Goal: Task Accomplishment & Management: Manage account settings

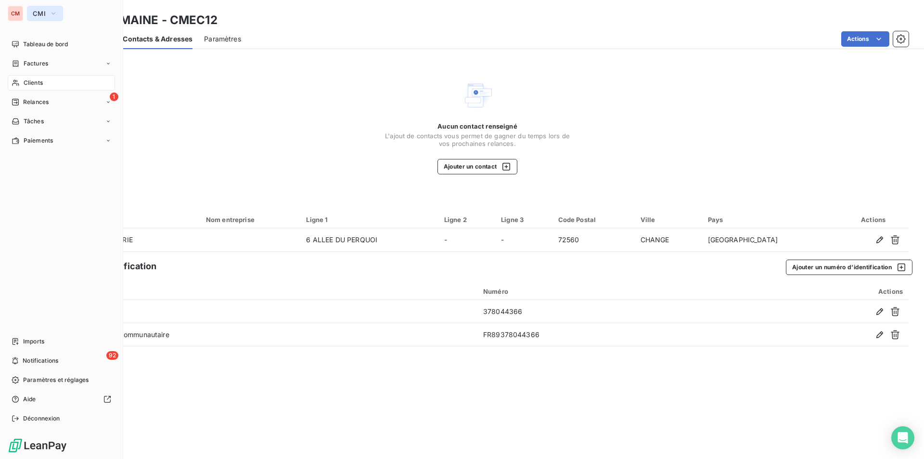
click at [45, 15] on span "CMI" at bounding box center [39, 14] width 13 height 8
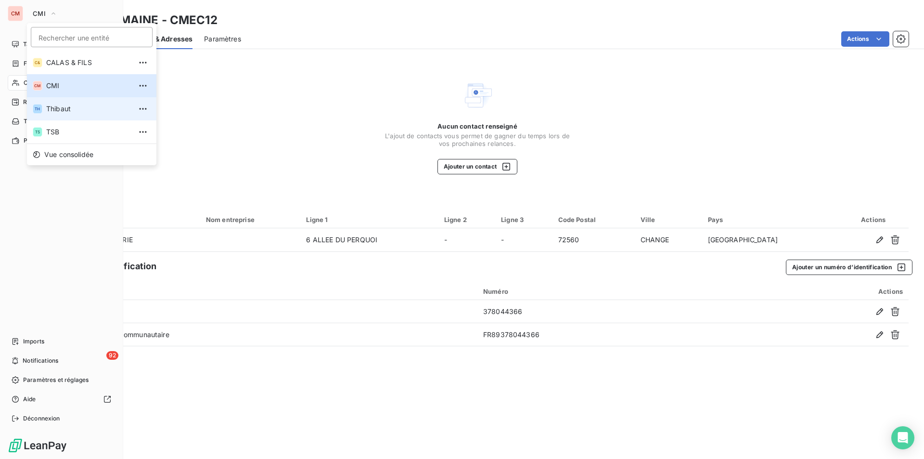
click at [58, 105] on span "Thibaut" at bounding box center [88, 109] width 85 height 10
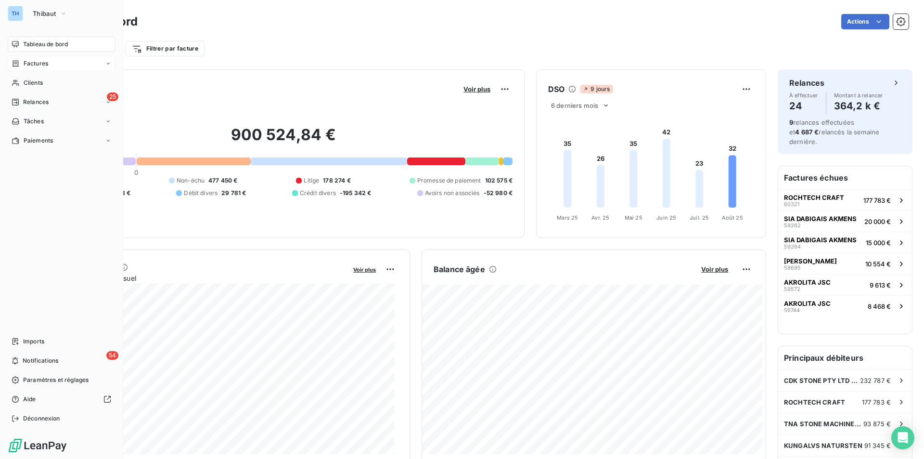
click at [37, 62] on span "Factures" at bounding box center [36, 63] width 25 height 9
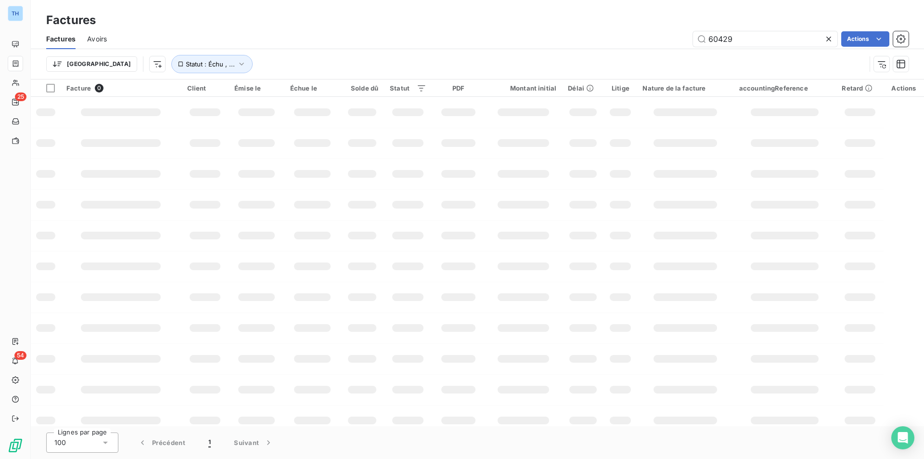
drag, startPoint x: 743, startPoint y: 37, endPoint x: 620, endPoint y: 38, distance: 123.2
click at [621, 39] on div "60429 Actions" at bounding box center [513, 38] width 790 height 15
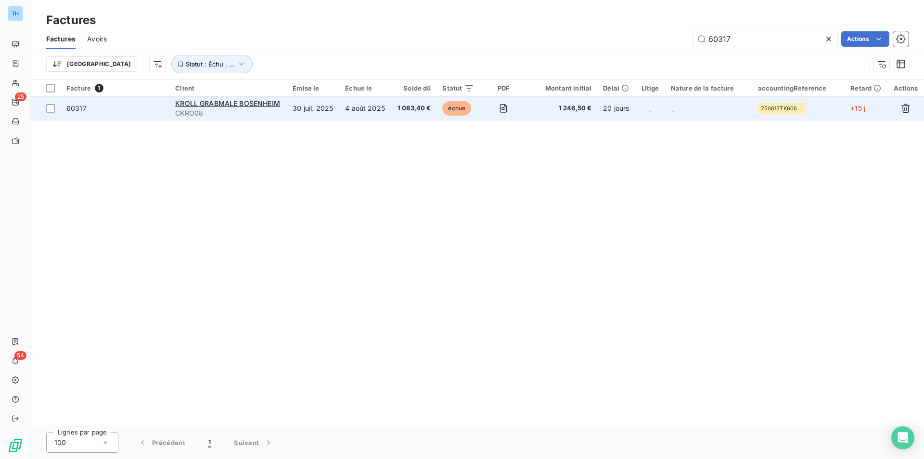
type input "60317"
click at [470, 108] on span "échue" at bounding box center [456, 108] width 29 height 14
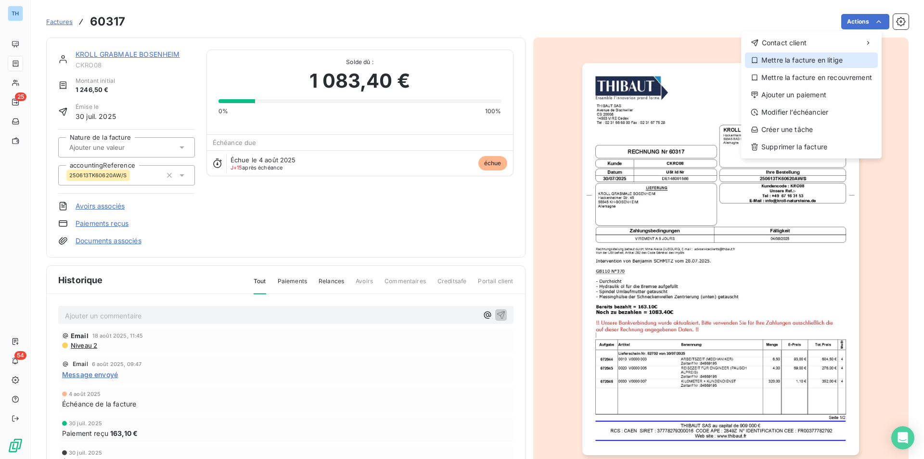
click at [791, 64] on div "Mettre la facture en litige" at bounding box center [811, 59] width 133 height 15
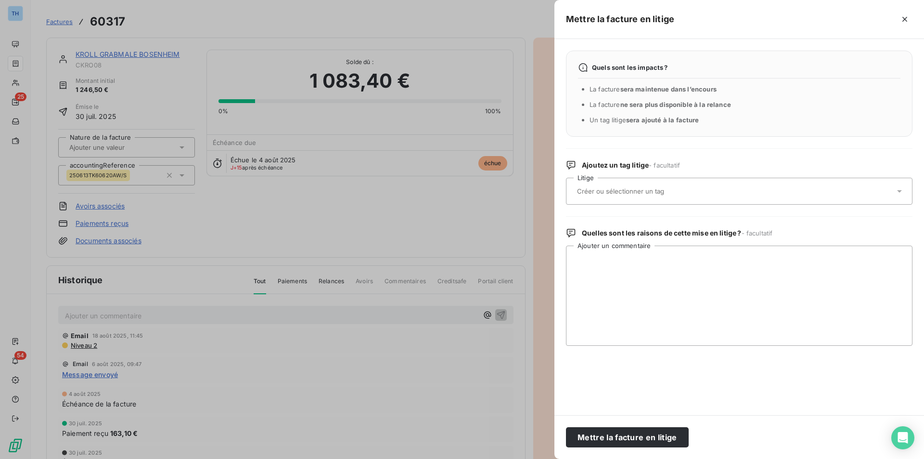
click at [678, 189] on input "text" at bounding box center [646, 191] width 140 height 9
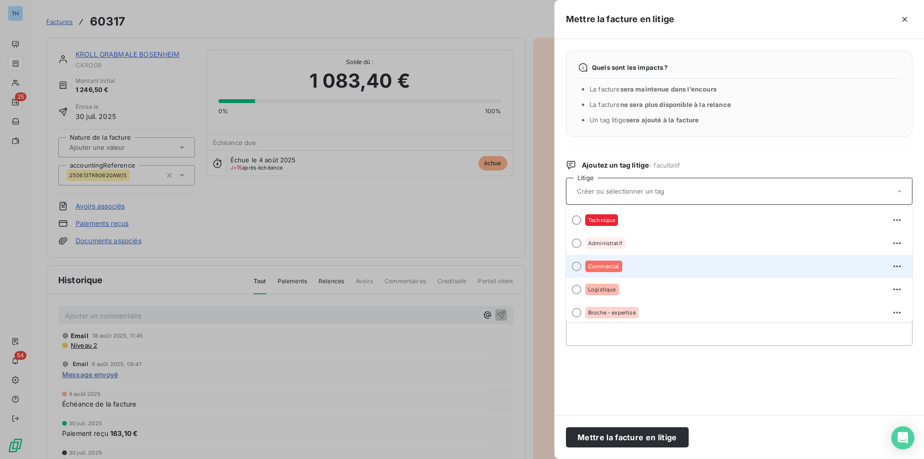
click at [612, 262] on div "Commercial" at bounding box center [603, 266] width 37 height 12
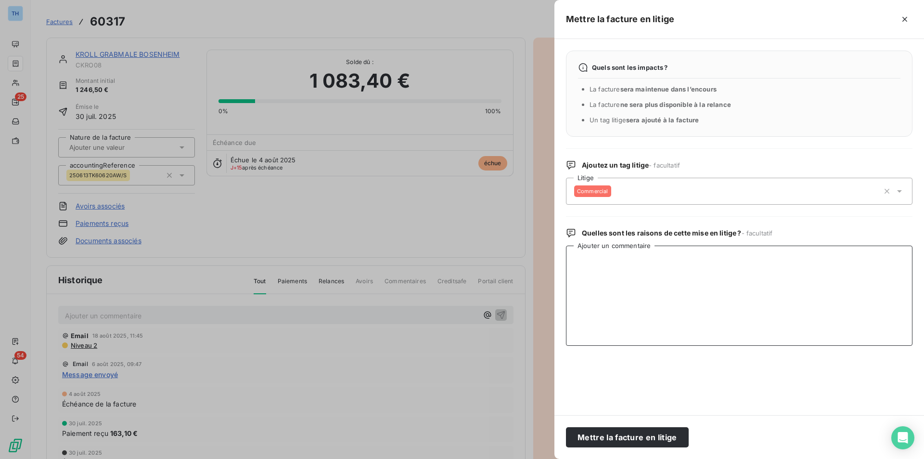
click at [605, 269] on textarea "Ajouter un commentaire" at bounding box center [739, 295] width 346 height 100
type textarea "Mail de contestation envoyée à MK"
click at [615, 436] on button "Mettre la facture en litige" at bounding box center [627, 437] width 123 height 20
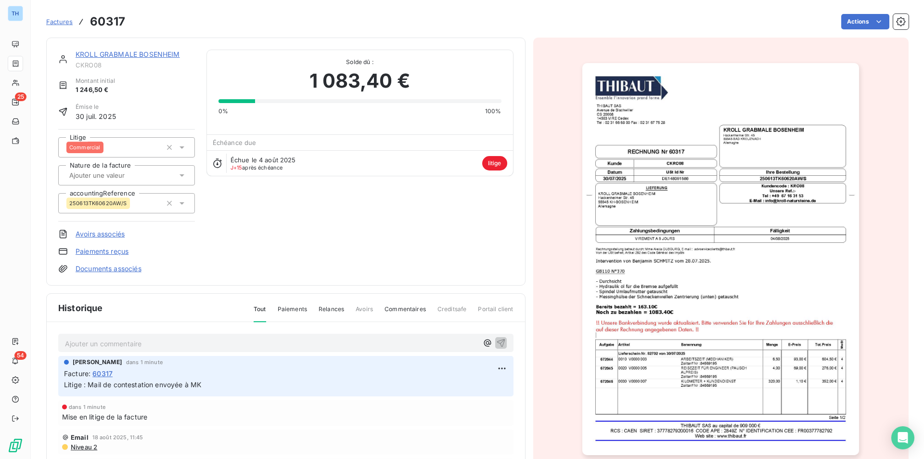
click at [115, 271] on link "Documents associés" at bounding box center [109, 269] width 66 height 10
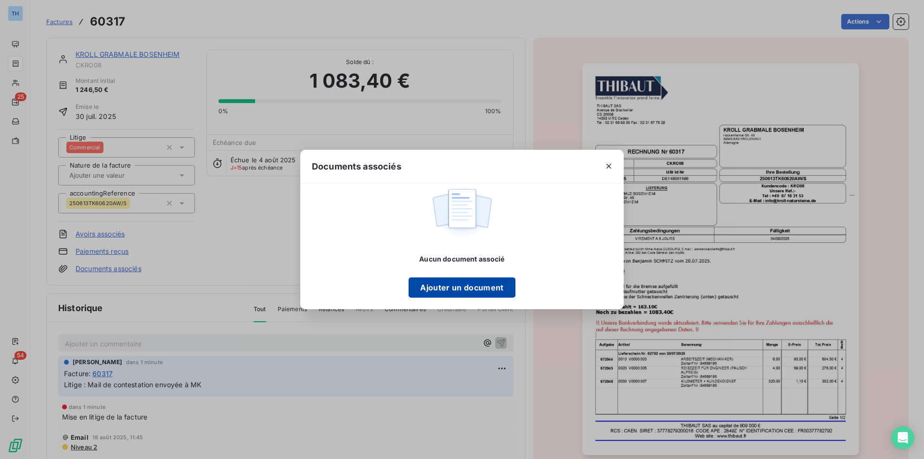
click at [424, 284] on button "Ajouter un document" at bounding box center [461, 287] width 106 height 20
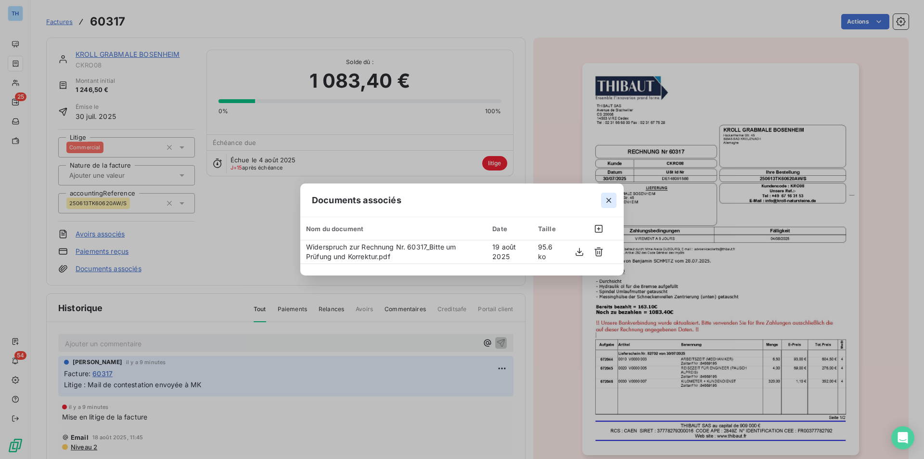
click at [607, 200] on icon "button" at bounding box center [609, 200] width 10 height 10
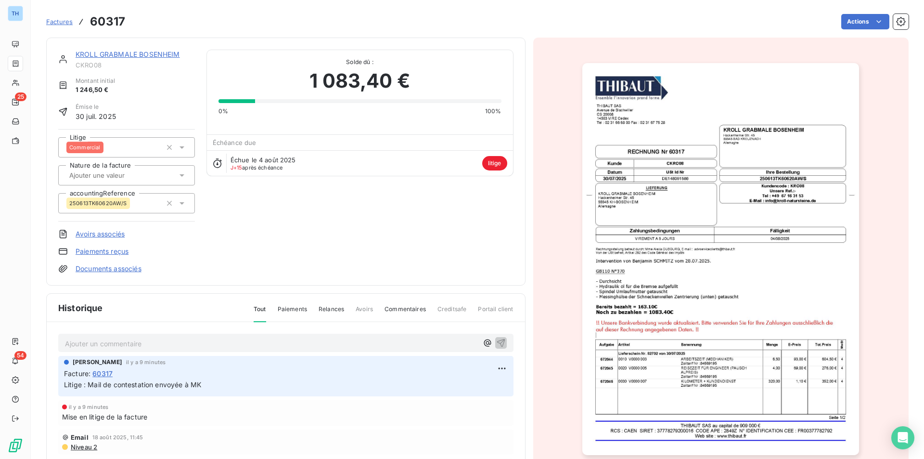
click at [687, 166] on img "button" at bounding box center [720, 259] width 277 height 392
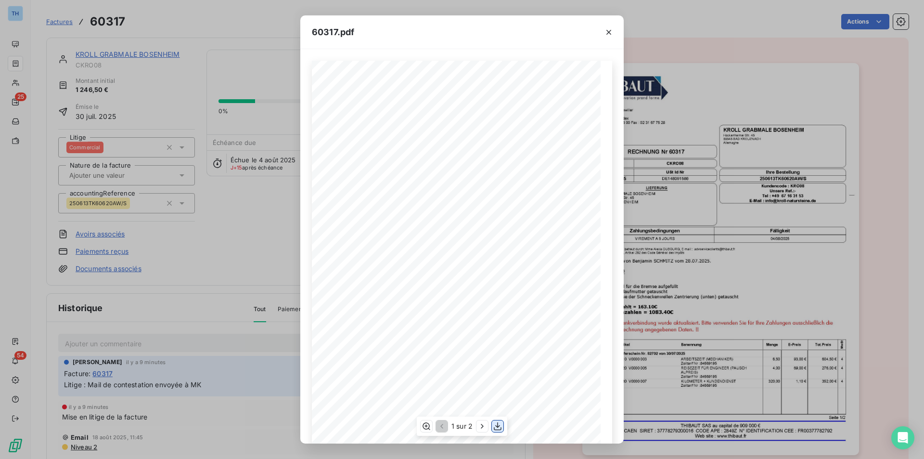
click at [495, 426] on icon "button" at bounding box center [498, 426] width 10 height 10
click at [610, 32] on icon "button" at bounding box center [609, 32] width 10 height 10
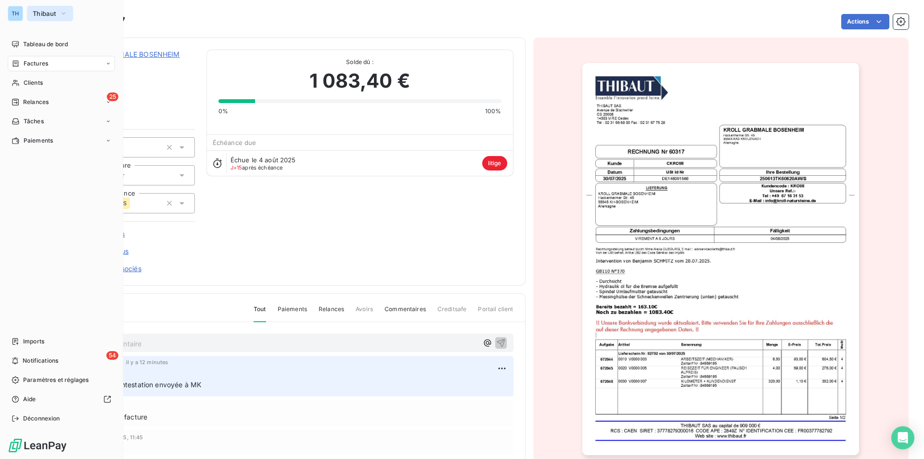
click at [42, 8] on button "Thibaut" at bounding box center [50, 13] width 46 height 15
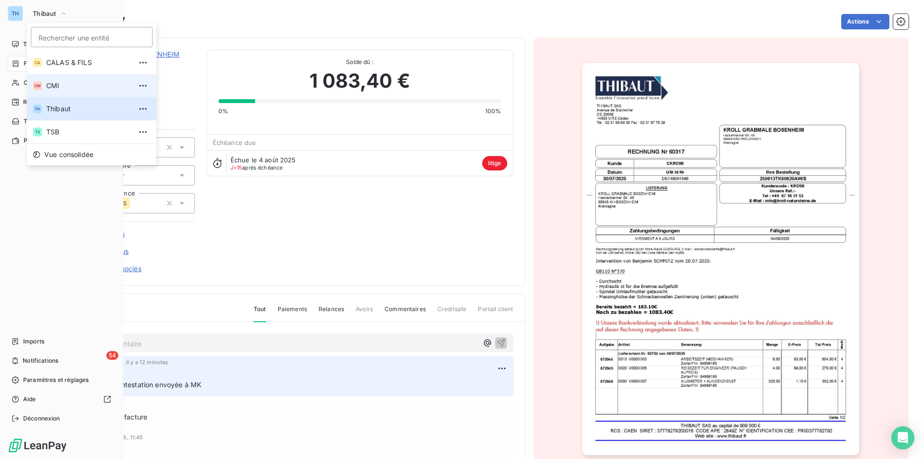
click at [58, 80] on li "CM CMI" at bounding box center [91, 85] width 129 height 23
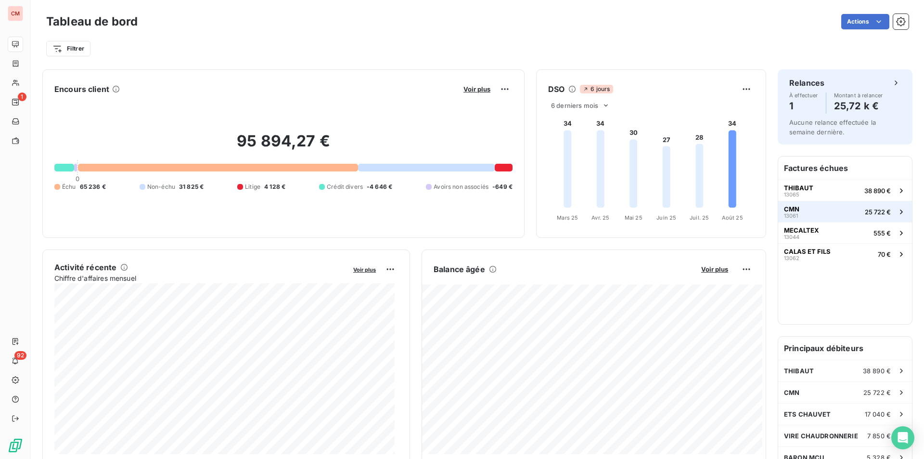
click at [784, 210] on span "CMN" at bounding box center [791, 209] width 15 height 8
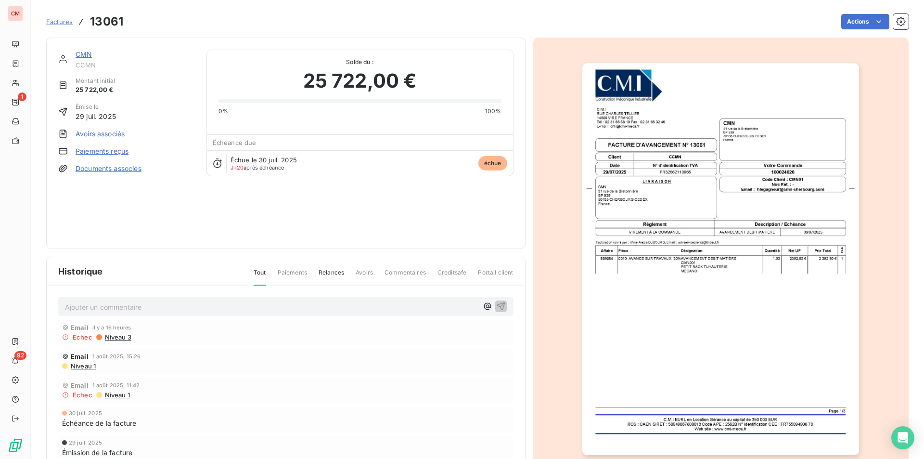
click at [780, 208] on img "button" at bounding box center [720, 259] width 277 height 392
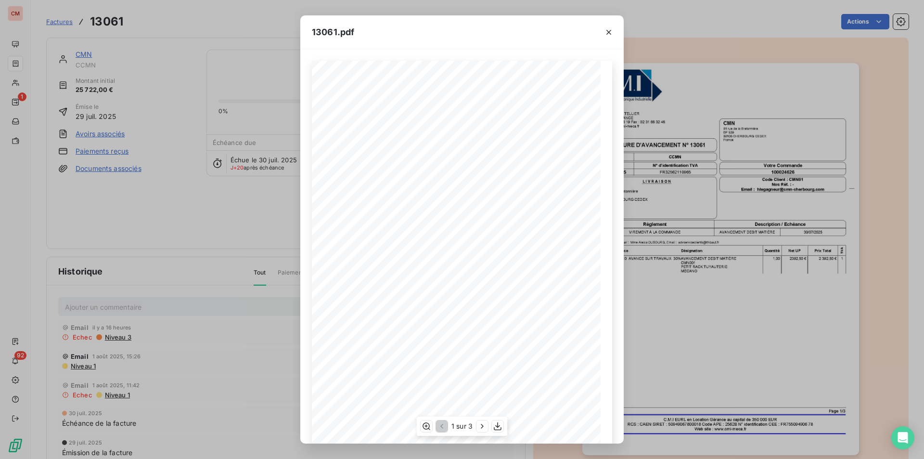
click at [342, 266] on span "529284" at bounding box center [342, 264] width 13 height 4
click at [148, 204] on div "13061.pdf C.M.I RUE CHARLES TELLIER 14500 VIRE FRANCE TÈl : 02 31 66 68 19 Fax …" at bounding box center [462, 229] width 924 height 459
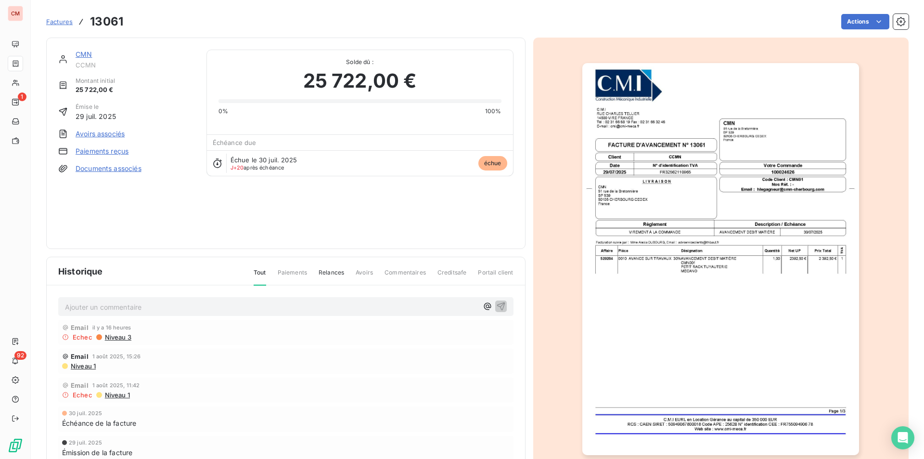
click at [82, 51] on link "CMN" at bounding box center [84, 54] width 16 height 8
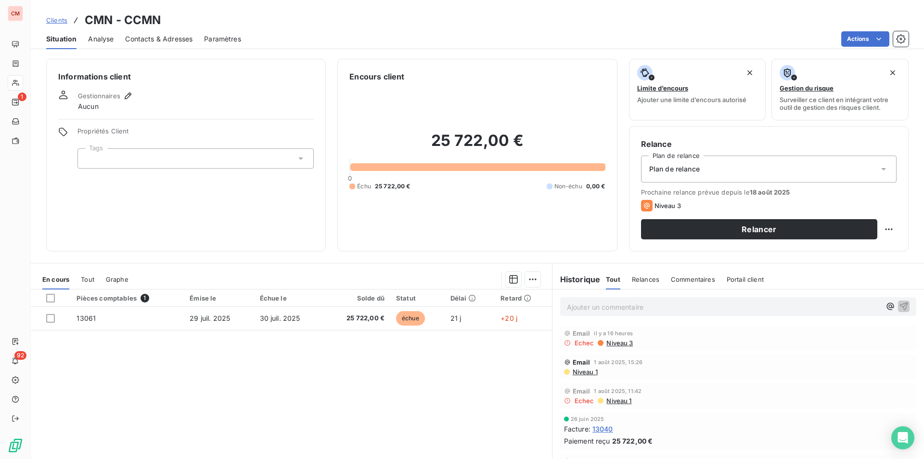
click at [170, 37] on span "Contacts & Adresses" at bounding box center [158, 39] width 67 height 10
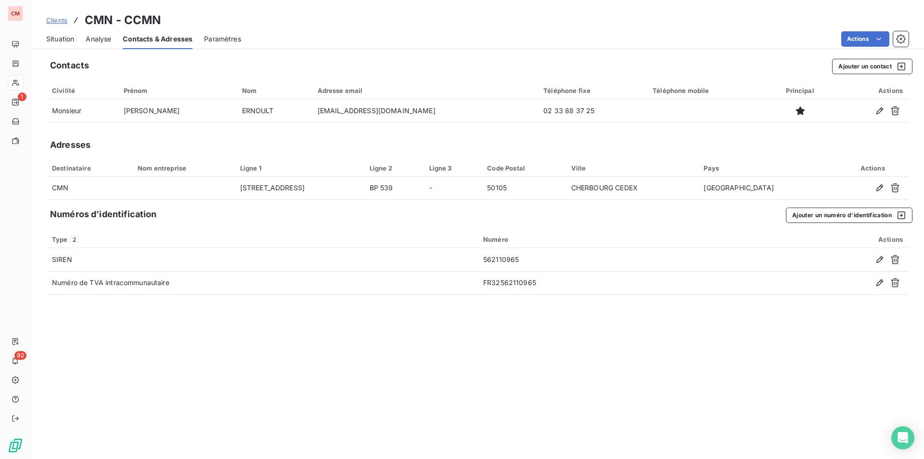
click at [61, 39] on span "Situation" at bounding box center [60, 39] width 28 height 10
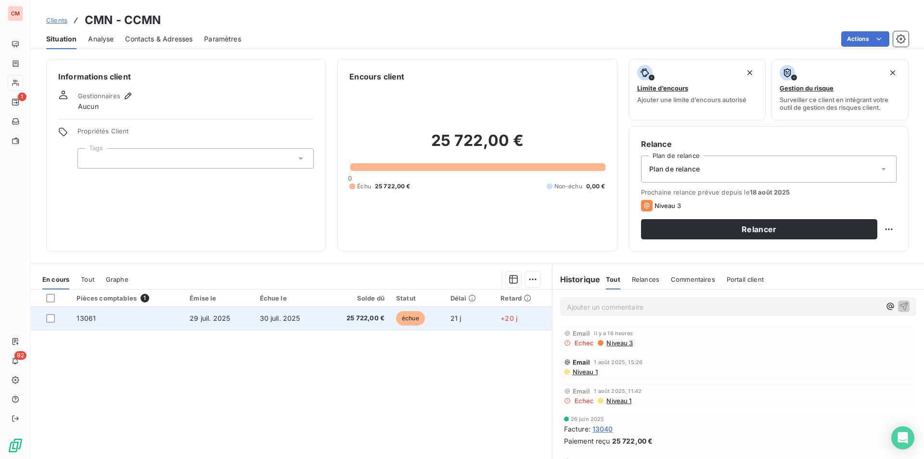
click at [278, 325] on td "30 juil. 2025" at bounding box center [289, 317] width 70 height 23
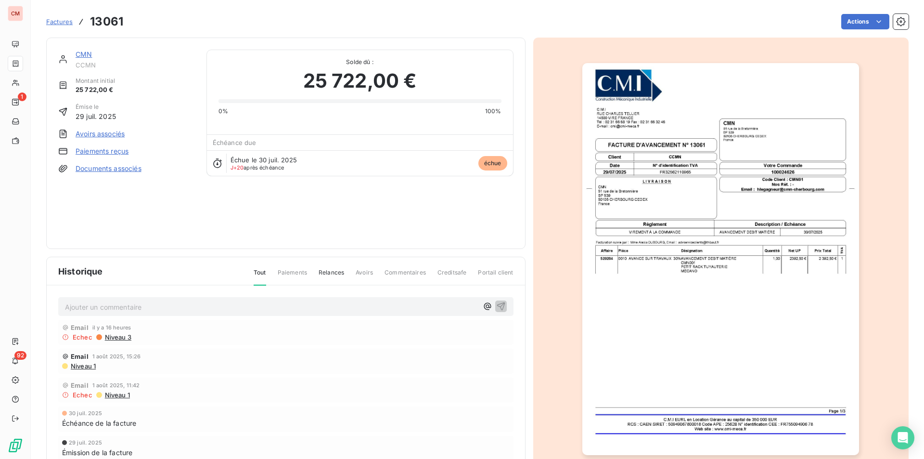
click at [625, 297] on img "button" at bounding box center [720, 259] width 277 height 392
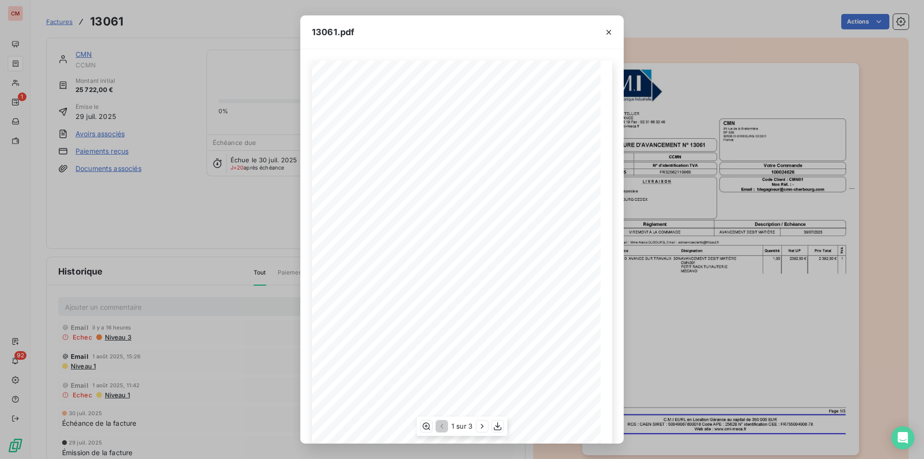
scroll to position [37, 0]
click at [482, 422] on icon "button" at bounding box center [482, 426] width 10 height 10
click at [482, 422] on icon "button" at bounding box center [483, 426] width 10 height 10
click at [604, 29] on icon "button" at bounding box center [609, 32] width 10 height 10
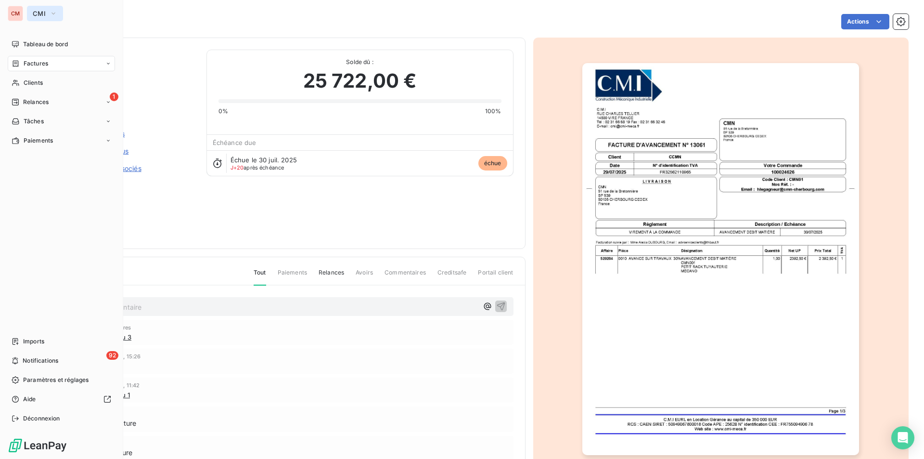
click at [37, 12] on span "CMI" at bounding box center [39, 14] width 13 height 8
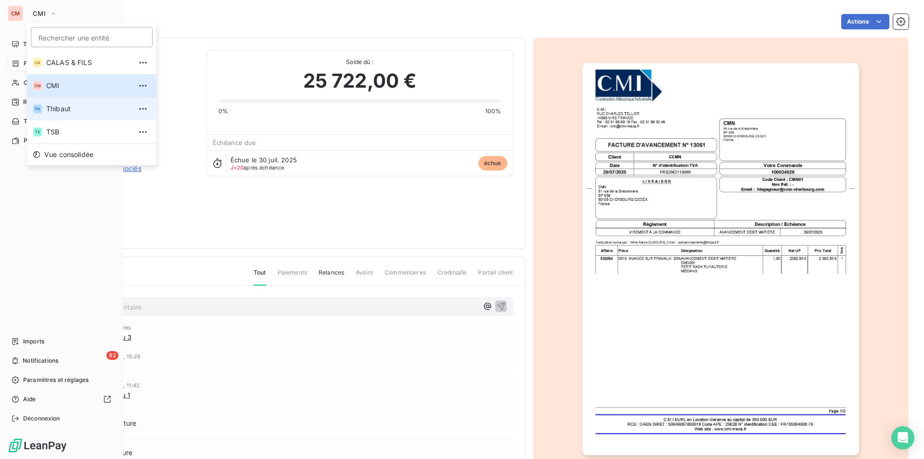
click at [61, 110] on span "Thibaut" at bounding box center [88, 109] width 85 height 10
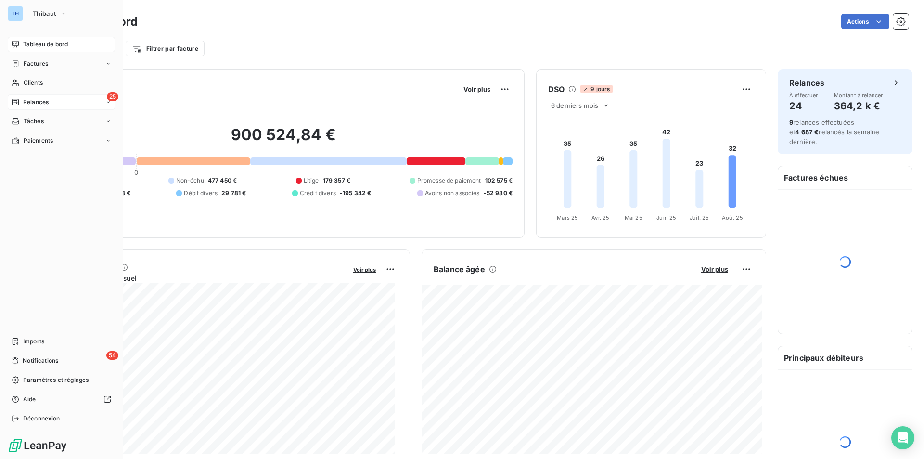
click at [37, 100] on span "Relances" at bounding box center [36, 102] width 26 height 9
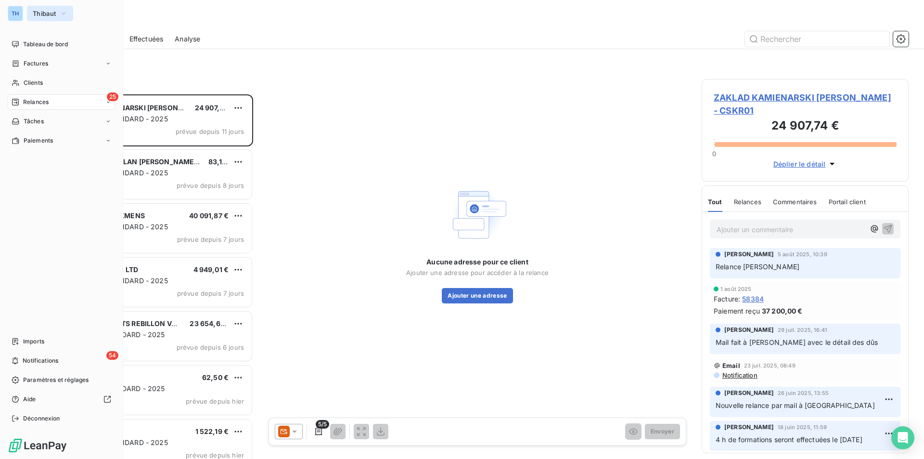
click at [46, 10] on span "Thibaut" at bounding box center [44, 14] width 23 height 8
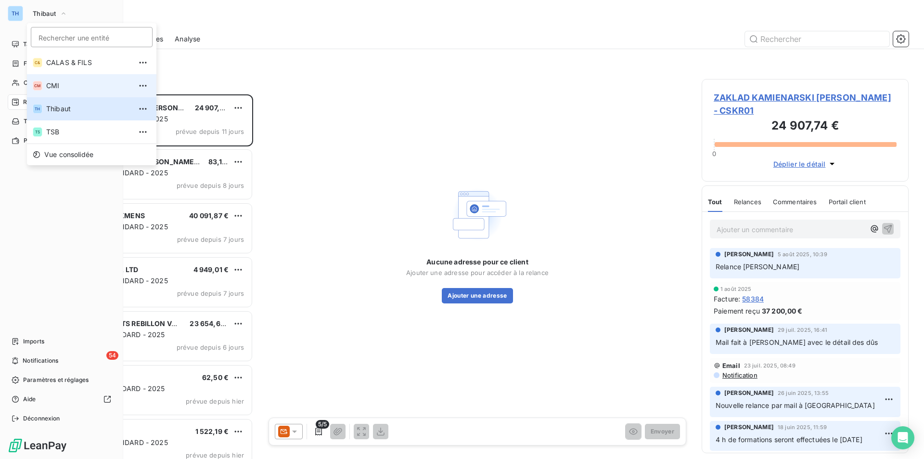
click at [69, 86] on span "CMI" at bounding box center [88, 86] width 85 height 10
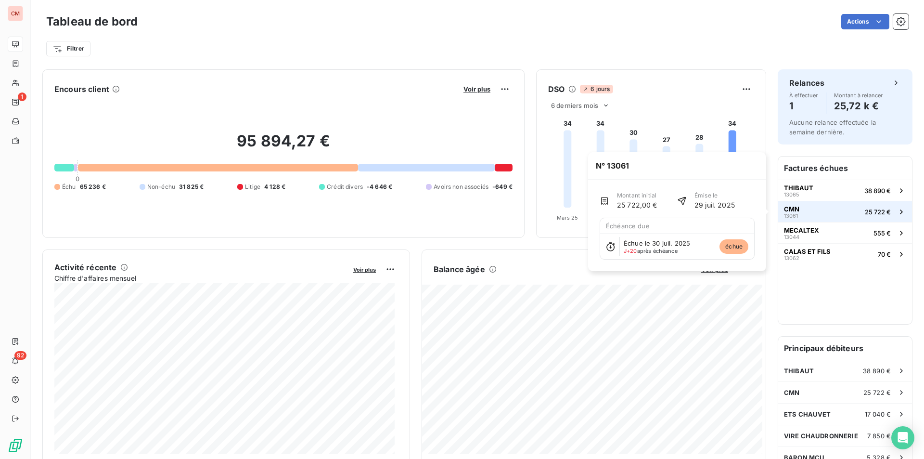
click at [809, 213] on button "CMN 13061 25 722 €" at bounding box center [845, 211] width 134 height 21
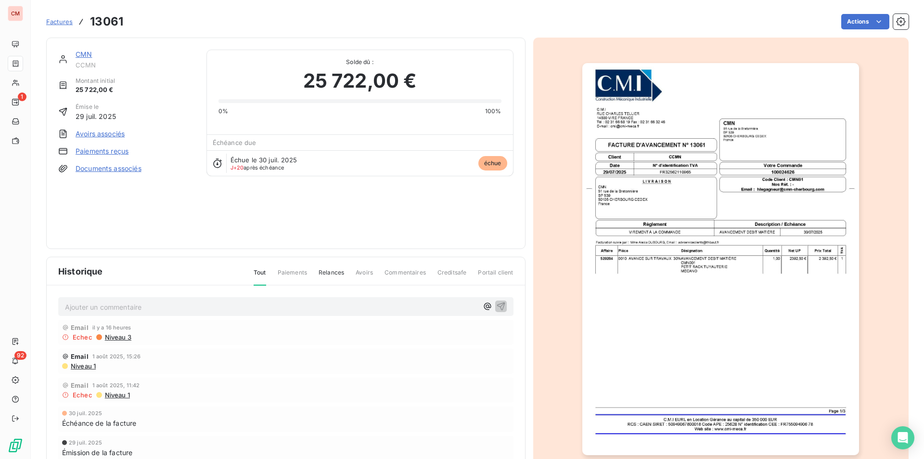
click at [163, 302] on p "Ajouter un commentaire ﻿" at bounding box center [271, 307] width 413 height 12
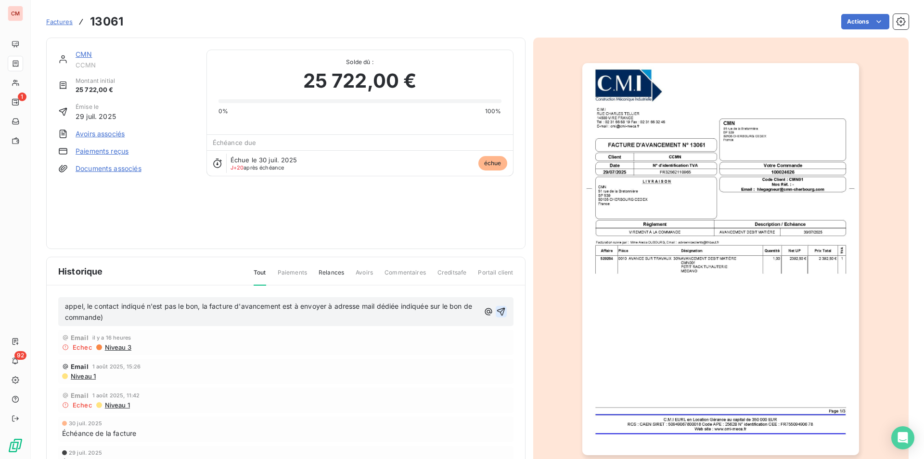
click at [496, 311] on icon "button" at bounding box center [501, 311] width 10 height 10
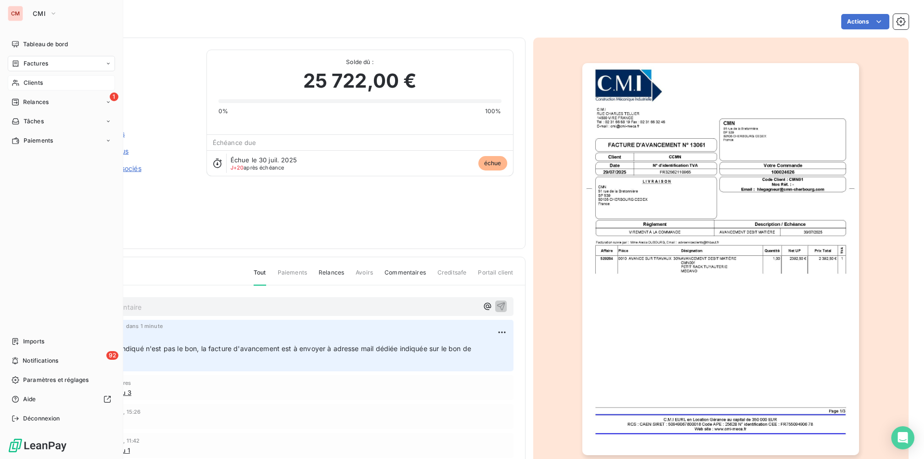
click at [33, 82] on span "Clients" at bounding box center [33, 82] width 19 height 9
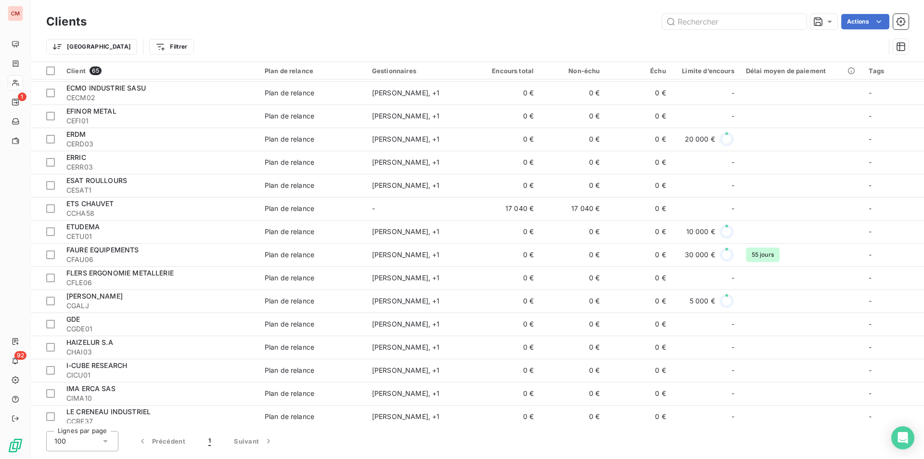
scroll to position [770, 0]
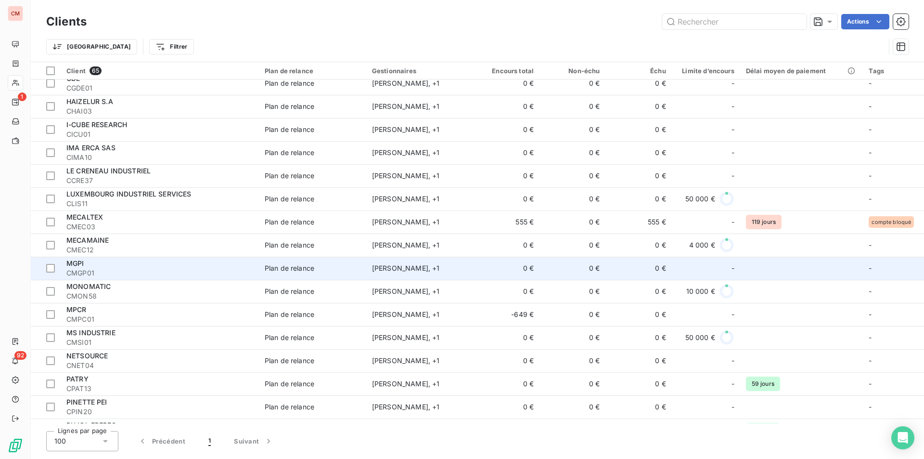
click at [203, 268] on div "MGPI" at bounding box center [159, 263] width 187 height 10
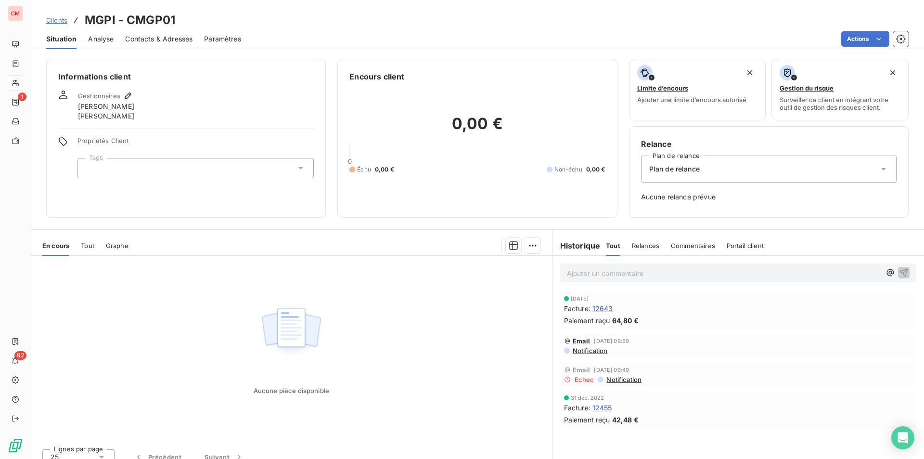
click at [151, 38] on span "Contacts & Adresses" at bounding box center [158, 39] width 67 height 10
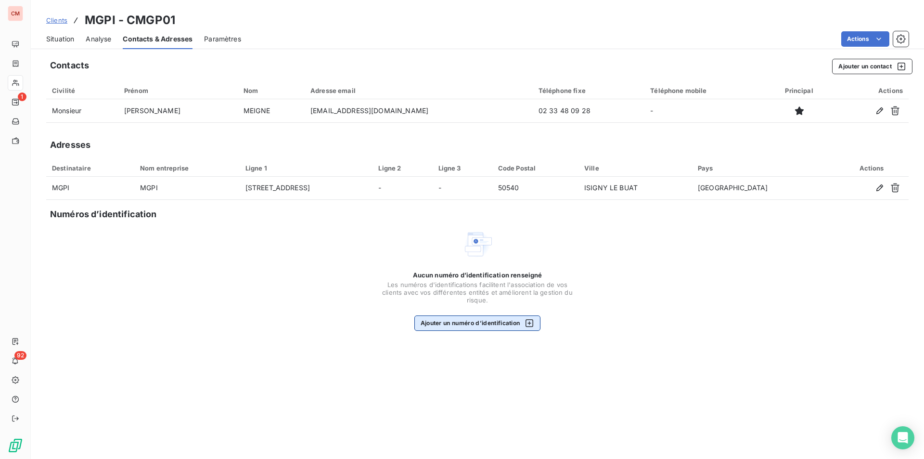
click at [486, 326] on button "Ajouter un numéro d’identification" at bounding box center [477, 322] width 127 height 15
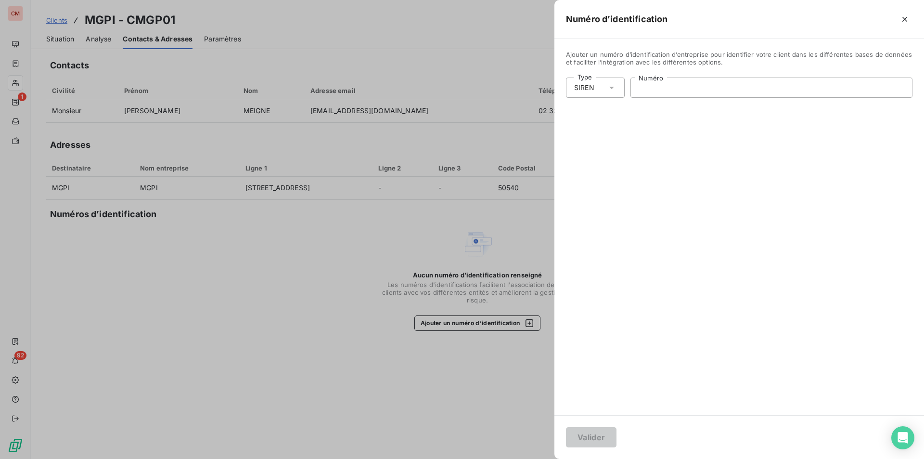
click at [679, 89] on input "Numéro" at bounding box center [771, 87] width 281 height 19
type input "977 537 034"
click at [601, 430] on button "Valider" at bounding box center [591, 437] width 51 height 20
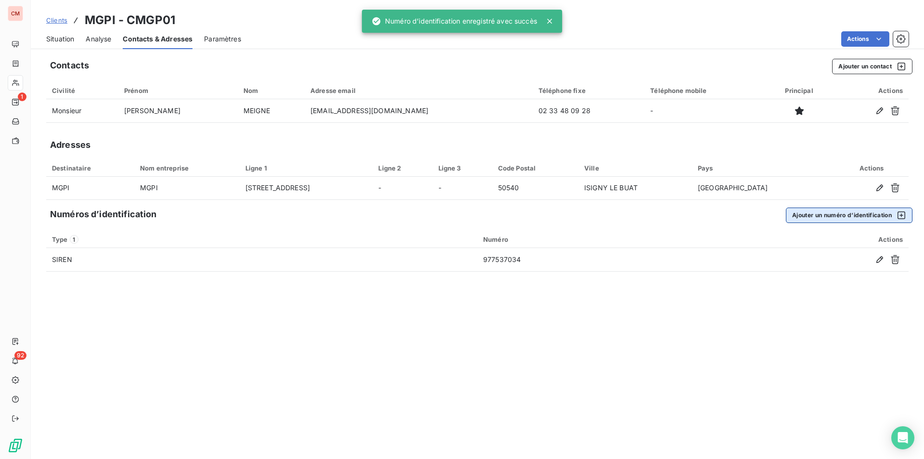
click at [803, 216] on button "Ajouter un numéro d’identification" at bounding box center [849, 214] width 127 height 15
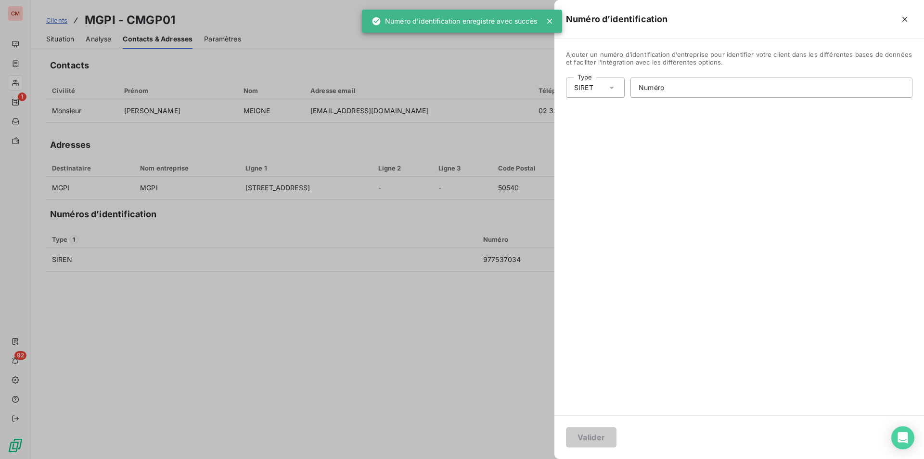
click at [598, 90] on div "SIRET" at bounding box center [595, 87] width 59 height 20
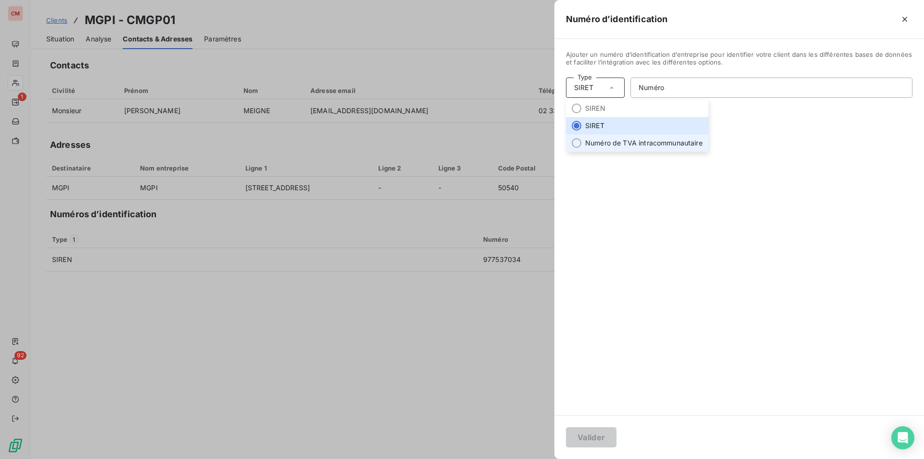
click at [596, 143] on li "Numéro de TVA intracommunautaire" at bounding box center [637, 142] width 142 height 17
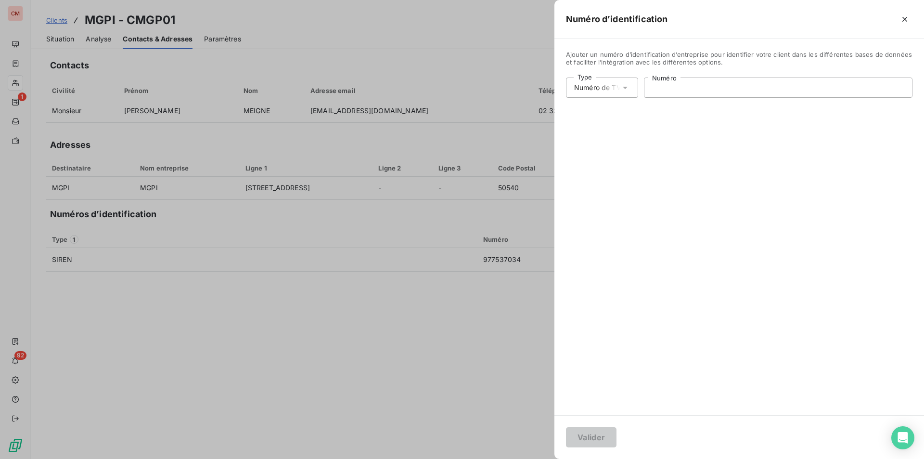
click at [692, 82] on input "Numéro" at bounding box center [778, 87] width 268 height 19
type input "FR26977537034"
click at [607, 433] on button "Valider" at bounding box center [591, 437] width 51 height 20
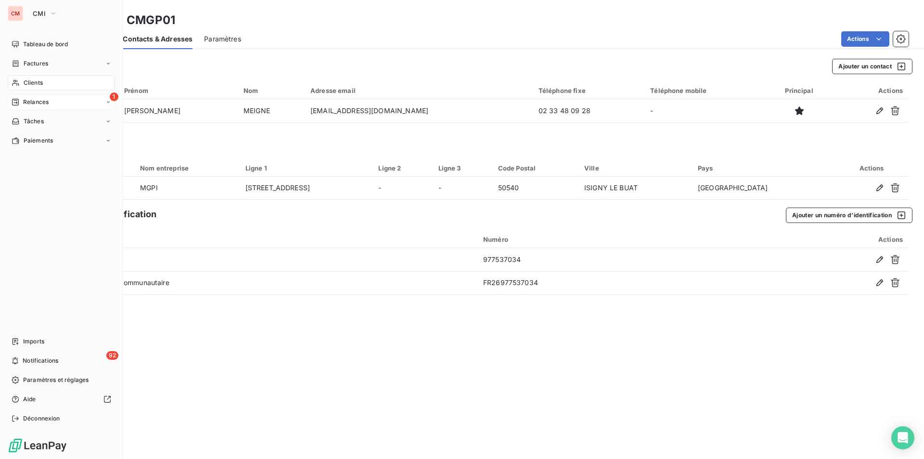
click at [28, 101] on span "Relances" at bounding box center [36, 102] width 26 height 9
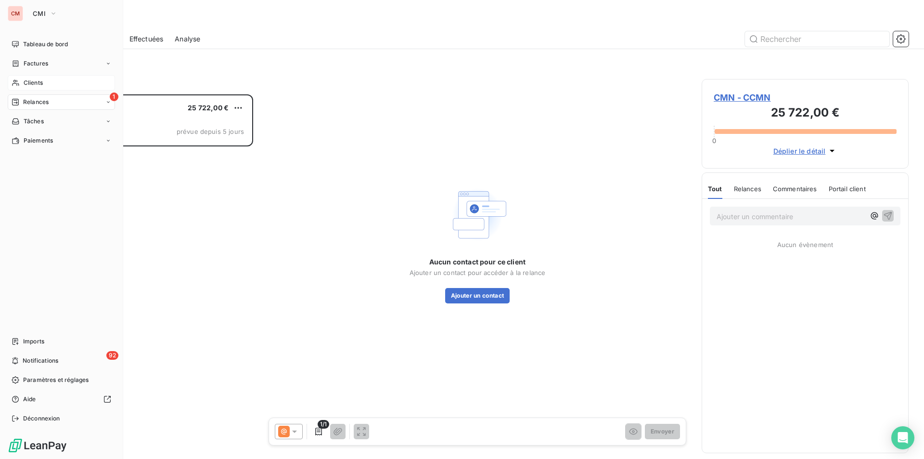
scroll to position [357, 200]
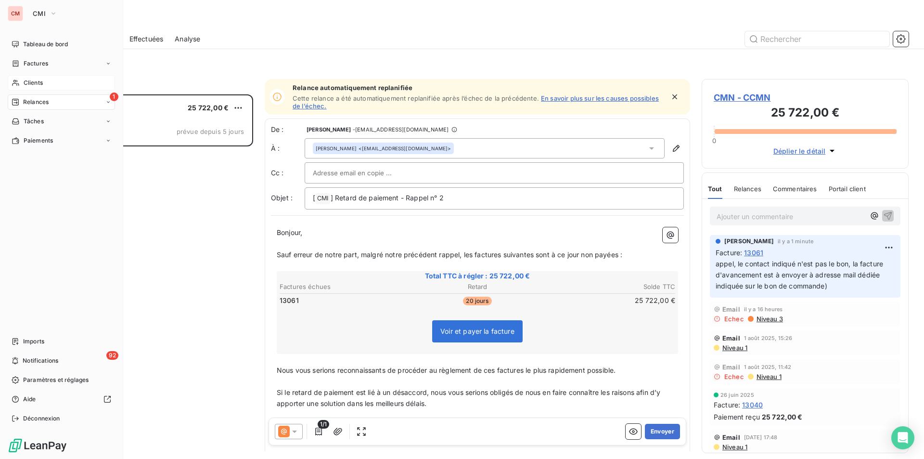
click at [35, 80] on span "Clients" at bounding box center [33, 82] width 19 height 9
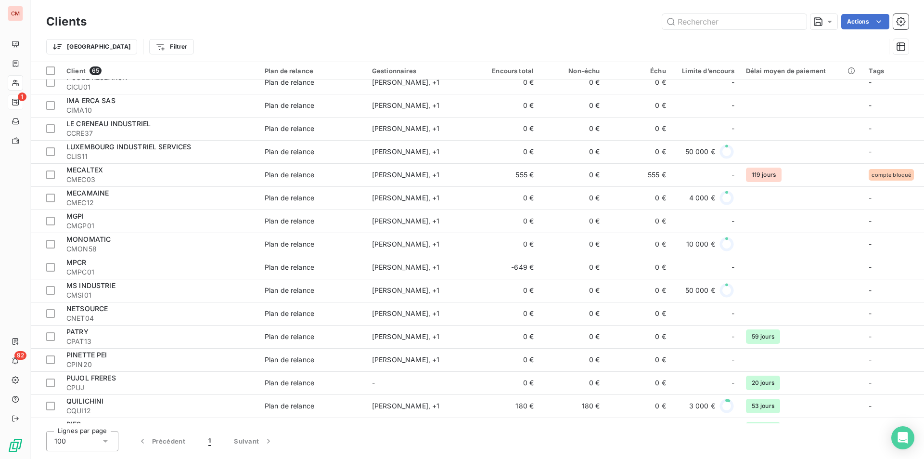
scroll to position [818, 0]
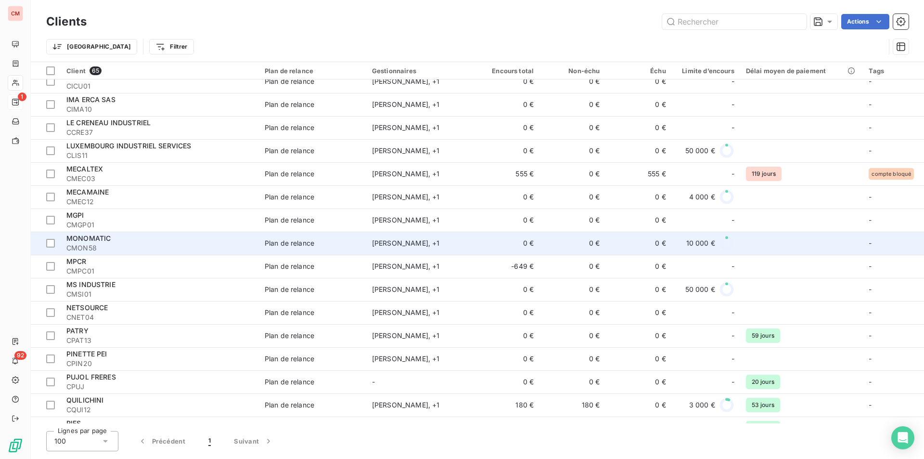
click at [136, 243] on span "CMON58" at bounding box center [159, 248] width 187 height 10
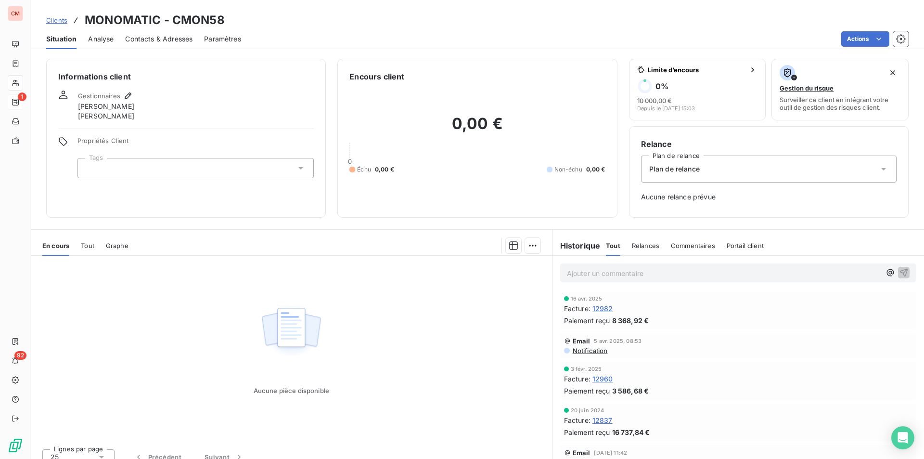
click at [161, 38] on span "Contacts & Adresses" at bounding box center [158, 39] width 67 height 10
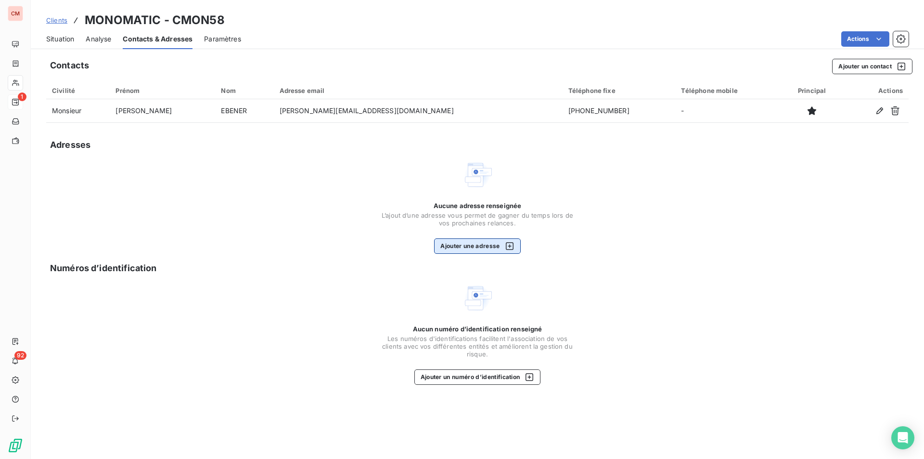
click at [452, 247] on button "Ajouter une adresse" at bounding box center [477, 245] width 86 height 15
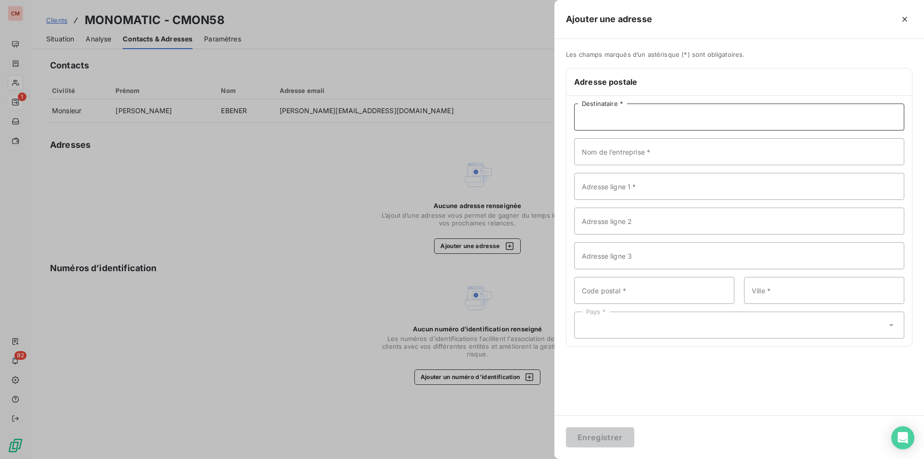
click at [620, 114] on input "Destinataire *" at bounding box center [739, 116] width 330 height 27
type input "m"
type input "MONOMATIC SA"
type input "[STREET_ADDRESS]ENGELBREIT"
type input "67200"
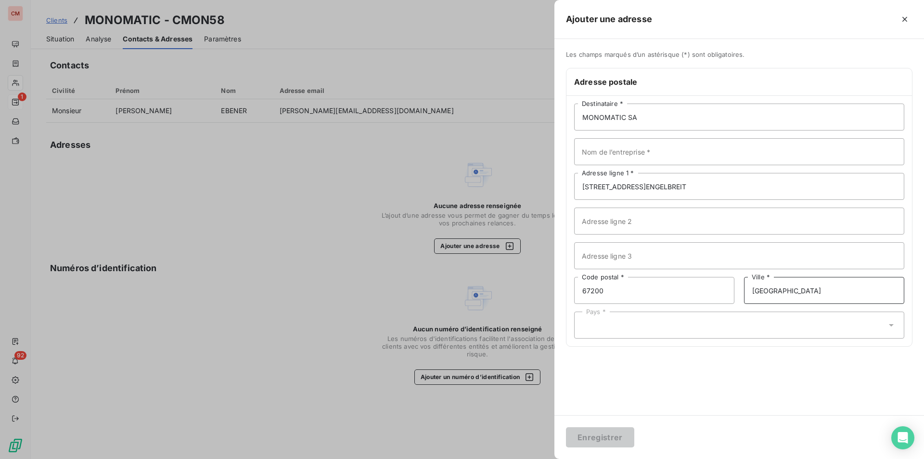
type input "[GEOGRAPHIC_DATA]"
click at [632, 321] on div "Pays *" at bounding box center [739, 324] width 330 height 27
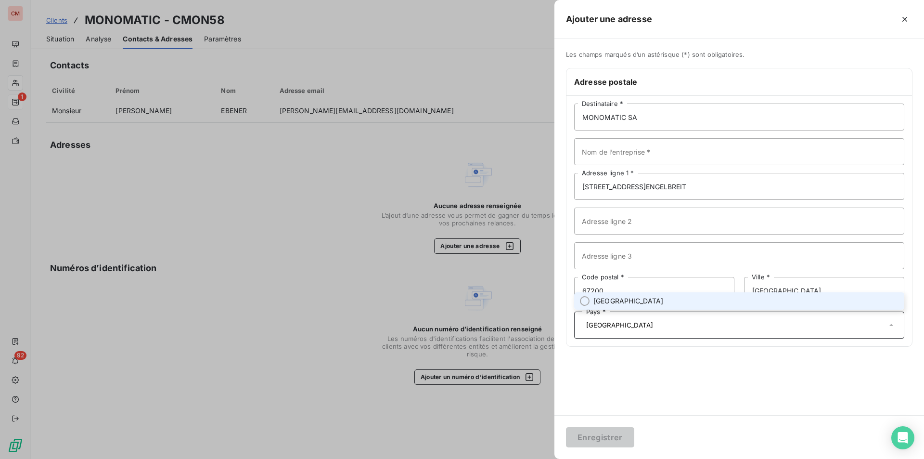
type input "[GEOGRAPHIC_DATA]"
click at [627, 403] on div "Les champs marqués d’un astérisque (*) sont obligatoires. Adresse postale MONOM…" at bounding box center [739, 227] width 370 height 376
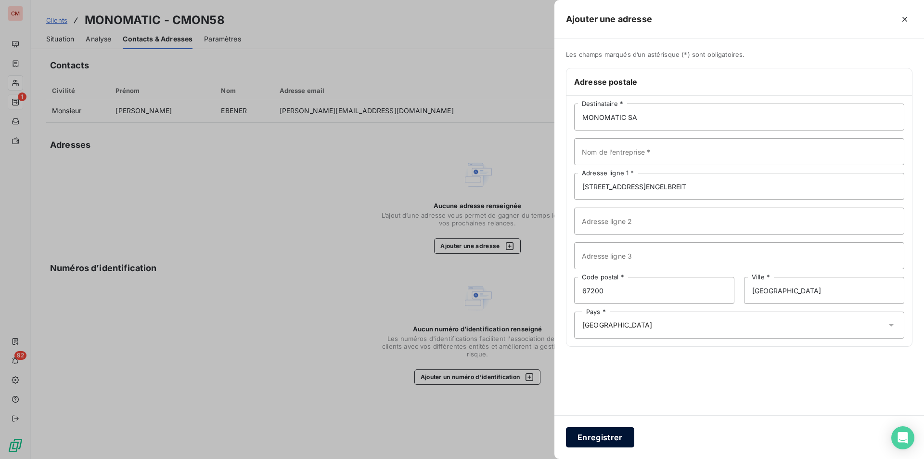
click at [614, 434] on button "Enregistrer" at bounding box center [600, 437] width 68 height 20
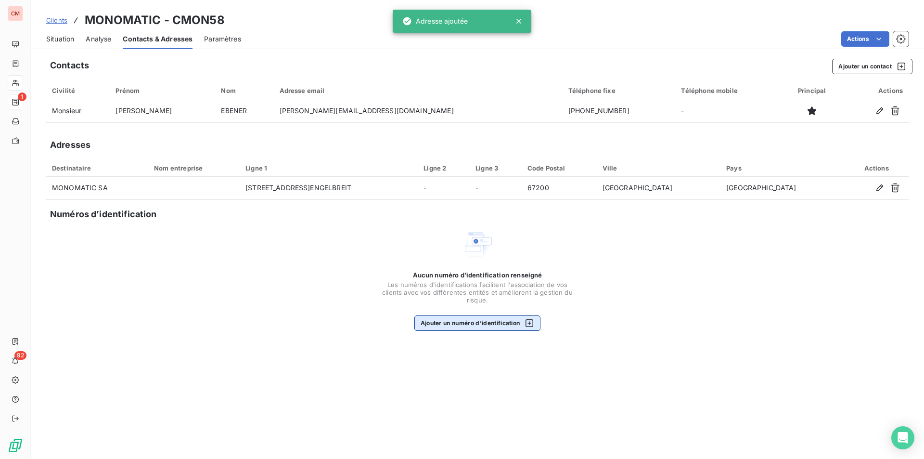
click at [501, 318] on button "Ajouter un numéro d’identification" at bounding box center [477, 322] width 127 height 15
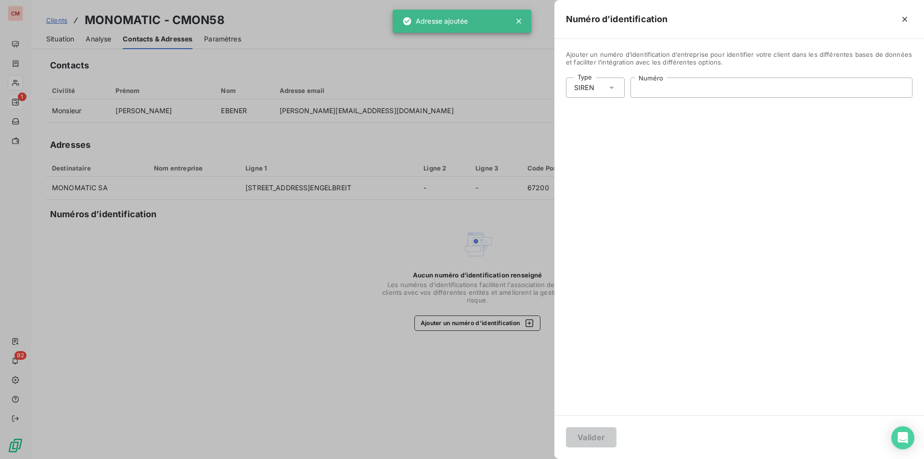
click at [677, 89] on input "Numéro" at bounding box center [771, 87] width 281 height 19
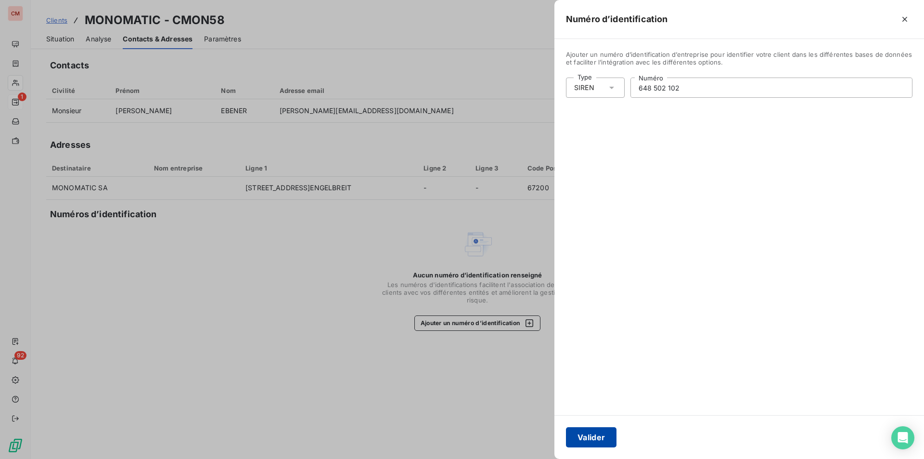
type input "648 502 102"
click at [609, 434] on button "Valider" at bounding box center [591, 437] width 51 height 20
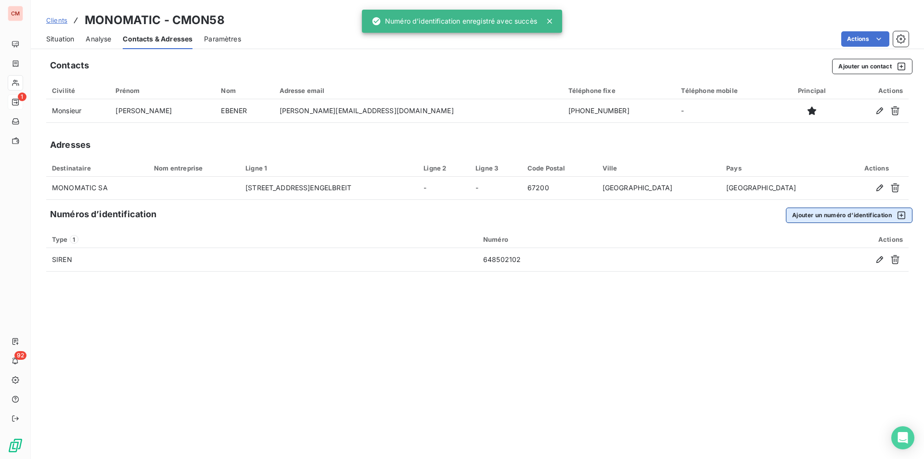
click at [854, 219] on button "Ajouter un numéro d’identification" at bounding box center [849, 214] width 127 height 15
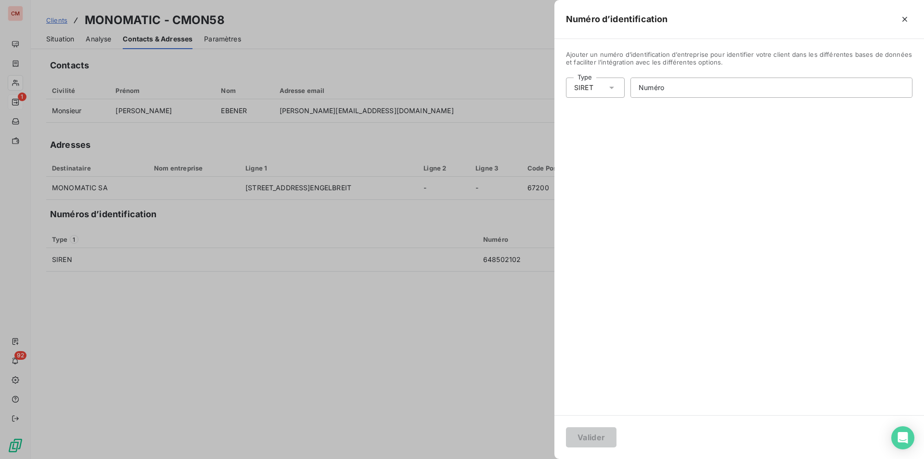
click at [616, 85] on icon at bounding box center [612, 88] width 10 height 10
drag, startPoint x: 605, startPoint y: 143, endPoint x: 617, endPoint y: 136, distance: 13.6
click at [605, 143] on li "Numéro de TVA intracommunautaire" at bounding box center [637, 142] width 142 height 17
click at [662, 86] on input "Numéro" at bounding box center [778, 87] width 268 height 19
type input "FR16648502102"
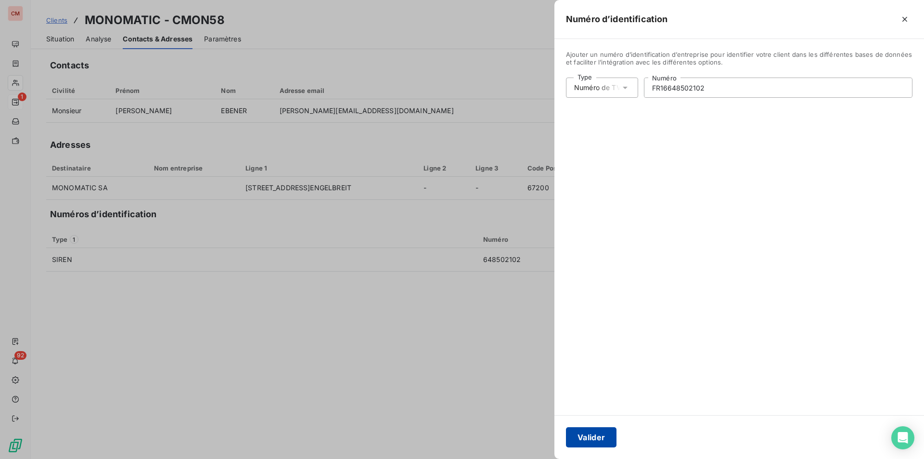
click at [595, 433] on button "Valider" at bounding box center [591, 437] width 51 height 20
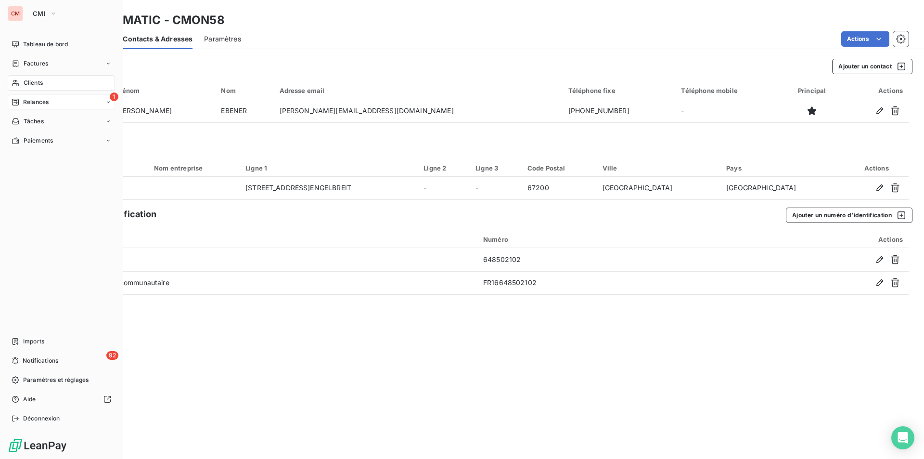
click at [35, 81] on span "Clients" at bounding box center [33, 82] width 19 height 9
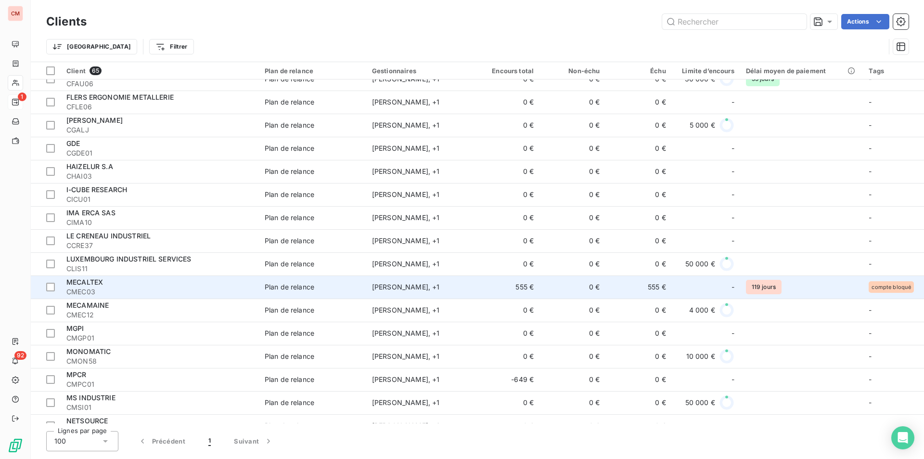
scroll to position [722, 0]
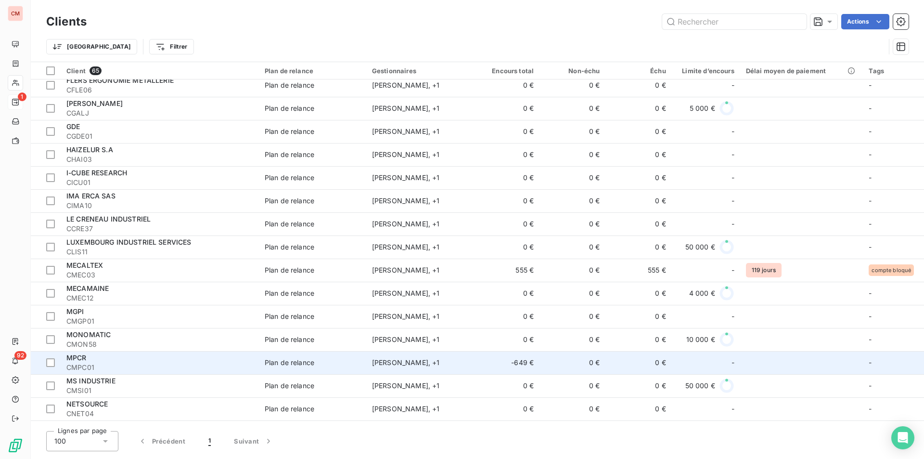
click at [113, 364] on span "CMPC01" at bounding box center [159, 367] width 187 height 10
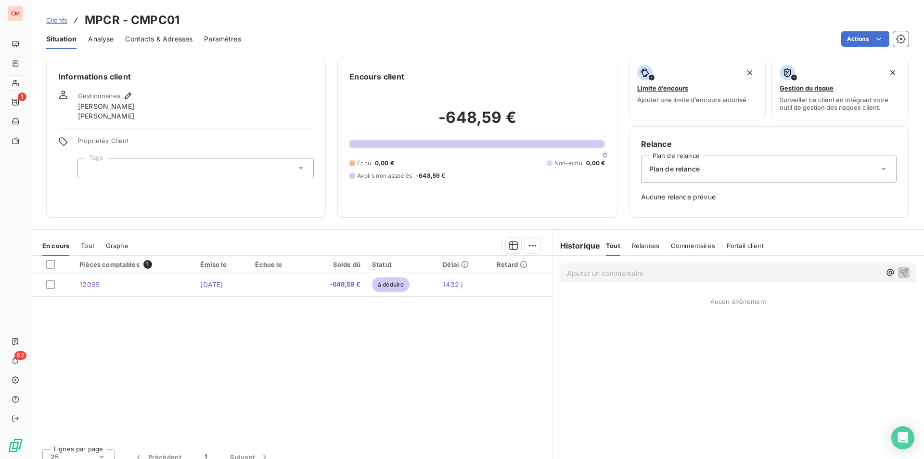
click at [157, 39] on span "Contacts & Adresses" at bounding box center [158, 39] width 67 height 10
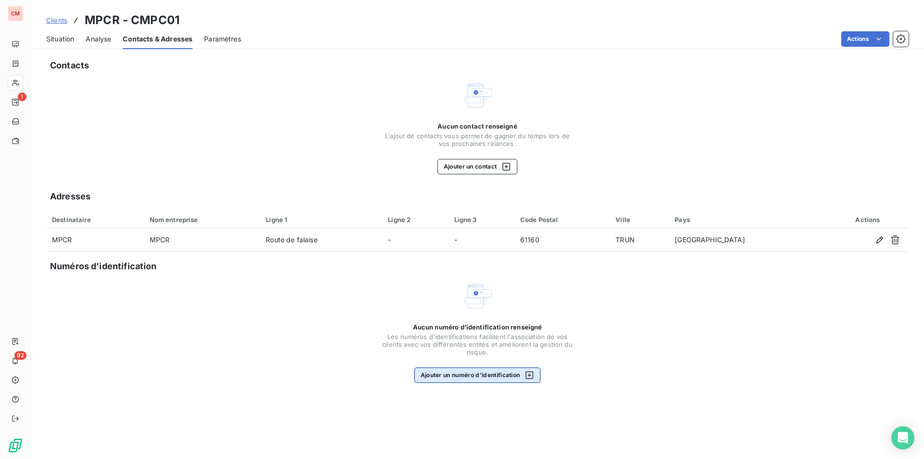
click at [456, 373] on button "Ajouter un numéro d’identification" at bounding box center [477, 374] width 127 height 15
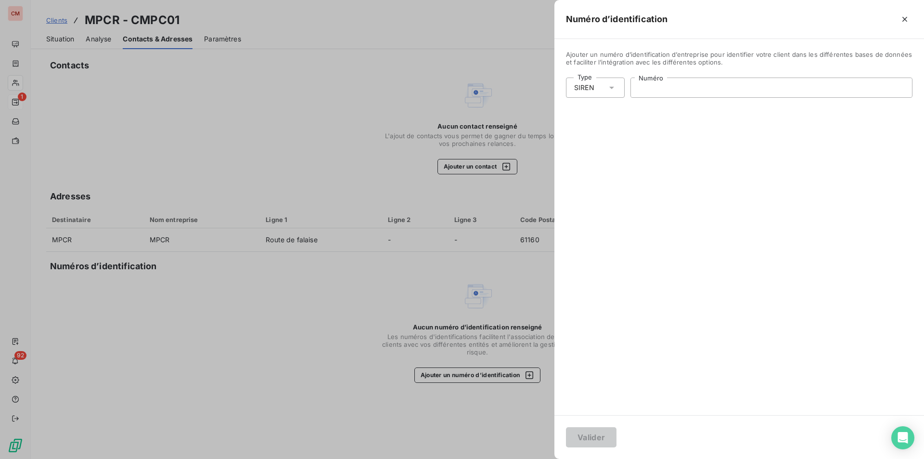
click at [682, 89] on input "Numéro" at bounding box center [771, 87] width 281 height 19
type input "878 683 515"
drag, startPoint x: 583, startPoint y: 435, endPoint x: 610, endPoint y: 407, distance: 38.8
click at [583, 435] on button "Valider" at bounding box center [591, 437] width 51 height 20
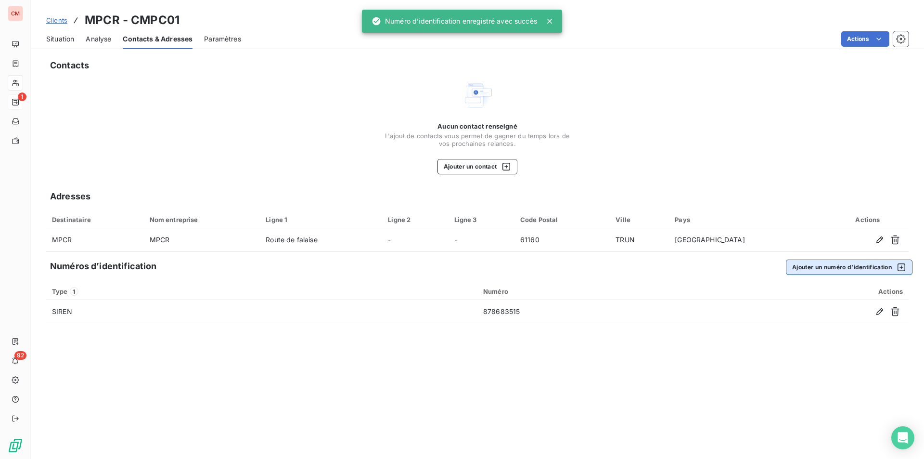
click at [842, 266] on button "Ajouter un numéro d’identification" at bounding box center [849, 266] width 127 height 15
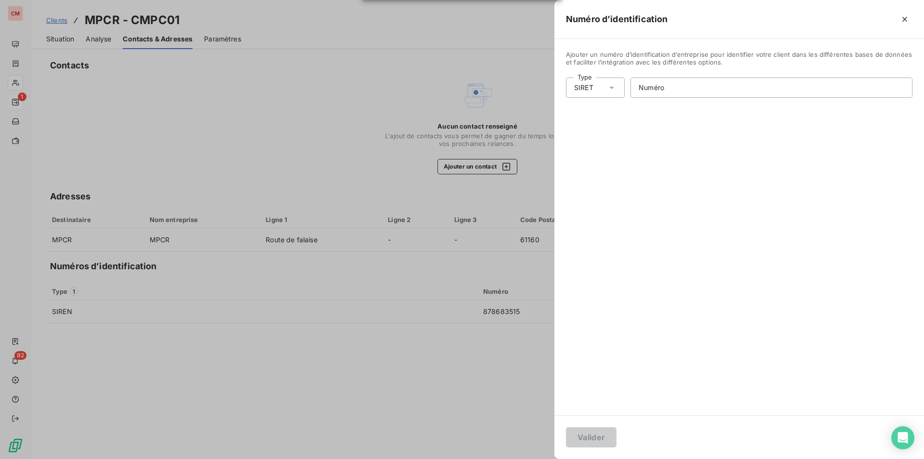
click at [608, 91] on icon at bounding box center [612, 88] width 10 height 10
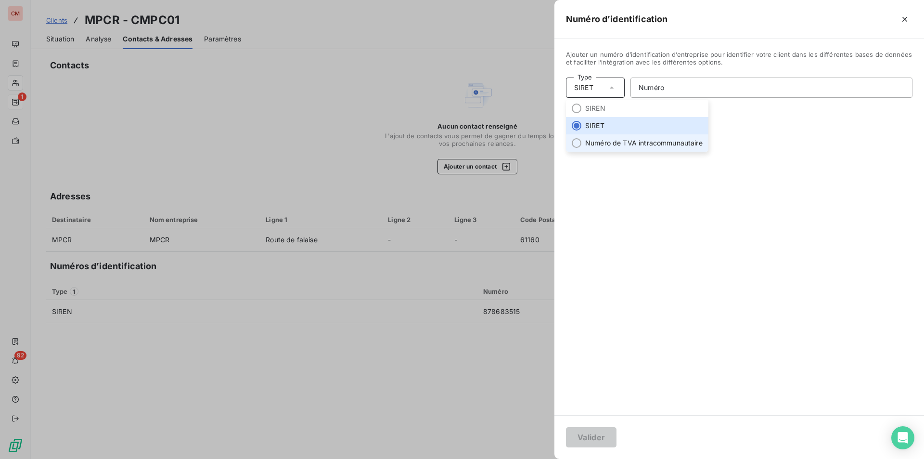
click at [619, 144] on li "Numéro de TVA intracommunautaire" at bounding box center [637, 142] width 142 height 17
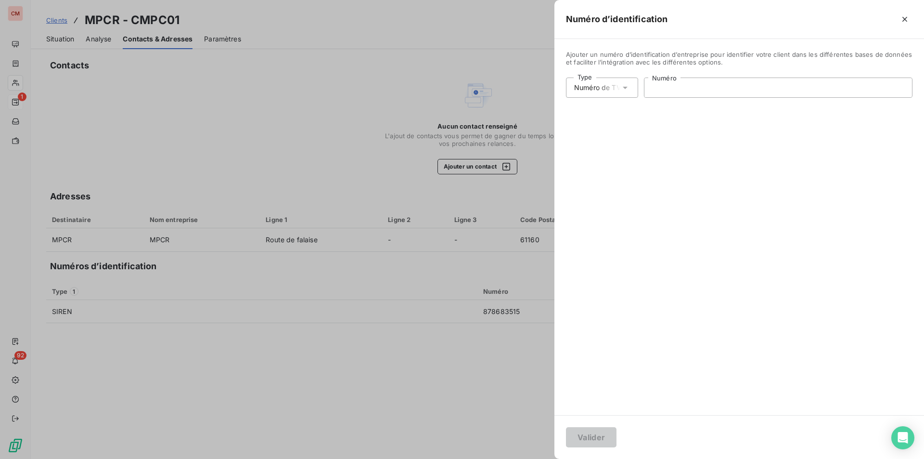
drag, startPoint x: 672, startPoint y: 81, endPoint x: 672, endPoint y: 91, distance: 9.6
click at [672, 84] on input "Numéro" at bounding box center [778, 87] width 268 height 19
type input "FR91878683515"
click at [603, 440] on button "Valider" at bounding box center [591, 437] width 51 height 20
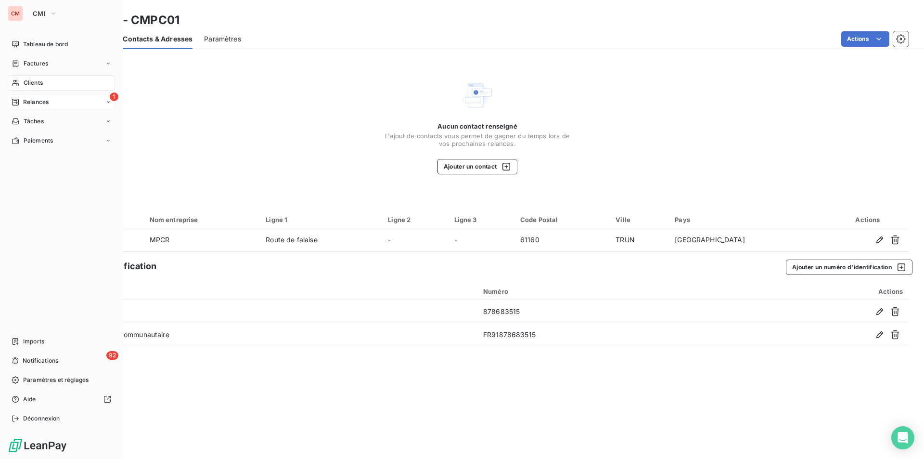
click at [29, 81] on span "Clients" at bounding box center [33, 82] width 19 height 9
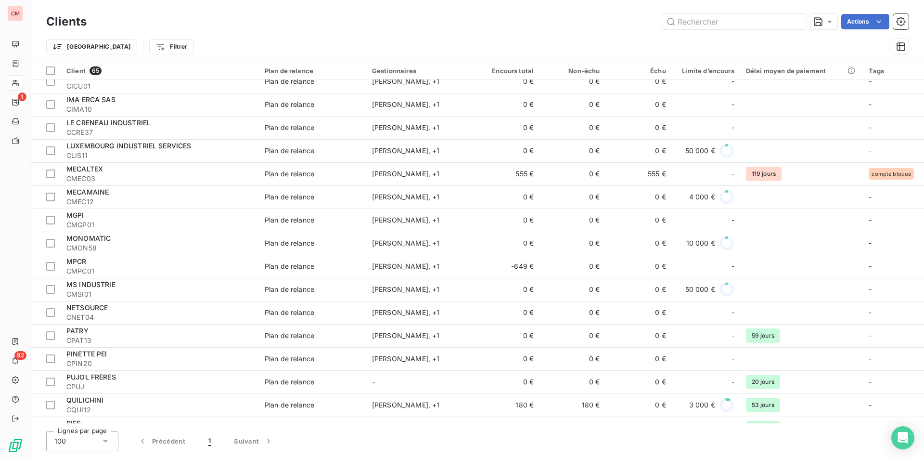
scroll to position [866, 0]
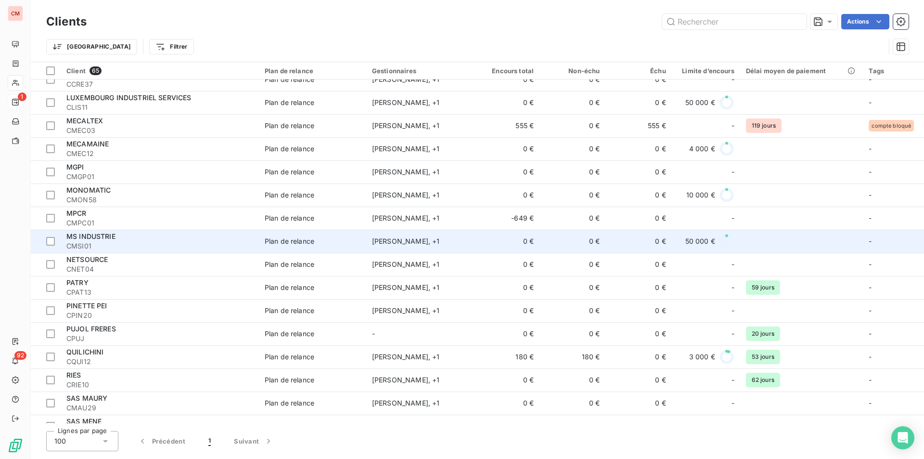
click at [154, 237] on div "MS INDUSTRIE" at bounding box center [159, 236] width 187 height 10
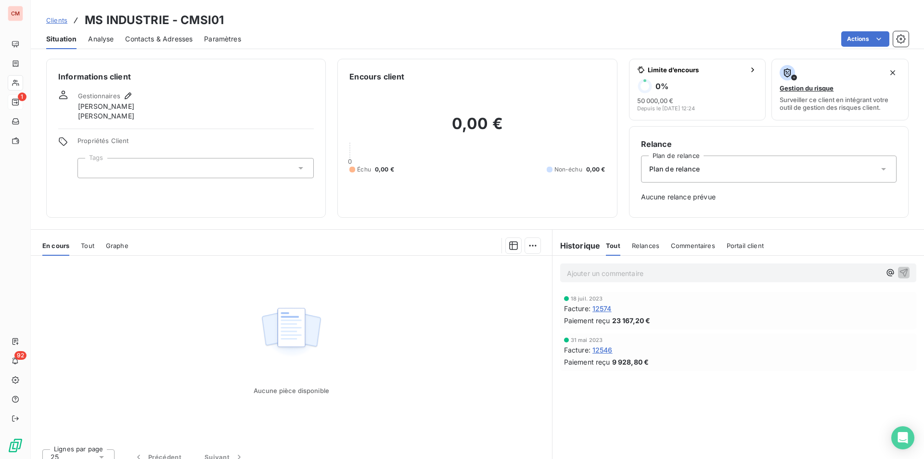
click at [173, 38] on span "Contacts & Adresses" at bounding box center [158, 39] width 67 height 10
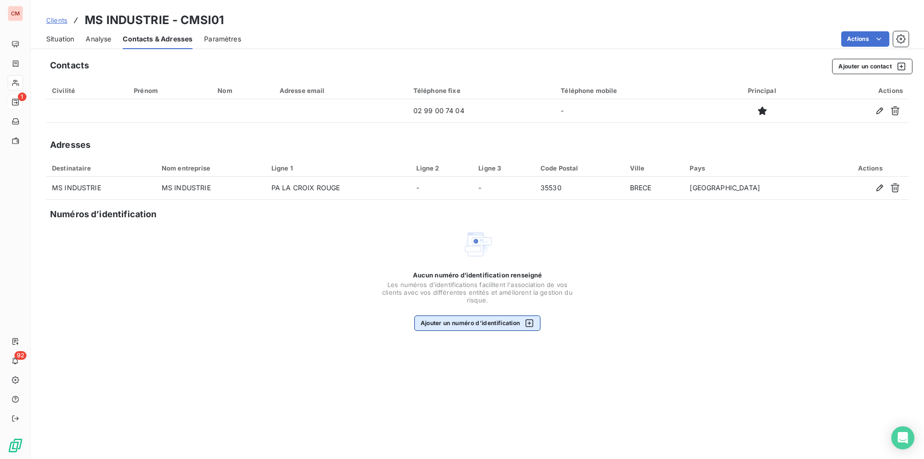
click at [471, 328] on button "Ajouter un numéro d’identification" at bounding box center [477, 322] width 127 height 15
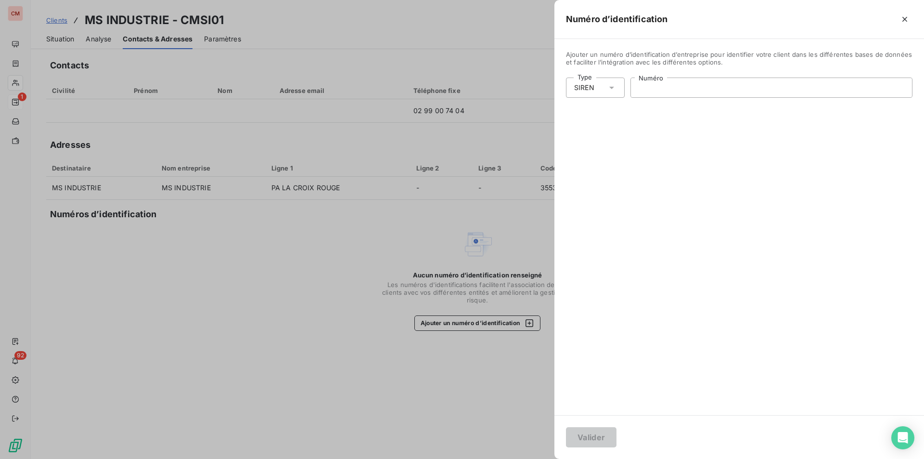
click at [675, 88] on input "Numéro" at bounding box center [771, 87] width 281 height 19
type input "400 829 529"
click at [609, 434] on button "Valider" at bounding box center [591, 437] width 51 height 20
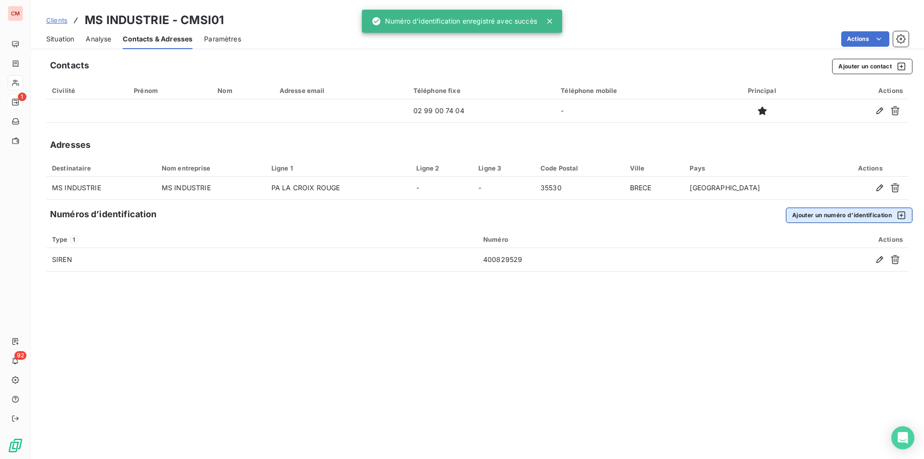
click at [821, 217] on button "Ajouter un numéro d’identification" at bounding box center [849, 214] width 127 height 15
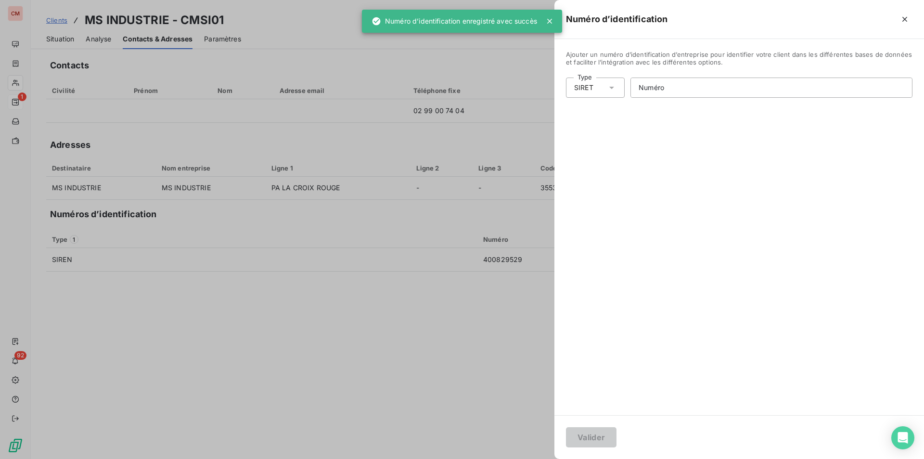
click at [596, 87] on div "SIRET" at bounding box center [595, 87] width 59 height 20
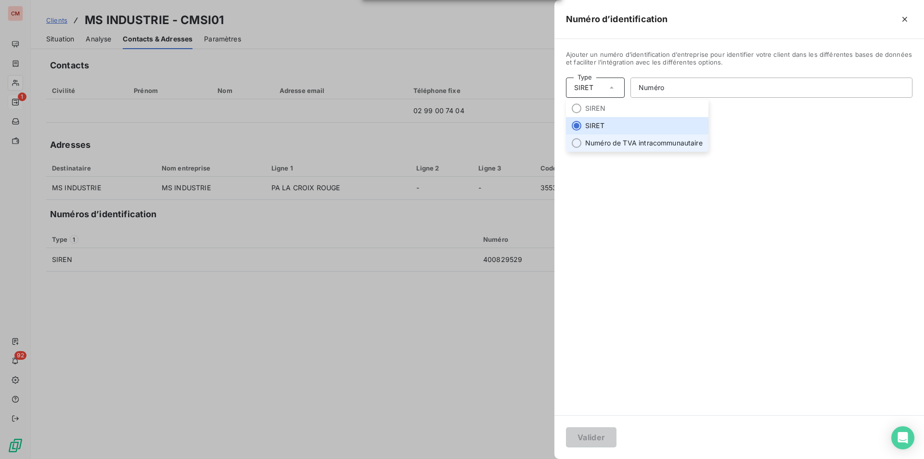
drag, startPoint x: 601, startPoint y: 148, endPoint x: 630, endPoint y: 135, distance: 31.9
click at [601, 148] on li "Numéro de TVA intracommunautaire" at bounding box center [637, 142] width 142 height 17
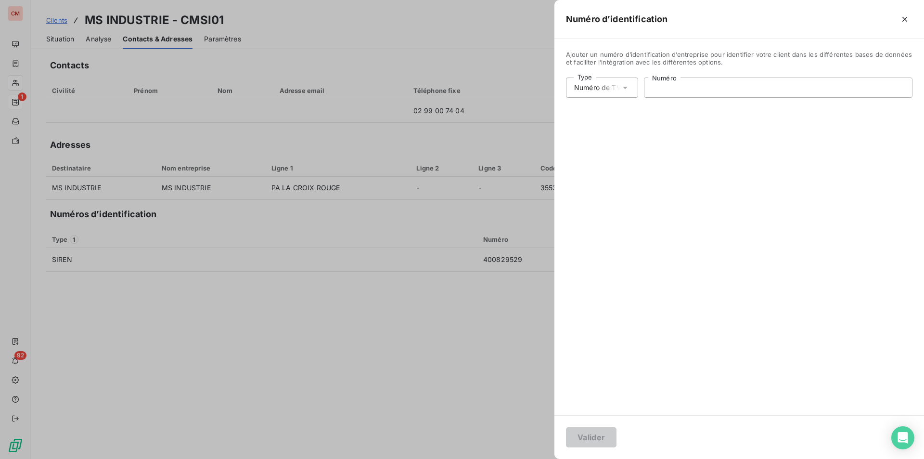
click at [676, 90] on input "Numéro" at bounding box center [778, 87] width 268 height 19
type input "FR66400829529"
click at [606, 434] on button "Valider" at bounding box center [591, 437] width 51 height 20
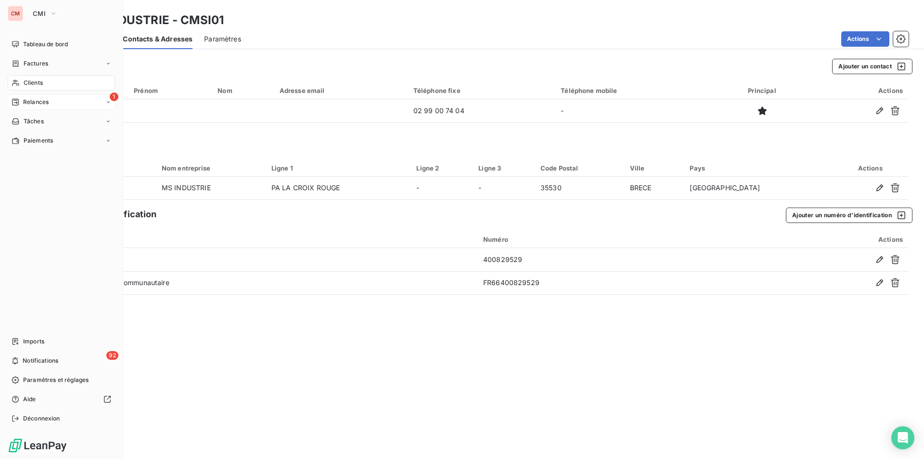
click at [29, 82] on span "Clients" at bounding box center [33, 82] width 19 height 9
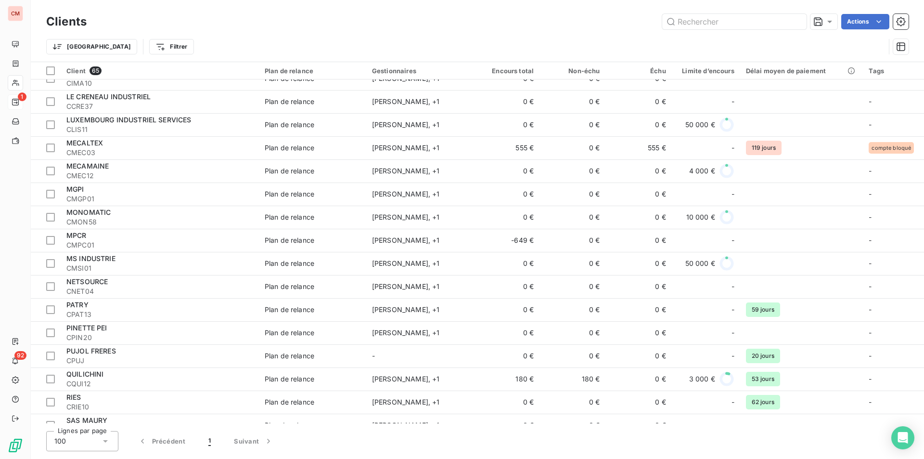
scroll to position [866, 0]
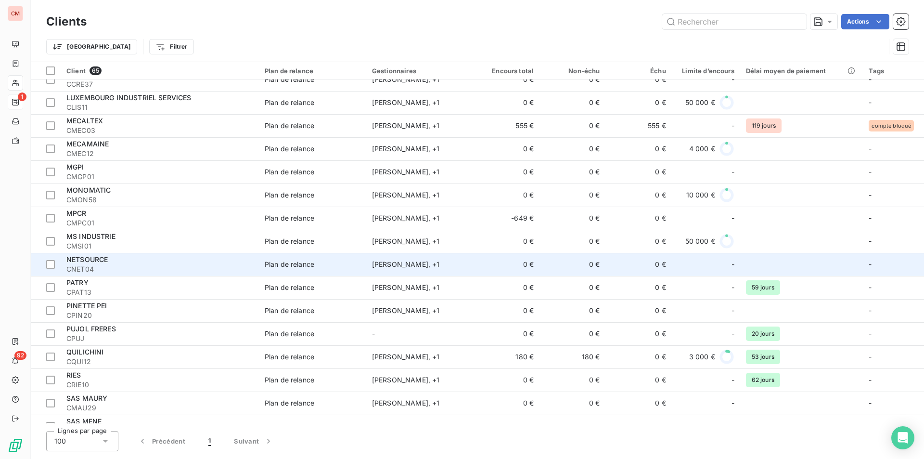
click at [96, 267] on span "CNET04" at bounding box center [159, 269] width 187 height 10
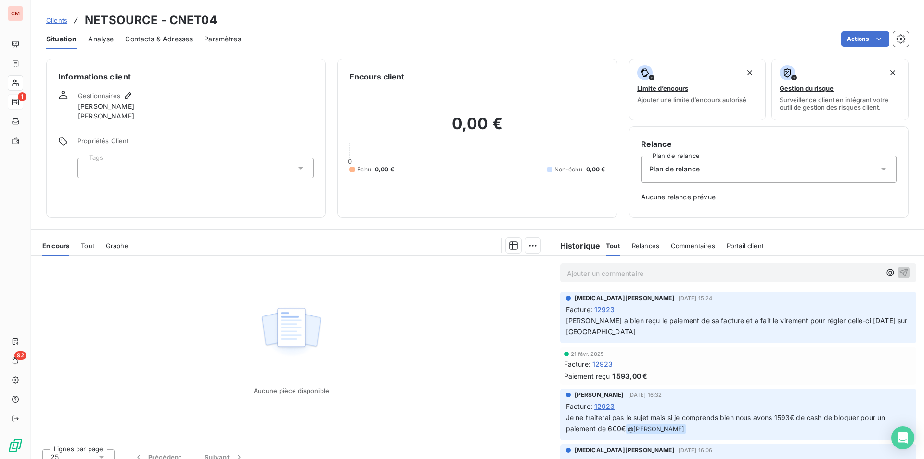
click at [146, 34] on span "Contacts & Adresses" at bounding box center [158, 39] width 67 height 10
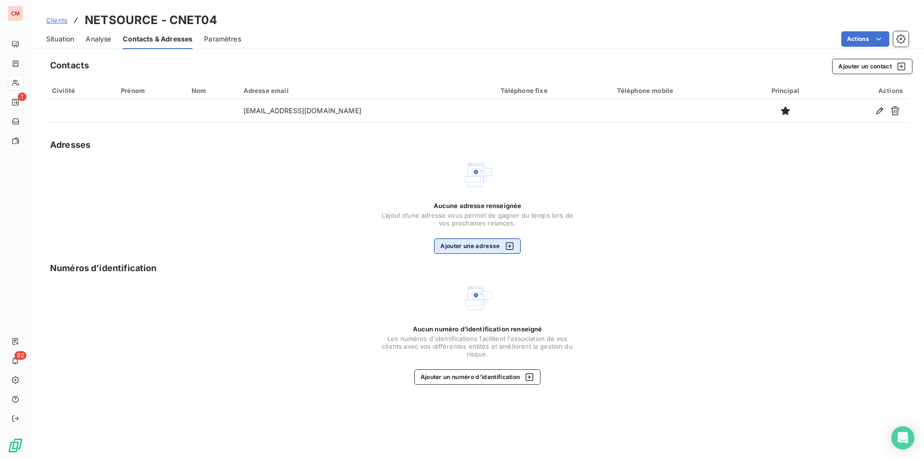
click at [472, 244] on button "Ajouter une adresse" at bounding box center [477, 245] width 86 height 15
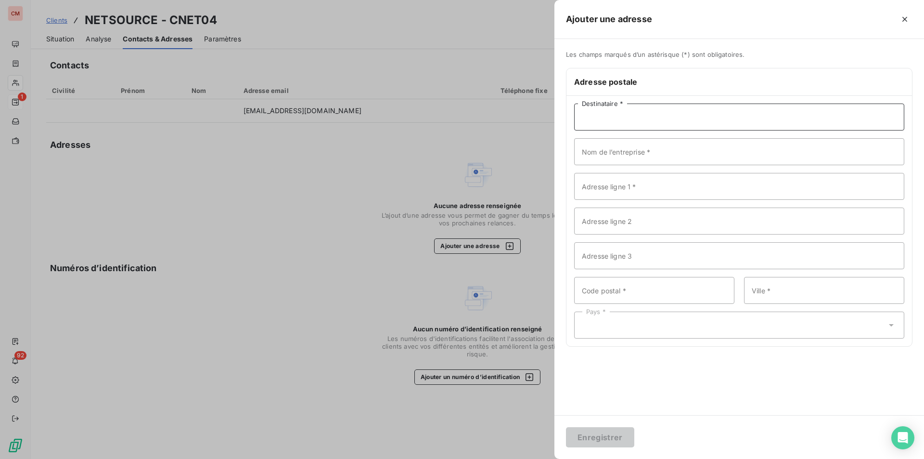
click at [605, 122] on input "Destinataire *" at bounding box center [739, 116] width 330 height 27
type input "NETSOURCE"
click at [614, 188] on input "Adresse ligne 1 *" at bounding box center [739, 186] width 330 height 27
type input "19 PLACE DUGUESCLIN"
type input "22100"
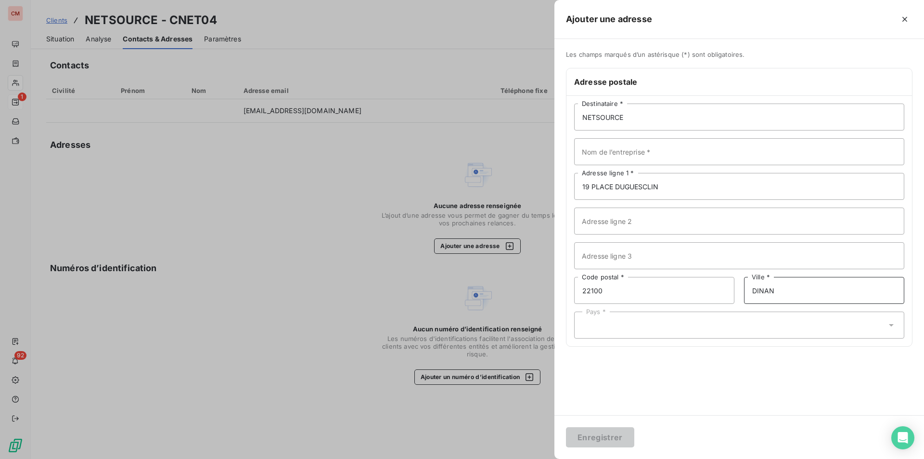
type input "DINAN"
click at [608, 327] on div "Pays *" at bounding box center [739, 324] width 330 height 27
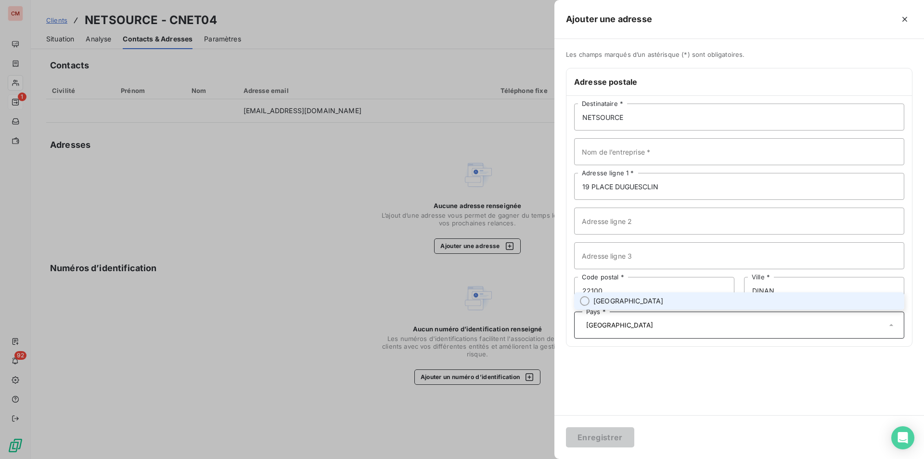
type input "[GEOGRAPHIC_DATA]"
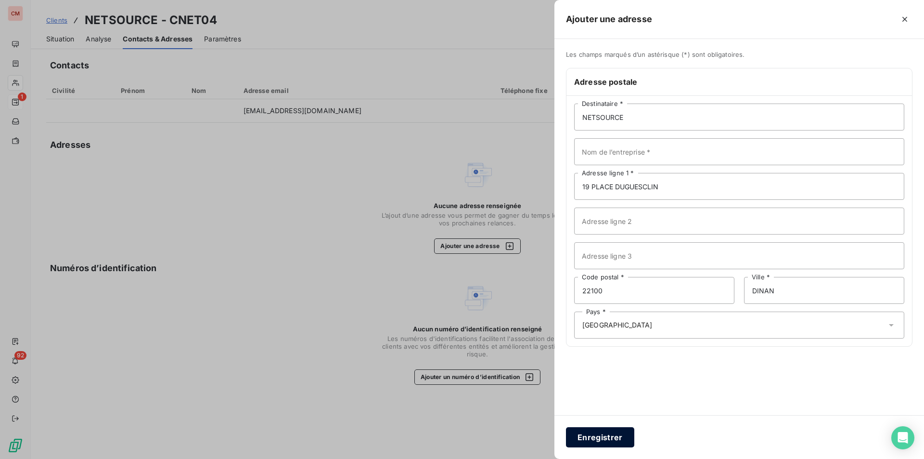
click at [613, 436] on button "Enregistrer" at bounding box center [600, 437] width 68 height 20
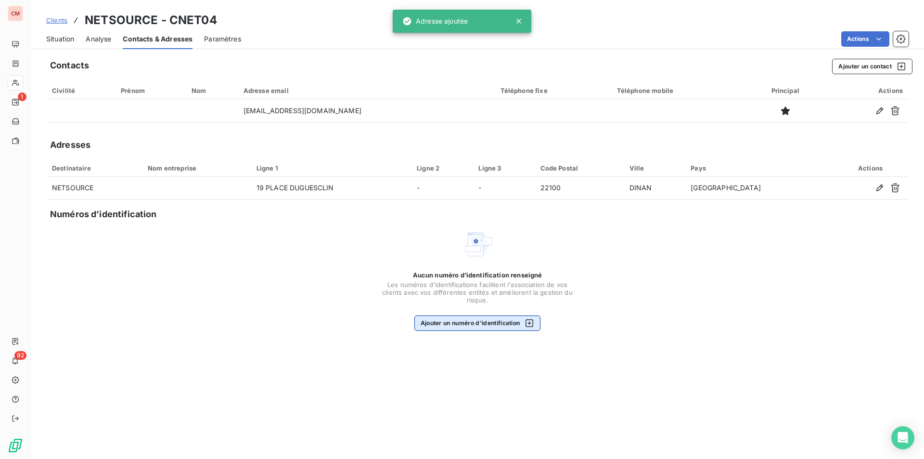
click at [498, 316] on button "Ajouter un numéro d’identification" at bounding box center [477, 322] width 127 height 15
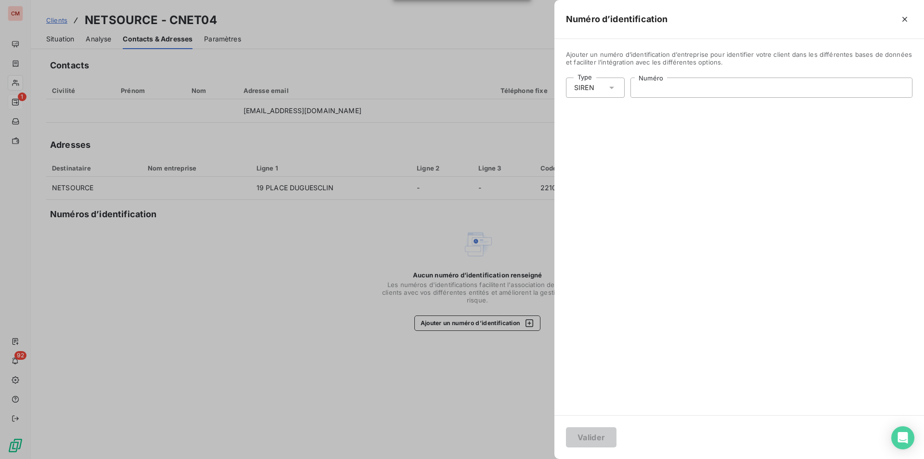
click at [647, 93] on input "Numéro" at bounding box center [771, 87] width 281 height 19
type input "931 475 966"
click at [596, 436] on button "Valider" at bounding box center [591, 437] width 51 height 20
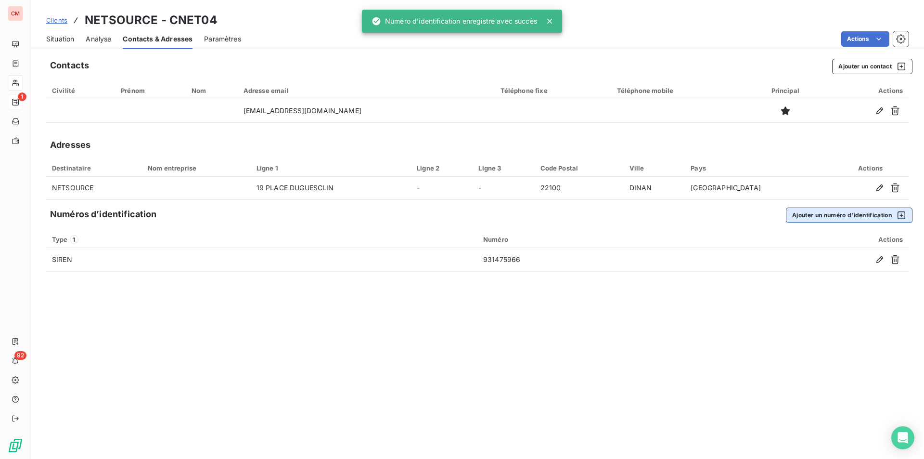
click at [833, 214] on button "Ajouter un numéro d’identification" at bounding box center [849, 214] width 127 height 15
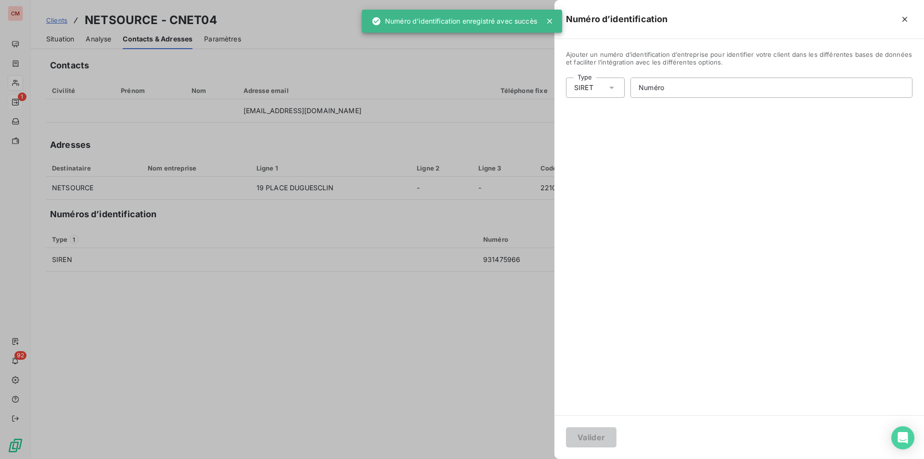
click at [604, 90] on div "SIRET" at bounding box center [595, 87] width 59 height 20
click at [602, 140] on li "Numéro de TVA intracommunautaire" at bounding box center [637, 142] width 142 height 17
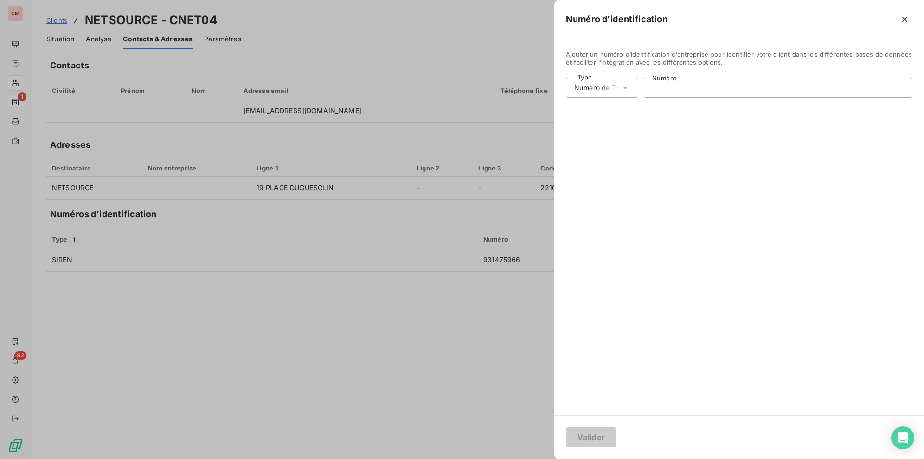
click at [672, 85] on input "Numéro" at bounding box center [778, 87] width 268 height 19
type input "FR15931475966"
click at [585, 435] on button "Valider" at bounding box center [591, 437] width 51 height 20
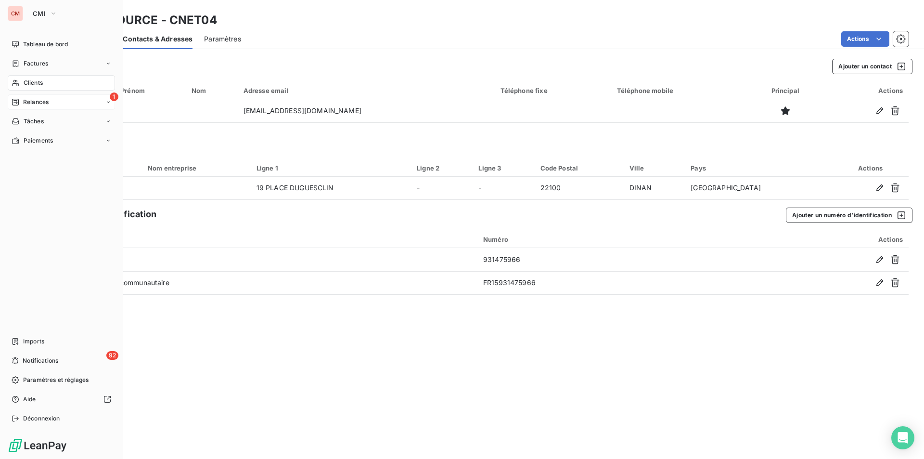
click at [26, 83] on span "Clients" at bounding box center [33, 82] width 19 height 9
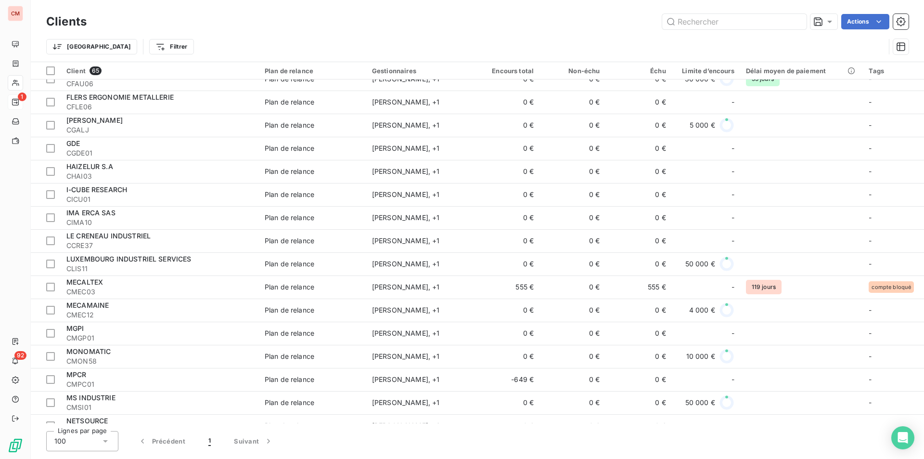
scroll to position [770, 0]
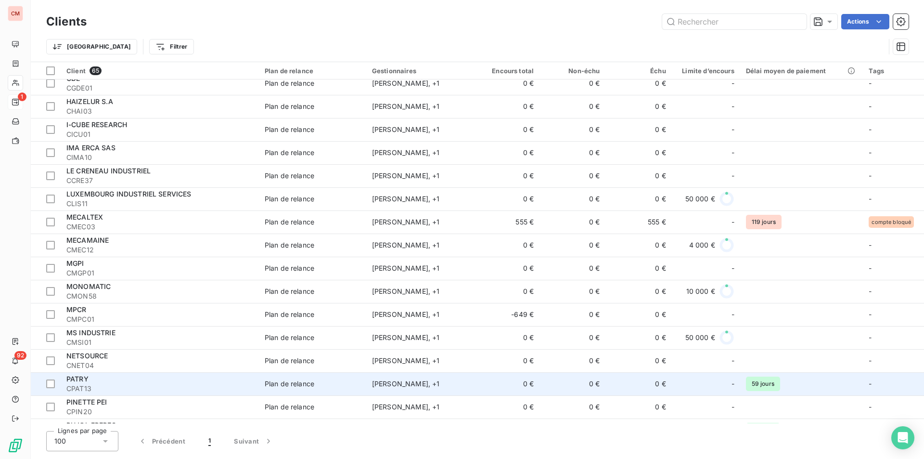
click at [127, 384] on span "CPAT13" at bounding box center [159, 388] width 187 height 10
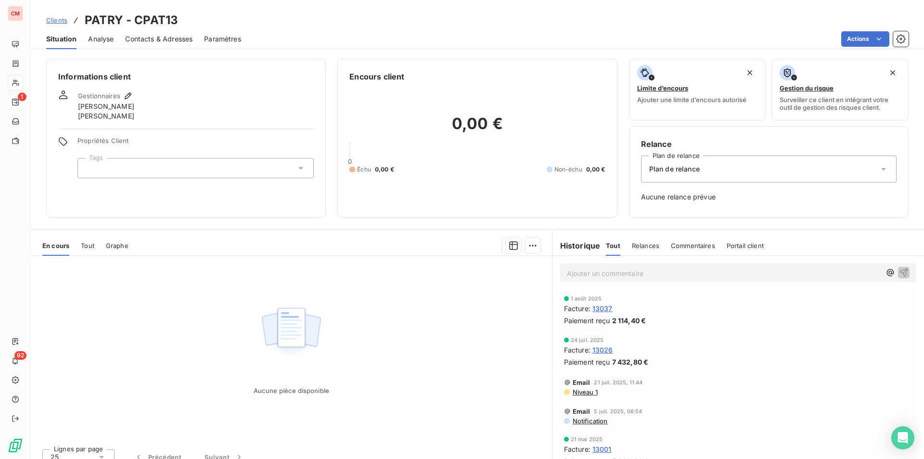
click at [163, 41] on span "Contacts & Adresses" at bounding box center [158, 39] width 67 height 10
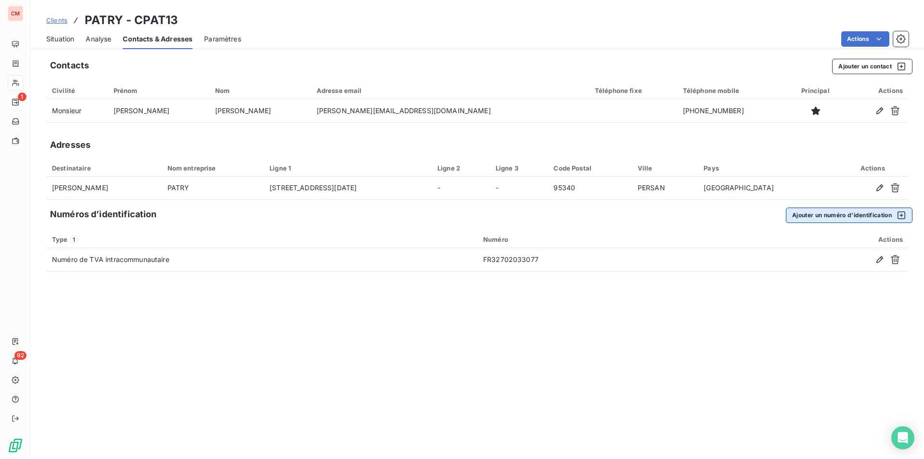
click at [818, 215] on button "Ajouter un numéro d’identification" at bounding box center [849, 214] width 127 height 15
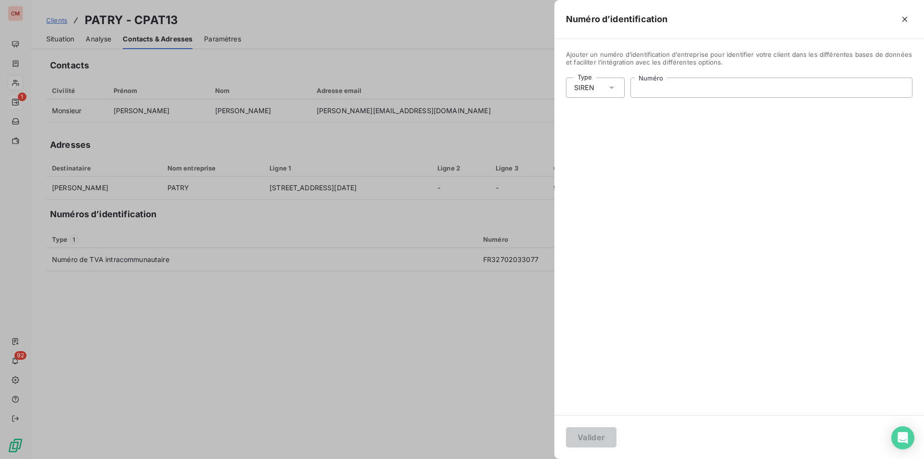
click at [662, 79] on input "Numéro" at bounding box center [771, 87] width 281 height 19
type input "702 033 077"
click at [602, 432] on button "Valider" at bounding box center [591, 437] width 51 height 20
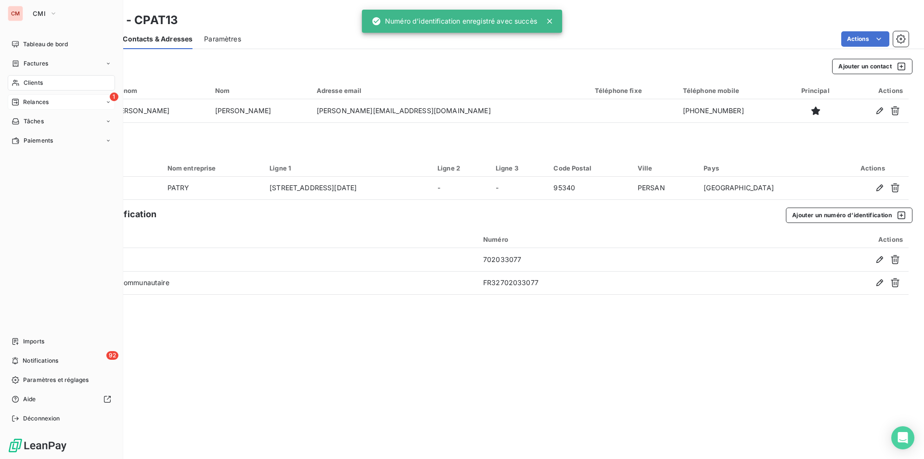
click at [33, 81] on span "Clients" at bounding box center [33, 82] width 19 height 9
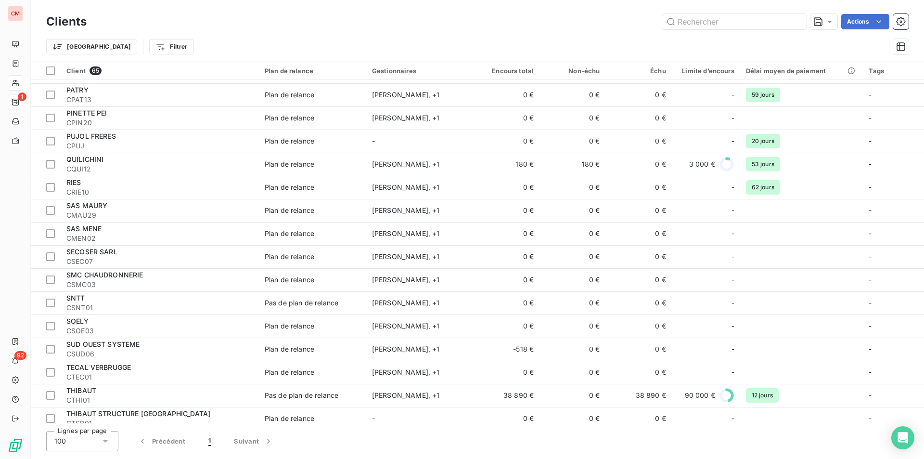
scroll to position [1010, 0]
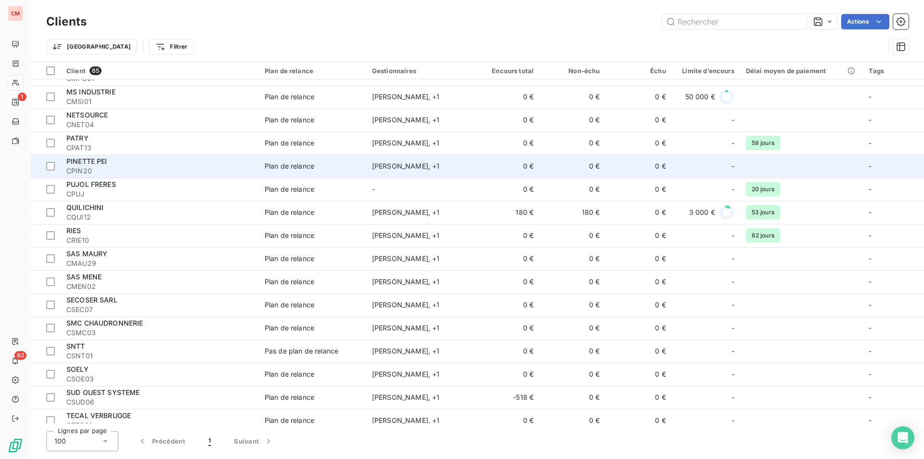
click at [139, 166] on span "CPIN20" at bounding box center [159, 171] width 187 height 10
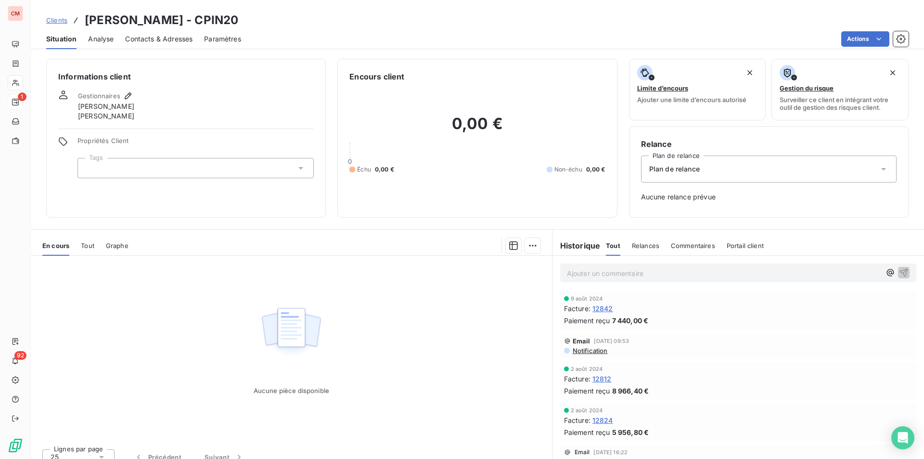
click at [163, 38] on span "Contacts & Adresses" at bounding box center [158, 39] width 67 height 10
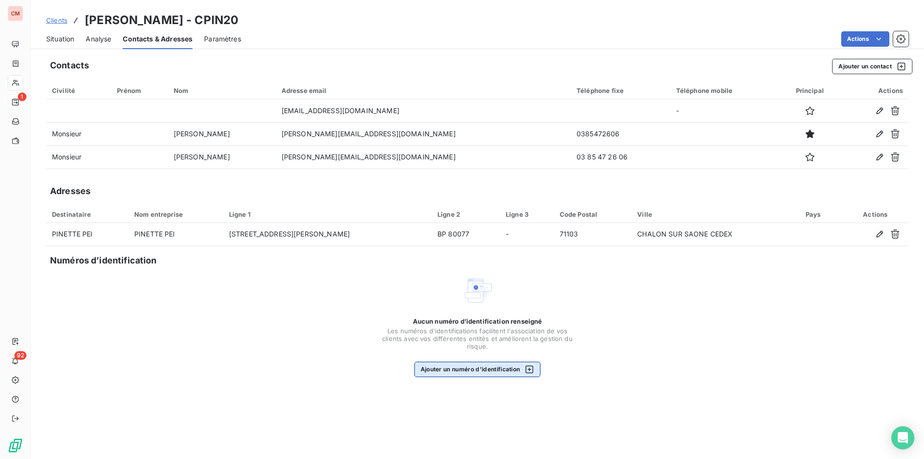
click at [499, 370] on button "Ajouter un numéro d’identification" at bounding box center [477, 368] width 127 height 15
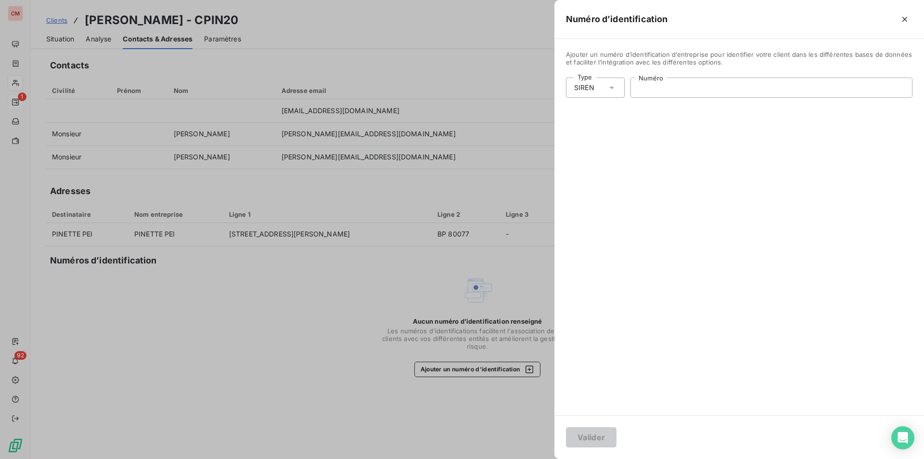
click at [669, 83] on input "Numéro" at bounding box center [771, 87] width 281 height 19
type input "331 204 834"
click at [601, 435] on button "Valider" at bounding box center [591, 437] width 51 height 20
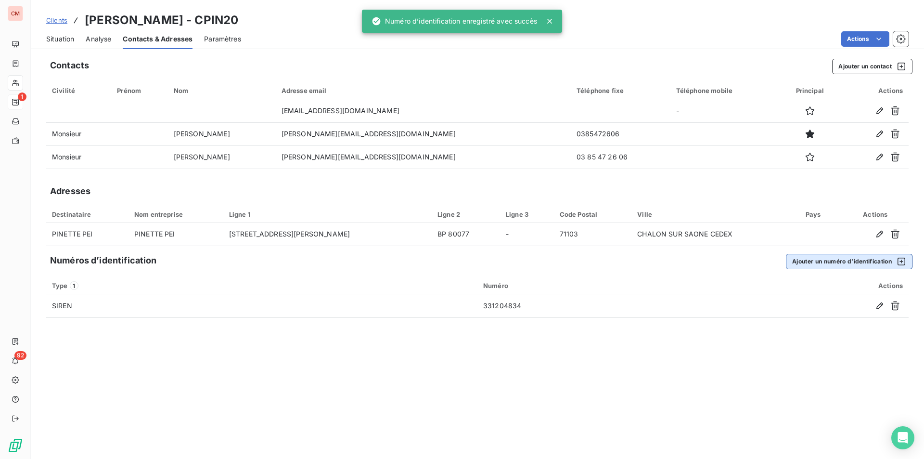
click at [802, 258] on button "Ajouter un numéro d’identification" at bounding box center [849, 261] width 127 height 15
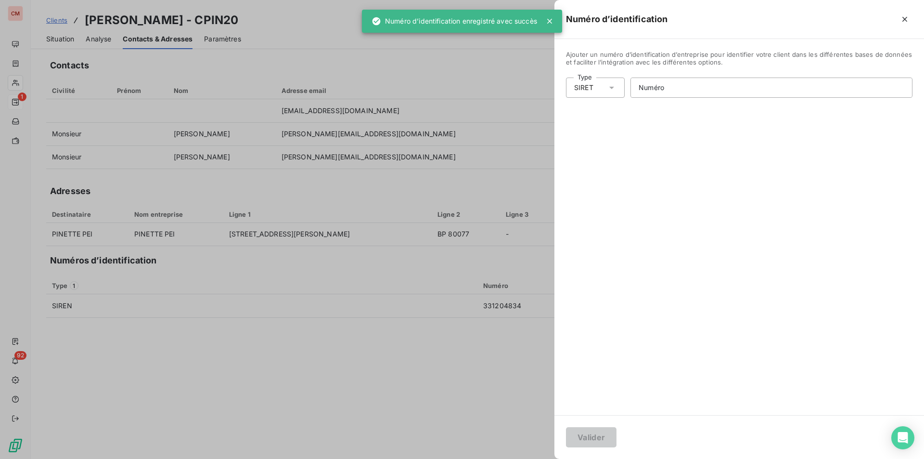
click at [612, 90] on icon at bounding box center [612, 88] width 10 height 10
click at [595, 141] on li "Numéro de TVA intracommunautaire" at bounding box center [637, 142] width 142 height 17
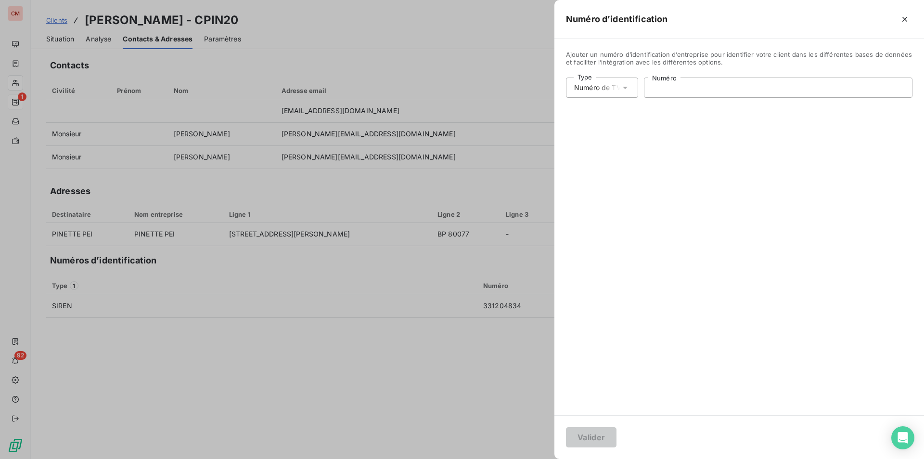
click at [675, 91] on input "Numéro" at bounding box center [778, 87] width 268 height 19
type input "FR58331204834"
click at [595, 440] on button "Valider" at bounding box center [591, 437] width 51 height 20
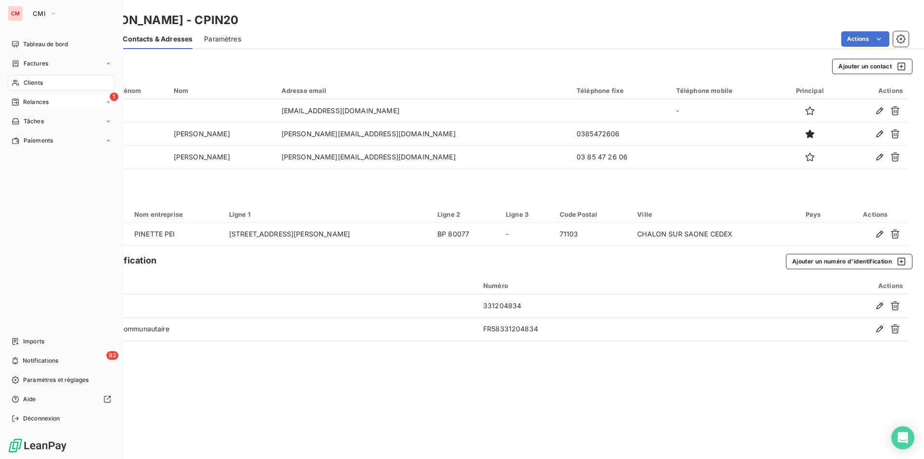
click at [44, 83] on div "Clients" at bounding box center [61, 82] width 107 height 15
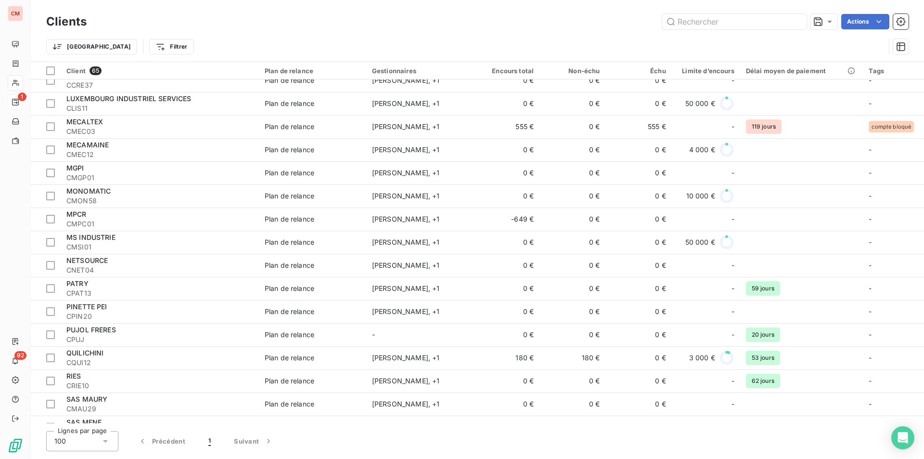
scroll to position [866, 0]
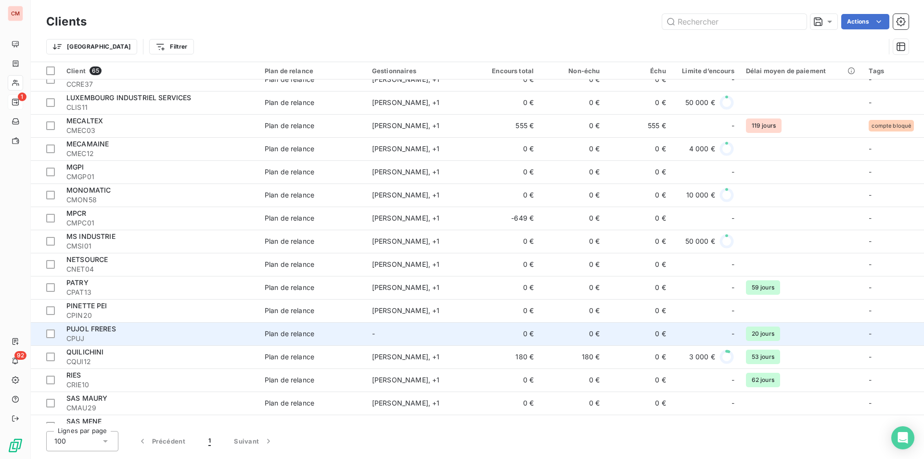
click at [167, 333] on div "PUJOL FRERES" at bounding box center [159, 329] width 187 height 10
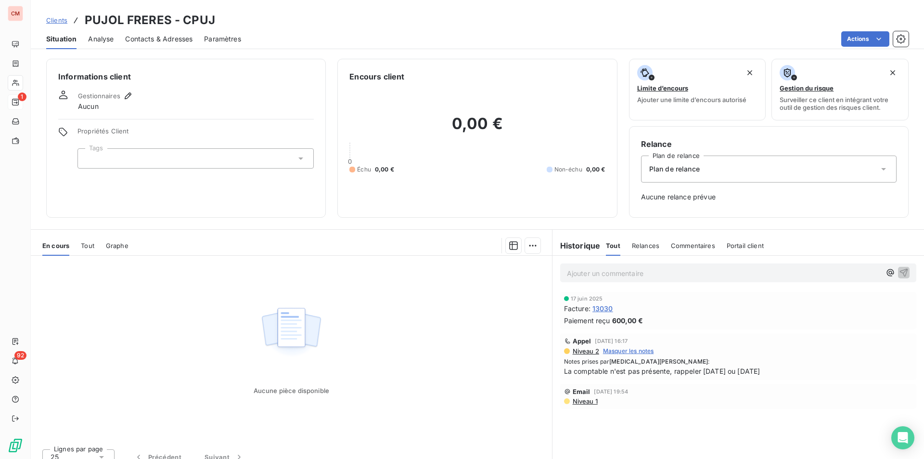
click at [172, 39] on span "Contacts & Adresses" at bounding box center [158, 39] width 67 height 10
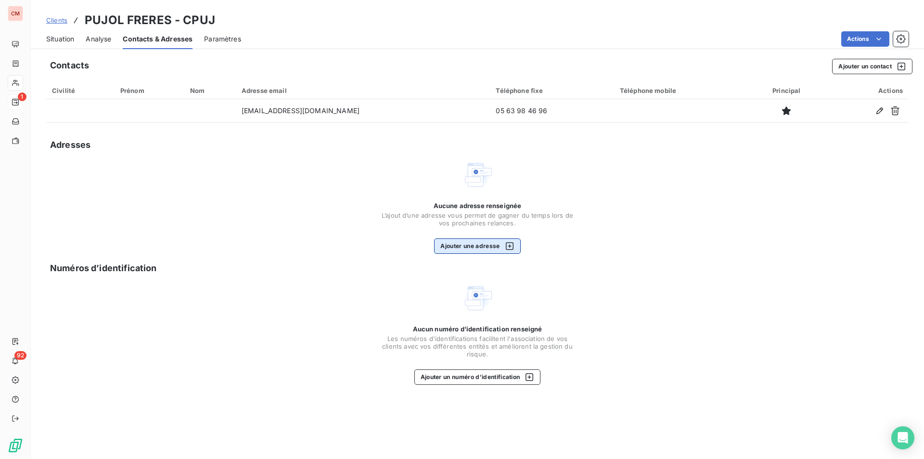
click at [495, 249] on button "Ajouter une adresse" at bounding box center [477, 245] width 86 height 15
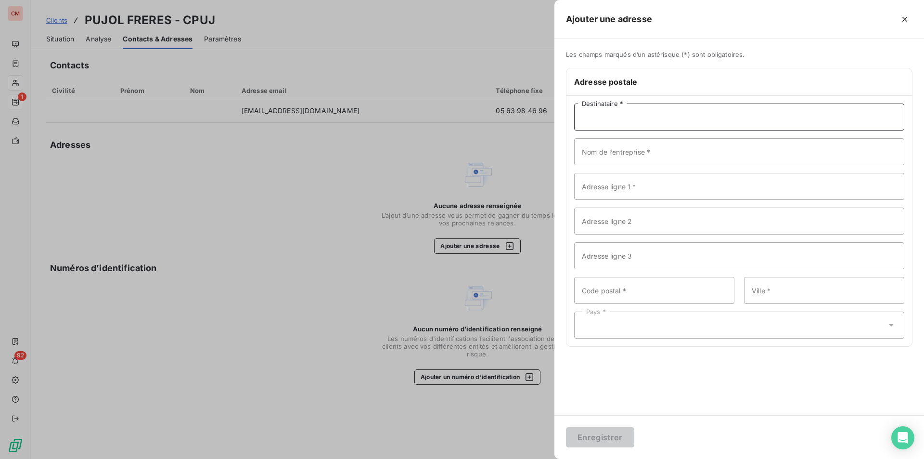
click at [664, 116] on input "Destinataire *" at bounding box center [739, 116] width 330 height 27
type input "PUJOL FRERES"
type input "[STREET_ADDRESS]"
type input "81200"
type input "AUSSILLON"
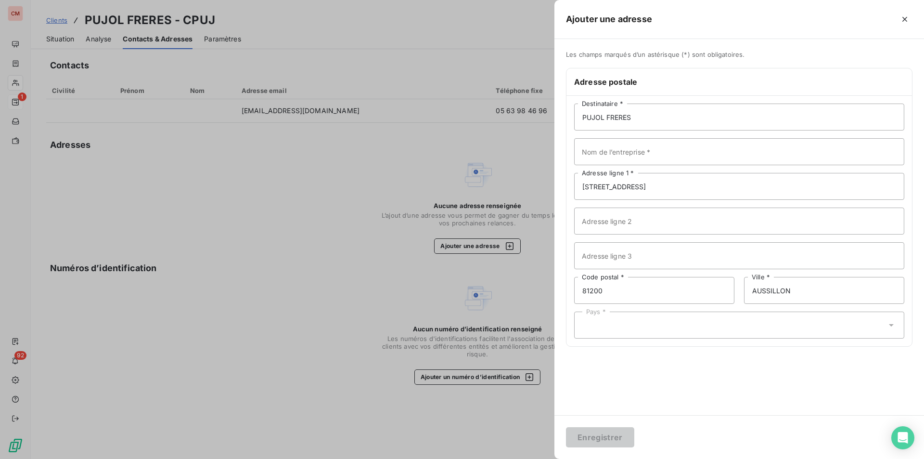
click at [705, 328] on div "Pays *" at bounding box center [739, 324] width 330 height 27
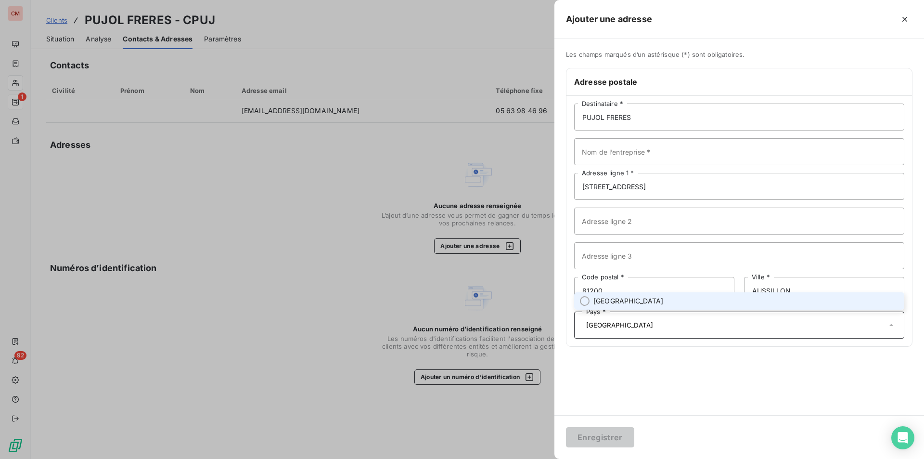
type input "[GEOGRAPHIC_DATA]"
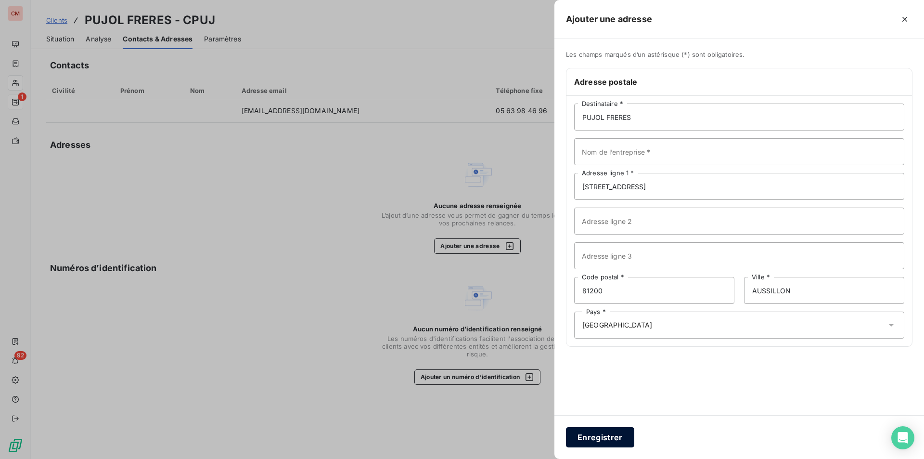
click at [614, 440] on button "Enregistrer" at bounding box center [600, 437] width 68 height 20
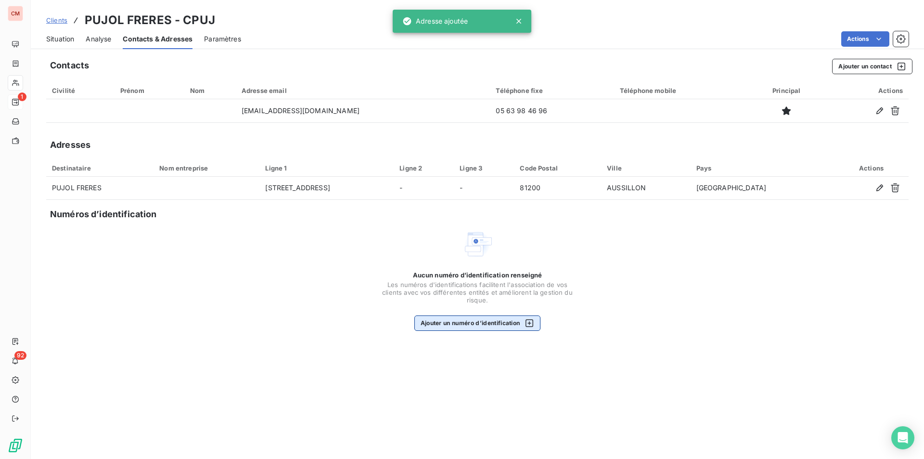
click at [455, 323] on button "Ajouter un numéro d’identification" at bounding box center [477, 322] width 127 height 15
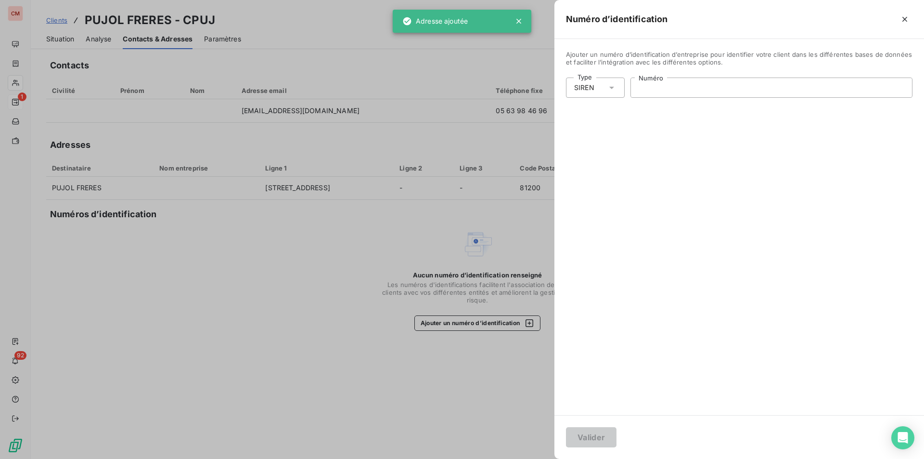
click at [666, 83] on input "Numéro" at bounding box center [771, 87] width 281 height 19
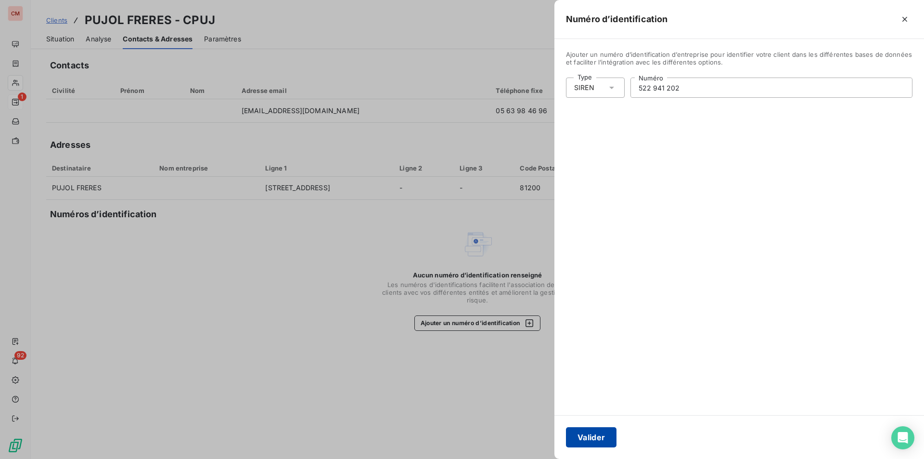
type input "522 941 202"
click at [596, 429] on button "Valider" at bounding box center [591, 437] width 51 height 20
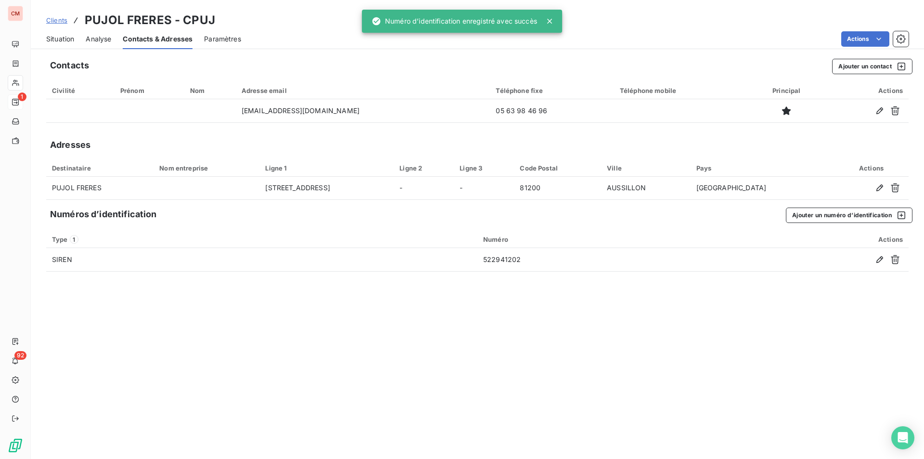
click at [868, 206] on div "Contacts Ajouter un contact Civilité Prénom Nom Adresse email Téléphone fixe Té…" at bounding box center [477, 256] width 893 height 406
click at [871, 215] on button "Ajouter un numéro d’identification" at bounding box center [849, 214] width 127 height 15
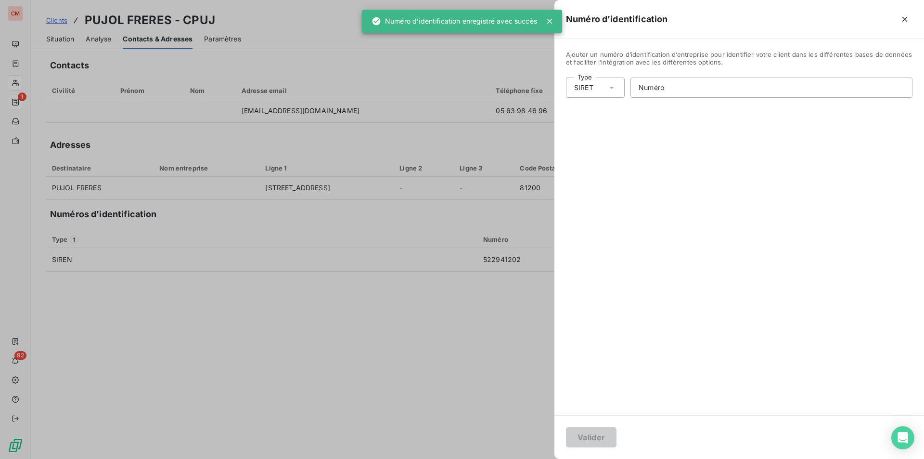
click at [595, 90] on div "SIRET" at bounding box center [595, 87] width 59 height 20
click at [603, 145] on li "Numéro de TVA intracommunautaire" at bounding box center [637, 142] width 142 height 17
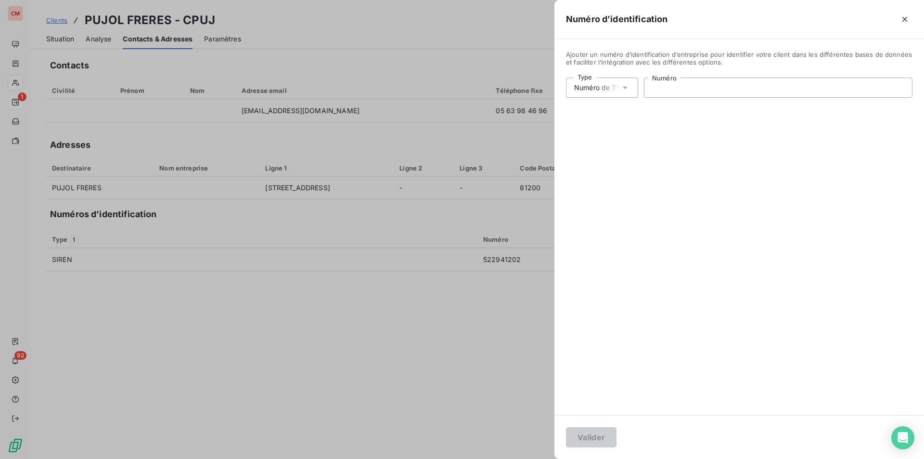
click at [678, 89] on input "Numéro" at bounding box center [778, 87] width 268 height 19
type input "FR35522941202"
click at [593, 439] on button "Valider" at bounding box center [591, 437] width 51 height 20
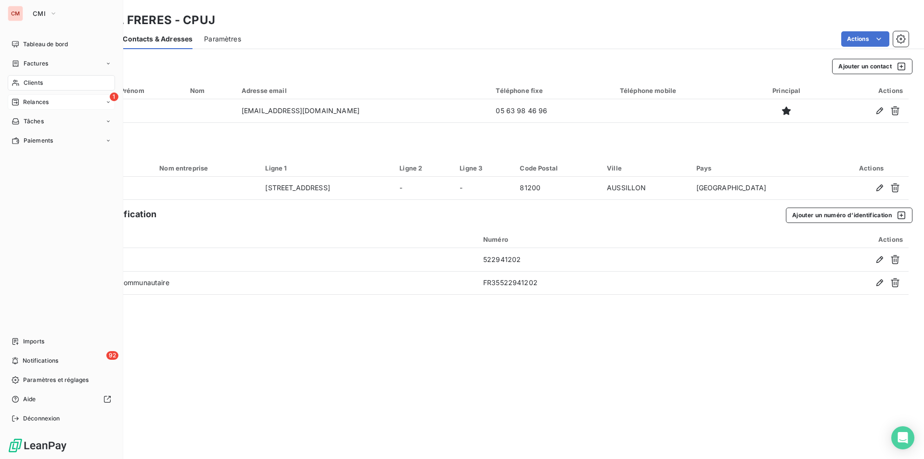
click at [36, 80] on span "Clients" at bounding box center [33, 82] width 19 height 9
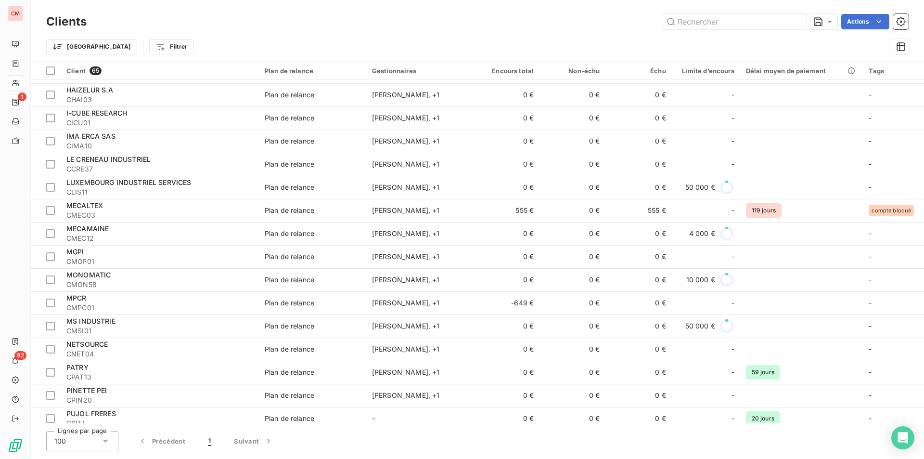
scroll to position [818, 0]
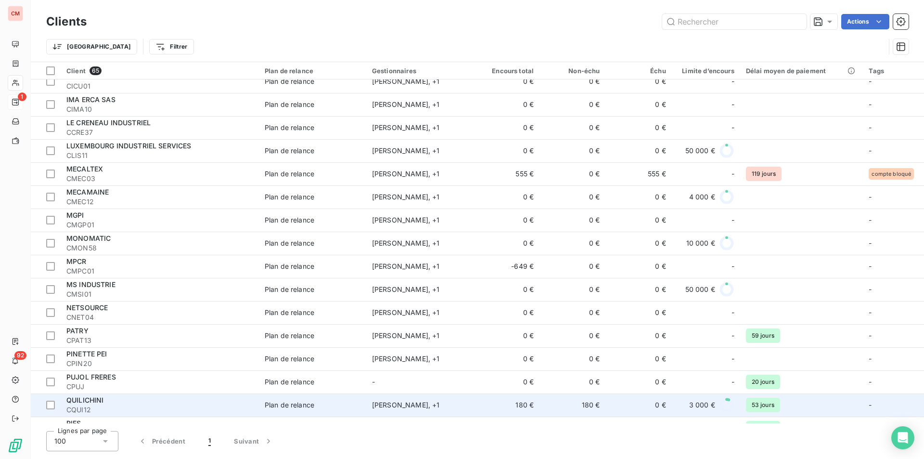
click at [157, 408] on span "CQUI12" at bounding box center [159, 410] width 187 height 10
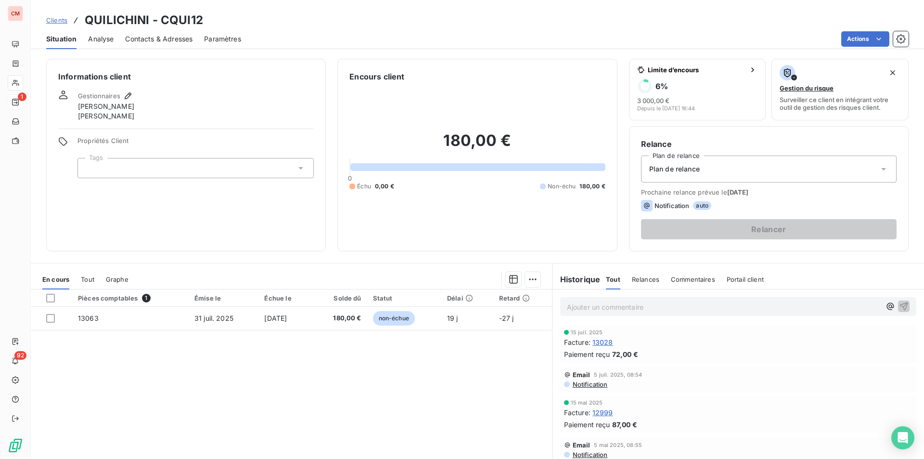
click at [150, 40] on span "Contacts & Adresses" at bounding box center [158, 39] width 67 height 10
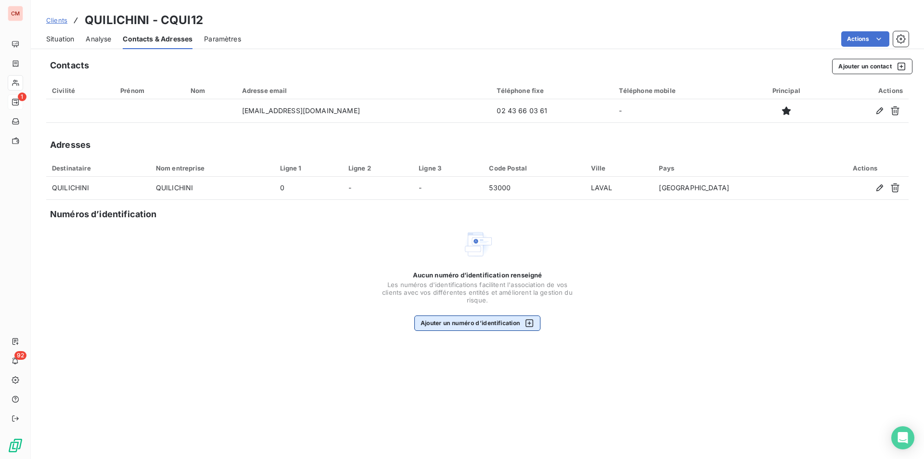
click at [477, 325] on button "Ajouter un numéro d’identification" at bounding box center [477, 322] width 127 height 15
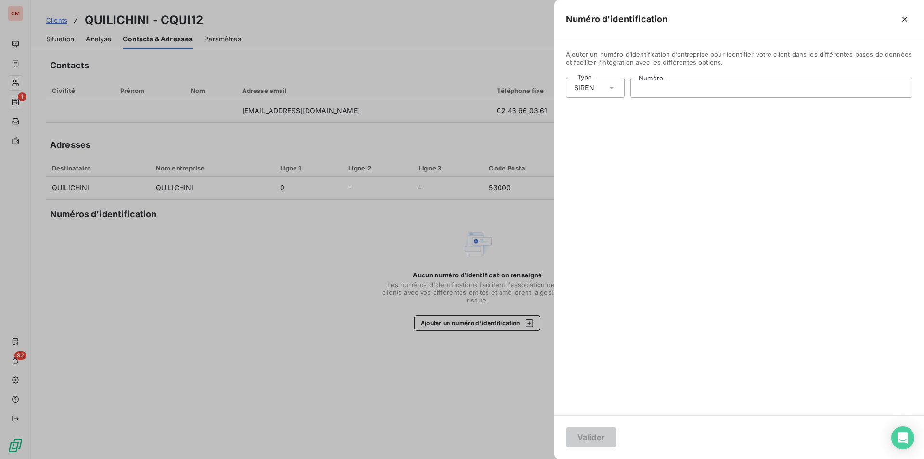
click at [719, 88] on input "Numéro" at bounding box center [771, 87] width 281 height 19
type input "445 404 833"
drag, startPoint x: 600, startPoint y: 434, endPoint x: 625, endPoint y: 403, distance: 40.1
click at [600, 434] on button "Valider" at bounding box center [591, 437] width 51 height 20
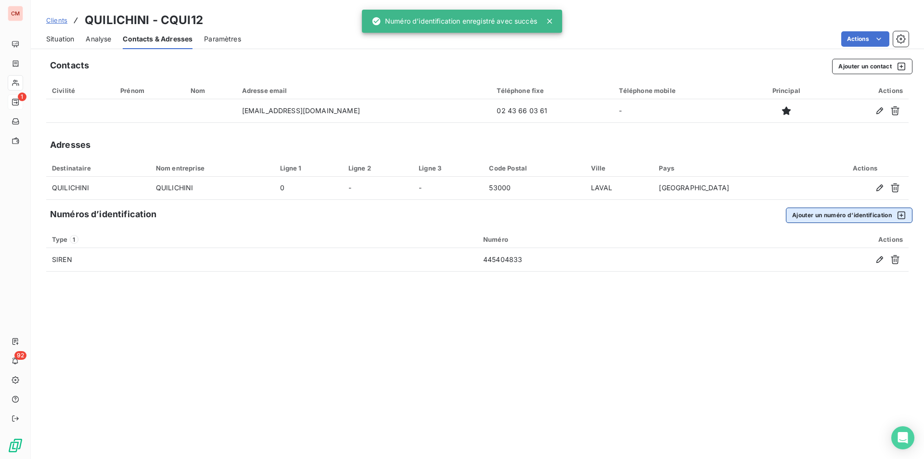
click at [831, 210] on button "Ajouter un numéro d’identification" at bounding box center [849, 214] width 127 height 15
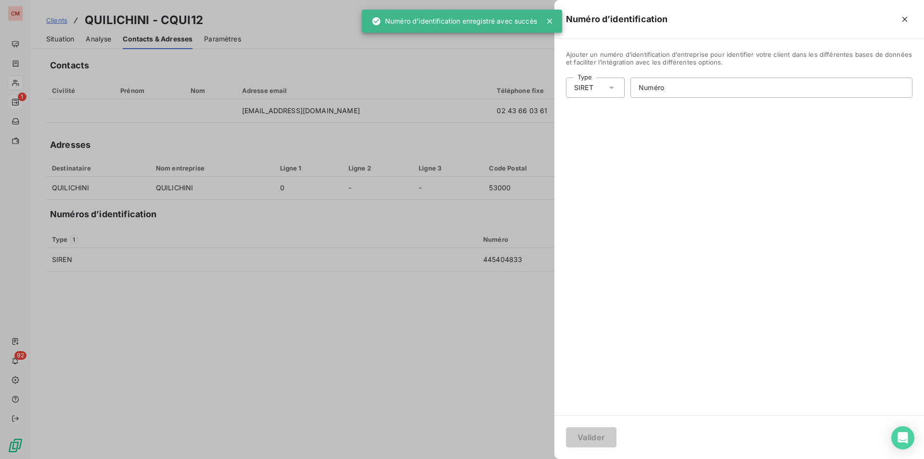
click at [611, 85] on icon at bounding box center [612, 88] width 10 height 10
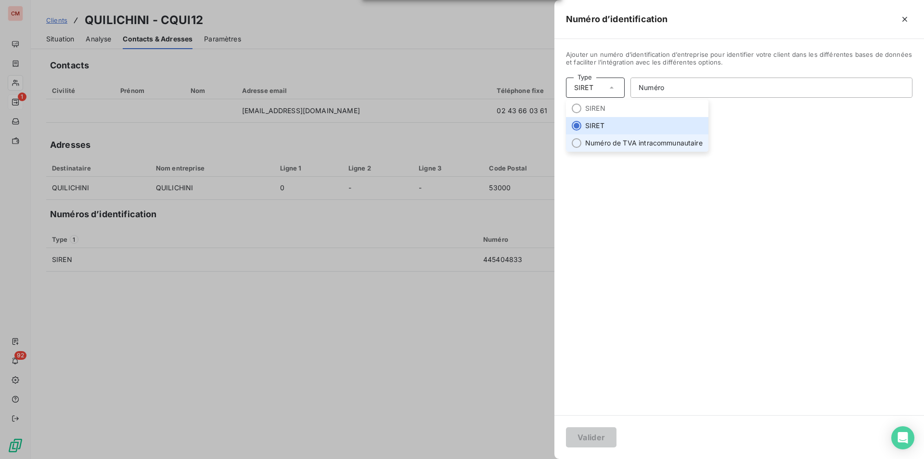
drag, startPoint x: 610, startPoint y: 143, endPoint x: 670, endPoint y: 121, distance: 63.9
click at [610, 143] on li "Numéro de TVA intracommunautaire" at bounding box center [637, 142] width 142 height 17
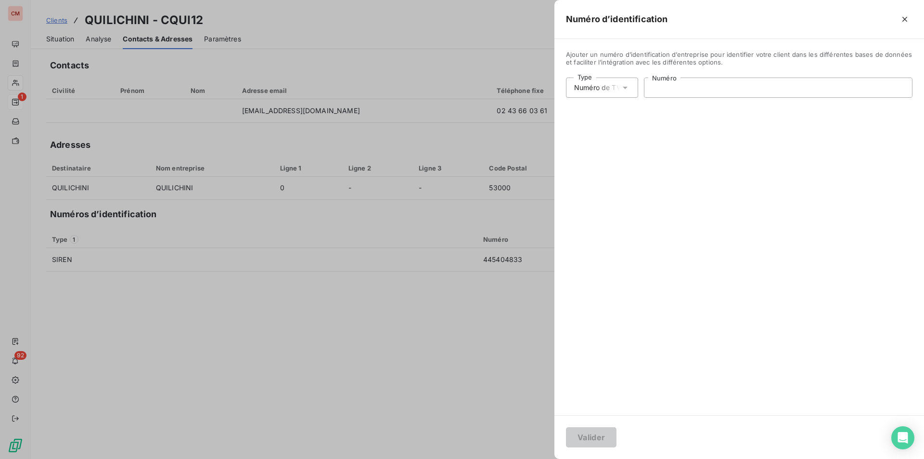
click at [679, 90] on input "Numéro" at bounding box center [778, 87] width 268 height 19
type input "FR32445404833"
click at [587, 438] on button "Valider" at bounding box center [591, 437] width 51 height 20
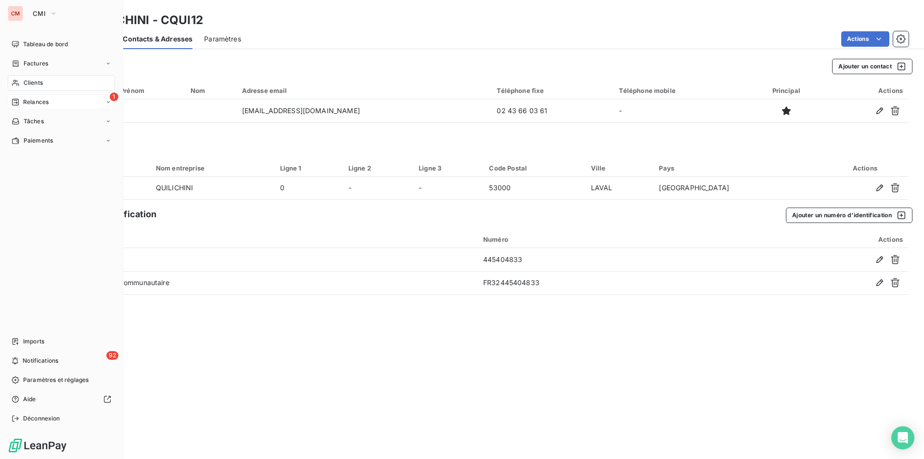
drag, startPoint x: 35, startPoint y: 81, endPoint x: 102, endPoint y: 181, distance: 121.3
click at [35, 81] on span "Clients" at bounding box center [33, 82] width 19 height 9
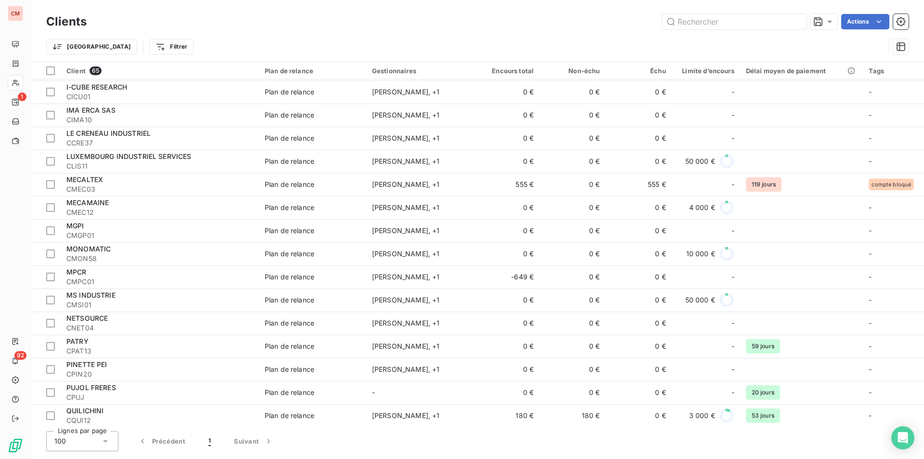
scroll to position [866, 0]
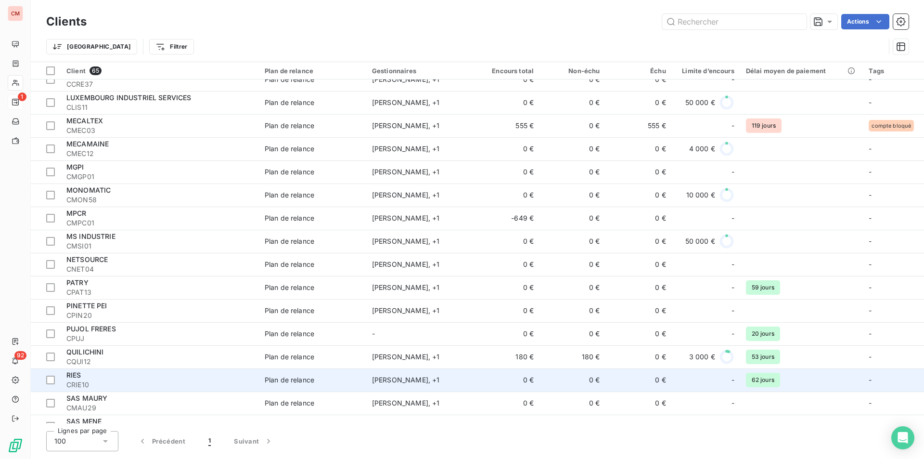
click at [147, 377] on div "RIES" at bounding box center [159, 375] width 187 height 10
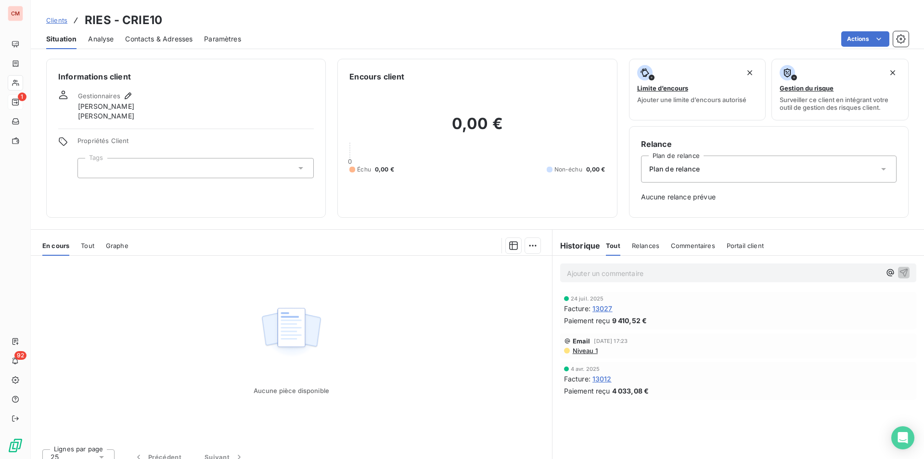
click at [165, 37] on span "Contacts & Adresses" at bounding box center [158, 39] width 67 height 10
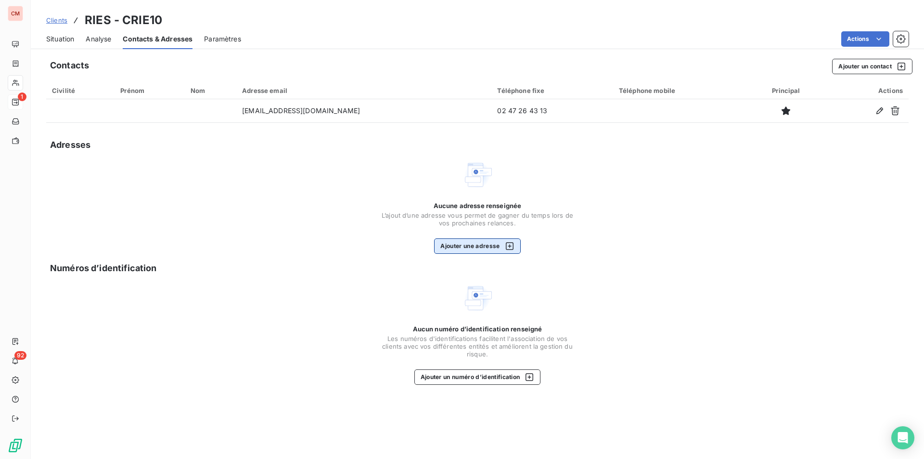
click at [482, 246] on button "Ajouter une adresse" at bounding box center [477, 245] width 86 height 15
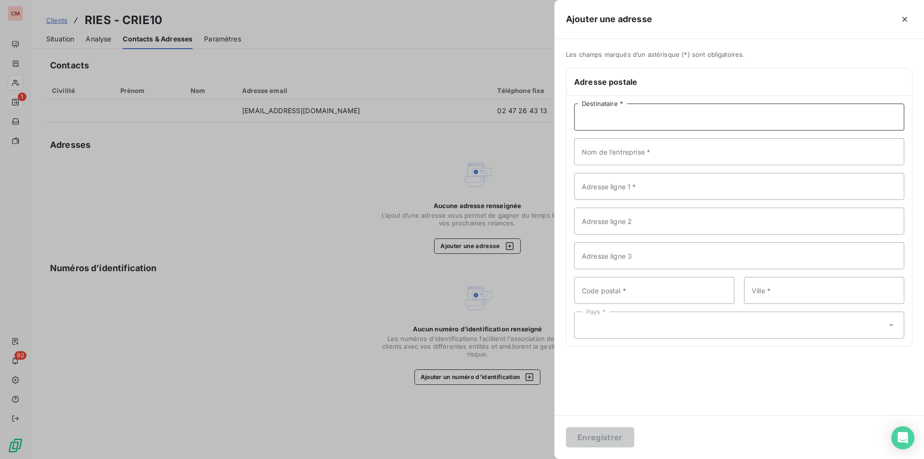
click at [670, 122] on input "Destinataire *" at bounding box center [739, 116] width 330 height 27
type input "RIES"
click at [600, 191] on input "Adresse ligne 1 *" at bounding box center [739, 186] width 330 height 27
type input "ZI DE LA CHATAIGNERAIE"
type input "[STREET_ADDRESS]"
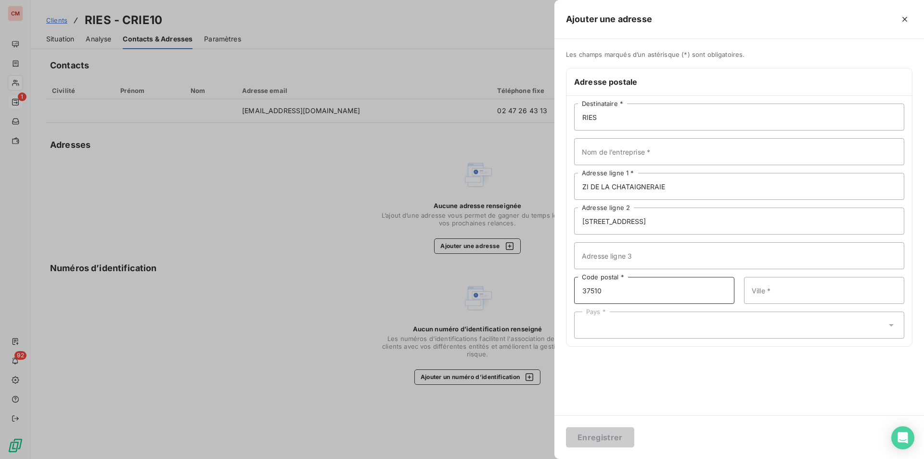
type input "37510"
type input "BALLAN MIRE"
drag, startPoint x: 640, startPoint y: 316, endPoint x: 637, endPoint y: 322, distance: 6.5
click at [640, 316] on div "Pays *" at bounding box center [739, 324] width 330 height 27
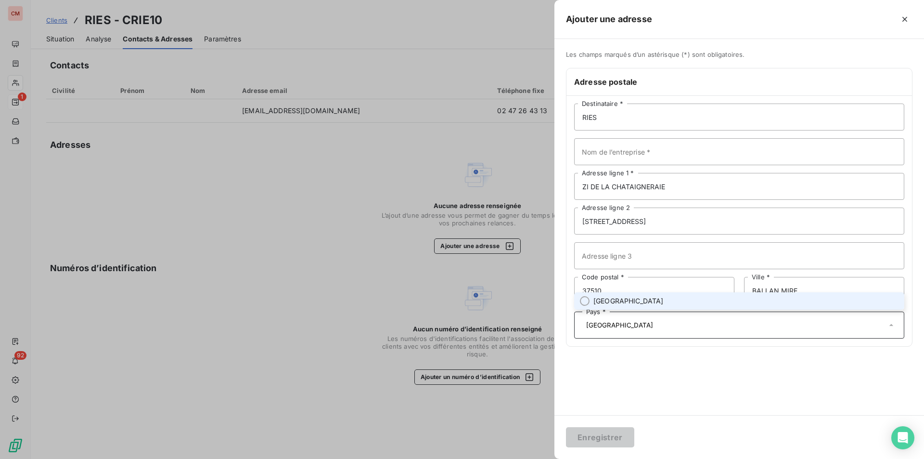
type input "[GEOGRAPHIC_DATA]"
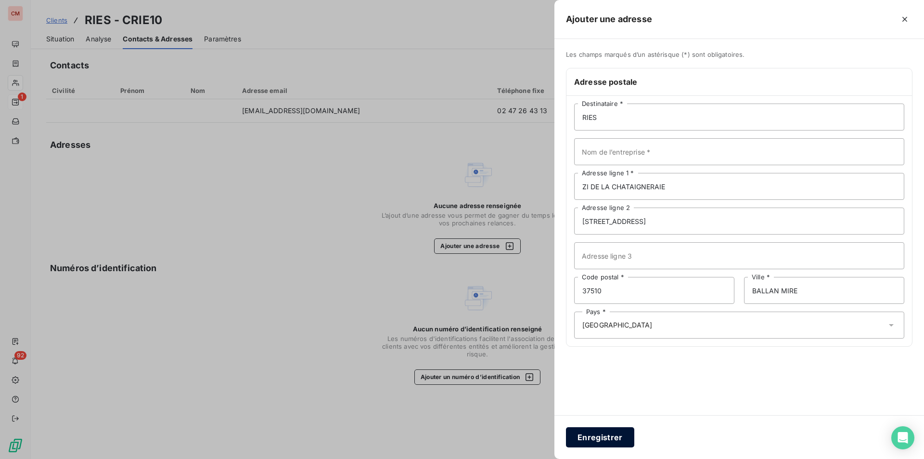
click at [608, 439] on button "Enregistrer" at bounding box center [600, 437] width 68 height 20
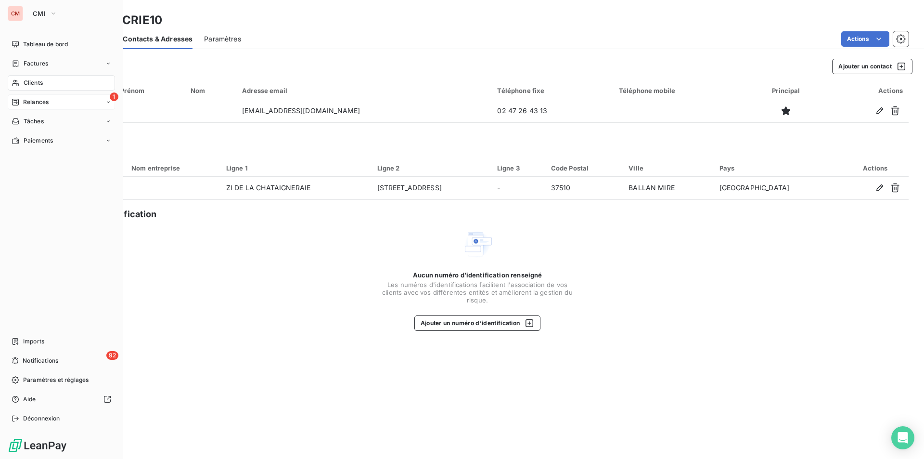
click at [40, 75] on nav "Tableau de bord Factures Clients 1 Relances Tâches Paiements" at bounding box center [61, 93] width 107 height 112
click at [39, 81] on span "Clients" at bounding box center [33, 82] width 19 height 9
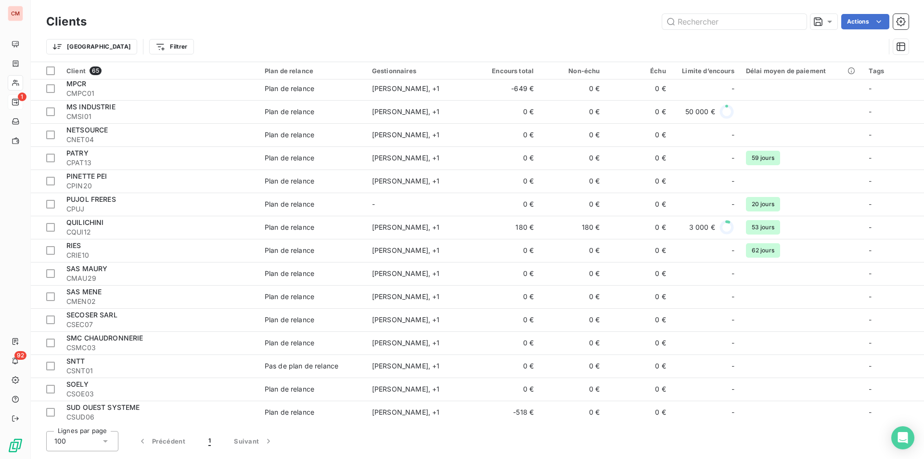
scroll to position [1010, 0]
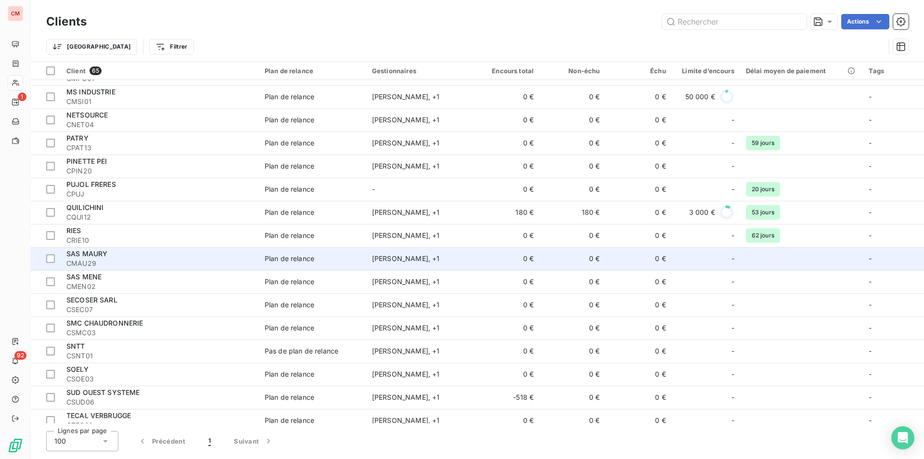
click at [209, 253] on div "SAS MAURY" at bounding box center [159, 254] width 187 height 10
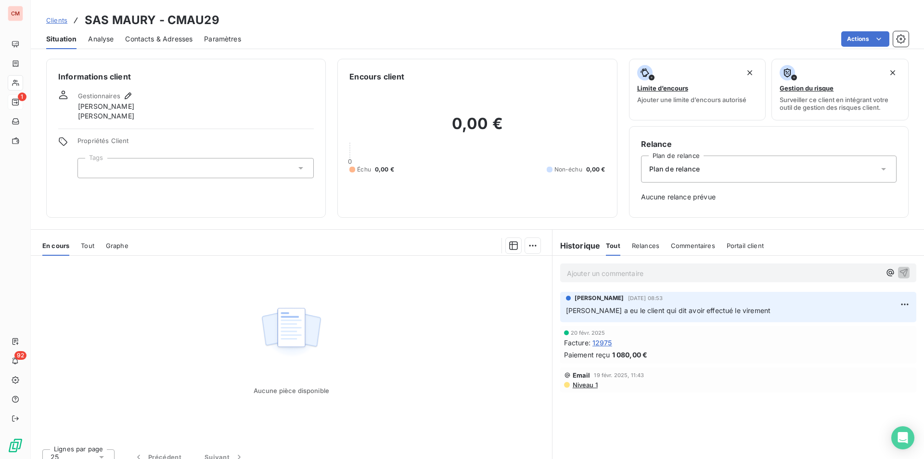
click at [164, 40] on span "Contacts & Adresses" at bounding box center [158, 39] width 67 height 10
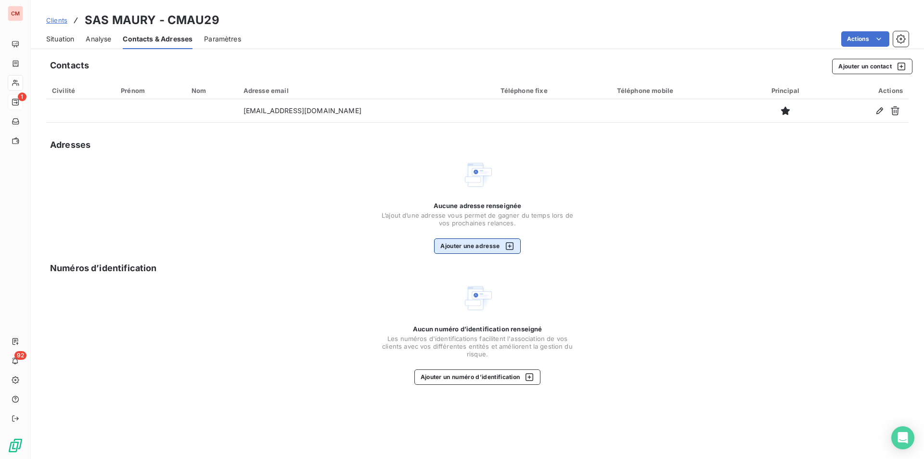
click at [469, 249] on button "Ajouter une adresse" at bounding box center [477, 245] width 86 height 15
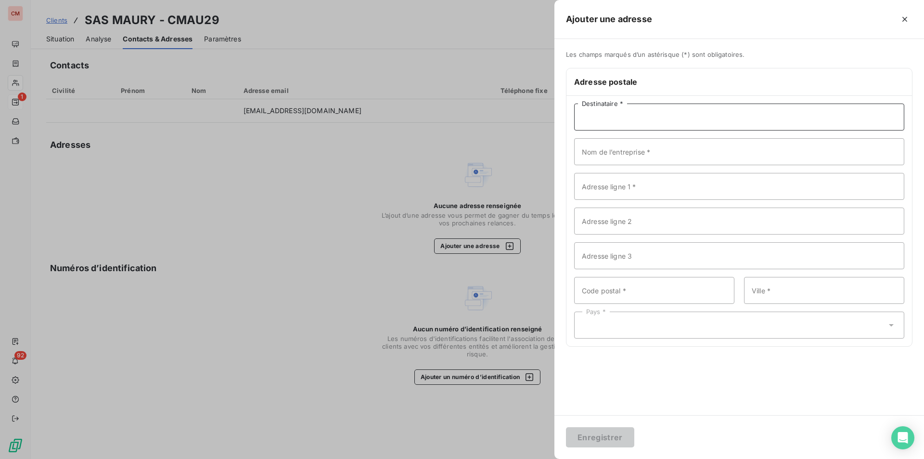
click at [675, 113] on input "Destinataire *" at bounding box center [739, 116] width 330 height 27
type input "MAURY"
type input "LIEU DIT LES RIVES"
type input "81700"
type input "SAINT GERMAIN DES PRES"
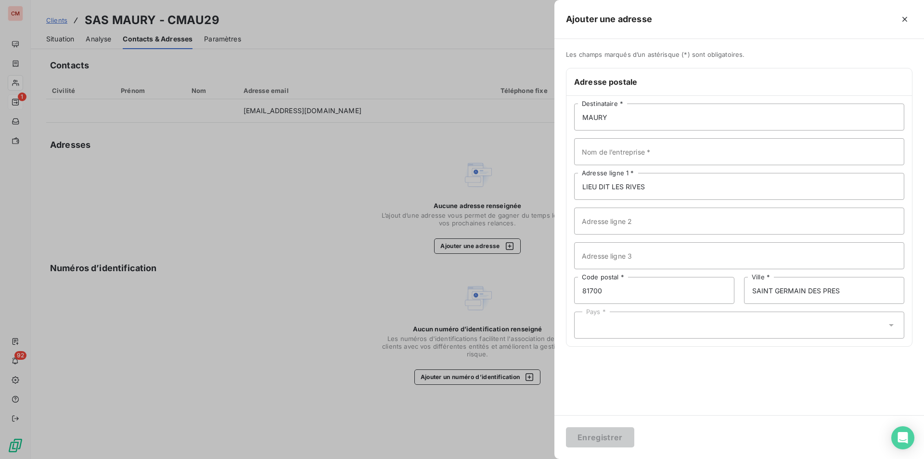
click at [620, 330] on div "Pays *" at bounding box center [739, 324] width 330 height 27
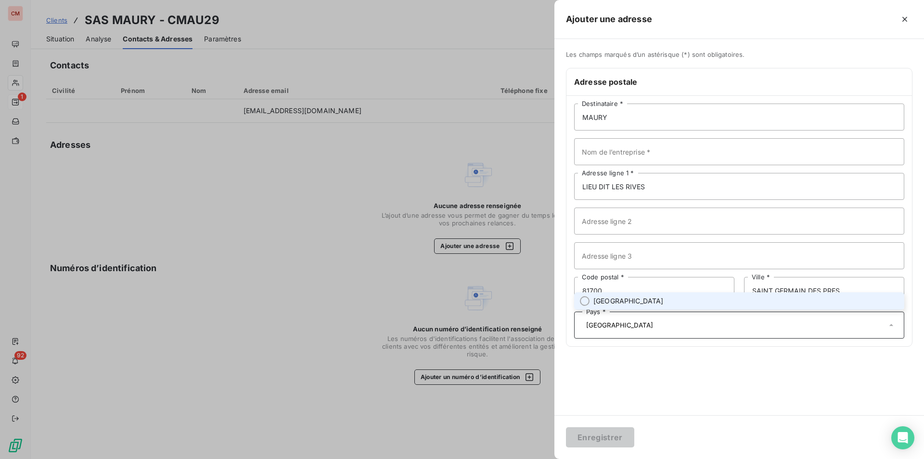
type input "[GEOGRAPHIC_DATA]"
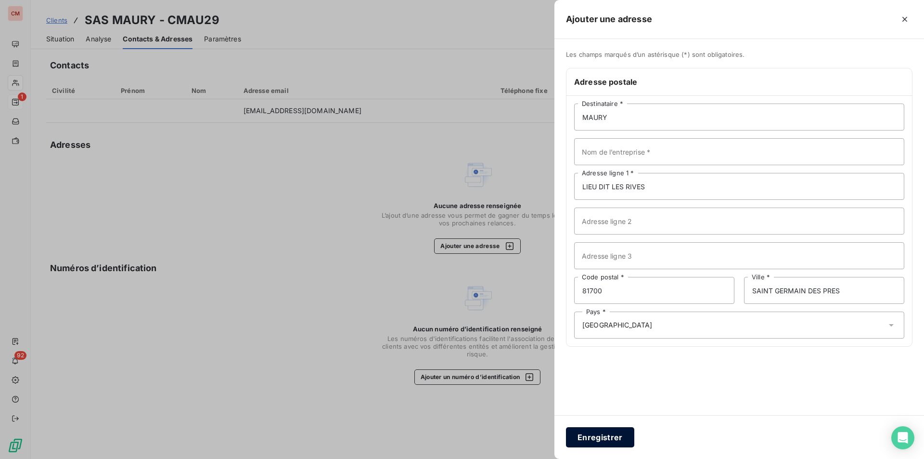
click at [602, 437] on button "Enregistrer" at bounding box center [600, 437] width 68 height 20
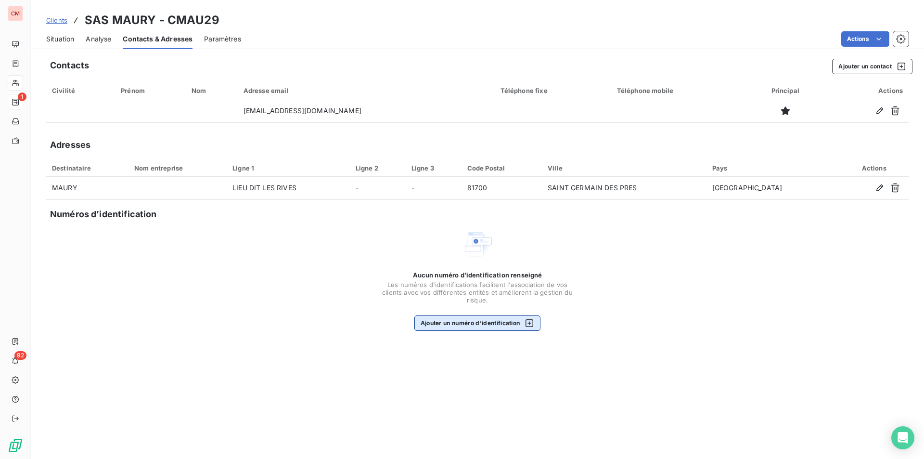
click at [433, 326] on button "Ajouter un numéro d’identification" at bounding box center [477, 322] width 127 height 15
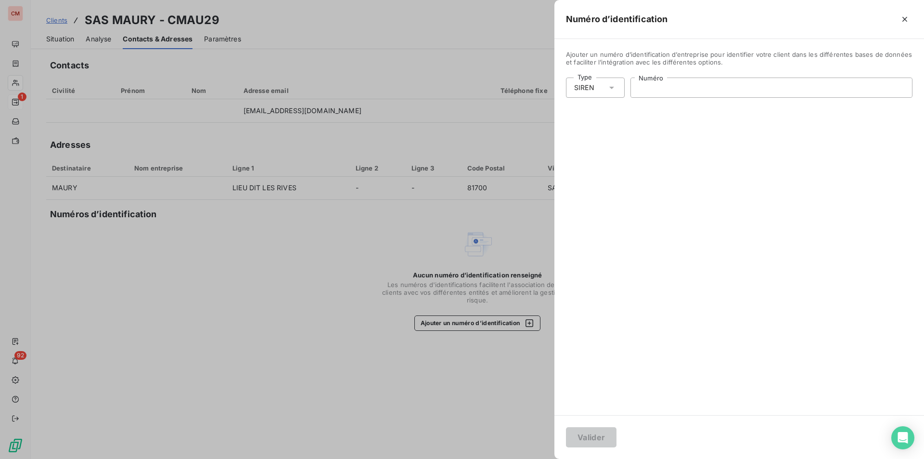
click at [645, 96] on input "Numéro" at bounding box center [771, 87] width 281 height 19
type input "326 652 542"
click at [600, 442] on button "Valider" at bounding box center [591, 437] width 51 height 20
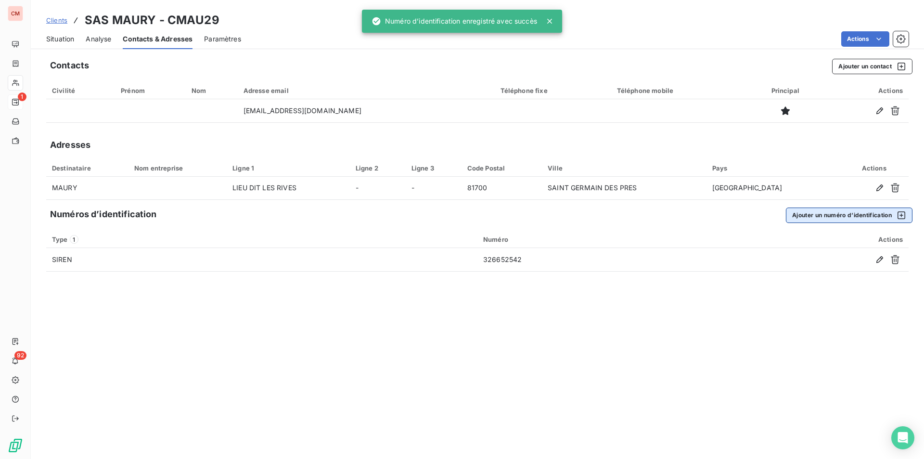
click at [817, 213] on button "Ajouter un numéro d’identification" at bounding box center [849, 214] width 127 height 15
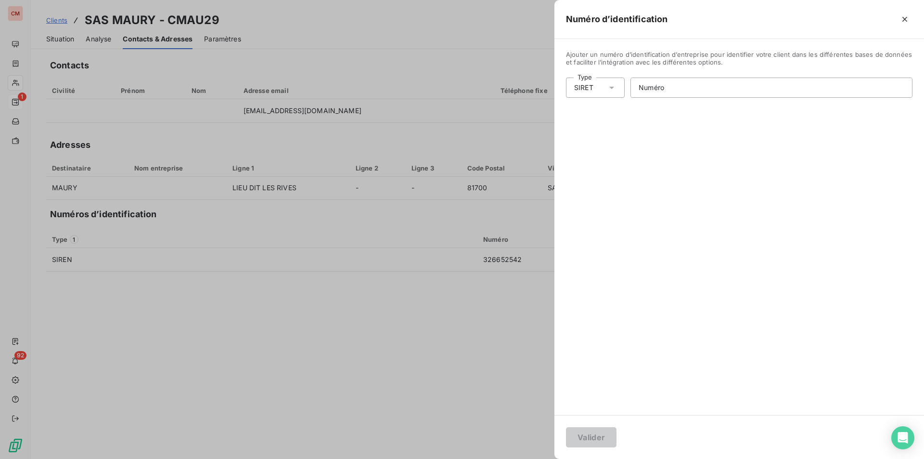
click at [614, 88] on icon at bounding box center [612, 88] width 10 height 10
click at [604, 142] on li "Numéro de TVA intracommunautaire" at bounding box center [637, 142] width 142 height 17
click at [682, 89] on input "Numéro" at bounding box center [778, 87] width 268 height 19
type input "FR89378044366"
click at [593, 433] on button "Valider" at bounding box center [591, 437] width 51 height 20
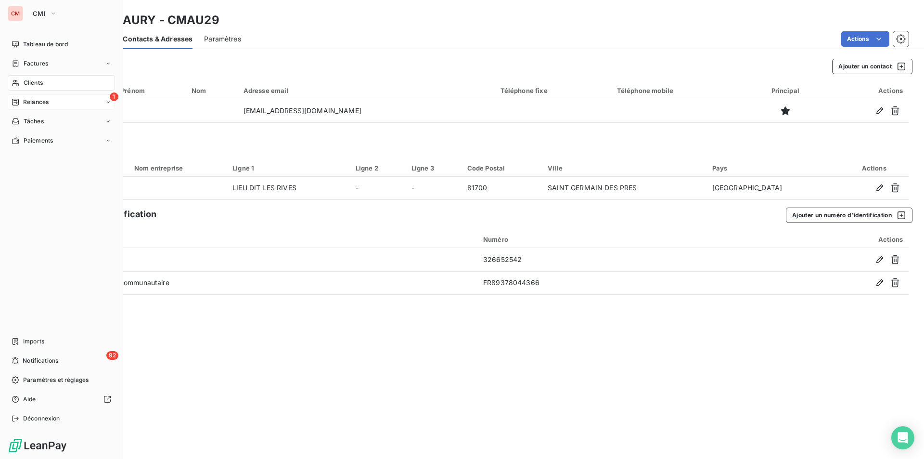
click at [35, 81] on span "Clients" at bounding box center [33, 82] width 19 height 9
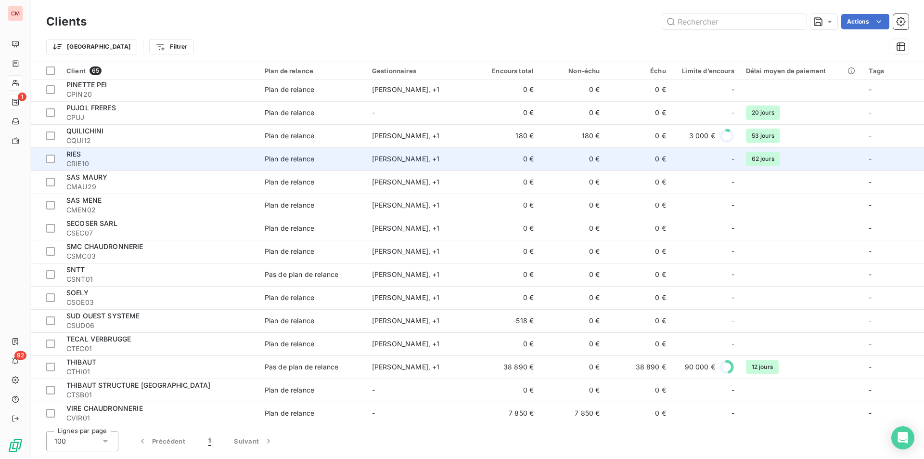
scroll to position [1110, 0]
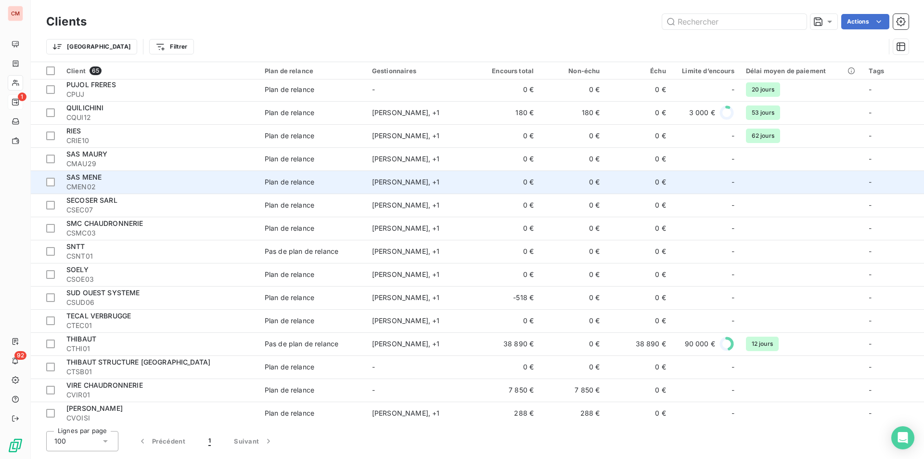
click at [103, 186] on span "CMEN02" at bounding box center [159, 187] width 187 height 10
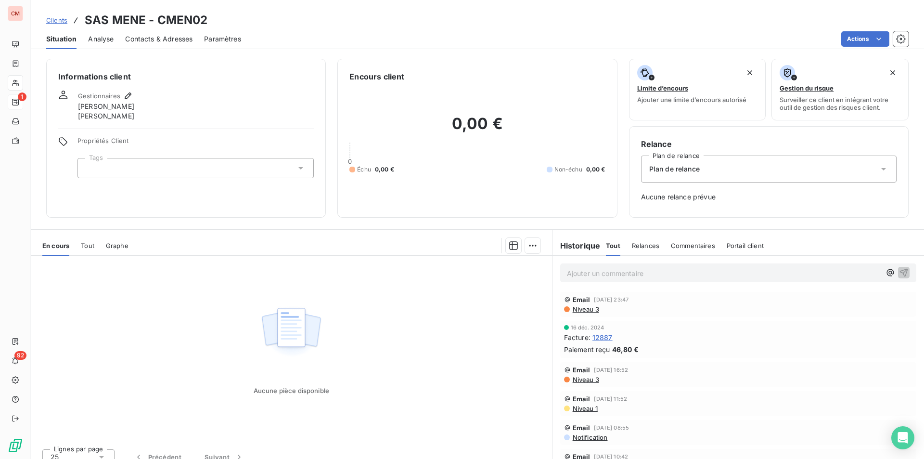
click at [158, 38] on span "Contacts & Adresses" at bounding box center [158, 39] width 67 height 10
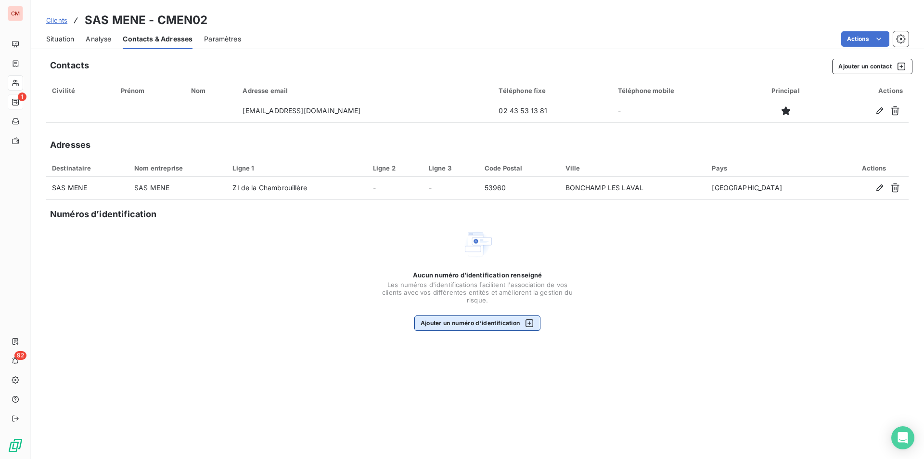
click at [458, 330] on button "Ajouter un numéro d’identification" at bounding box center [477, 322] width 127 height 15
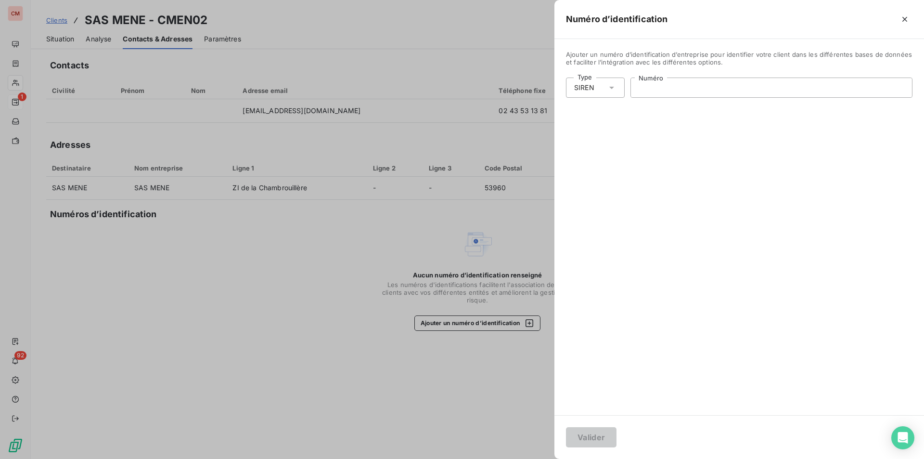
click at [713, 84] on input "Numéro" at bounding box center [771, 87] width 281 height 19
type input "556 550 168"
click at [599, 434] on button "Valider" at bounding box center [591, 437] width 51 height 20
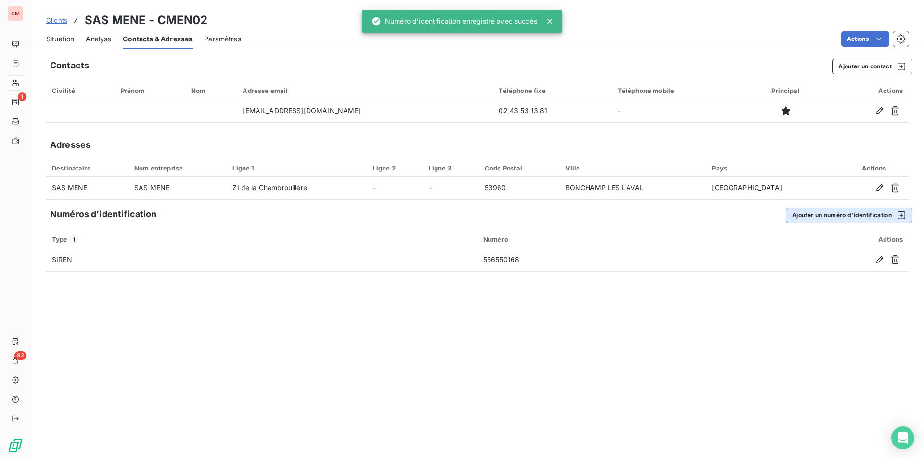
click at [830, 213] on button "Ajouter un numéro d’identification" at bounding box center [849, 214] width 127 height 15
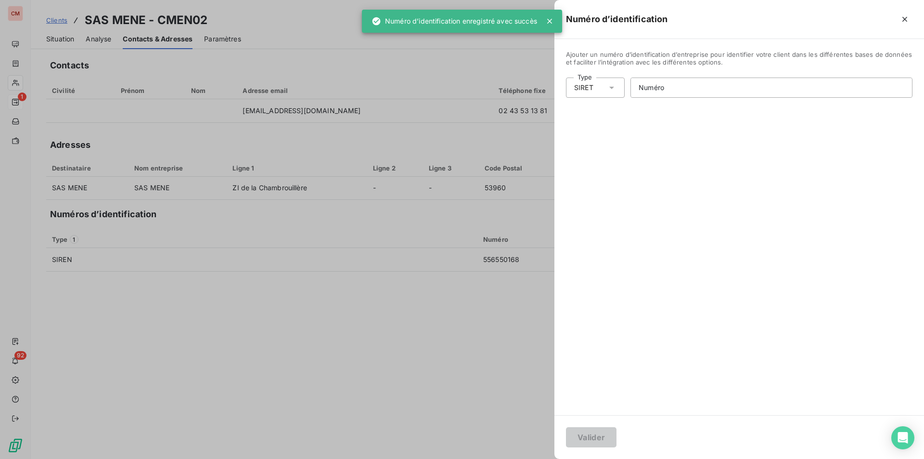
click at [612, 89] on icon at bounding box center [611, 88] width 5 height 2
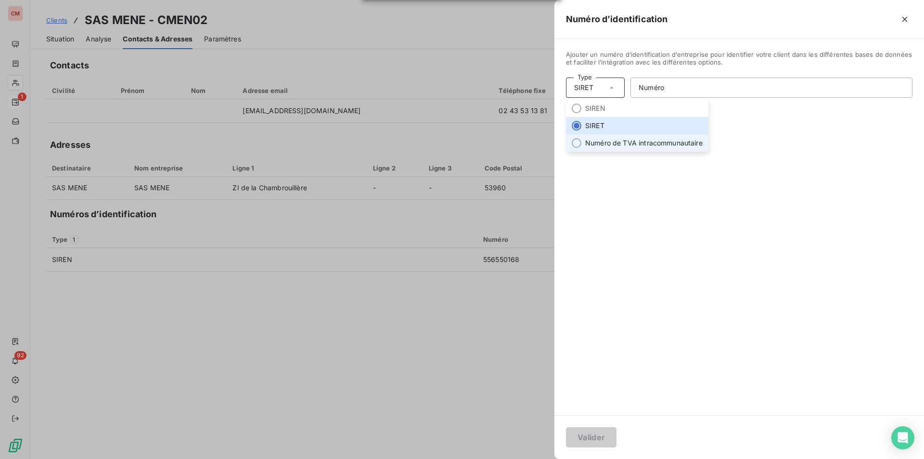
drag, startPoint x: 619, startPoint y: 140, endPoint x: 646, endPoint y: 125, distance: 30.8
click at [619, 140] on li "Numéro de TVA intracommunautaire" at bounding box center [637, 142] width 142 height 17
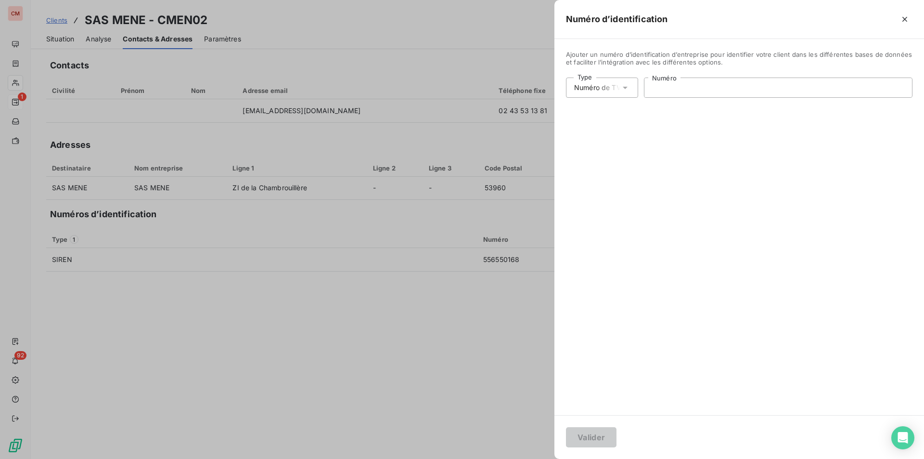
click at [680, 83] on input "Numéro" at bounding box center [778, 87] width 268 height 19
type input "FR89556550168"
click at [600, 432] on button "Valider" at bounding box center [591, 437] width 51 height 20
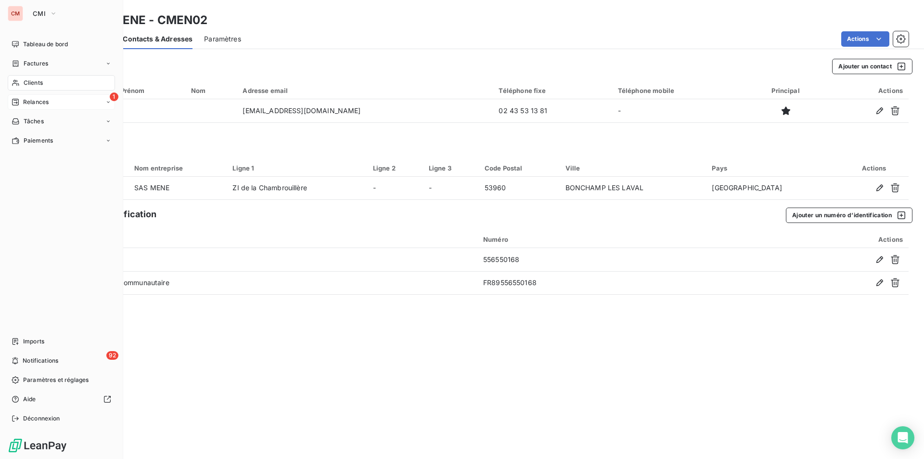
click at [25, 81] on span "Clients" at bounding box center [33, 82] width 19 height 9
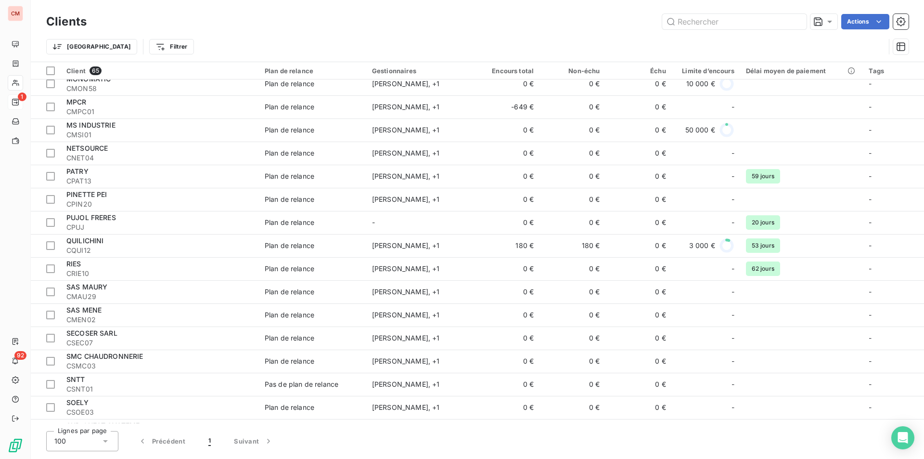
scroll to position [1010, 0]
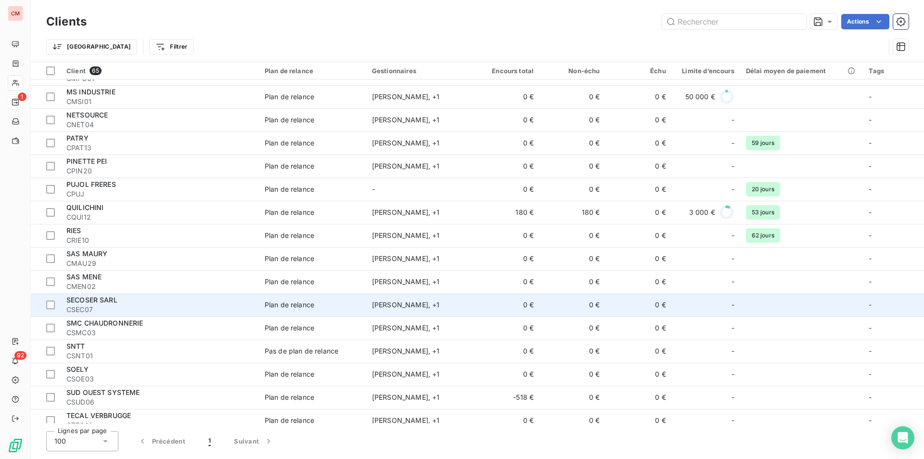
click at [138, 304] on div "SECOSER SARL" at bounding box center [159, 300] width 187 height 10
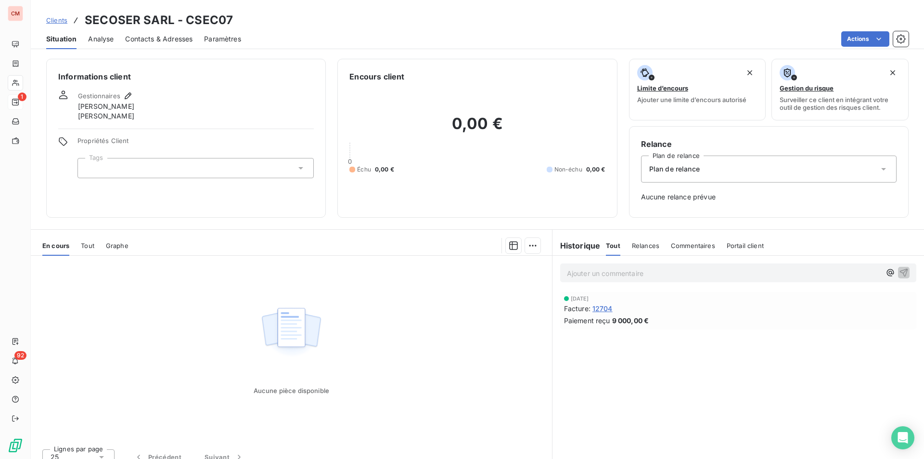
click at [172, 42] on span "Contacts & Adresses" at bounding box center [158, 39] width 67 height 10
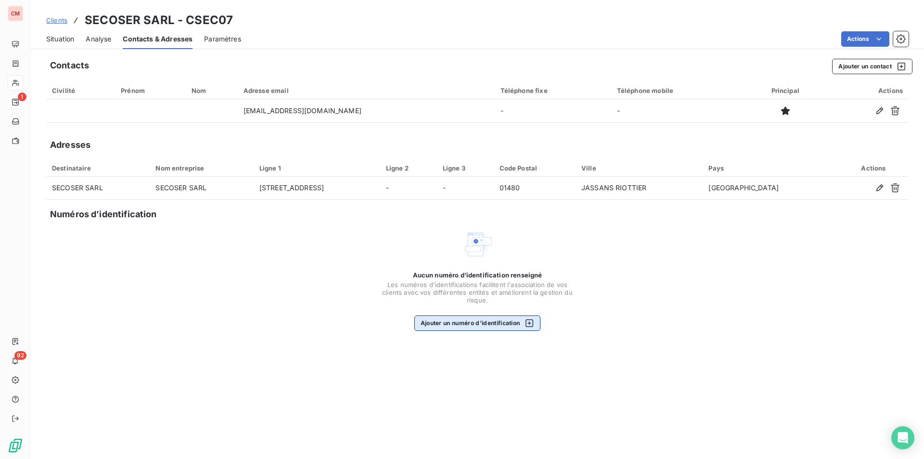
click at [479, 323] on button "Ajouter un numéro d’identification" at bounding box center [477, 322] width 127 height 15
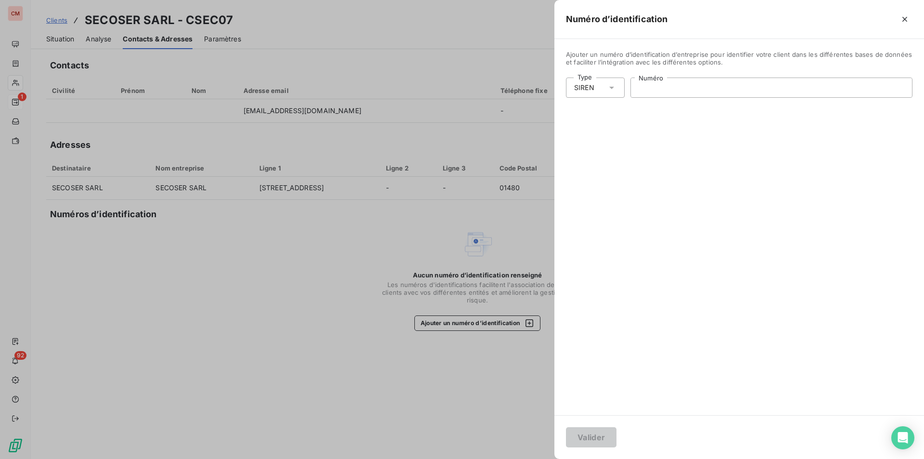
click at [723, 87] on input "Numéro" at bounding box center [771, 87] width 281 height 19
type input "490 997 798"
click at [585, 436] on button "Valider" at bounding box center [591, 437] width 51 height 20
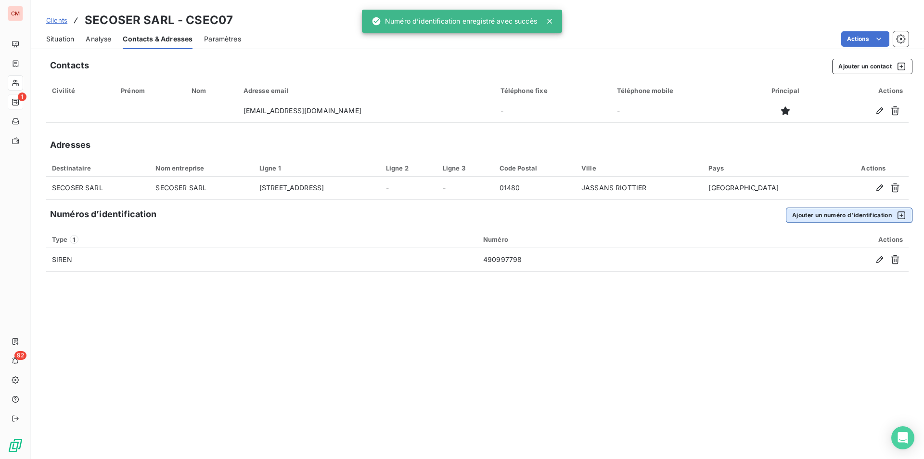
click at [859, 220] on button "Ajouter un numéro d’identification" at bounding box center [849, 214] width 127 height 15
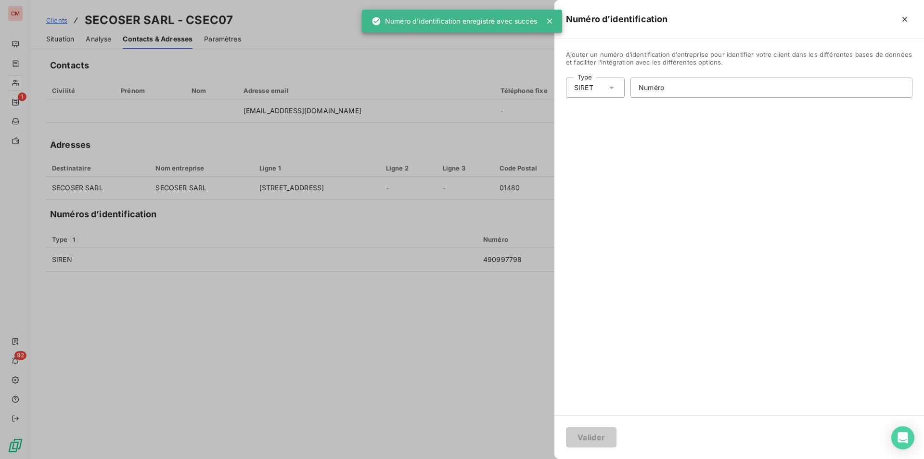
click at [613, 87] on icon at bounding box center [611, 88] width 5 height 2
click at [601, 139] on li "Numéro de TVA intracommunautaire" at bounding box center [637, 142] width 142 height 17
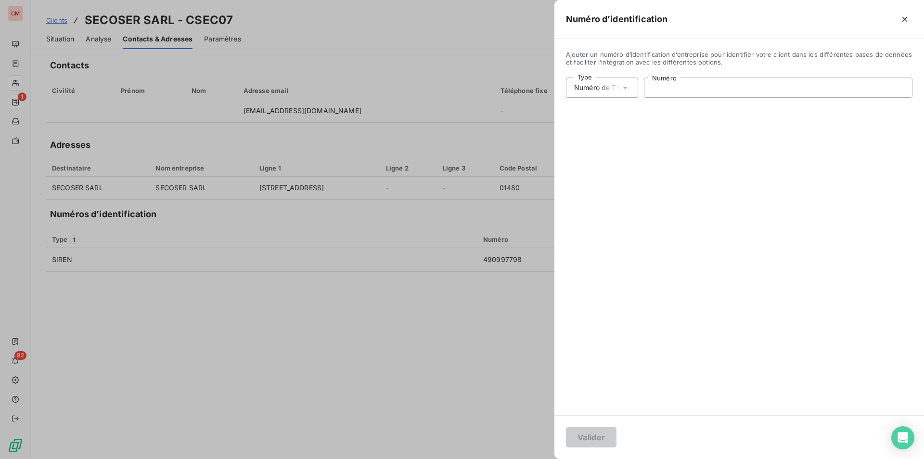
click at [664, 90] on input "Numéro" at bounding box center [778, 87] width 268 height 19
type input "FR03490997798"
click at [599, 434] on button "Valider" at bounding box center [591, 437] width 51 height 20
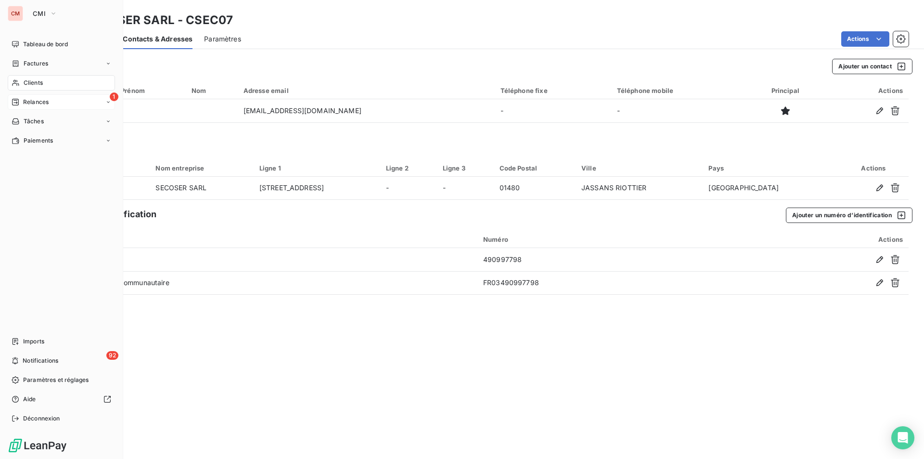
click at [35, 81] on span "Clients" at bounding box center [33, 82] width 19 height 9
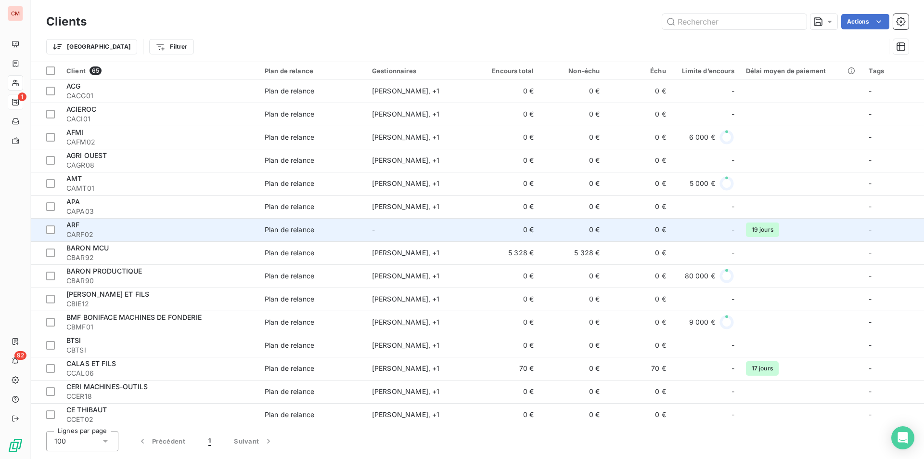
click at [397, 231] on td "-" at bounding box center [419, 229] width 107 height 23
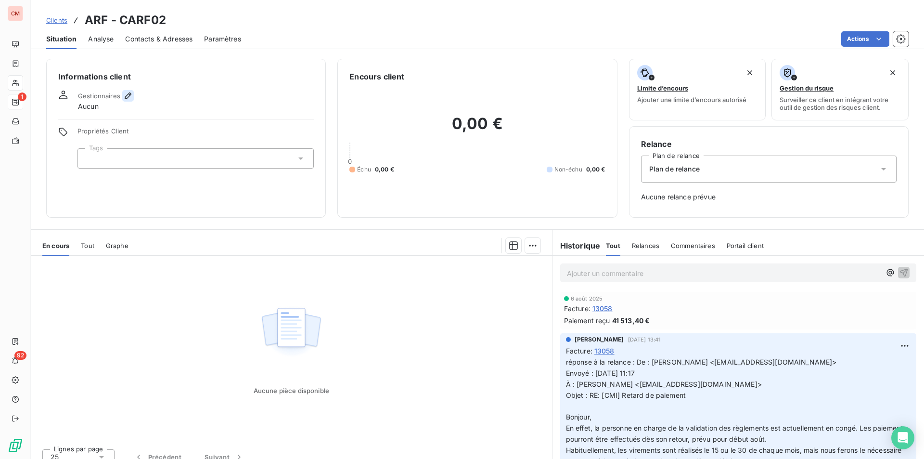
click at [124, 94] on icon "button" at bounding box center [128, 96] width 10 height 10
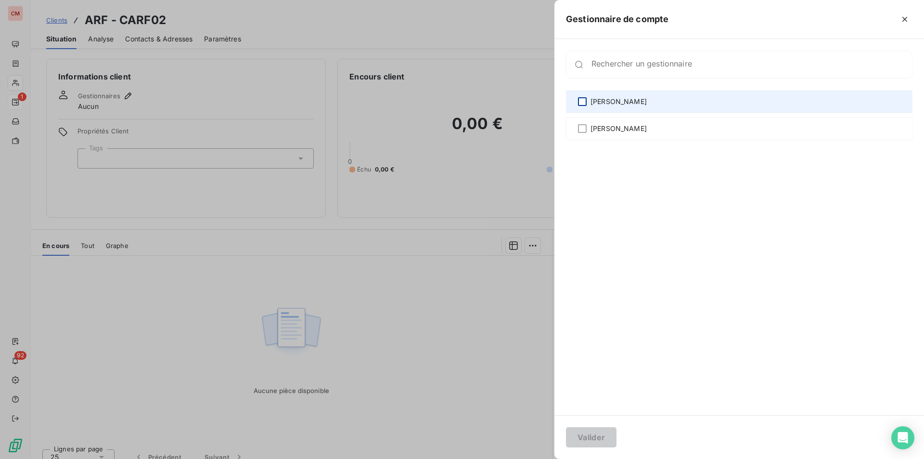
click at [586, 102] on div at bounding box center [582, 101] width 9 height 9
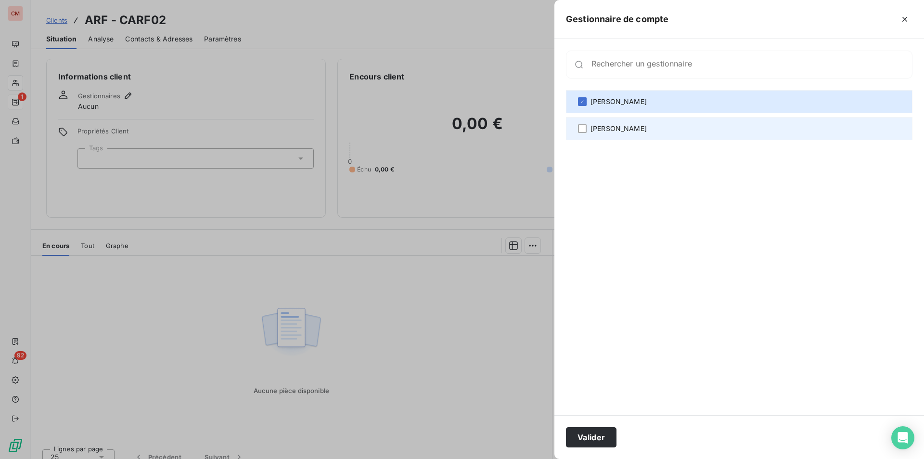
click at [588, 126] on div "[PERSON_NAME]" at bounding box center [739, 128] width 346 height 23
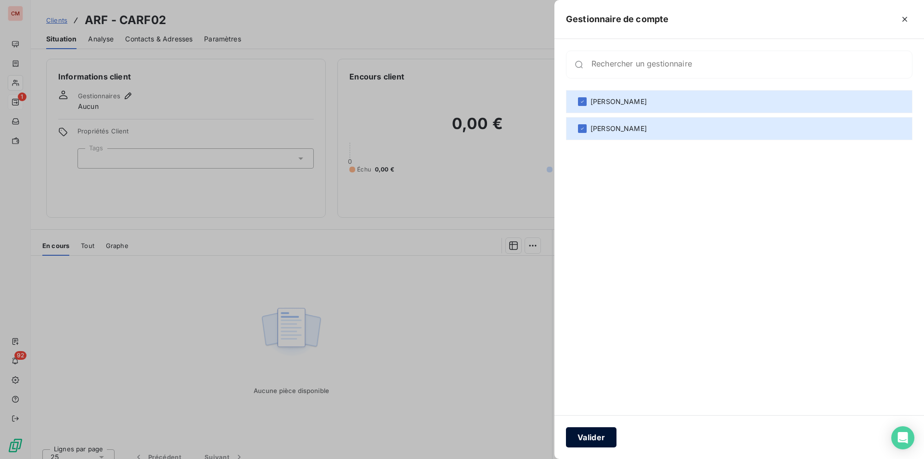
click at [598, 437] on button "Valider" at bounding box center [591, 437] width 51 height 20
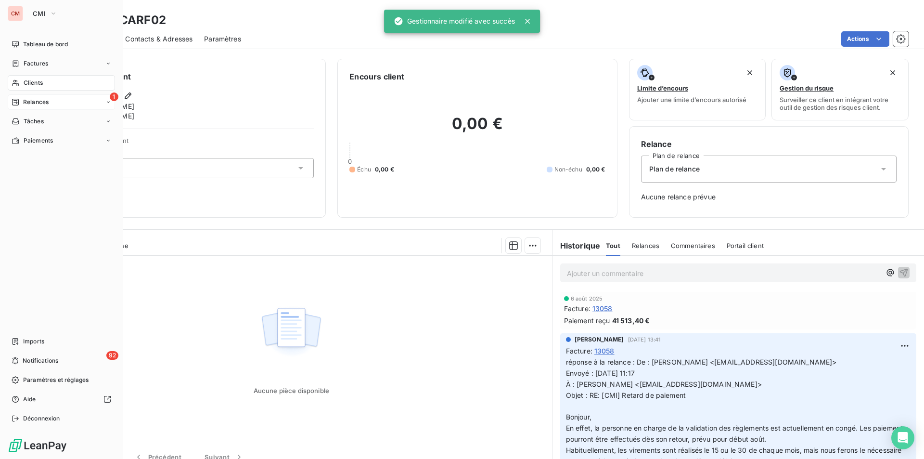
click at [35, 80] on span "Clients" at bounding box center [33, 82] width 19 height 9
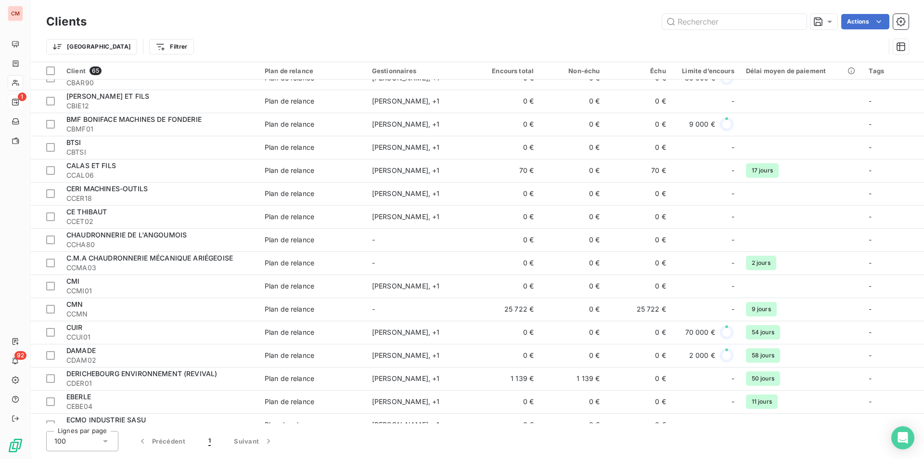
scroll to position [289, 0]
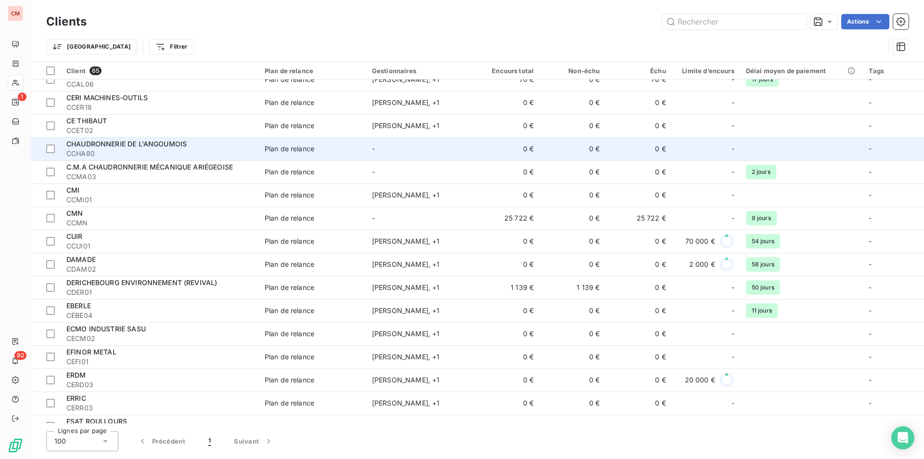
click at [410, 144] on td "-" at bounding box center [419, 148] width 107 height 23
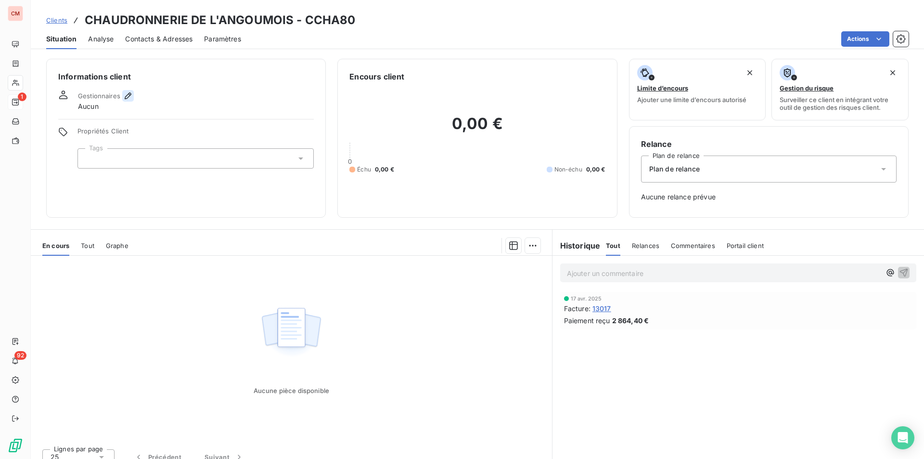
click at [126, 94] on icon "button" at bounding box center [128, 96] width 10 height 10
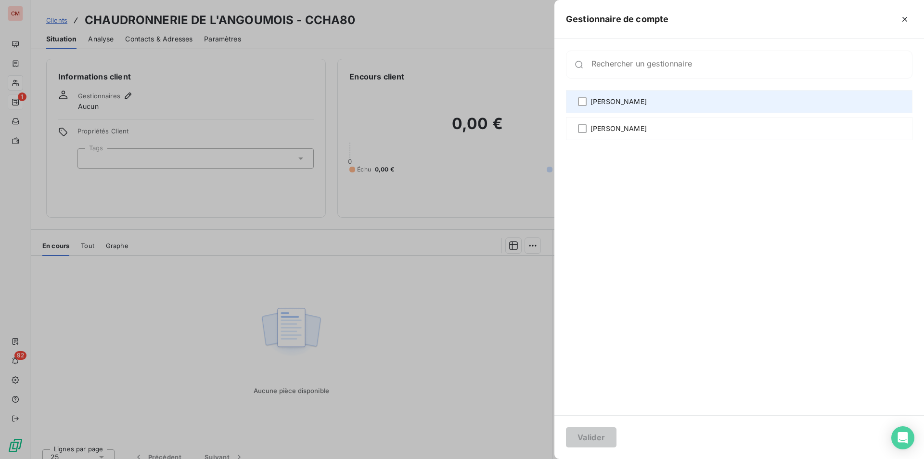
click at [598, 100] on span "[PERSON_NAME]" at bounding box center [618, 102] width 56 height 10
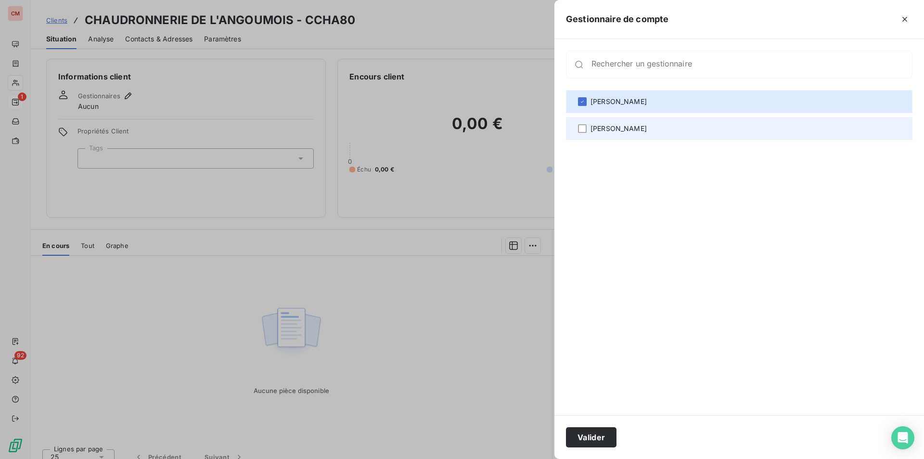
click at [603, 135] on div "[PERSON_NAME]" at bounding box center [739, 128] width 346 height 23
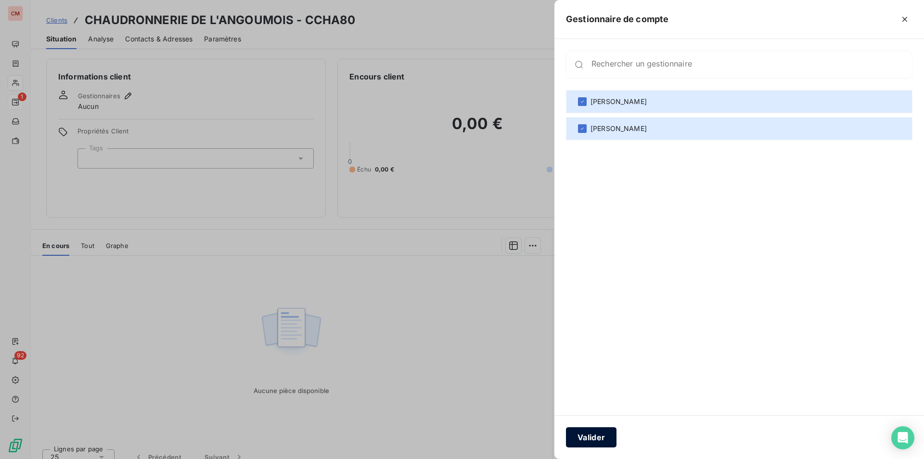
click at [596, 439] on button "Valider" at bounding box center [591, 437] width 51 height 20
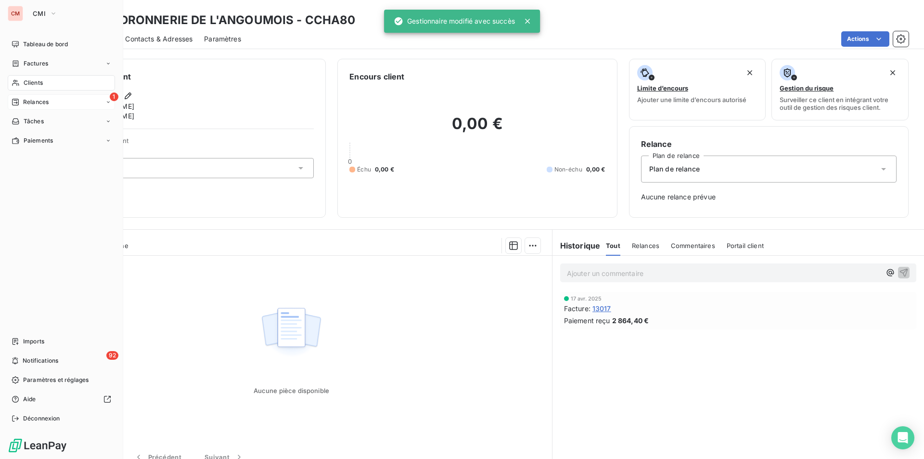
click at [32, 81] on span "Clients" at bounding box center [33, 82] width 19 height 9
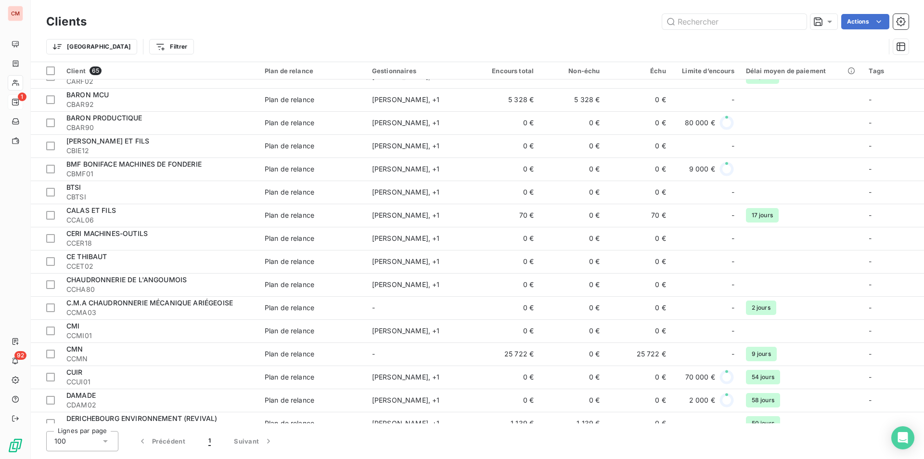
scroll to position [241, 0]
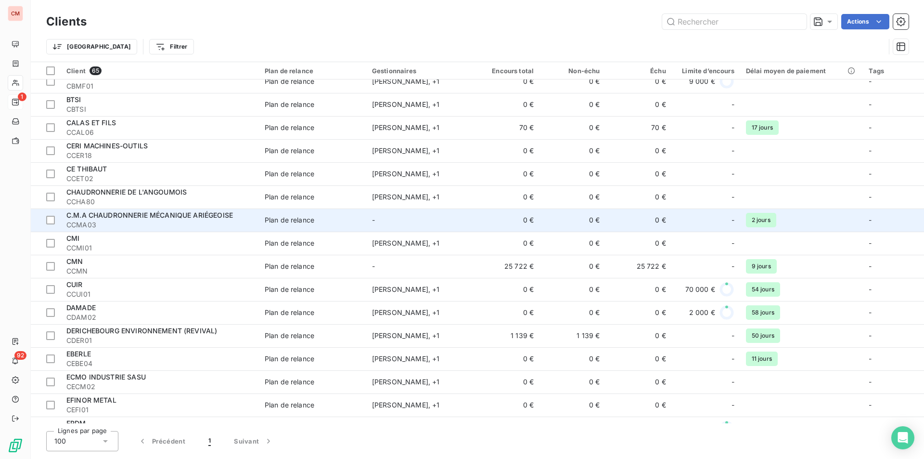
click at [435, 222] on td "-" at bounding box center [419, 219] width 107 height 23
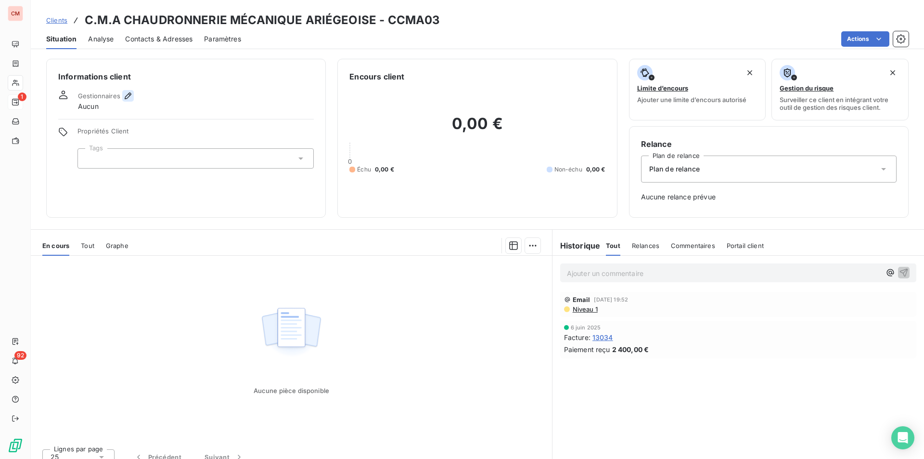
click at [122, 95] on button "button" at bounding box center [128, 96] width 12 height 12
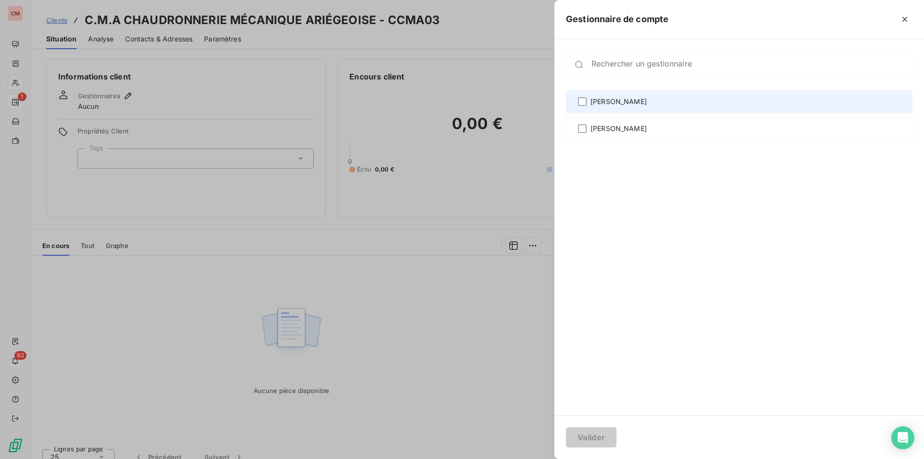
click at [584, 107] on div "[PERSON_NAME]" at bounding box center [739, 101] width 346 height 23
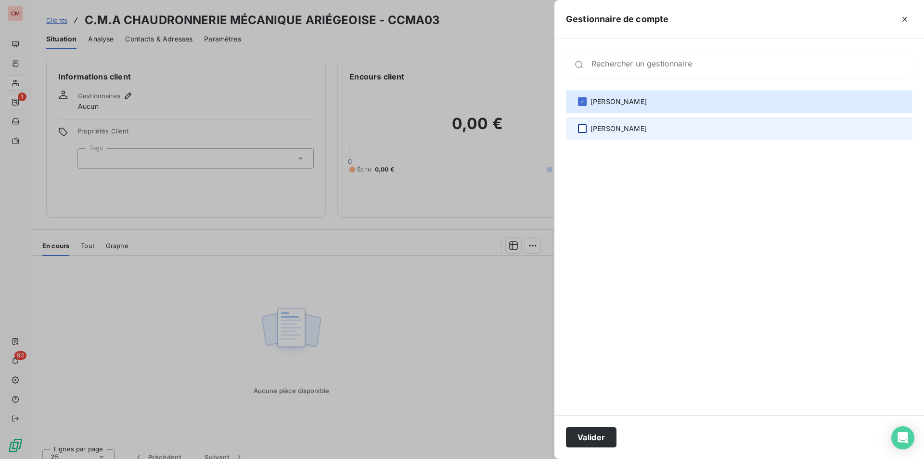
click at [584, 128] on div at bounding box center [582, 128] width 9 height 9
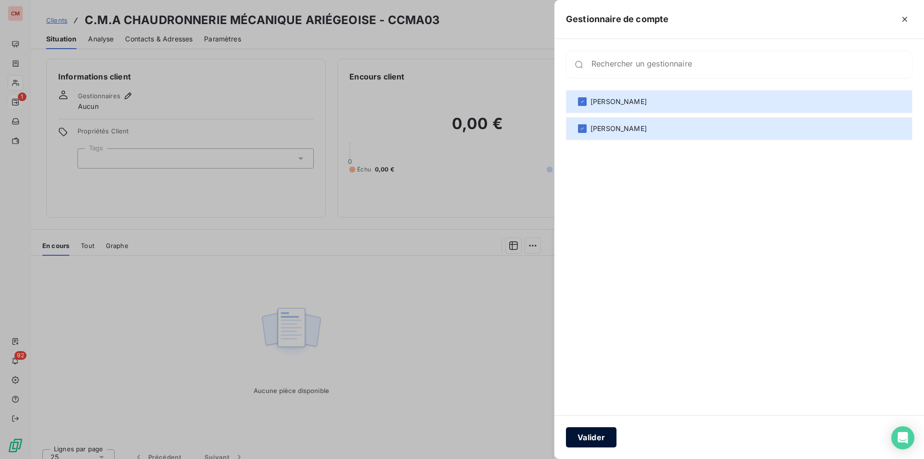
click at [600, 441] on button "Valider" at bounding box center [591, 437] width 51 height 20
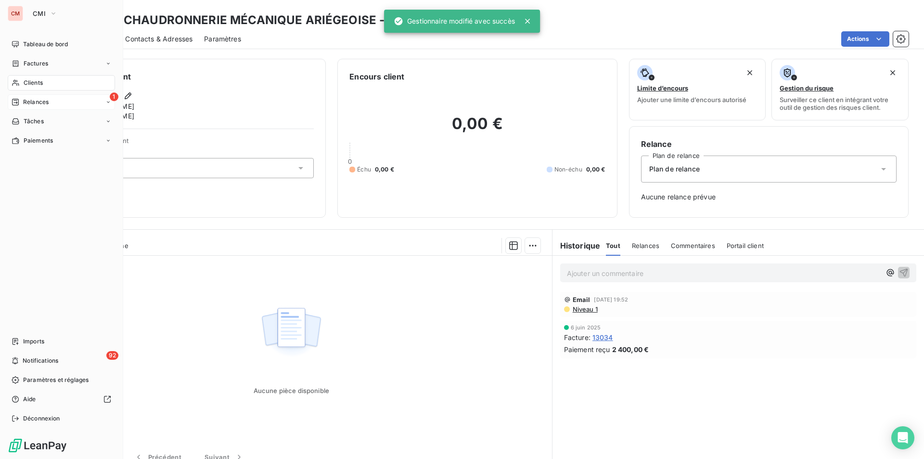
click at [43, 81] on span "Clients" at bounding box center [33, 82] width 19 height 9
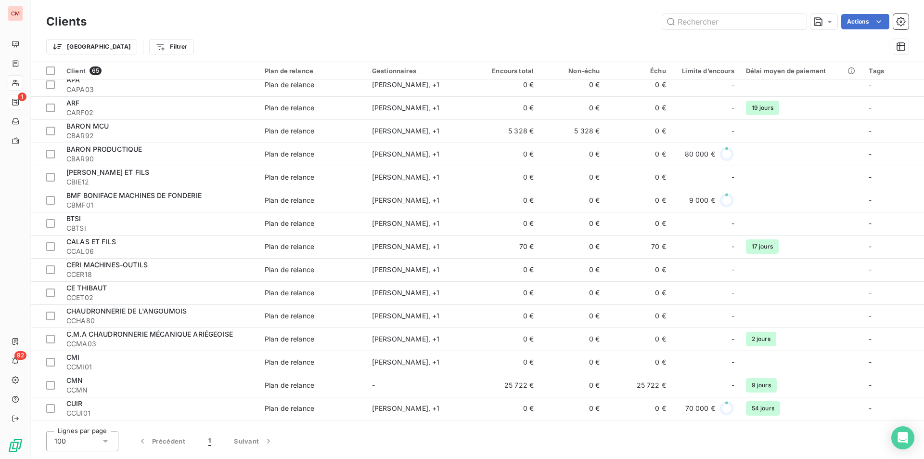
scroll to position [241, 0]
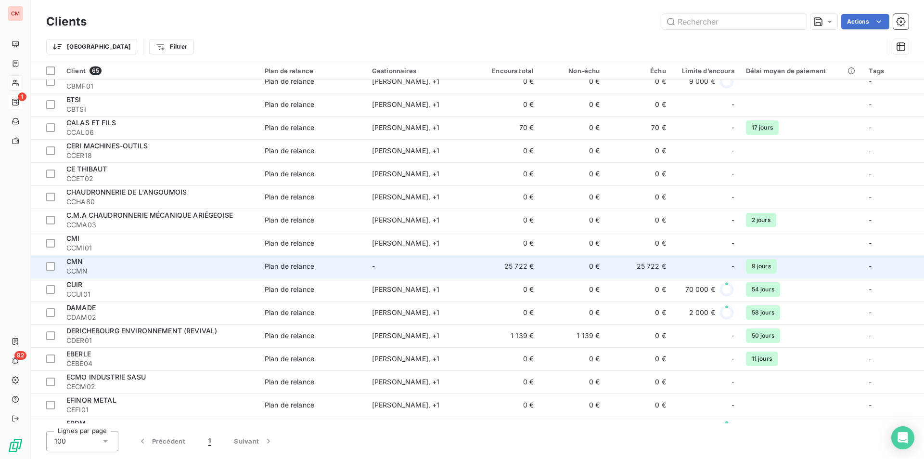
click at [424, 258] on td "-" at bounding box center [419, 266] width 107 height 23
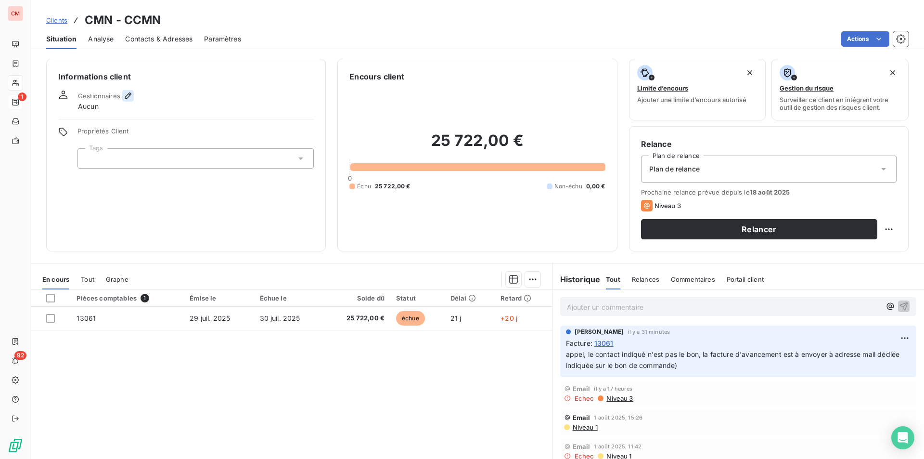
click at [126, 93] on icon "button" at bounding box center [128, 96] width 10 height 10
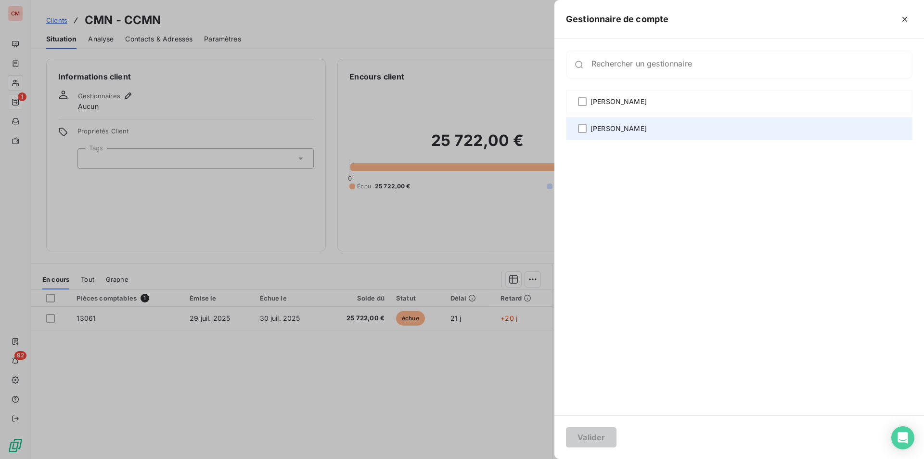
drag, startPoint x: 612, startPoint y: 100, endPoint x: 606, endPoint y: 126, distance: 26.6
click at [612, 100] on span "[PERSON_NAME]" at bounding box center [618, 102] width 56 height 10
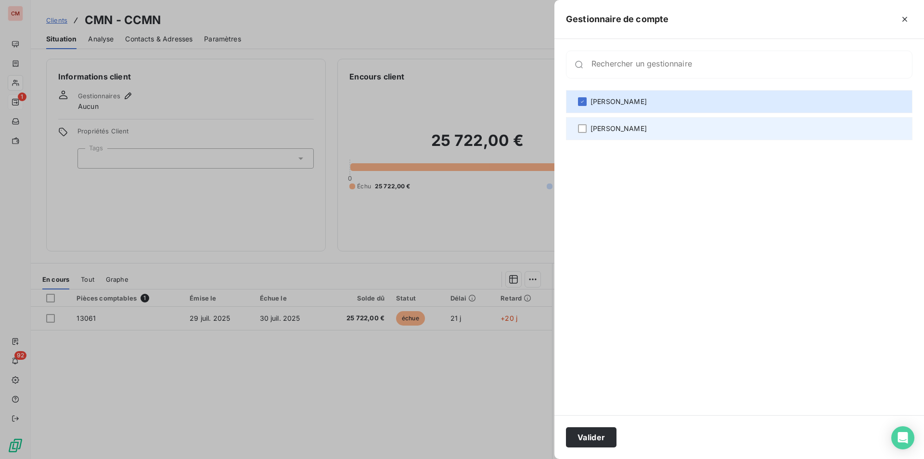
click at [605, 127] on span "[PERSON_NAME]" at bounding box center [618, 129] width 56 height 10
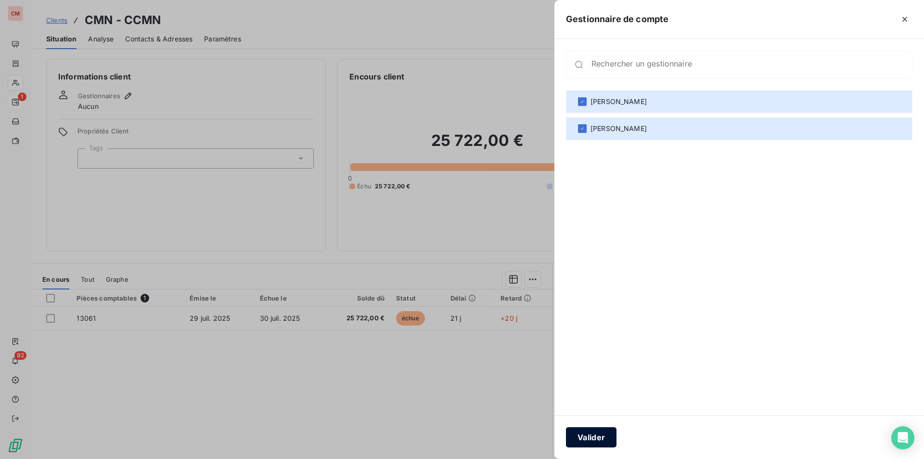
click at [595, 436] on button "Valider" at bounding box center [591, 437] width 51 height 20
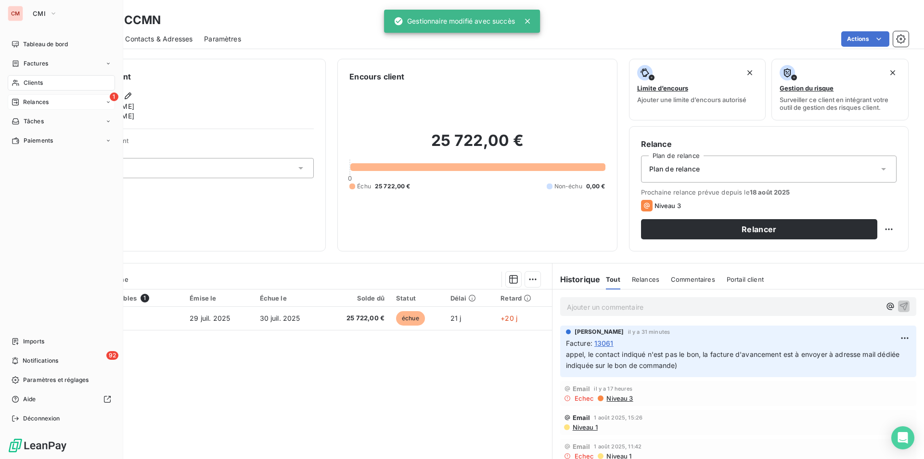
click at [34, 80] on span "Clients" at bounding box center [33, 82] width 19 height 9
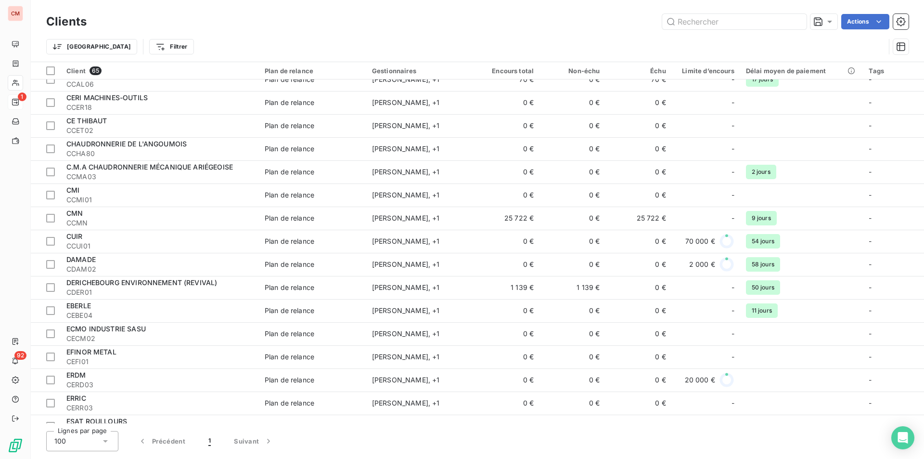
scroll to position [529, 0]
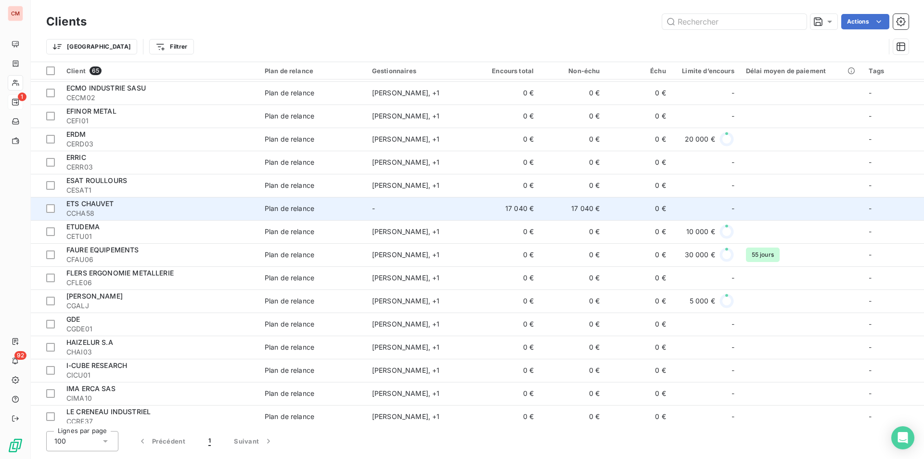
click at [329, 211] on span "Plan de relance" at bounding box center [313, 209] width 96 height 10
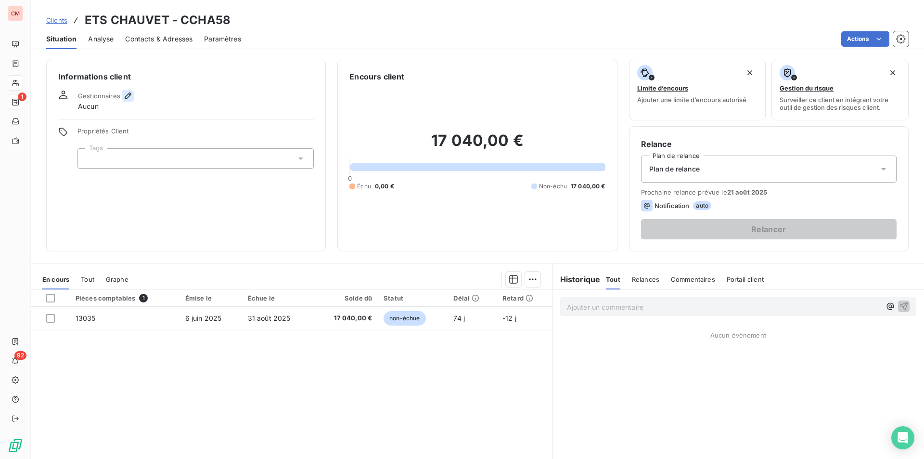
click at [125, 97] on icon "button" at bounding box center [128, 95] width 7 height 7
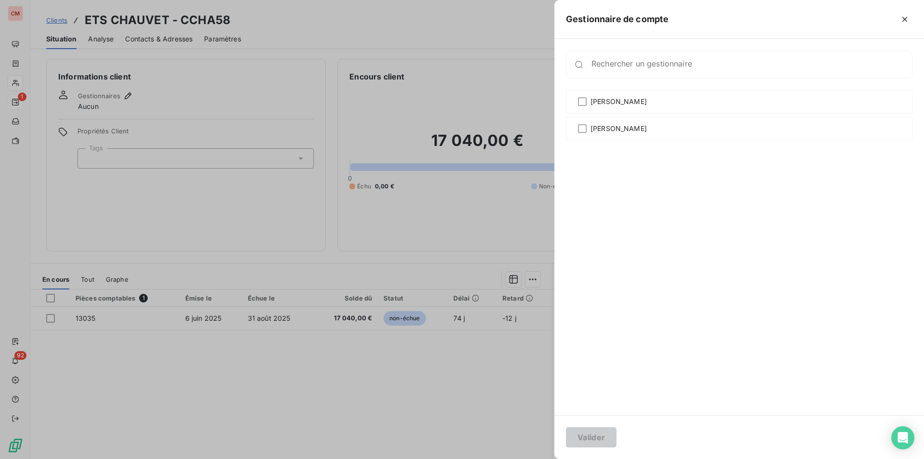
drag, startPoint x: 589, startPoint y: 101, endPoint x: 588, endPoint y: 116, distance: 15.9
click at [589, 102] on div "[PERSON_NAME]" at bounding box center [739, 101] width 346 height 23
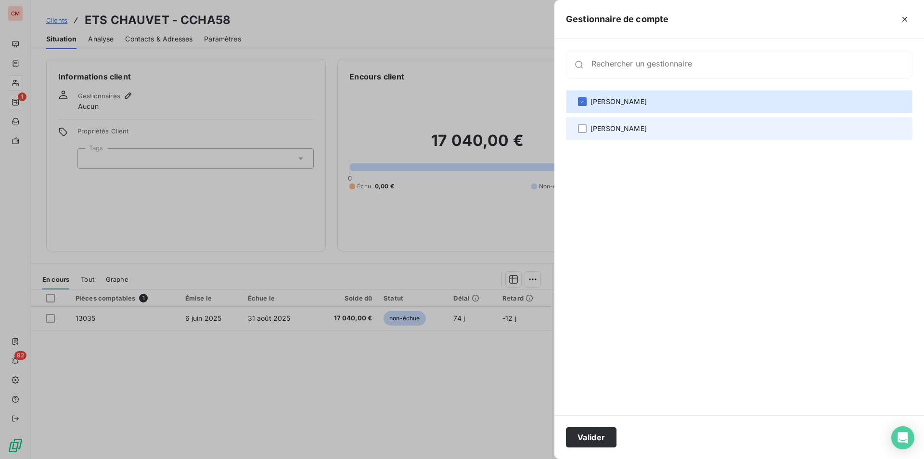
click at [588, 124] on div "[PERSON_NAME]" at bounding box center [739, 128] width 346 height 23
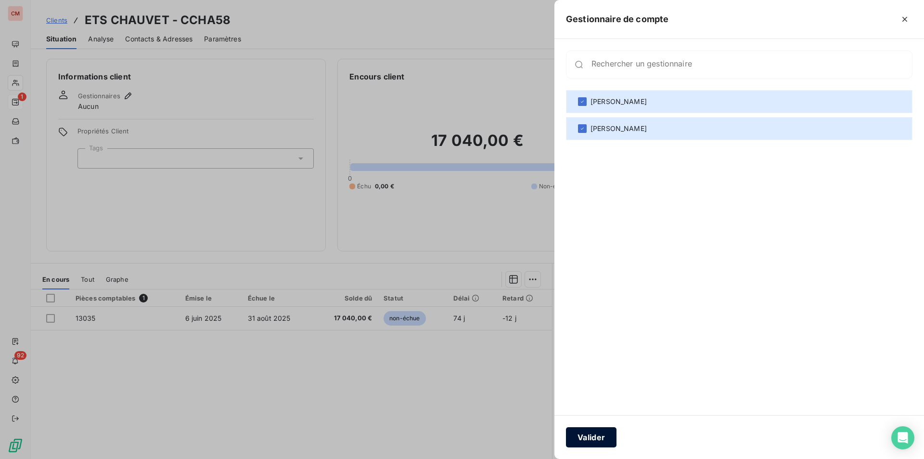
click at [613, 437] on button "Valider" at bounding box center [591, 437] width 51 height 20
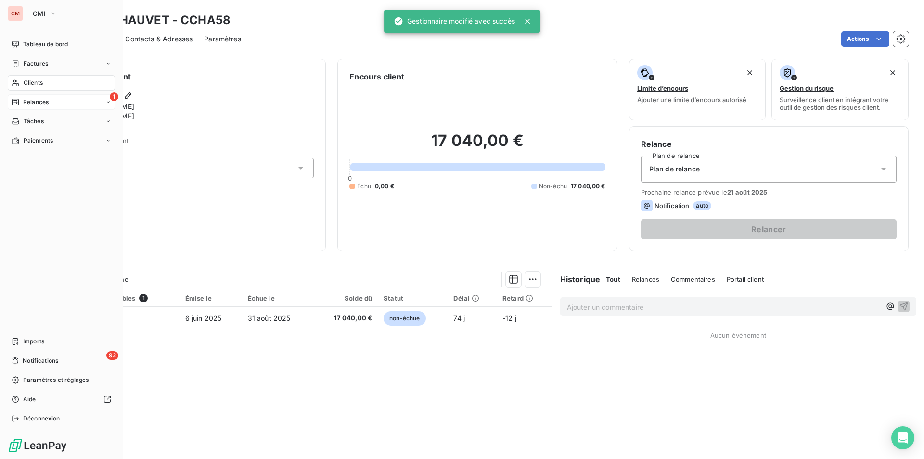
click at [40, 80] on span "Clients" at bounding box center [33, 82] width 19 height 9
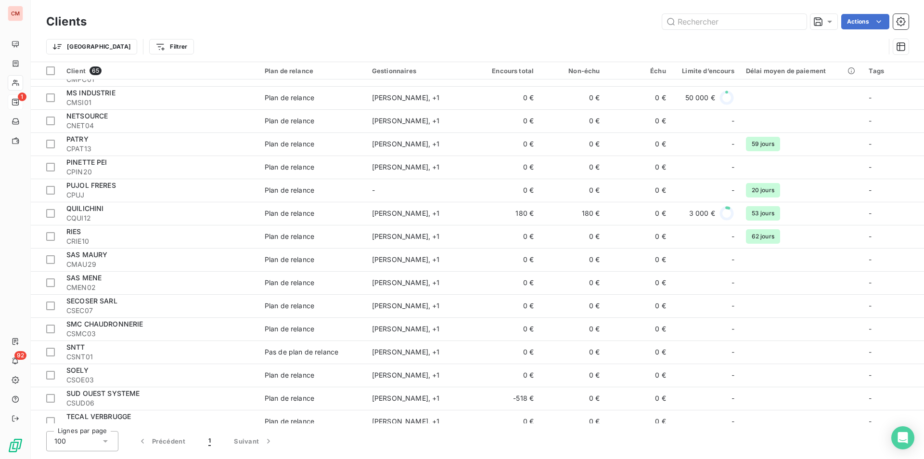
scroll to position [1010, 0]
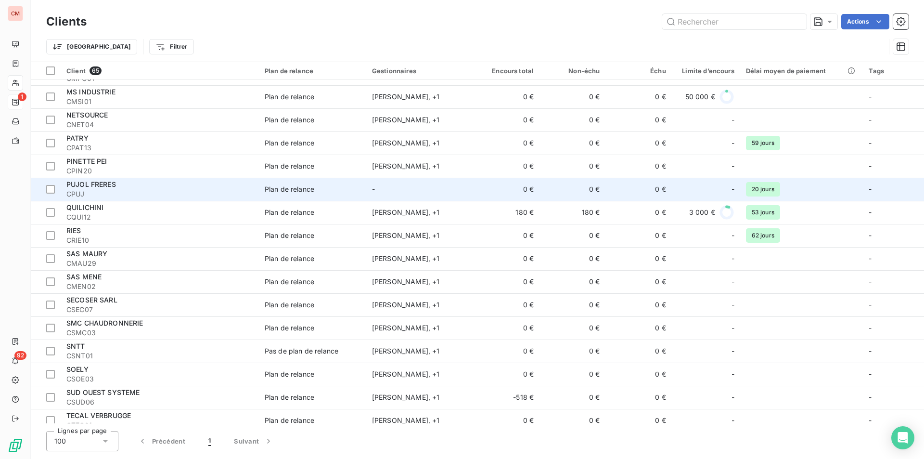
click at [391, 189] on td "-" at bounding box center [419, 189] width 107 height 23
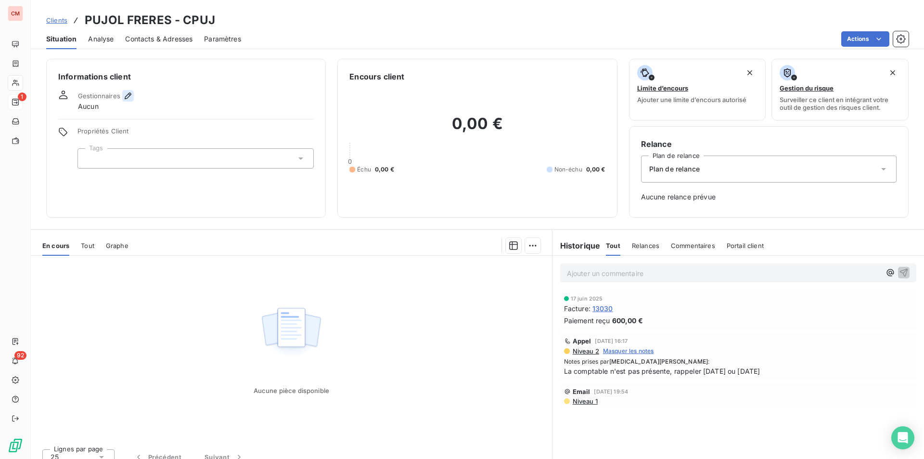
click at [125, 94] on icon "button" at bounding box center [128, 96] width 10 height 10
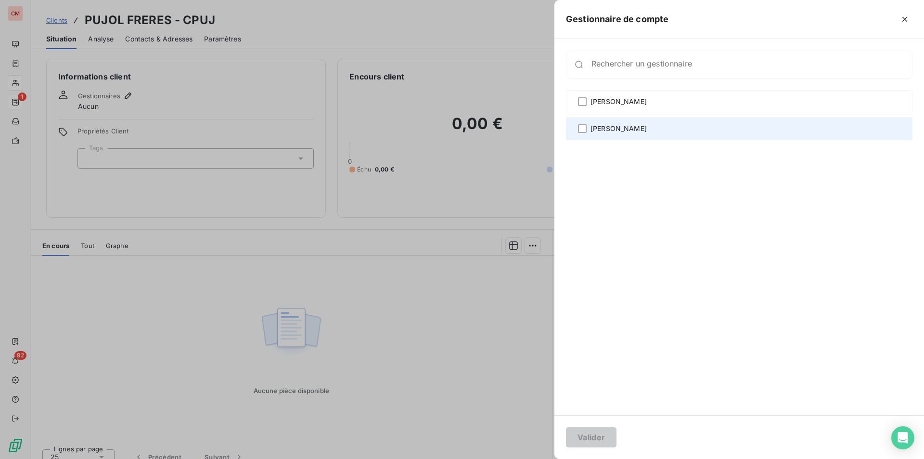
drag, startPoint x: 619, startPoint y: 96, endPoint x: 612, endPoint y: 117, distance: 22.4
click at [619, 96] on div "[PERSON_NAME]" at bounding box center [739, 101] width 346 height 23
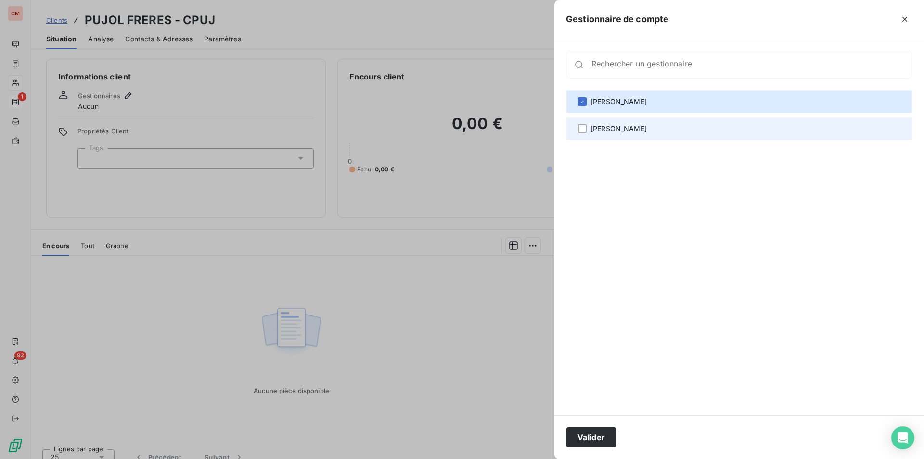
click at [609, 129] on span "[PERSON_NAME]" at bounding box center [618, 129] width 56 height 10
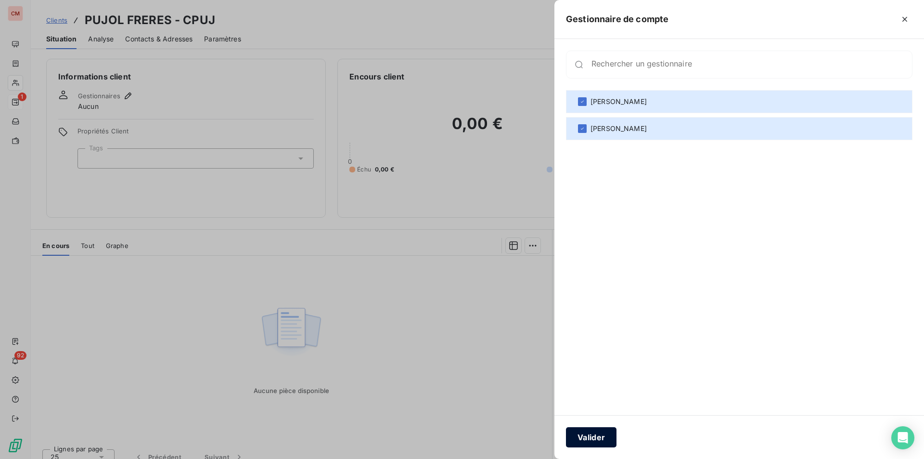
click at [597, 440] on button "Valider" at bounding box center [591, 437] width 51 height 20
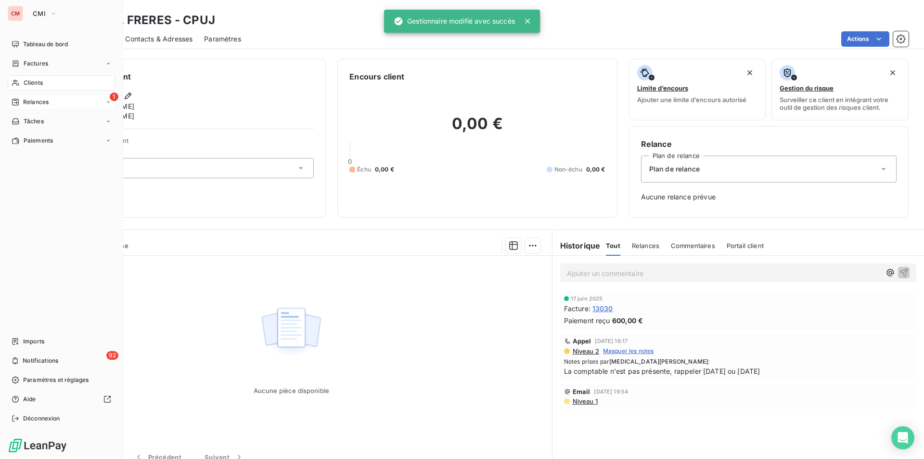
click at [33, 77] on div "Clients" at bounding box center [61, 82] width 107 height 15
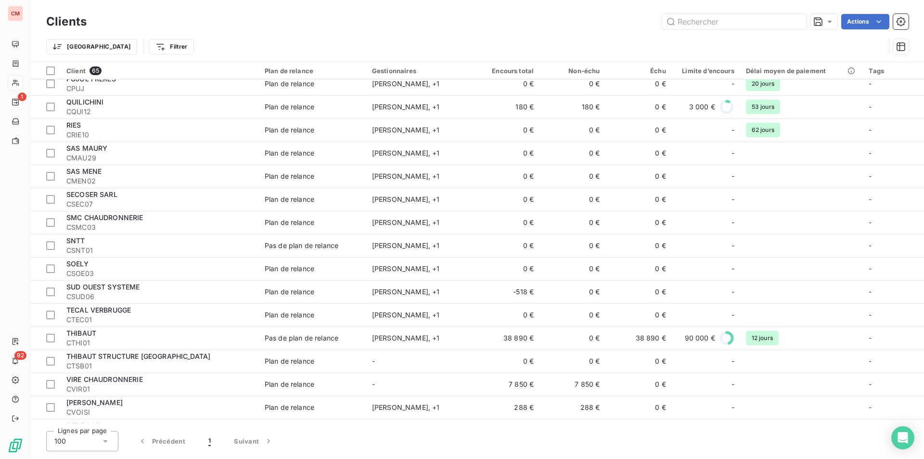
scroll to position [1158, 0]
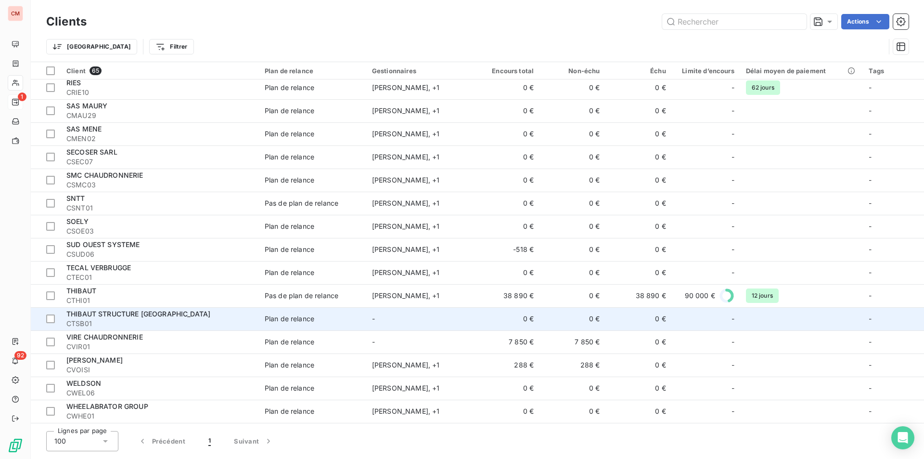
click at [405, 312] on td "-" at bounding box center [419, 318] width 107 height 23
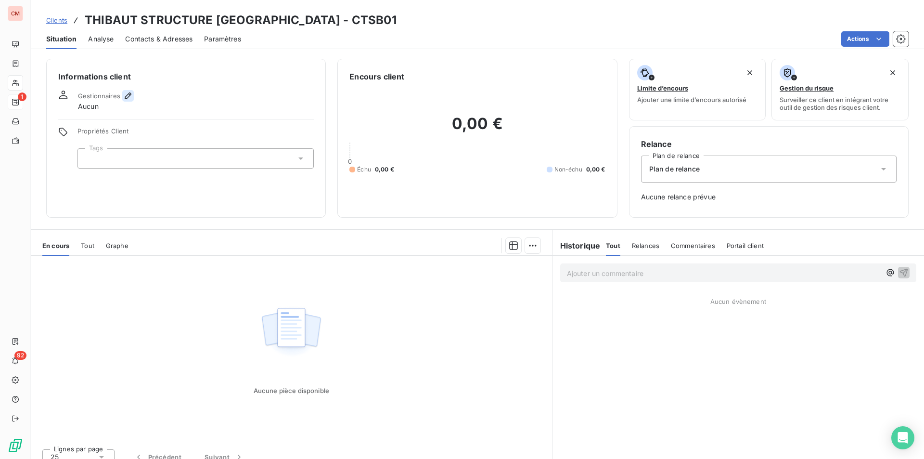
click at [127, 95] on icon "button" at bounding box center [128, 96] width 10 height 10
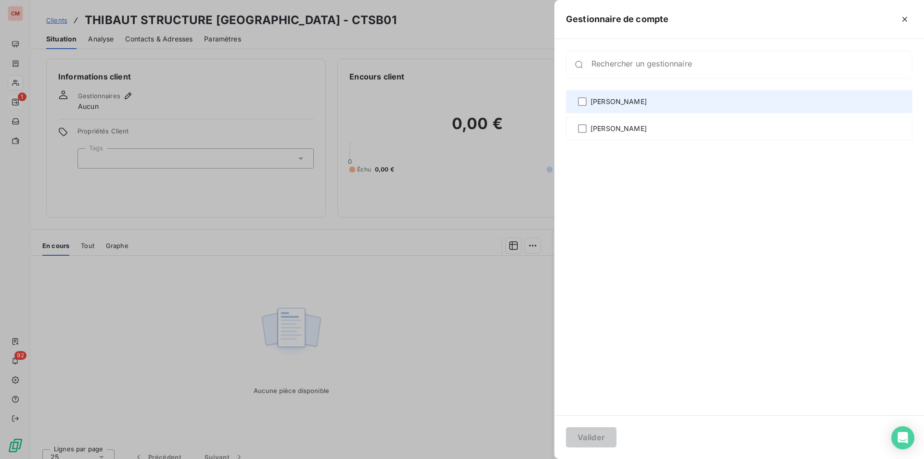
click at [607, 101] on span "[PERSON_NAME]" at bounding box center [618, 102] width 56 height 10
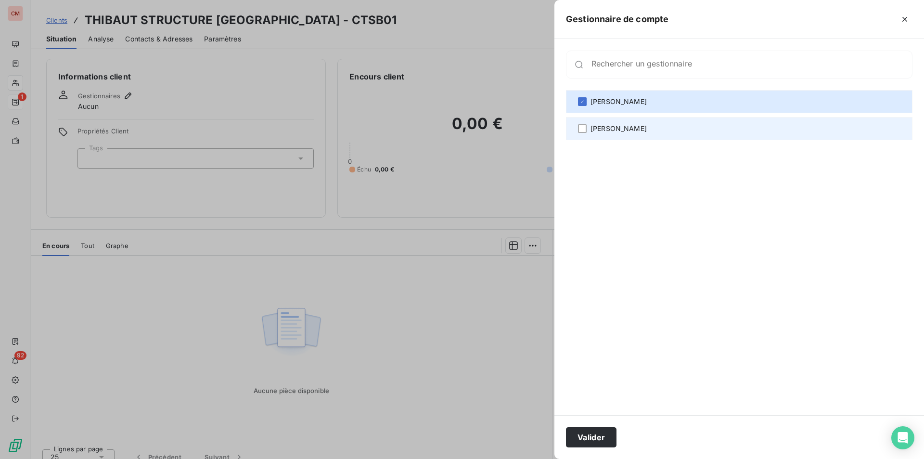
drag, startPoint x: 602, startPoint y: 128, endPoint x: 597, endPoint y: 132, distance: 6.2
click at [602, 128] on span "[PERSON_NAME]" at bounding box center [618, 129] width 56 height 10
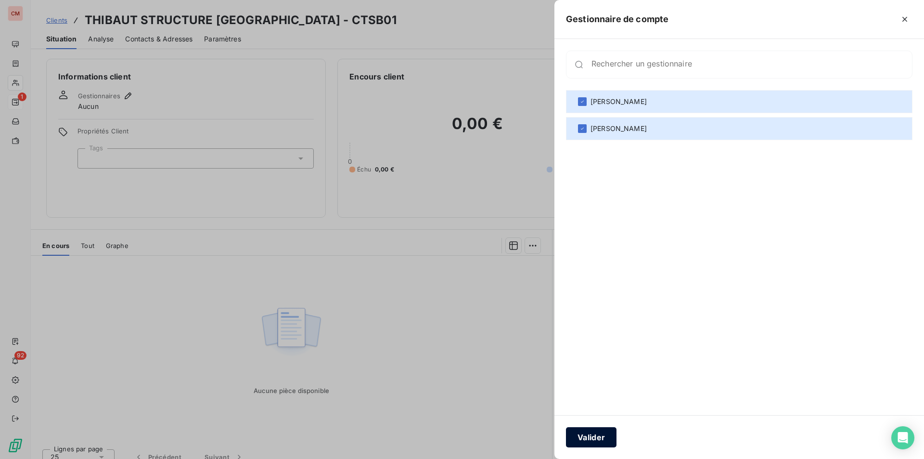
click at [596, 434] on button "Valider" at bounding box center [591, 437] width 51 height 20
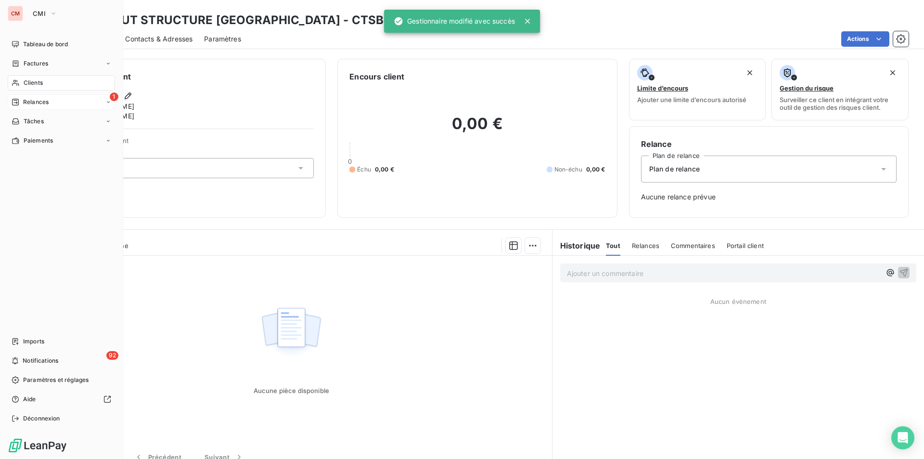
click at [33, 83] on span "Clients" at bounding box center [33, 82] width 19 height 9
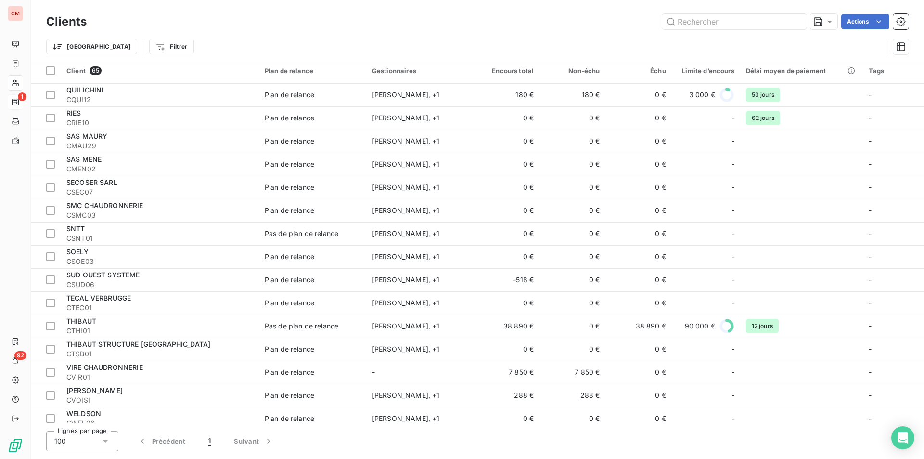
scroll to position [1158, 0]
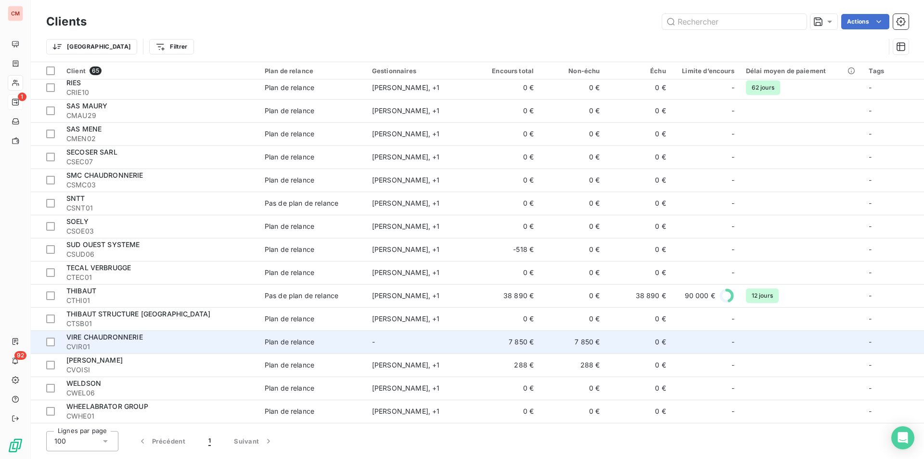
click at [419, 340] on td "-" at bounding box center [419, 341] width 107 height 23
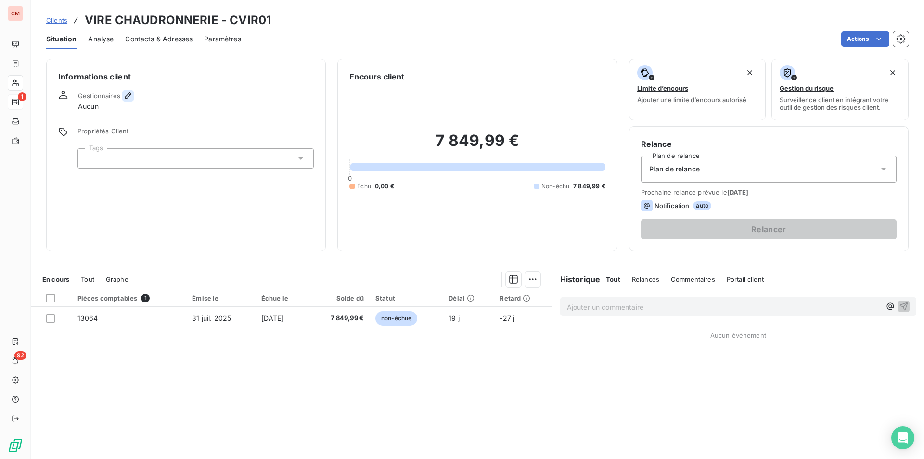
click at [130, 98] on icon "button" at bounding box center [128, 96] width 10 height 10
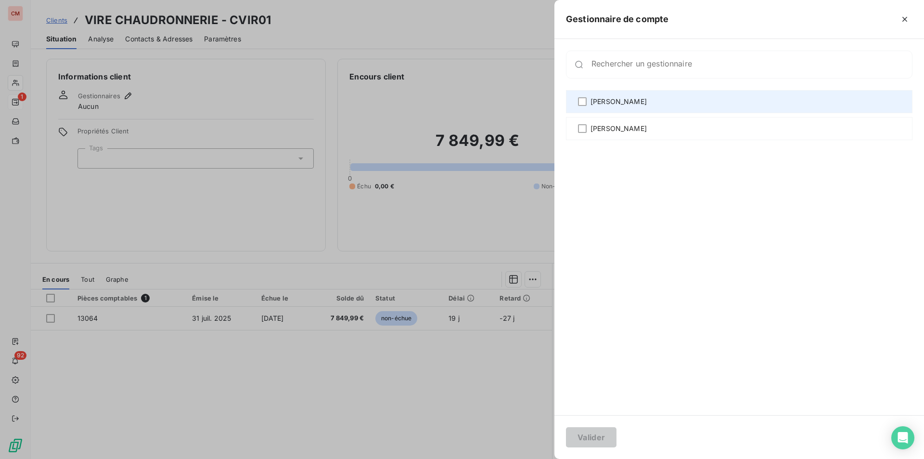
click at [617, 102] on span "[PERSON_NAME]" at bounding box center [618, 102] width 56 height 10
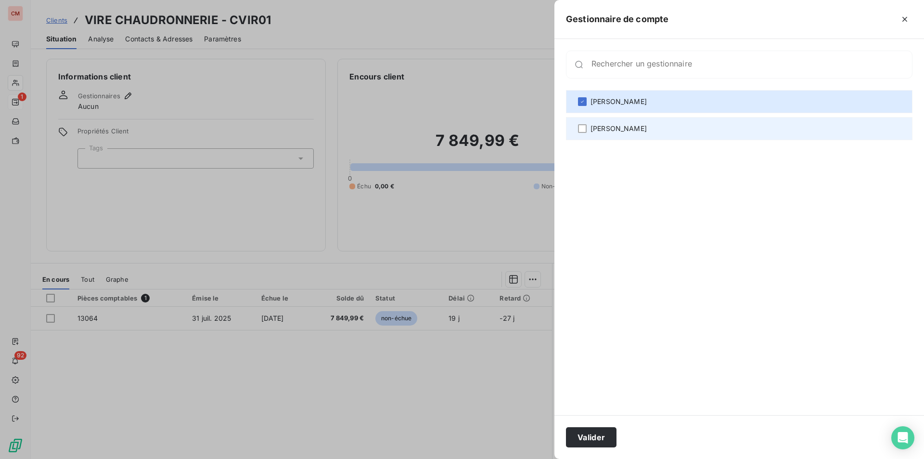
click at [613, 126] on span "[PERSON_NAME]" at bounding box center [618, 129] width 56 height 10
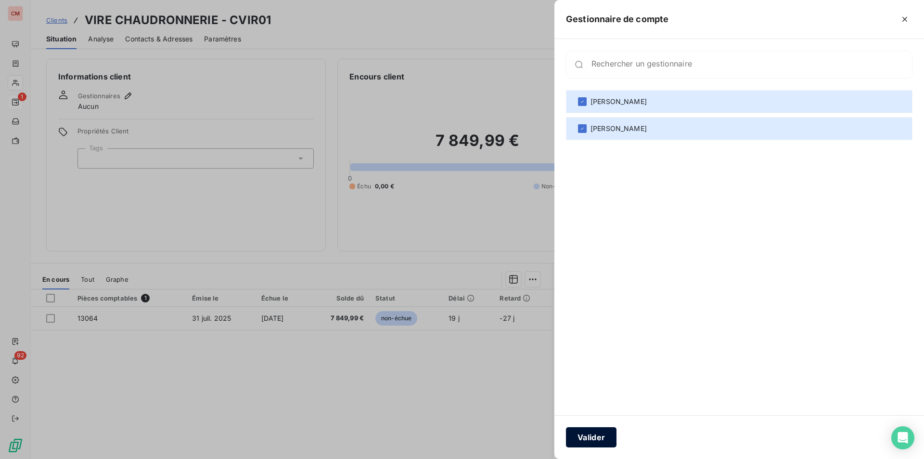
click at [587, 433] on button "Valider" at bounding box center [591, 437] width 51 height 20
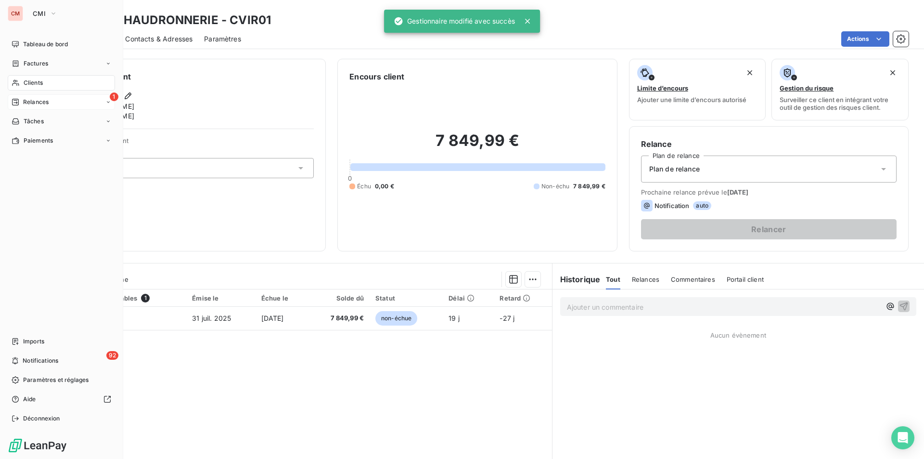
click at [34, 78] on div "Clients" at bounding box center [61, 82] width 107 height 15
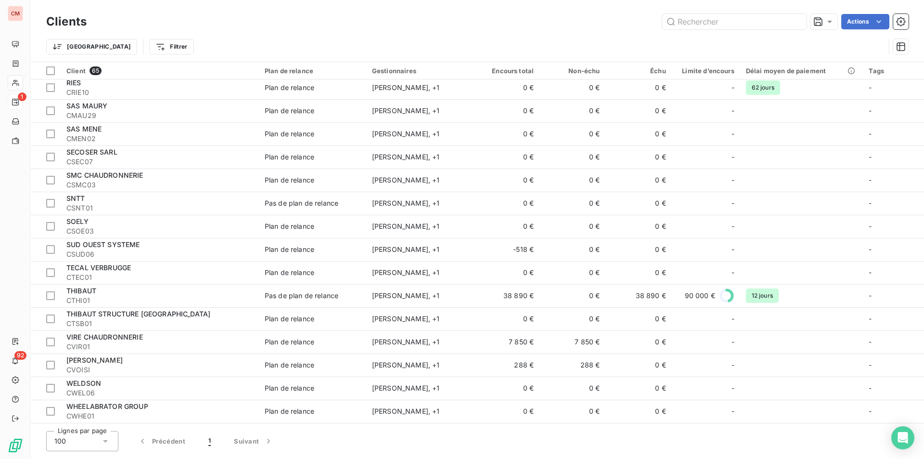
scroll to position [1062, 0]
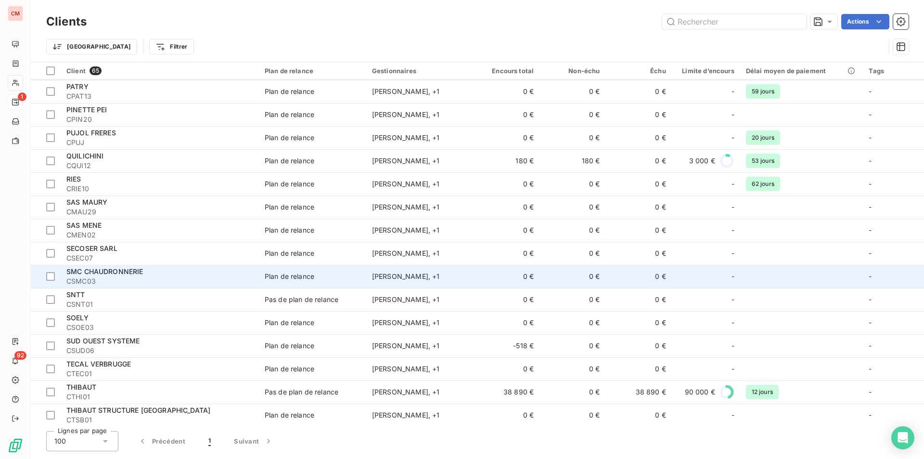
click at [219, 276] on div "SMC CHAUDRONNERIE" at bounding box center [159, 272] width 187 height 10
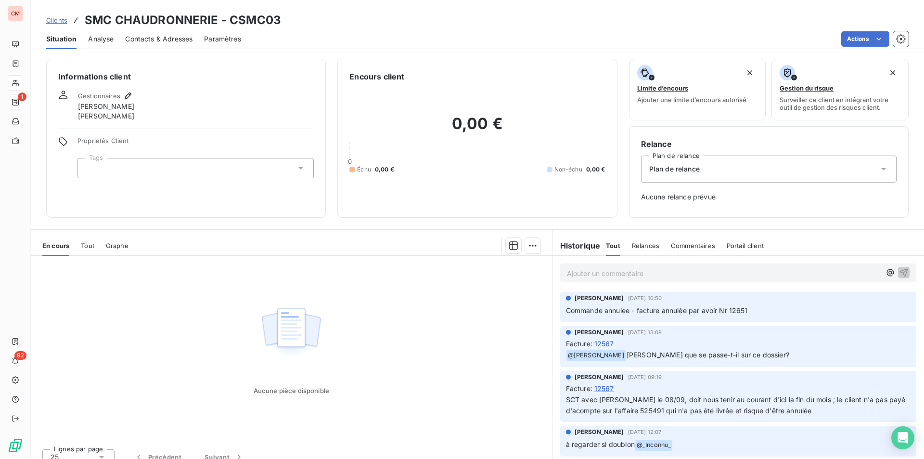
click at [165, 38] on span "Contacts & Adresses" at bounding box center [158, 39] width 67 height 10
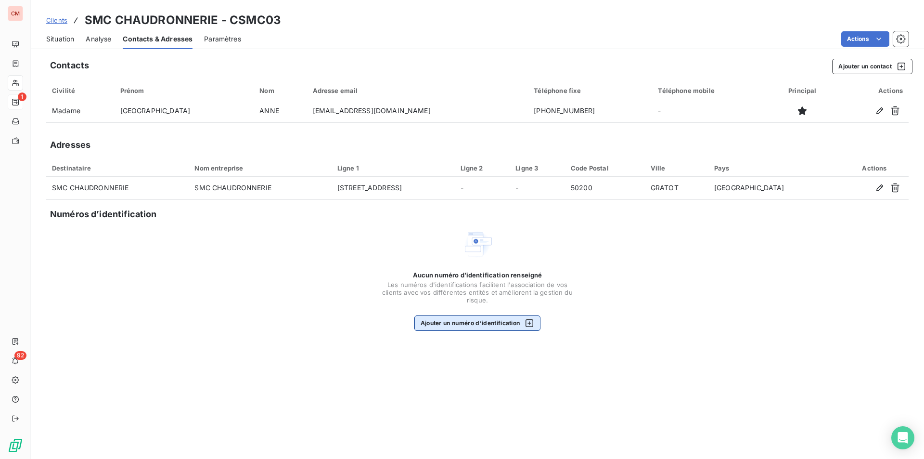
click at [500, 321] on button "Ajouter un numéro d’identification" at bounding box center [477, 322] width 127 height 15
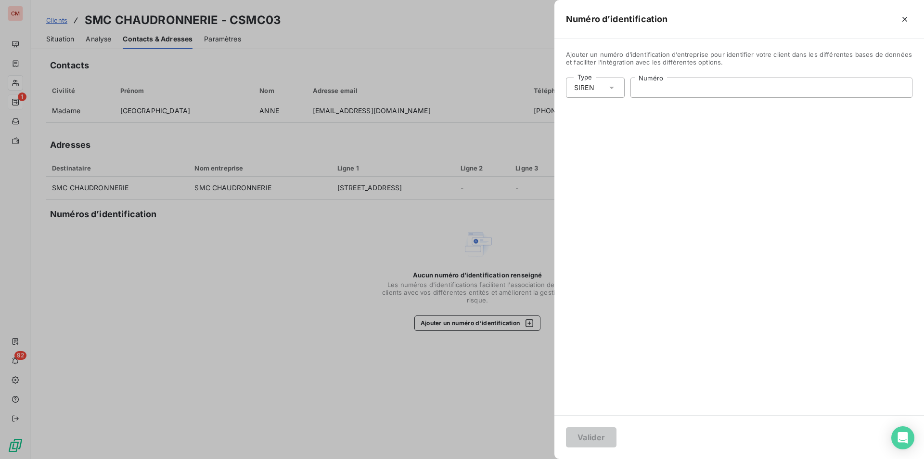
click at [692, 92] on input "Numéro" at bounding box center [771, 87] width 281 height 19
type input "790 610 430"
click at [593, 437] on button "Valider" at bounding box center [591, 437] width 51 height 20
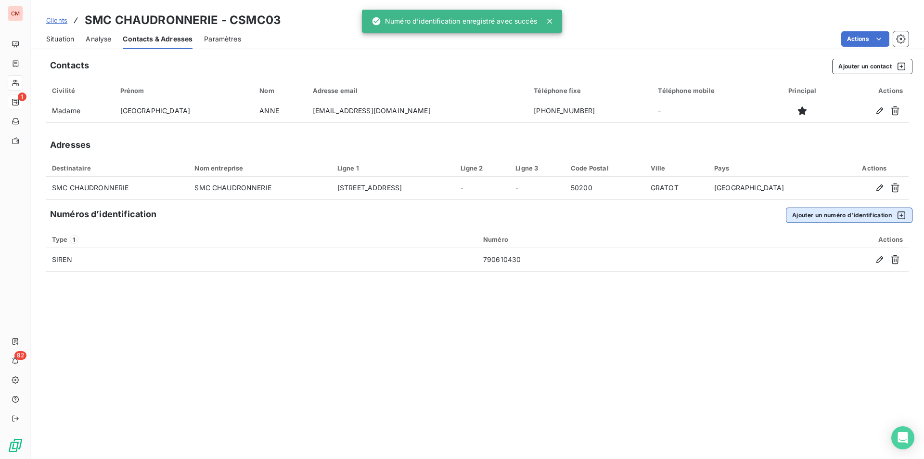
click at [823, 213] on button "Ajouter un numéro d’identification" at bounding box center [849, 214] width 127 height 15
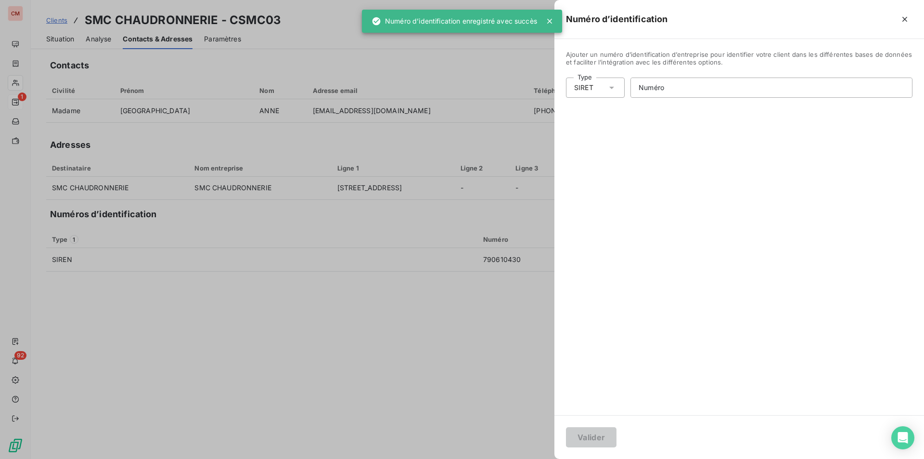
click at [589, 88] on div "SIRET" at bounding box center [583, 88] width 19 height 10
drag, startPoint x: 598, startPoint y: 147, endPoint x: 614, endPoint y: 136, distance: 19.5
click at [598, 147] on li "Numéro de TVA intracommunautaire" at bounding box center [637, 142] width 142 height 17
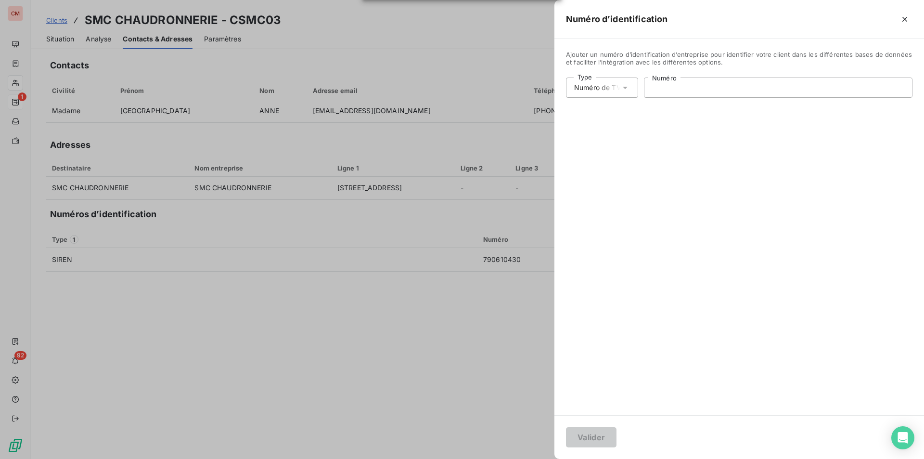
click at [663, 89] on input "Numéro" at bounding box center [778, 87] width 268 height 19
type input "FR09790610430"
click at [582, 440] on button "Valider" at bounding box center [591, 437] width 51 height 20
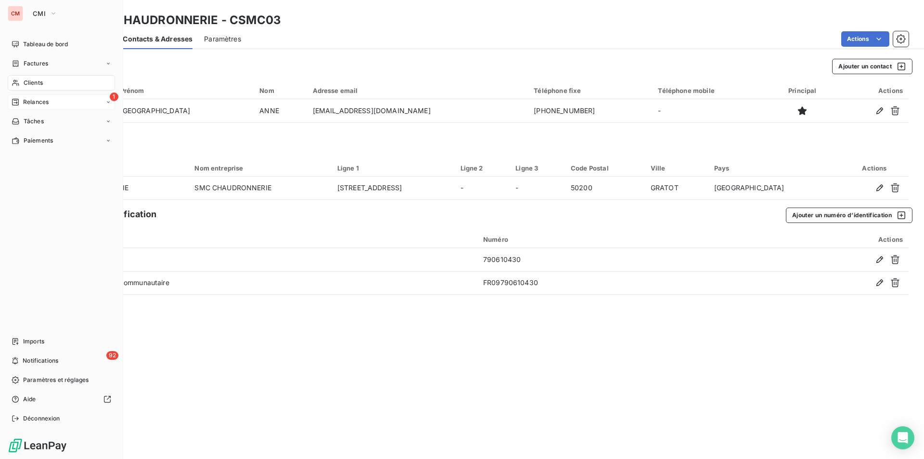
click at [38, 80] on span "Clients" at bounding box center [33, 82] width 19 height 9
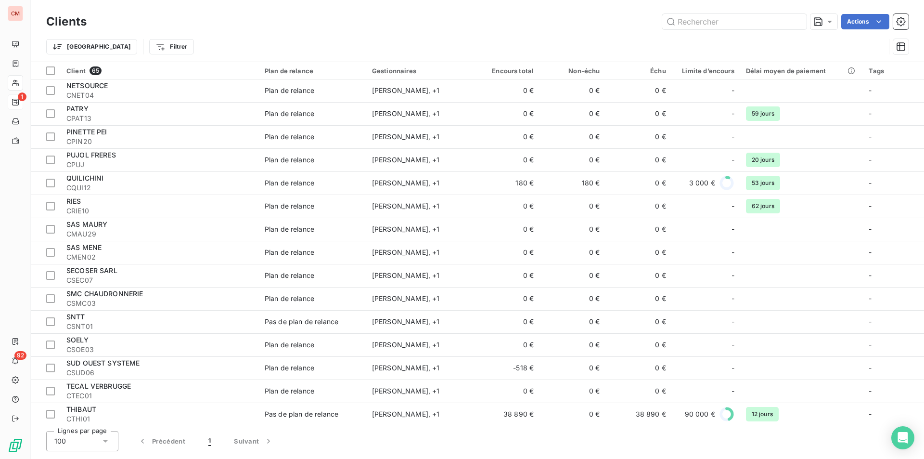
scroll to position [1059, 0]
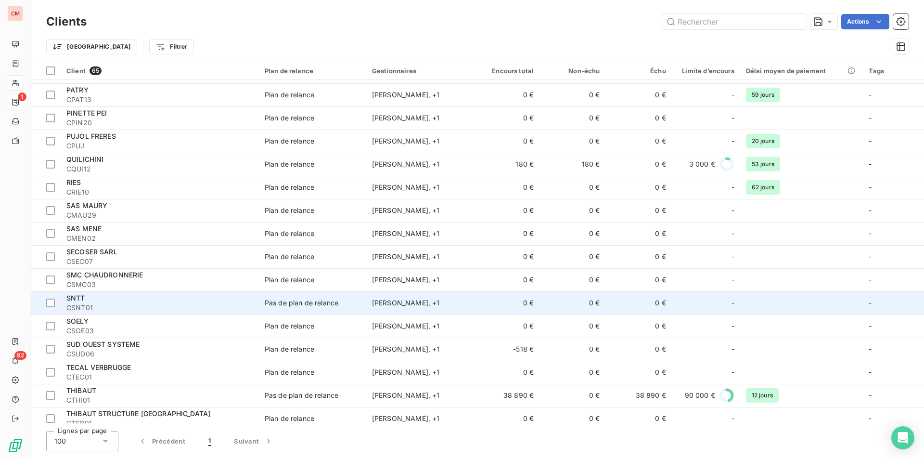
click at [196, 300] on div "SNTT" at bounding box center [159, 298] width 187 height 10
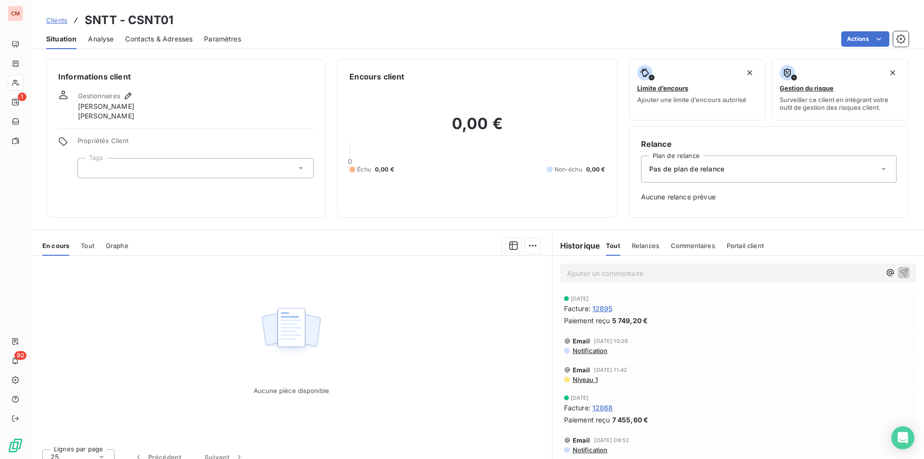
click at [174, 36] on span "Contacts & Adresses" at bounding box center [158, 39] width 67 height 10
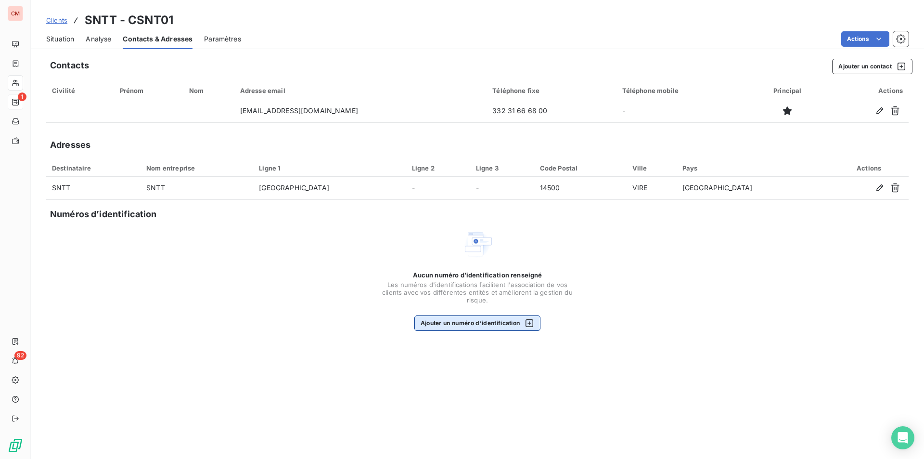
click at [471, 326] on button "Ajouter un numéro d’identification" at bounding box center [477, 322] width 127 height 15
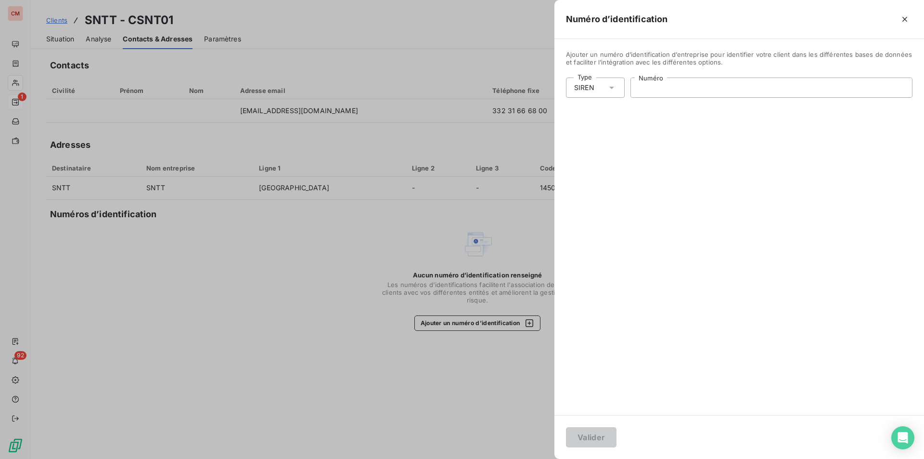
click at [662, 91] on input "Numéro" at bounding box center [771, 87] width 281 height 19
type input "415 186 790"
click at [588, 437] on button "Valider" at bounding box center [591, 437] width 51 height 20
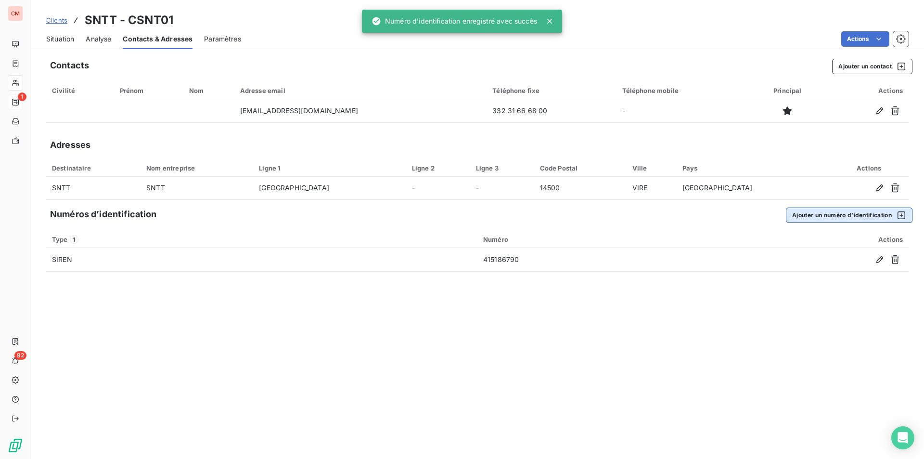
click at [855, 217] on button "Ajouter un numéro d’identification" at bounding box center [849, 214] width 127 height 15
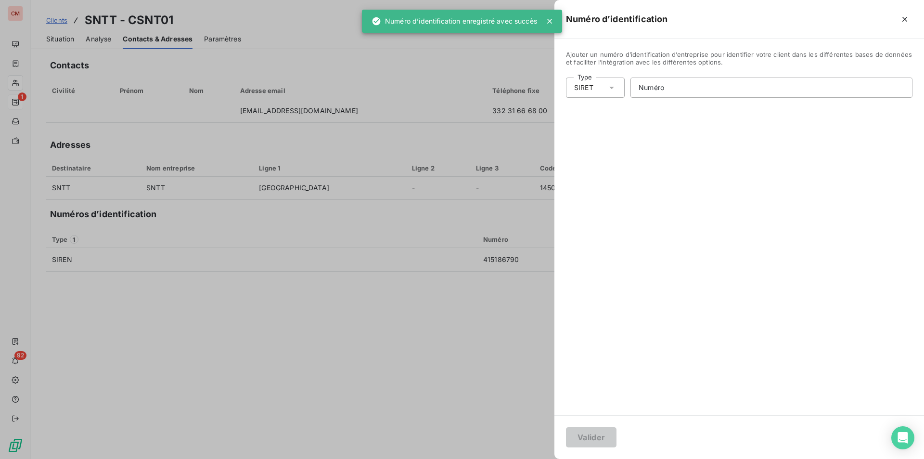
click at [617, 89] on div "SIRET" at bounding box center [595, 87] width 59 height 20
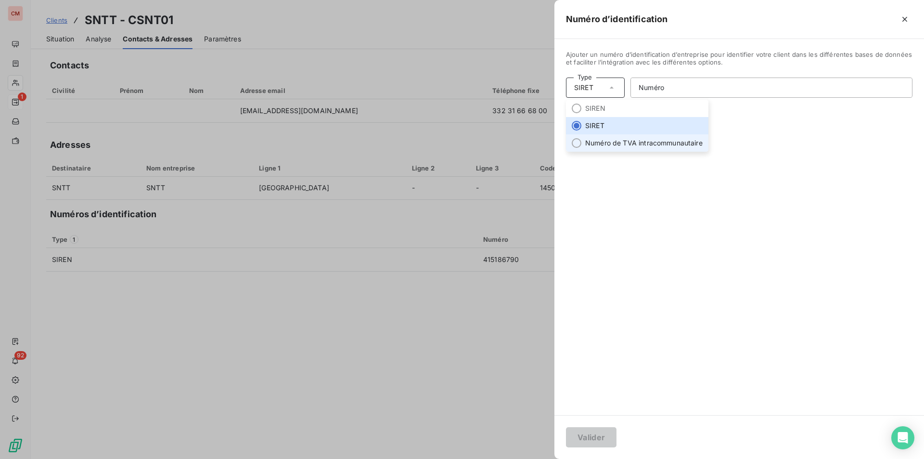
click at [610, 137] on li "Numéro de TVA intracommunautaire" at bounding box center [637, 142] width 142 height 17
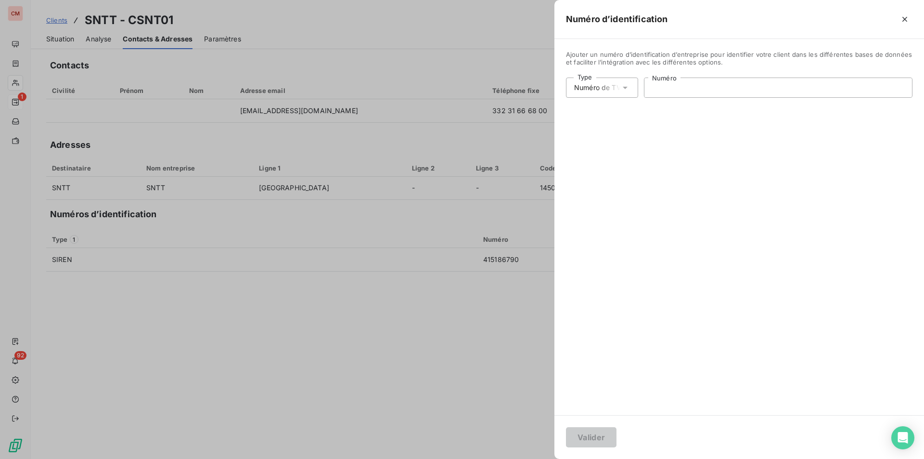
drag, startPoint x: 666, startPoint y: 104, endPoint x: 671, endPoint y: 91, distance: 13.2
click at [671, 91] on input "Numéro" at bounding box center [778, 87] width 268 height 19
type input "FR66415186790"
click at [592, 438] on button "Valider" at bounding box center [591, 437] width 51 height 20
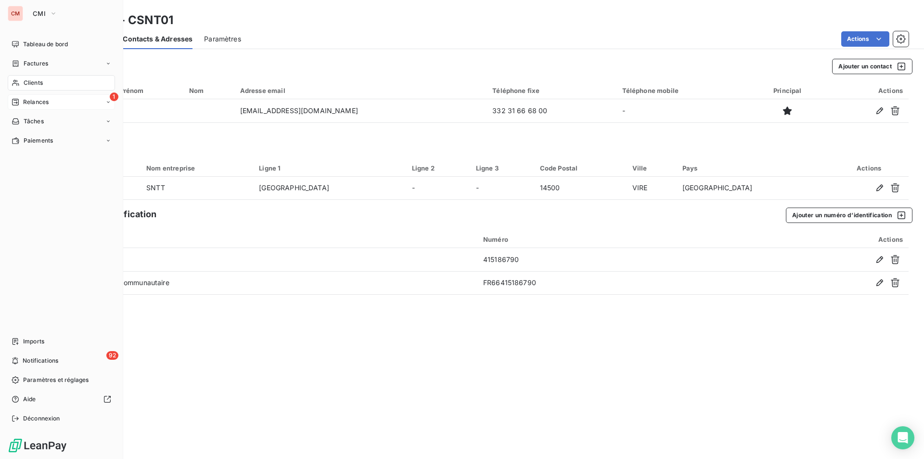
click at [26, 81] on span "Clients" at bounding box center [33, 82] width 19 height 9
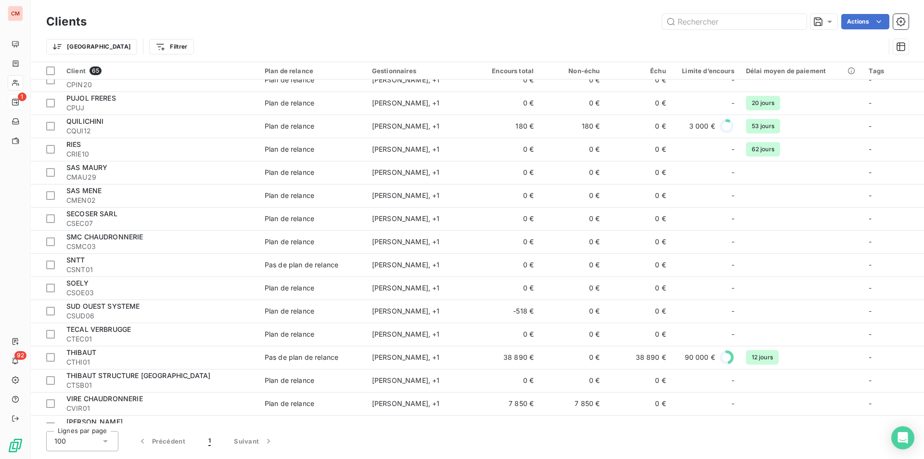
scroll to position [1107, 0]
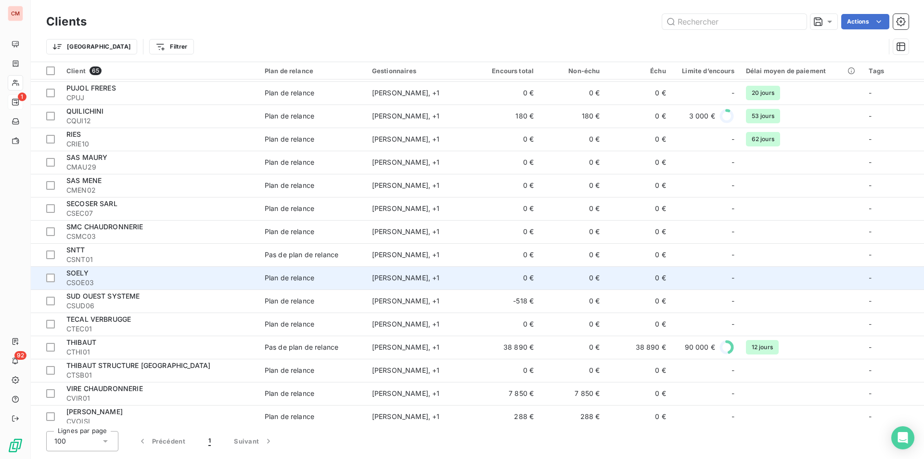
click at [212, 273] on div "SOELY" at bounding box center [159, 273] width 187 height 10
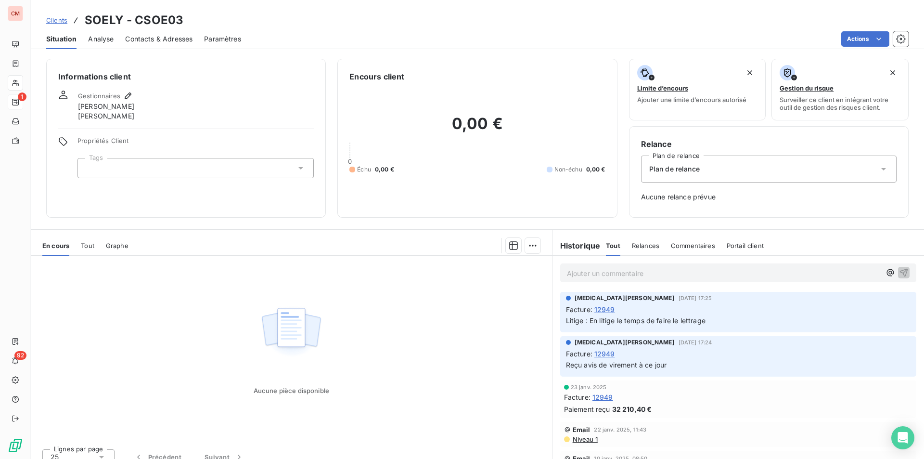
click at [152, 39] on span "Contacts & Adresses" at bounding box center [158, 39] width 67 height 10
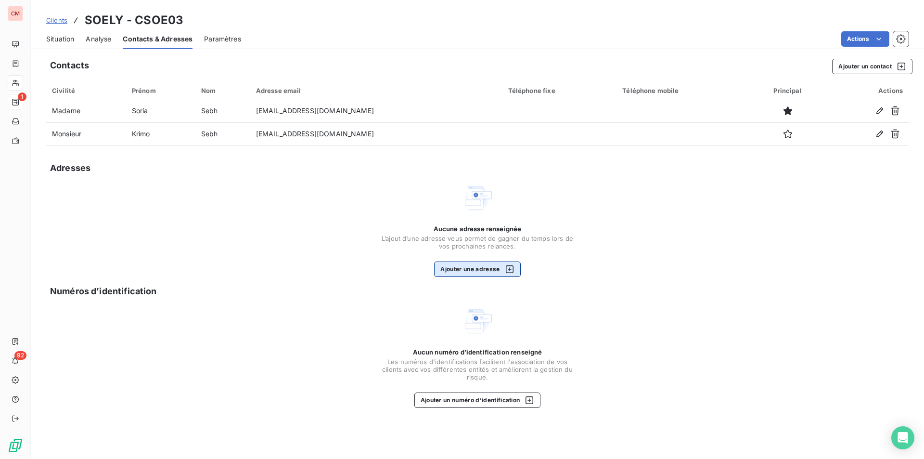
click at [474, 267] on button "Ajouter une adresse" at bounding box center [477, 268] width 86 height 15
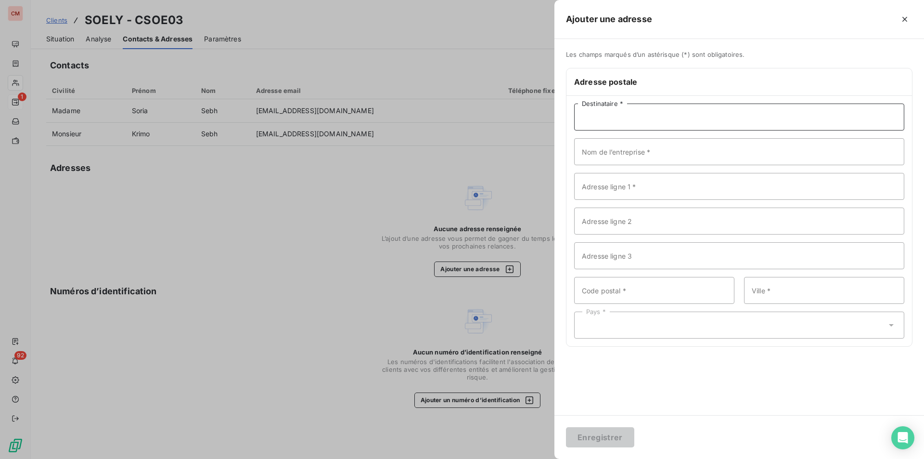
click at [677, 116] on input "Destinataire *" at bounding box center [739, 116] width 330 height 27
type input "SOELY"
type input "[STREET_ADDRESS]"
type input "57290"
type input "FAMECK"
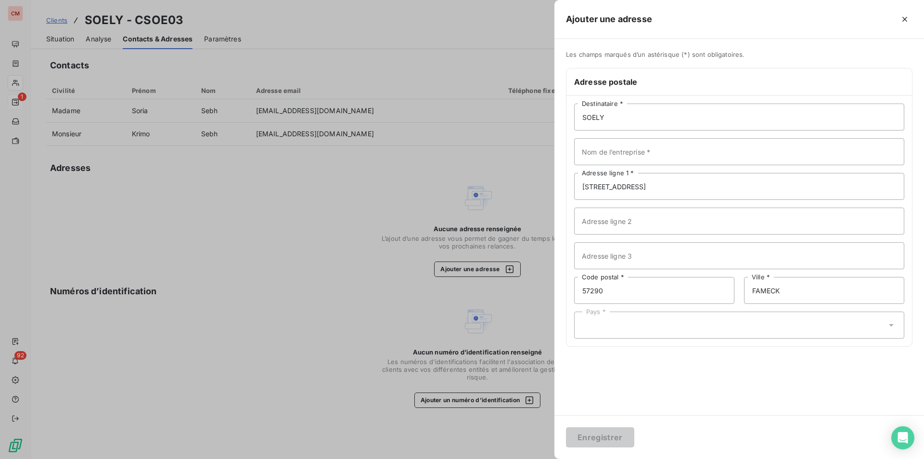
click at [671, 321] on div "Pays *" at bounding box center [739, 324] width 330 height 27
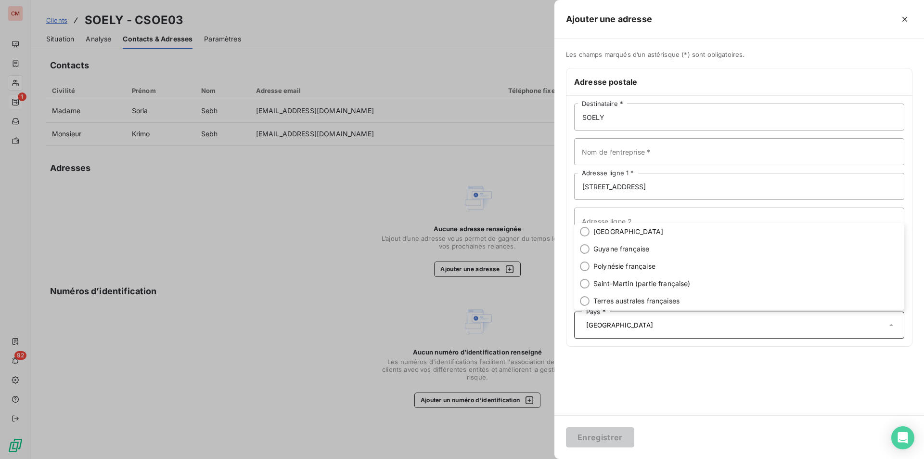
type input "[GEOGRAPHIC_DATA]"
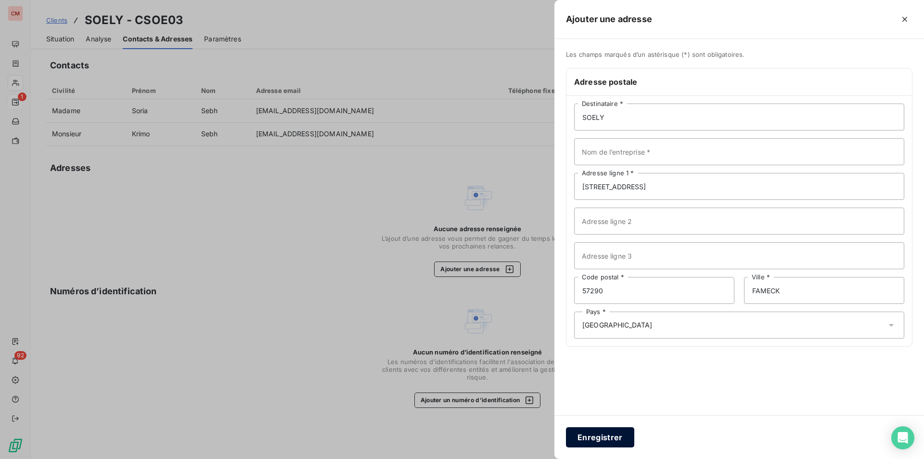
click at [602, 441] on button "Enregistrer" at bounding box center [600, 437] width 68 height 20
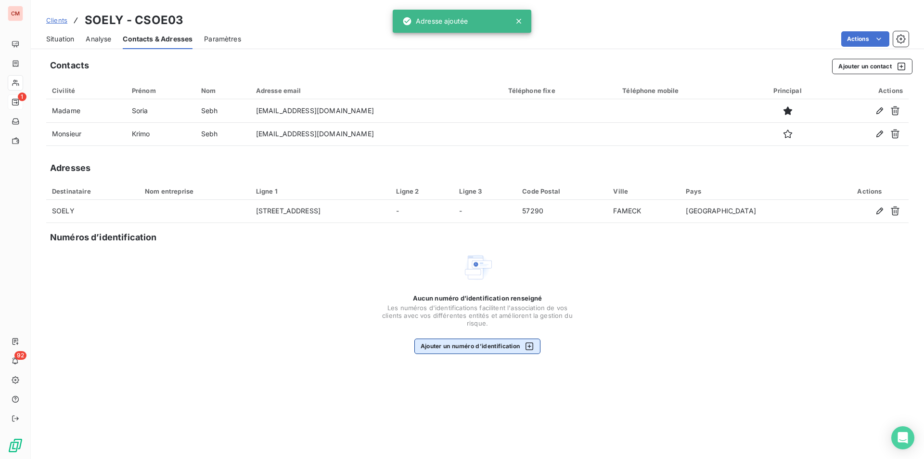
click at [503, 344] on button "Ajouter un numéro d’identification" at bounding box center [477, 345] width 127 height 15
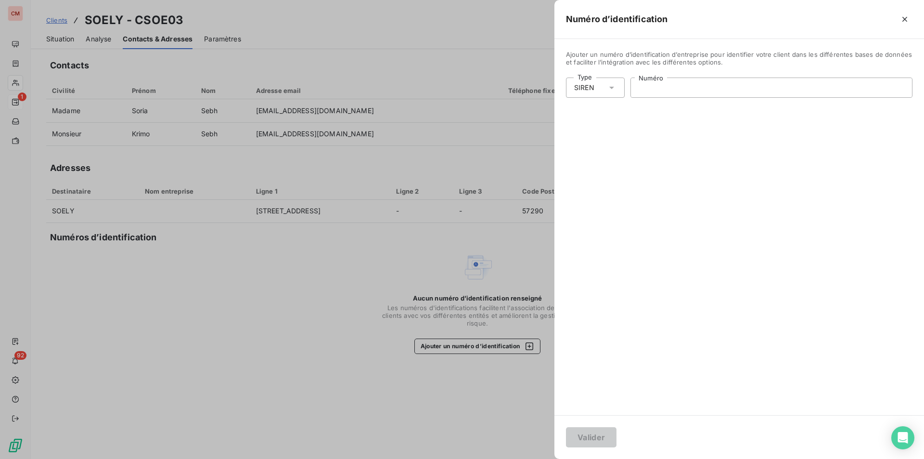
click at [689, 87] on input "Numéro" at bounding box center [771, 87] width 281 height 19
type input "977 870 906"
click at [584, 430] on button "Valider" at bounding box center [591, 437] width 51 height 20
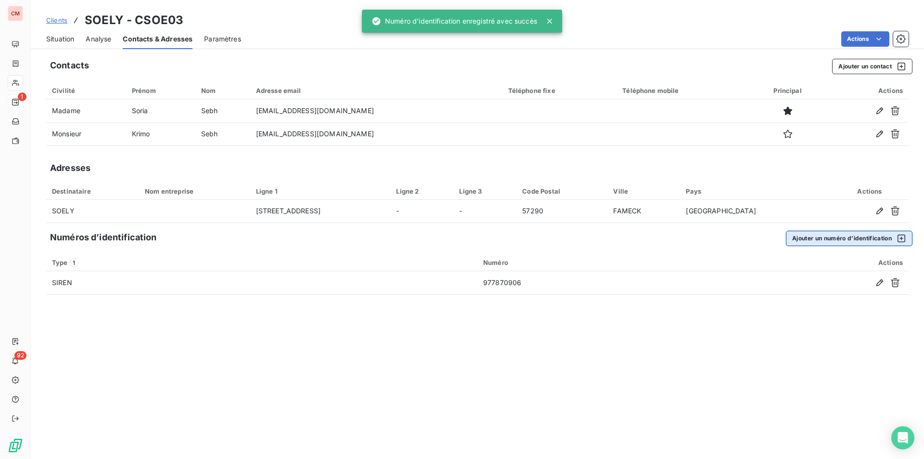
click at [865, 235] on button "Ajouter un numéro d’identification" at bounding box center [849, 237] width 127 height 15
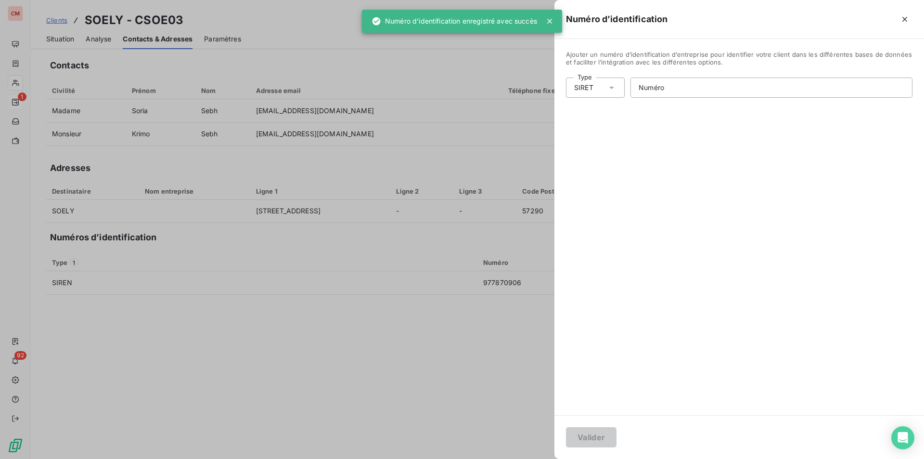
click at [618, 87] on div "SIRET" at bounding box center [595, 87] width 59 height 20
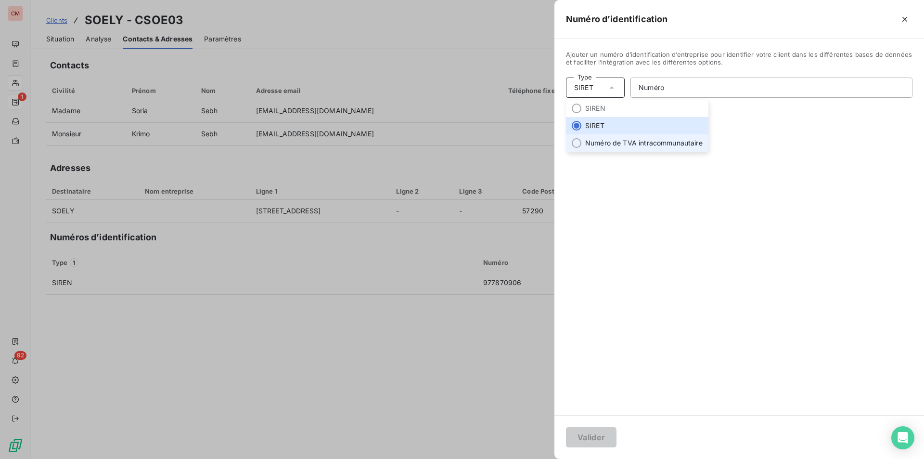
drag, startPoint x: 609, startPoint y: 143, endPoint x: 642, endPoint y: 119, distance: 41.4
click at [609, 143] on li "Numéro de TVA intracommunautaire" at bounding box center [637, 142] width 142 height 17
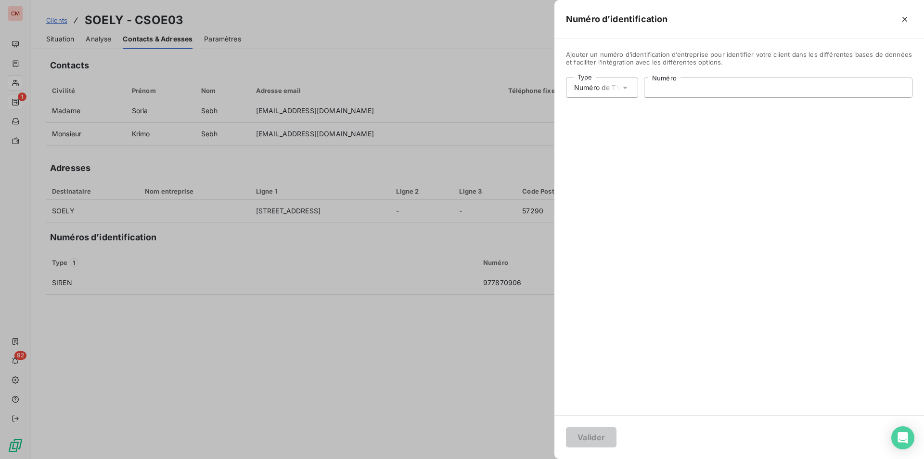
click at [674, 90] on input "Numéro" at bounding box center [778, 87] width 268 height 19
type input "FR20977870906"
click at [596, 444] on button "Valider" at bounding box center [591, 437] width 51 height 20
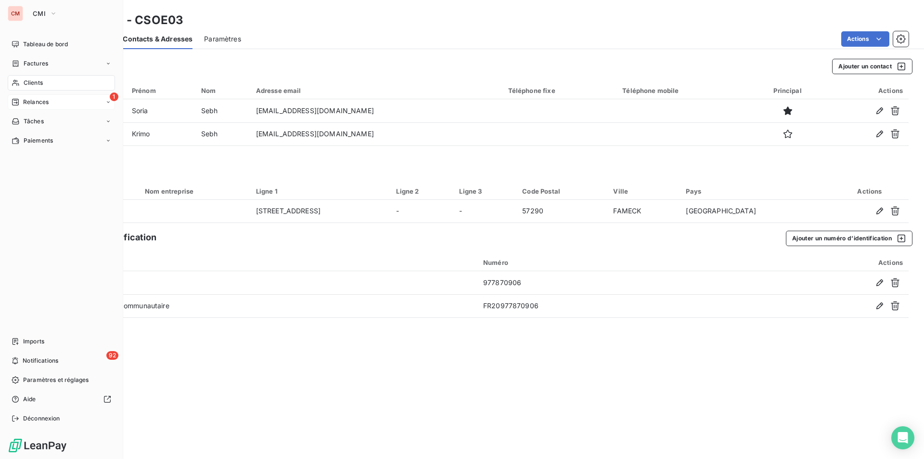
click at [28, 80] on span "Clients" at bounding box center [33, 82] width 19 height 9
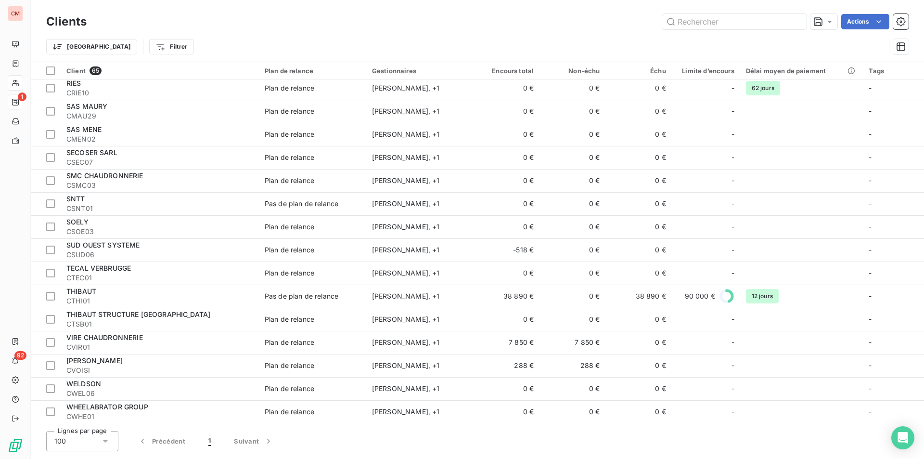
scroll to position [1158, 0]
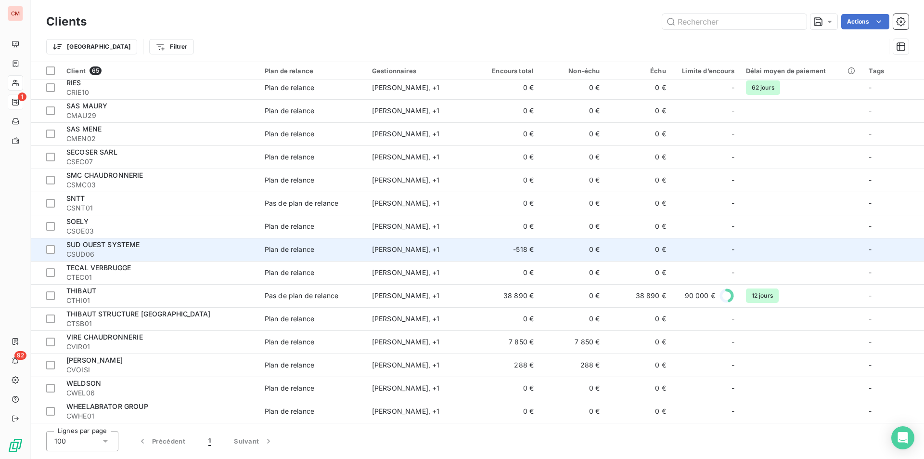
click at [137, 246] on span "SUD OUEST SYSTEME" at bounding box center [103, 244] width 74 height 8
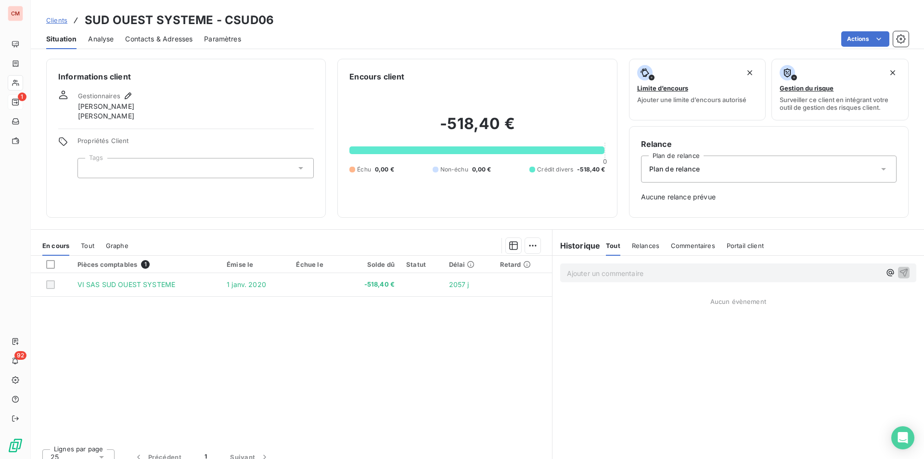
click at [164, 39] on span "Contacts & Adresses" at bounding box center [158, 39] width 67 height 10
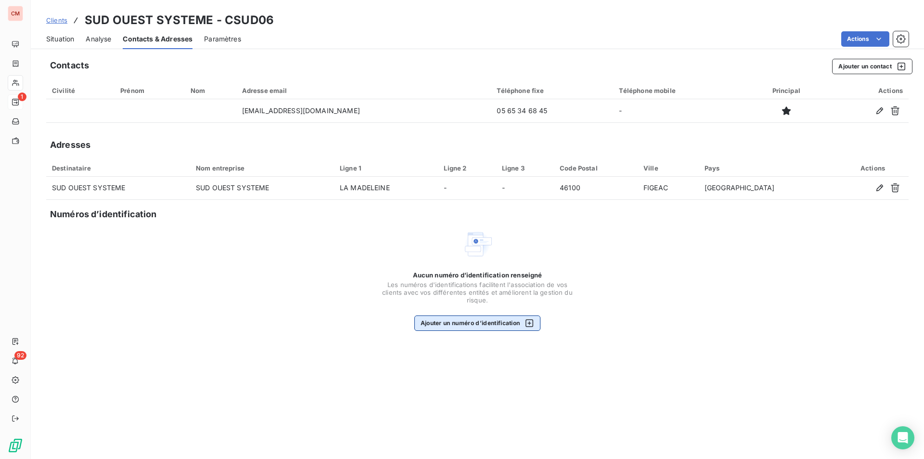
click at [475, 317] on button "Ajouter un numéro d’identification" at bounding box center [477, 322] width 127 height 15
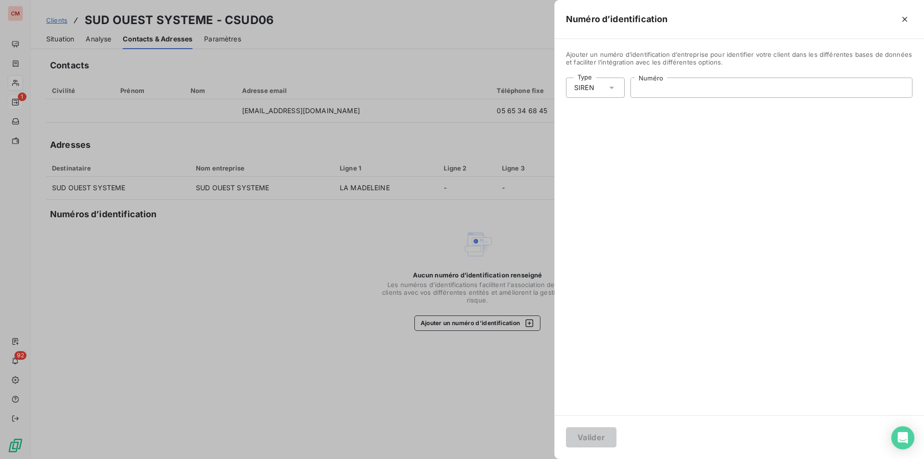
click at [753, 89] on input "Numéro" at bounding box center [771, 87] width 281 height 19
type input "339 583 387"
click at [590, 440] on button "Valider" at bounding box center [591, 437] width 51 height 20
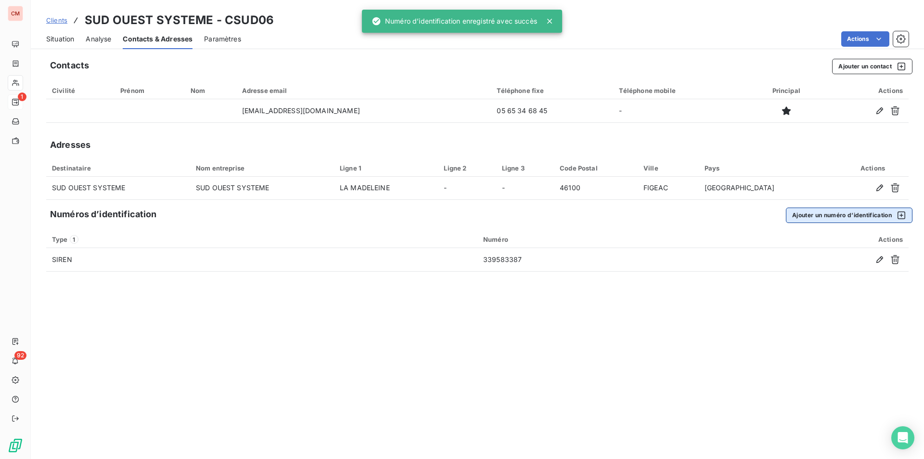
click at [828, 217] on button "Ajouter un numéro d’identification" at bounding box center [849, 214] width 127 height 15
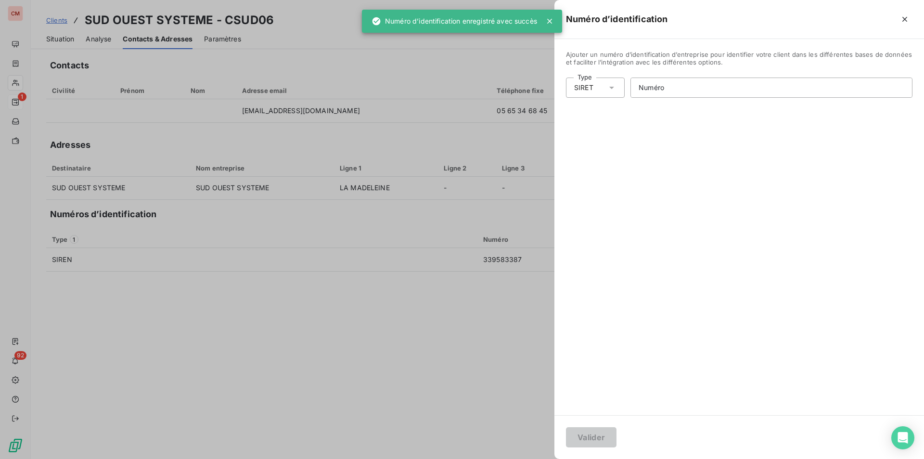
click at [618, 91] on div "SIRET" at bounding box center [595, 87] width 59 height 20
drag, startPoint x: 613, startPoint y: 144, endPoint x: 619, endPoint y: 142, distance: 5.6
click at [613, 144] on li "Numéro de TVA intracommunautaire" at bounding box center [637, 142] width 142 height 17
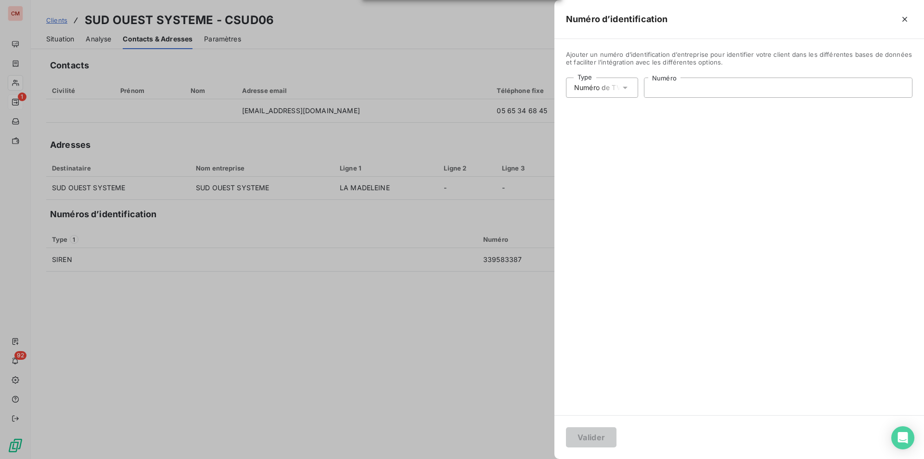
click at [670, 85] on input "Numéro" at bounding box center [778, 87] width 268 height 19
type input "FR10339583387"
click at [591, 443] on button "Valider" at bounding box center [591, 437] width 51 height 20
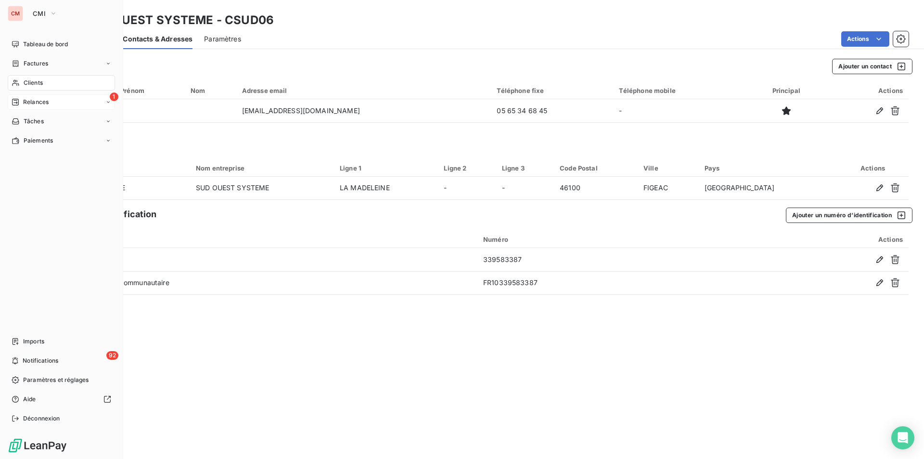
click at [31, 82] on span "Clients" at bounding box center [33, 82] width 19 height 9
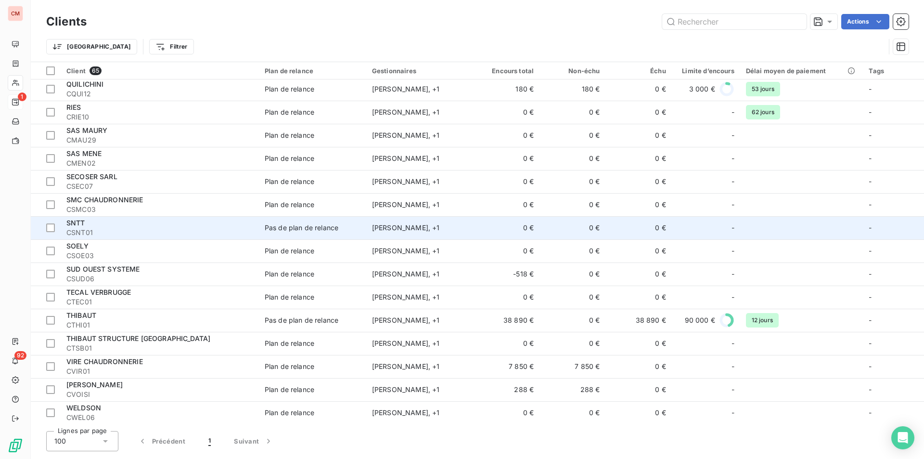
scroll to position [1158, 0]
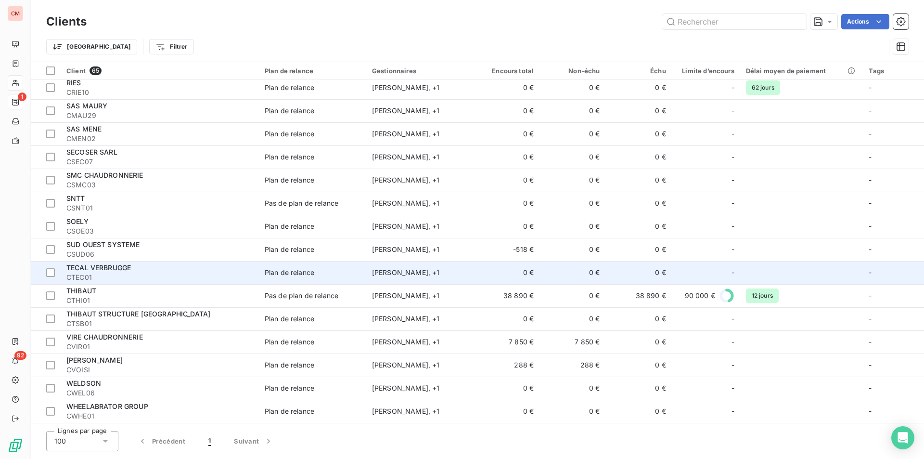
click at [120, 272] on div "TECAL VERBRUGGE" at bounding box center [159, 268] width 187 height 10
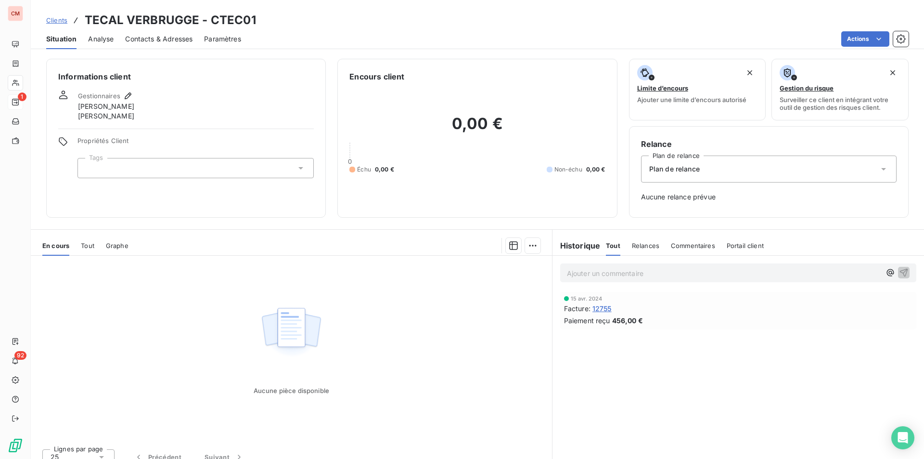
click at [153, 39] on span "Contacts & Adresses" at bounding box center [158, 39] width 67 height 10
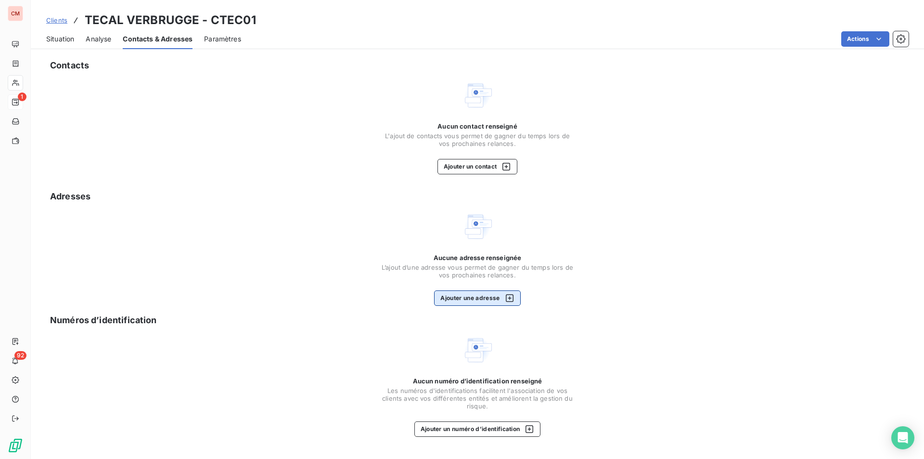
click at [480, 302] on button "Ajouter une adresse" at bounding box center [477, 297] width 86 height 15
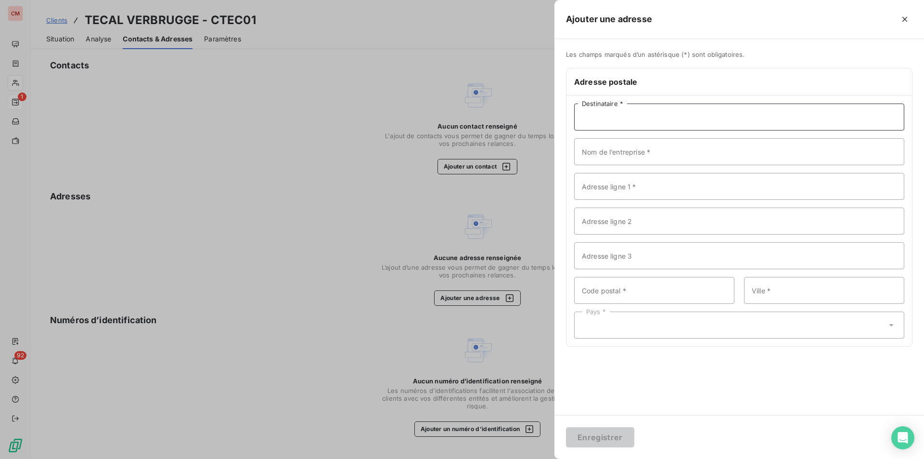
click at [685, 120] on input "Destinataire *" at bounding box center [739, 116] width 330 height 27
type input "TECAL"
type input "[STREET_ADDRESS]"
type input "14500"
type input "VIRE"
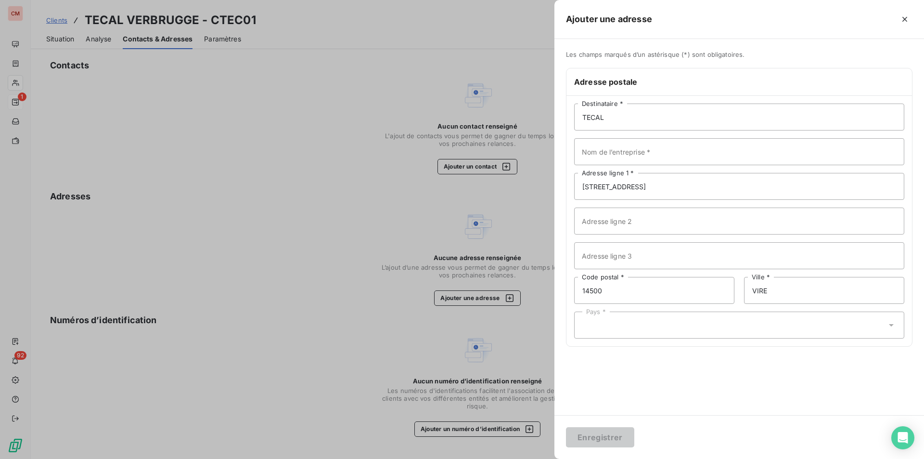
click at [665, 322] on div "Pays *" at bounding box center [739, 324] width 330 height 27
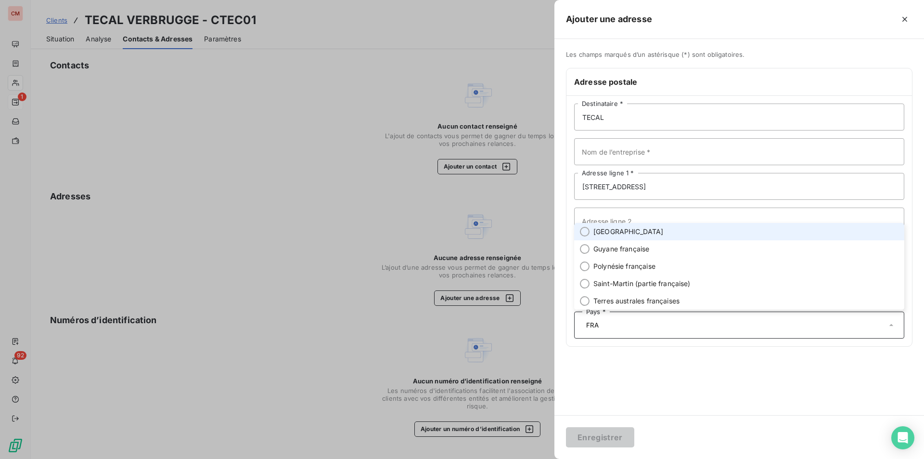
type input "FRA"
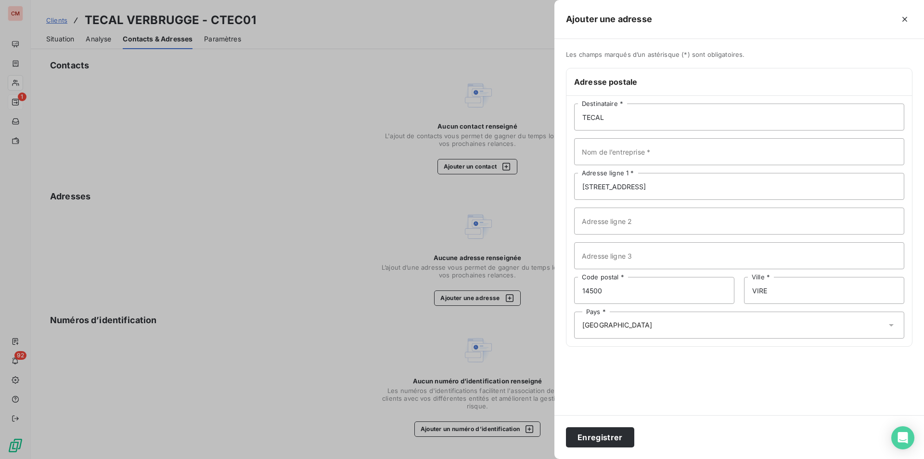
drag, startPoint x: 609, startPoint y: 395, endPoint x: 603, endPoint y: 402, distance: 8.9
click at [609, 395] on div "Les champs marqués d’un astérisque (*) sont obligatoires. Adresse postale TECAL…" at bounding box center [739, 227] width 370 height 376
click at [607, 439] on button "Enregistrer" at bounding box center [600, 437] width 68 height 20
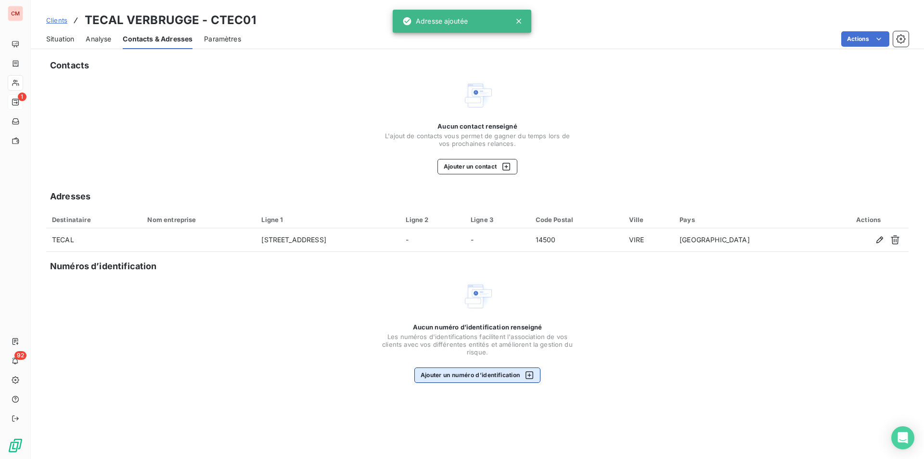
click at [464, 373] on button "Ajouter un numéro d’identification" at bounding box center [477, 374] width 127 height 15
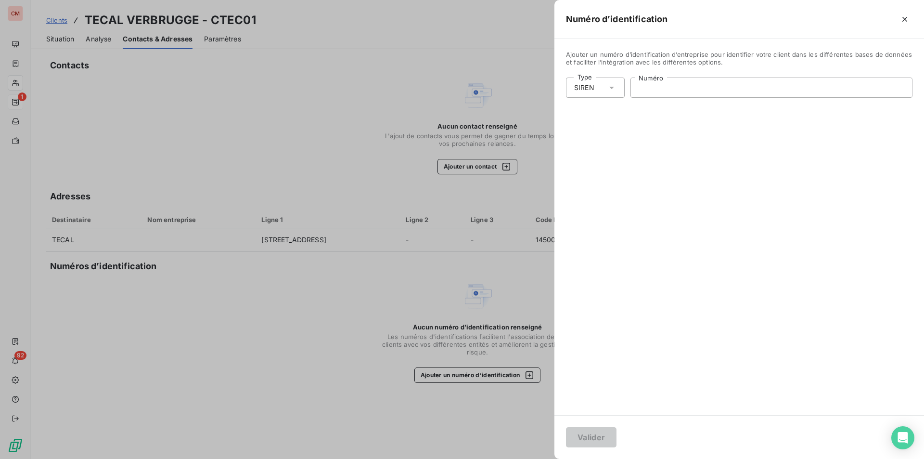
click at [683, 92] on input "Numéro" at bounding box center [771, 87] width 281 height 19
type input "522 280 387"
click at [595, 435] on button "Valider" at bounding box center [591, 437] width 51 height 20
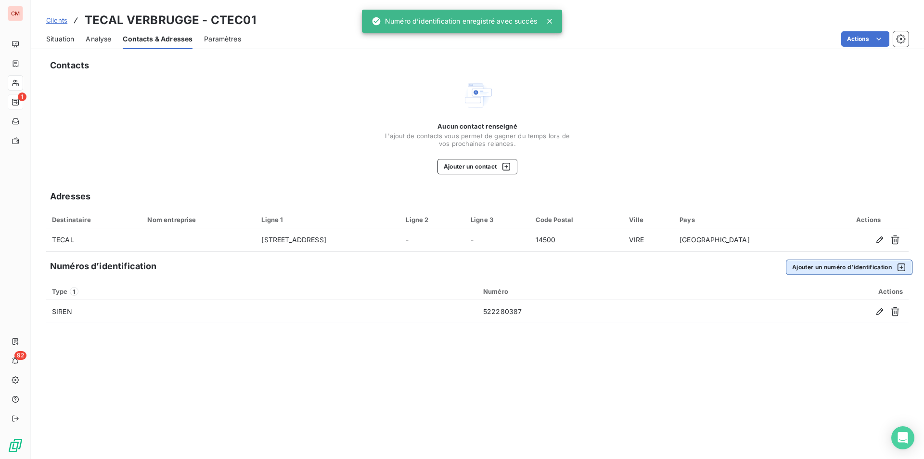
click at [811, 268] on button "Ajouter un numéro d’identification" at bounding box center [849, 266] width 127 height 15
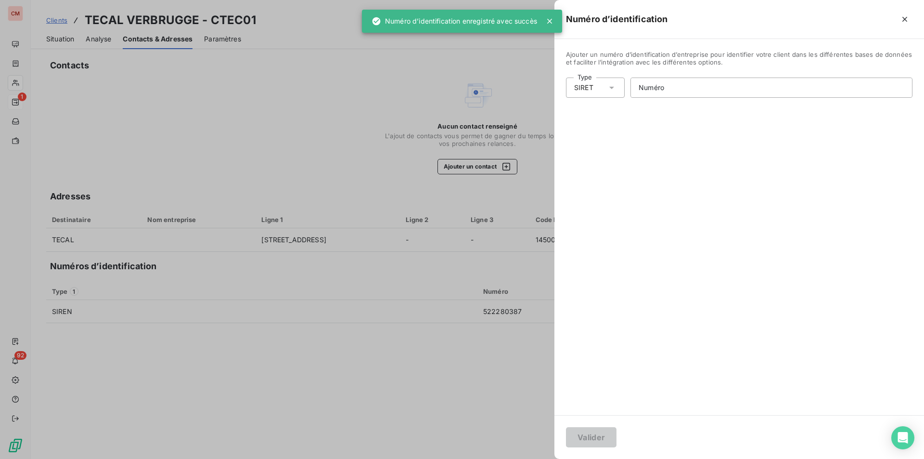
click at [612, 86] on icon at bounding box center [612, 88] width 10 height 10
click at [616, 141] on li "Numéro de TVA intracommunautaire" at bounding box center [637, 142] width 142 height 17
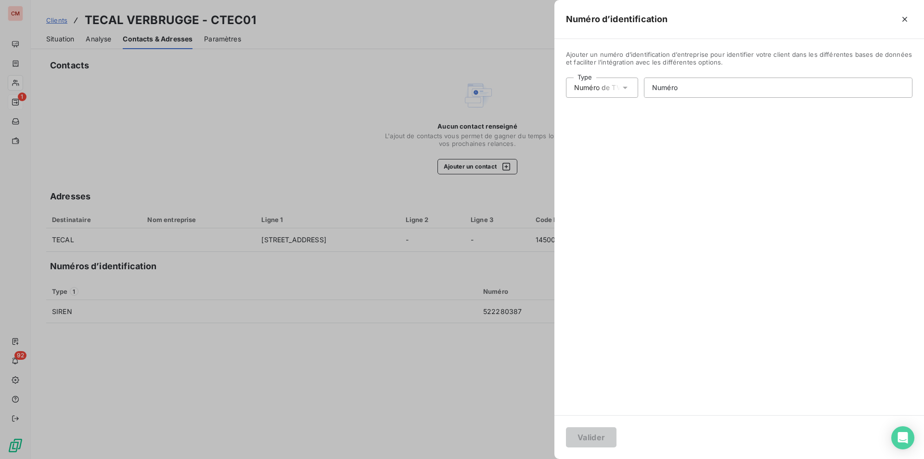
drag, startPoint x: 674, startPoint y: 77, endPoint x: 675, endPoint y: 87, distance: 9.7
click at [674, 80] on div "Numéro" at bounding box center [778, 87] width 268 height 20
click at [675, 87] on input "Numéro" at bounding box center [778, 87] width 268 height 19
type input "FR76522280387"
click at [597, 435] on button "Valider" at bounding box center [591, 437] width 51 height 20
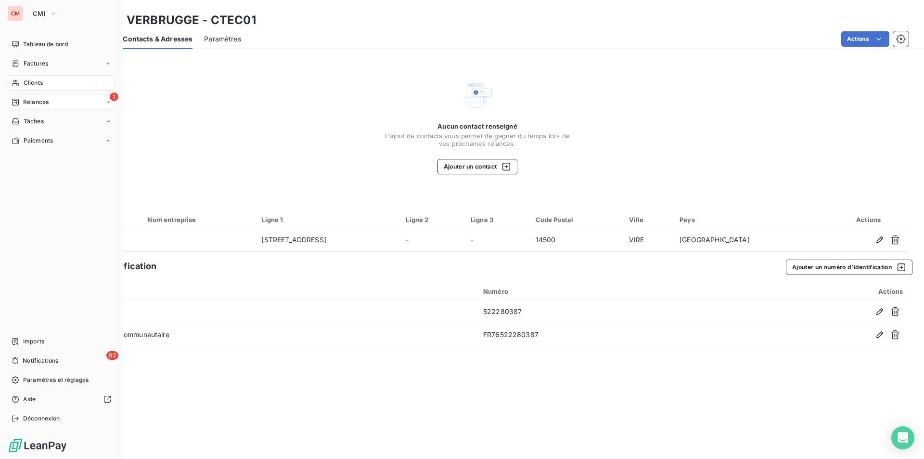
click at [33, 78] on div "Clients" at bounding box center [61, 82] width 107 height 15
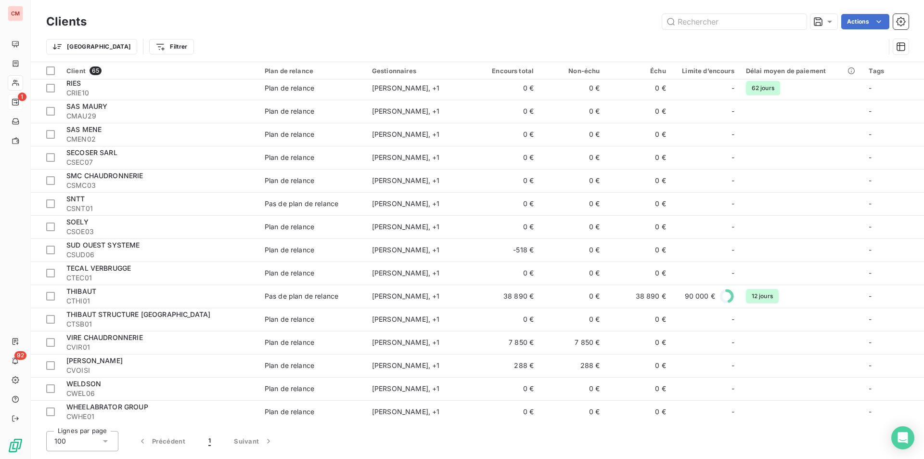
scroll to position [1158, 0]
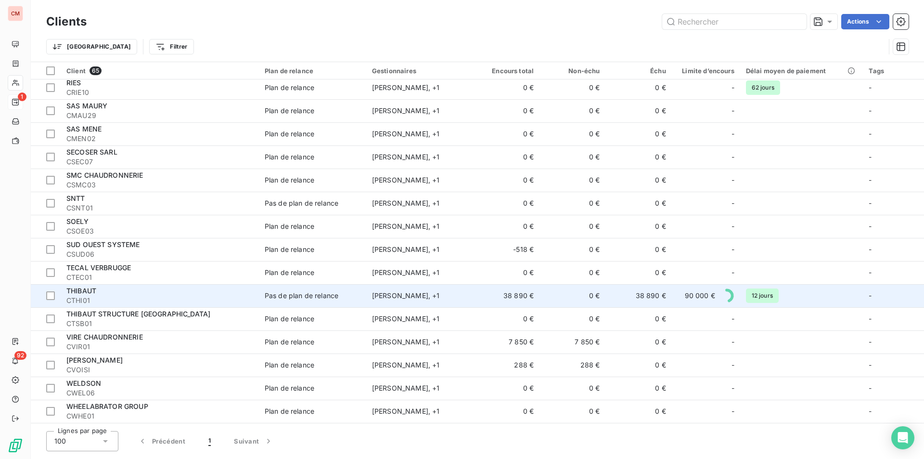
click at [136, 291] on div "THIBAUT" at bounding box center [159, 291] width 187 height 10
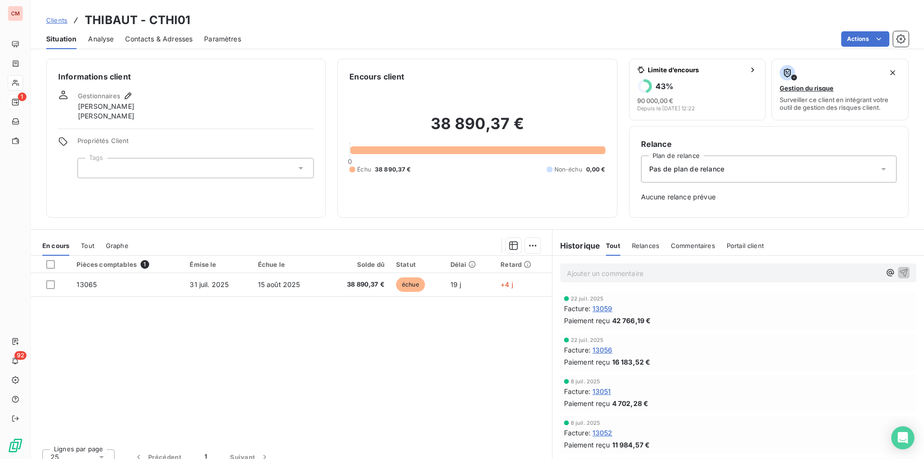
click at [138, 34] on span "Contacts & Adresses" at bounding box center [158, 39] width 67 height 10
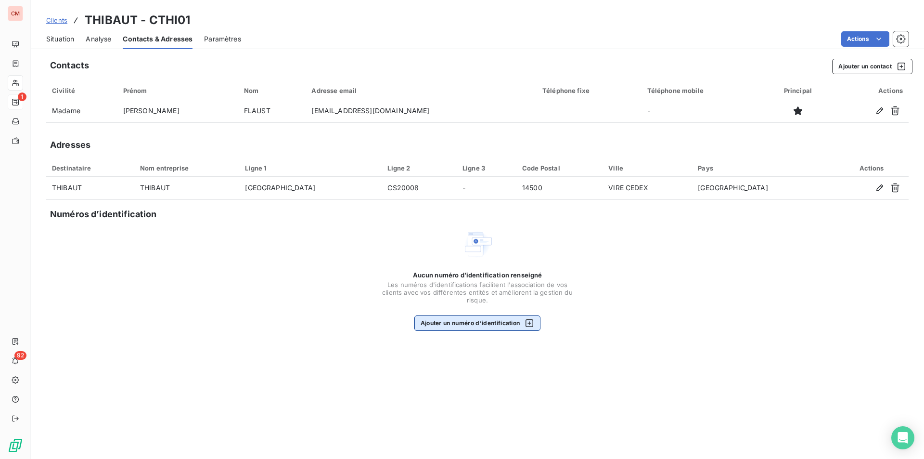
click at [495, 325] on button "Ajouter un numéro d’identification" at bounding box center [477, 322] width 127 height 15
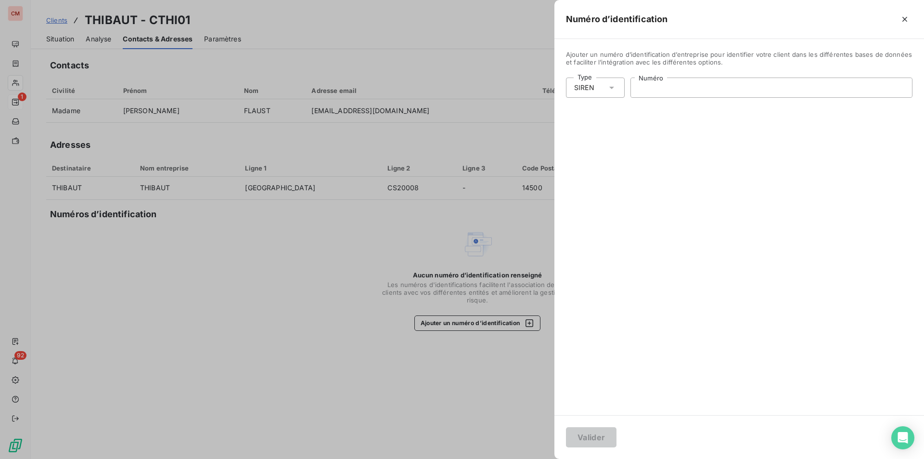
click at [709, 91] on input "Numéro" at bounding box center [771, 87] width 281 height 19
type input "377 782 792"
click at [593, 443] on button "Valider" at bounding box center [591, 437] width 51 height 20
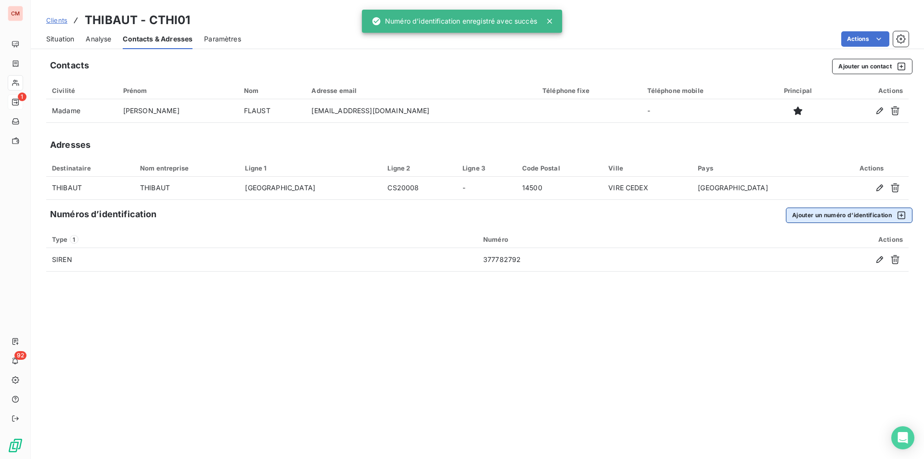
click at [815, 218] on button "Ajouter un numéro d’identification" at bounding box center [849, 214] width 127 height 15
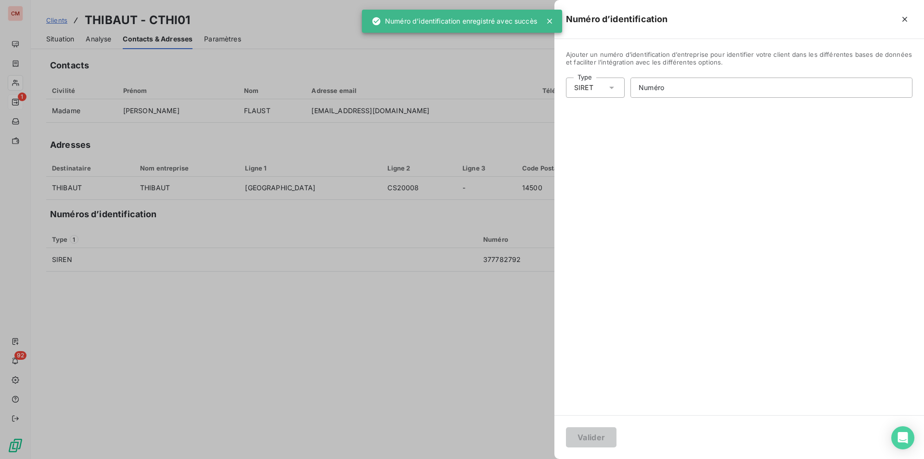
click at [609, 84] on icon at bounding box center [612, 88] width 10 height 10
drag, startPoint x: 605, startPoint y: 141, endPoint x: 623, endPoint y: 125, distance: 24.5
click at [605, 141] on li "Numéro de TVA intracommunautaire" at bounding box center [637, 142] width 142 height 17
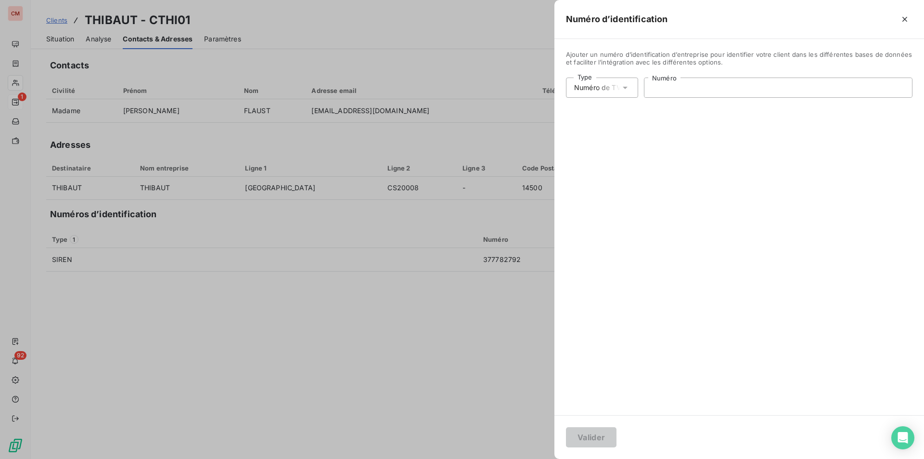
click at [657, 89] on input "Numéro" at bounding box center [778, 87] width 268 height 19
type input "FR00377782792"
click at [594, 436] on button "Valider" at bounding box center [591, 437] width 51 height 20
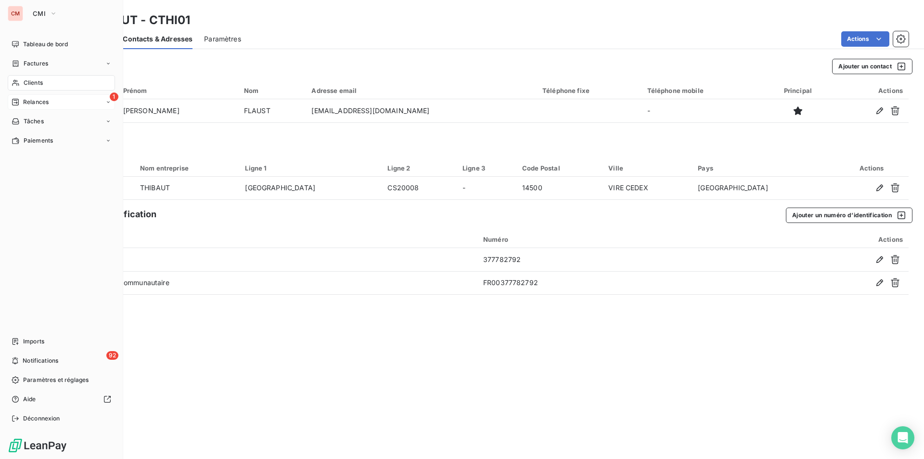
click at [25, 83] on span "Clients" at bounding box center [33, 82] width 19 height 9
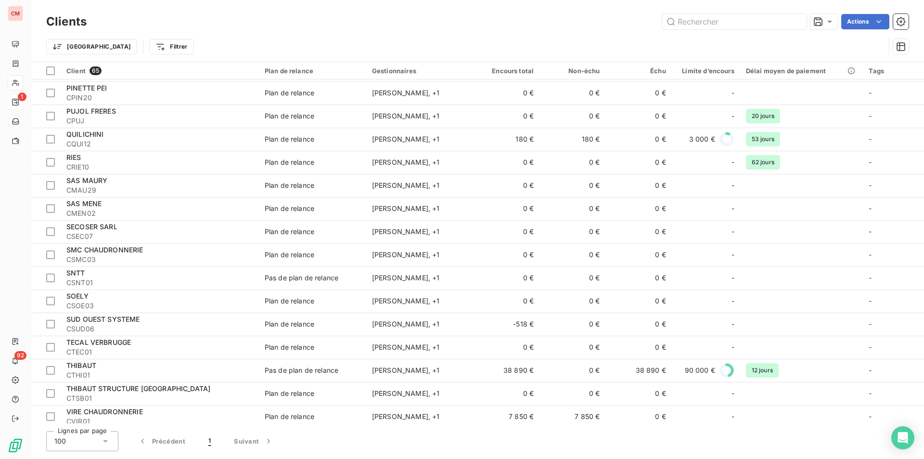
scroll to position [1107, 0]
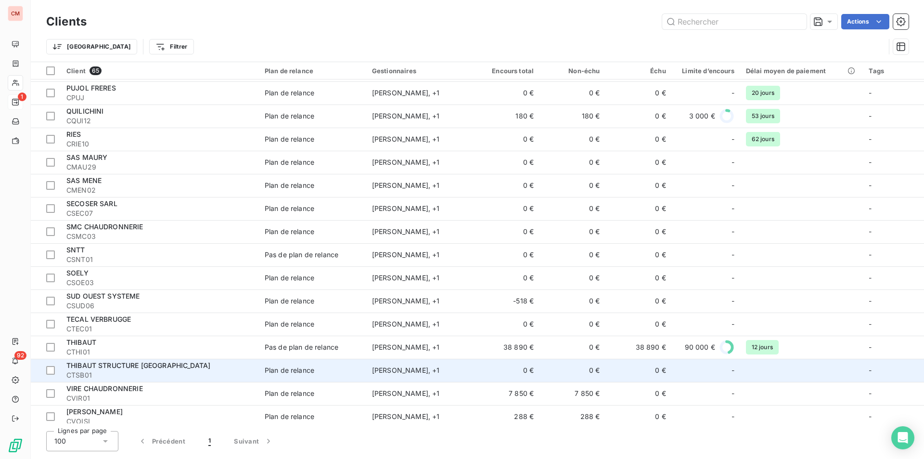
click at [193, 365] on div "THIBAUT STRUCTURE [GEOGRAPHIC_DATA]" at bounding box center [159, 365] width 187 height 10
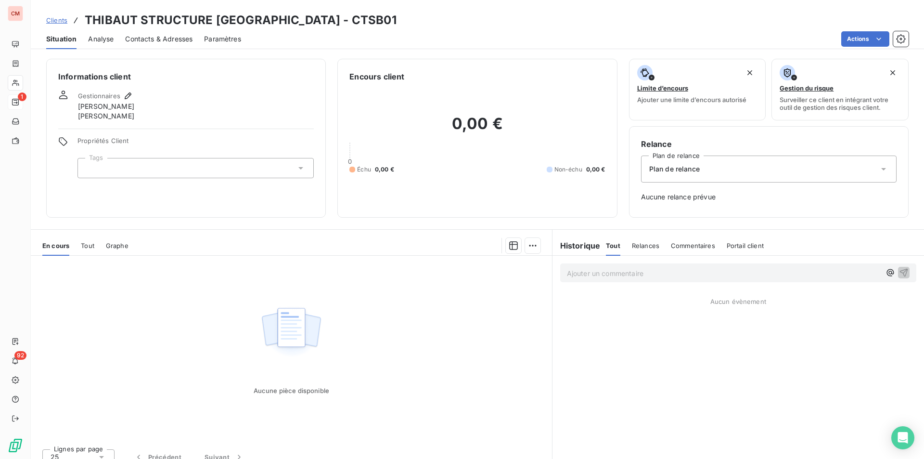
click at [173, 41] on span "Contacts & Adresses" at bounding box center [158, 39] width 67 height 10
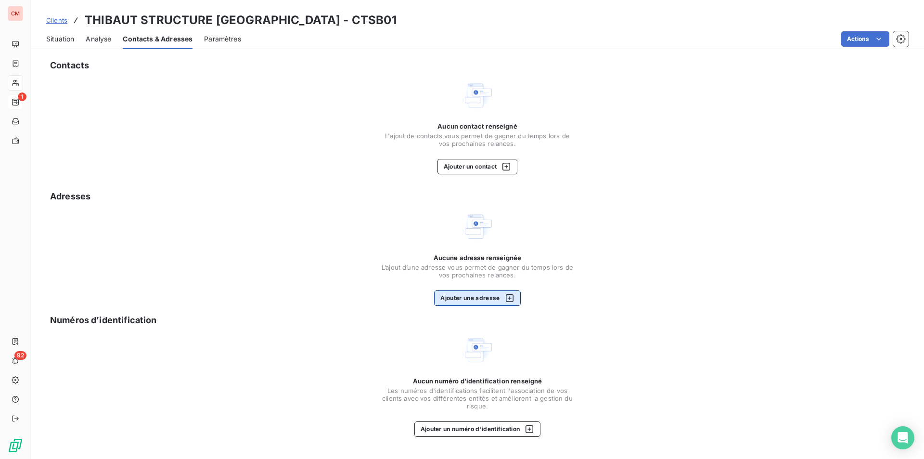
click at [484, 298] on button "Ajouter une adresse" at bounding box center [477, 297] width 86 height 15
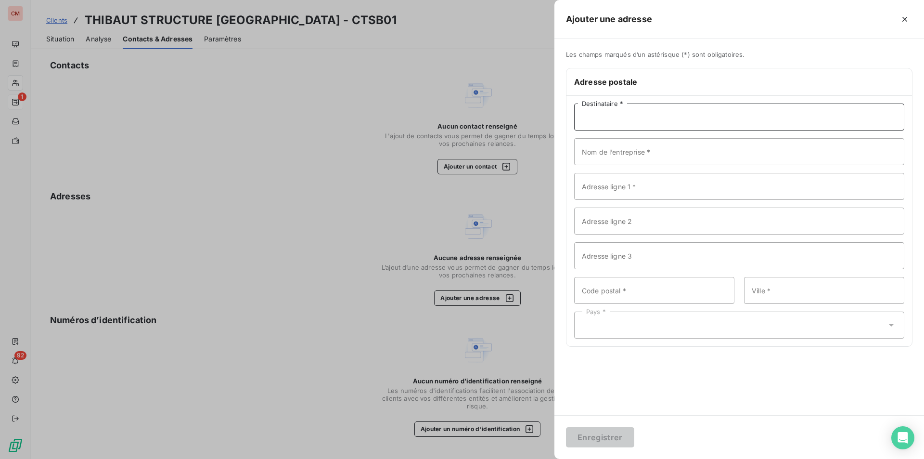
click at [709, 115] on input "Destinataire *" at bounding box center [739, 116] width 330 height 27
type input "t"
type input "TSB"
click at [640, 189] on input "Adresse ligne 1 *" at bounding box center [739, 186] width 330 height 27
type input "[GEOGRAPHIC_DATA]"
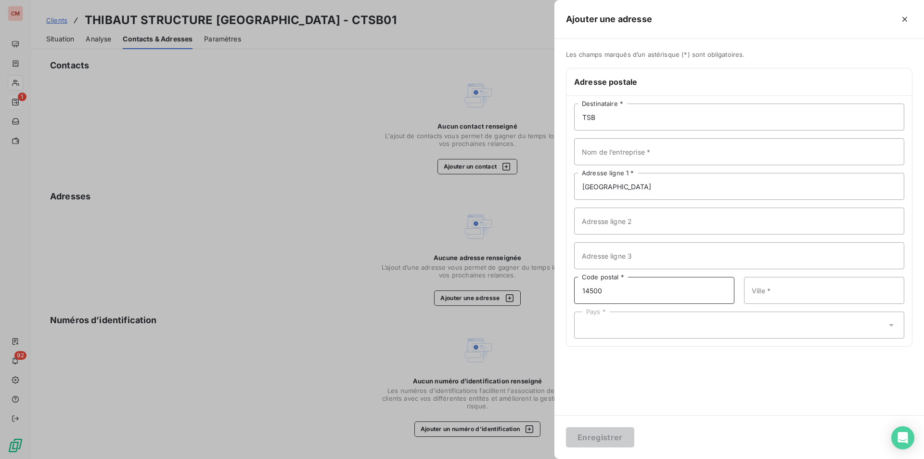
type input "14500"
type input "VIRE"
click at [718, 322] on div "Pays *" at bounding box center [739, 324] width 330 height 27
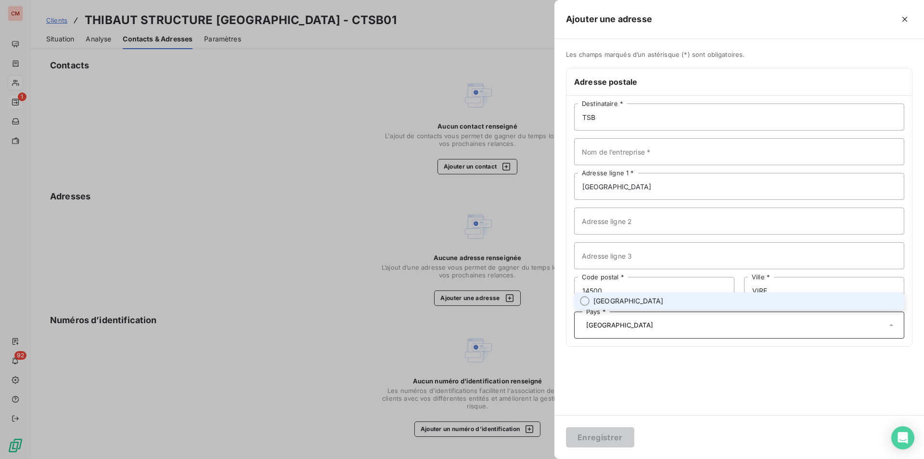
type input "[GEOGRAPHIC_DATA]"
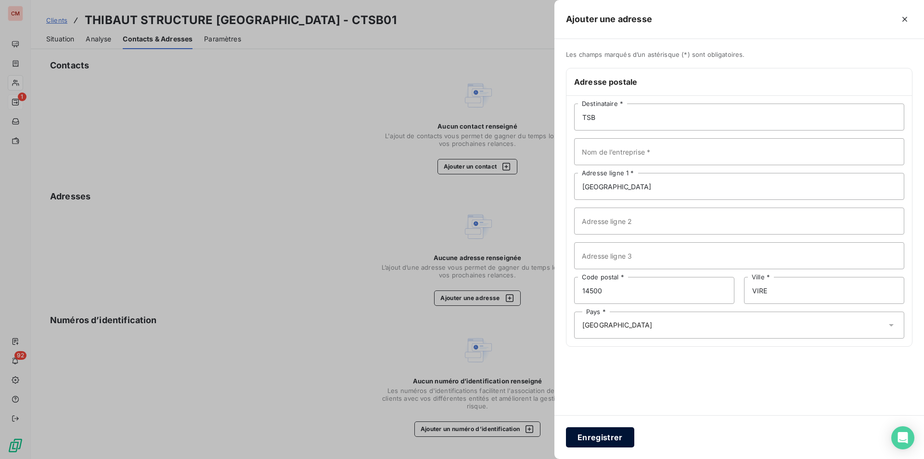
click at [595, 436] on button "Enregistrer" at bounding box center [600, 437] width 68 height 20
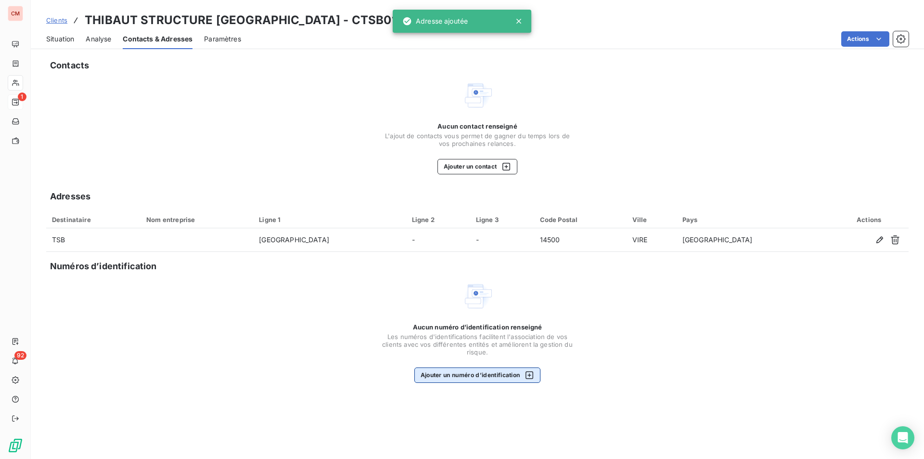
click at [490, 371] on button "Ajouter un numéro d’identification" at bounding box center [477, 374] width 127 height 15
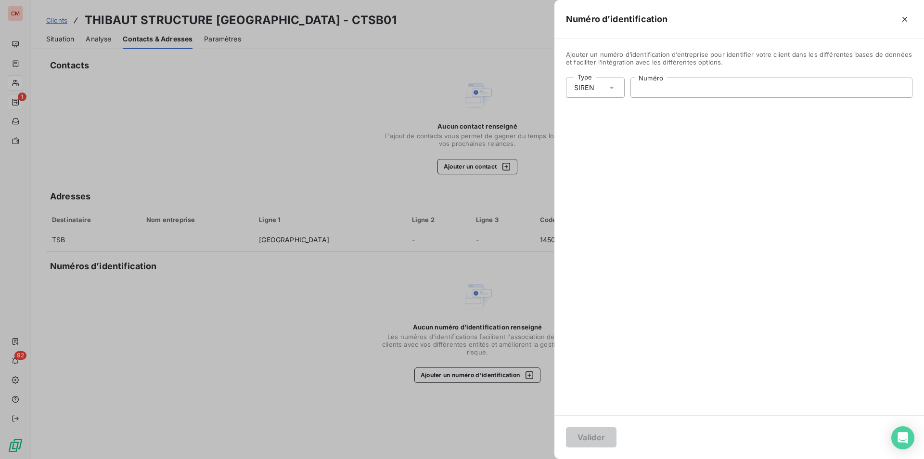
click at [646, 85] on input "Numéro" at bounding box center [771, 87] width 281 height 19
type input "431 371 319"
click at [586, 433] on button "Valider" at bounding box center [591, 437] width 51 height 20
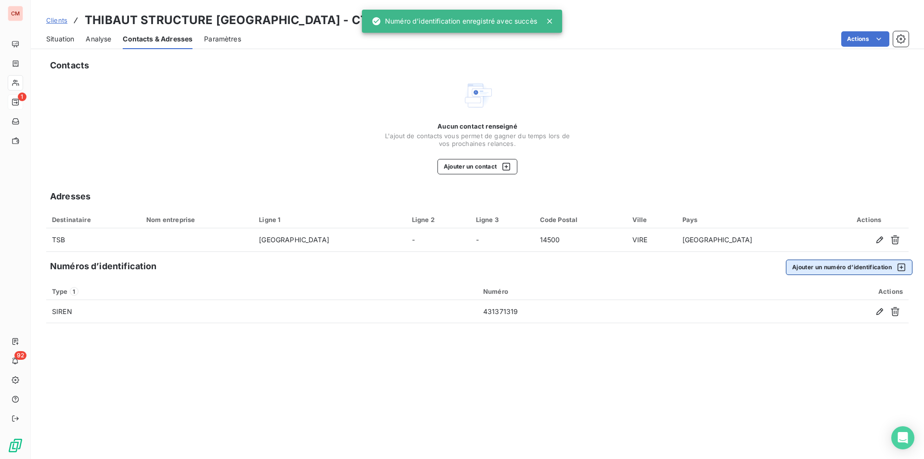
click at [843, 267] on button "Ajouter un numéro d’identification" at bounding box center [849, 266] width 127 height 15
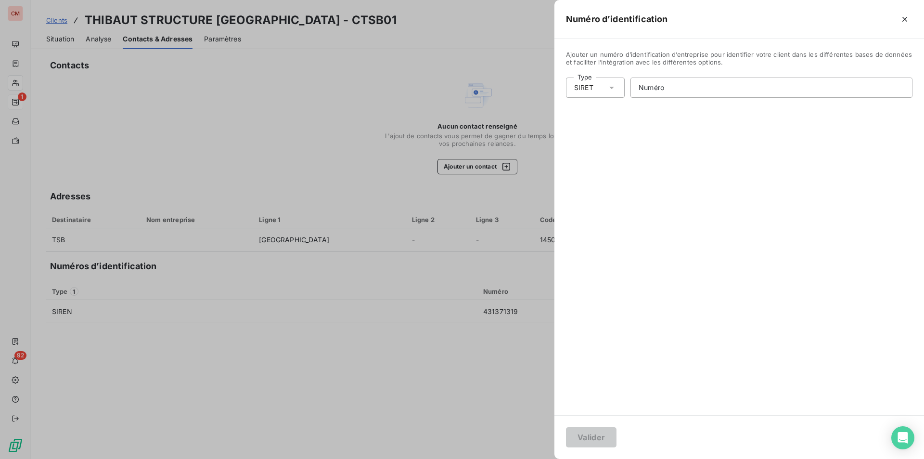
drag, startPoint x: 611, startPoint y: 88, endPoint x: 610, endPoint y: 94, distance: 6.8
click at [611, 88] on icon at bounding box center [612, 88] width 10 height 10
drag, startPoint x: 616, startPoint y: 140, endPoint x: 638, endPoint y: 136, distance: 23.1
click at [616, 140] on li "Numéro de TVA intracommunautaire" at bounding box center [637, 142] width 142 height 17
click at [691, 84] on input "Numéro" at bounding box center [778, 87] width 268 height 19
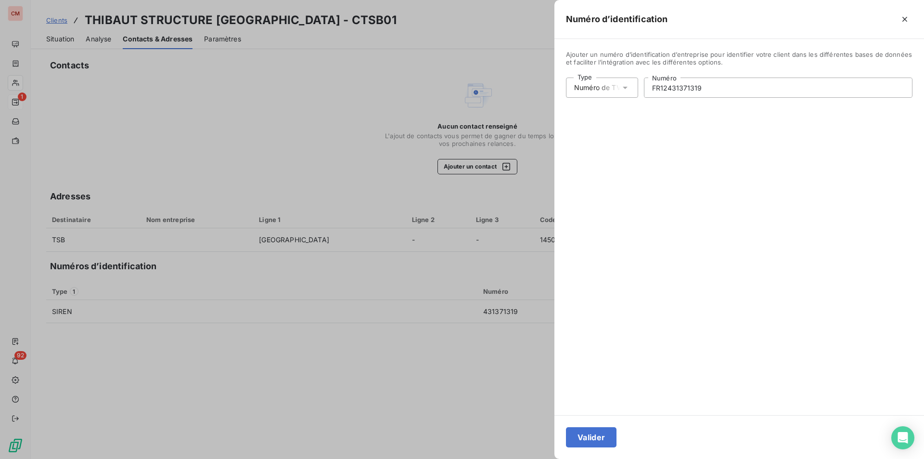
type input "FR12431371319"
click at [594, 433] on button "Valider" at bounding box center [591, 437] width 51 height 20
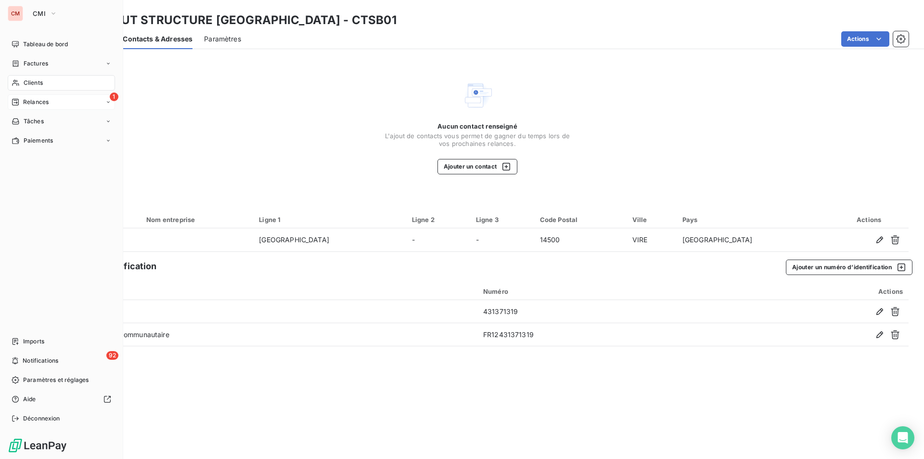
click at [36, 81] on span "Clients" at bounding box center [33, 82] width 19 height 9
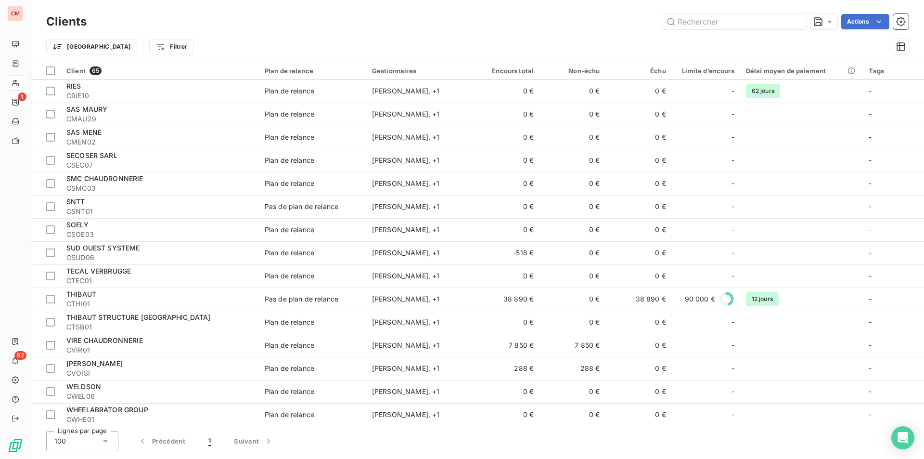
scroll to position [1158, 0]
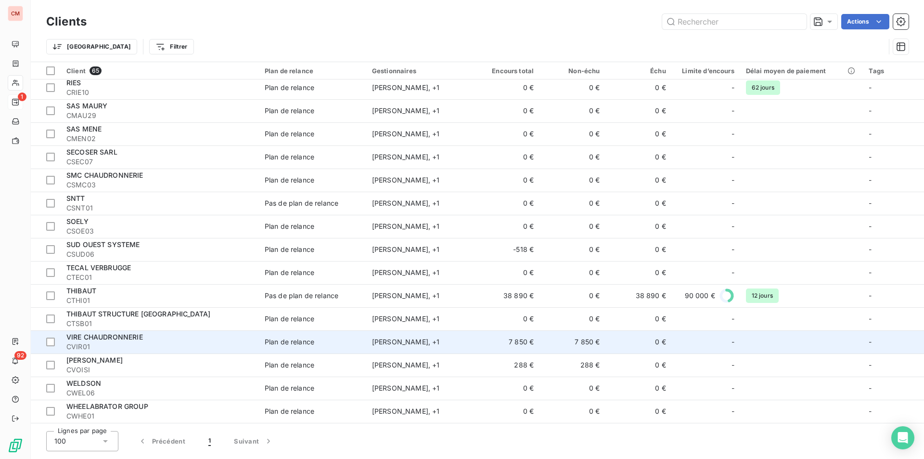
click at [126, 340] on span "VIRE CHAUDRONNERIE" at bounding box center [104, 336] width 77 height 8
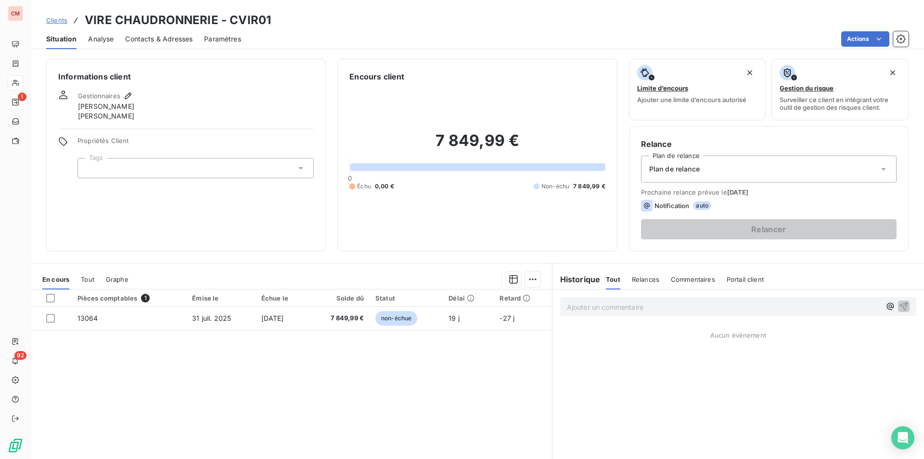
click at [154, 37] on span "Contacts & Adresses" at bounding box center [158, 39] width 67 height 10
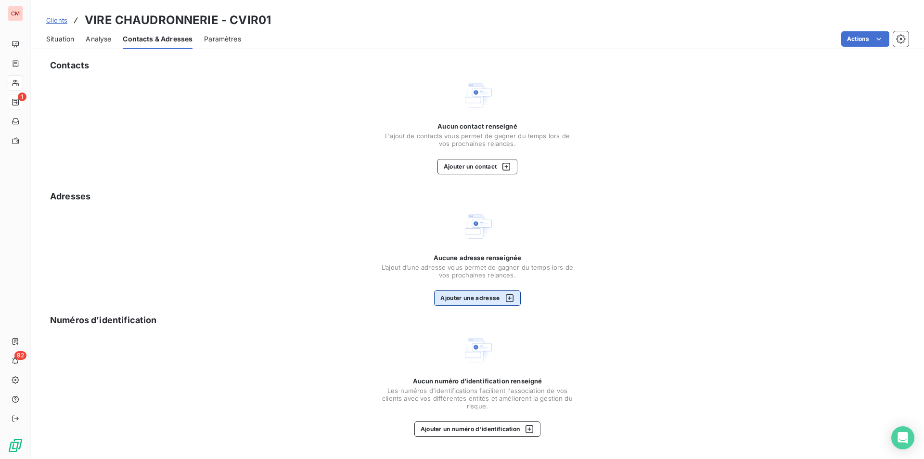
click at [488, 296] on button "Ajouter une adresse" at bounding box center [477, 297] width 86 height 15
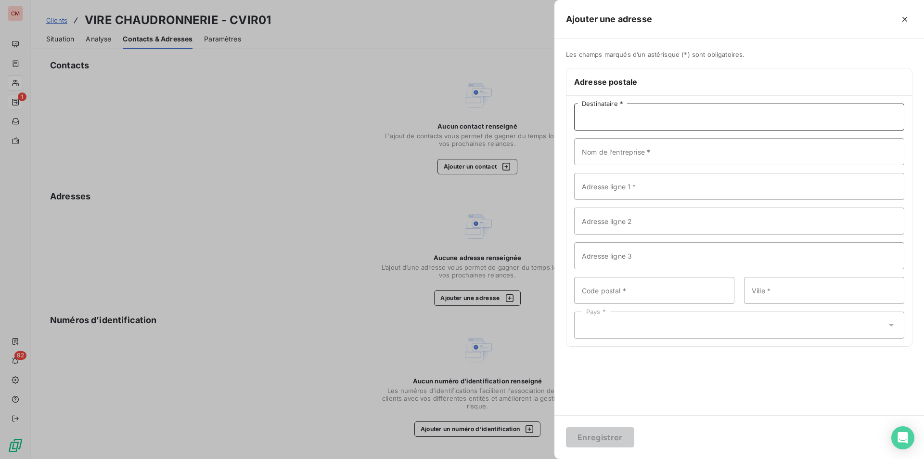
click at [648, 120] on input "Destinataire *" at bounding box center [739, 116] width 330 height 27
type input "VIRE CHAUDRONNERIE"
type input "[GEOGRAPHIC_DATA]"
click at [616, 254] on input "14500" at bounding box center [739, 255] width 330 height 27
type input "1"
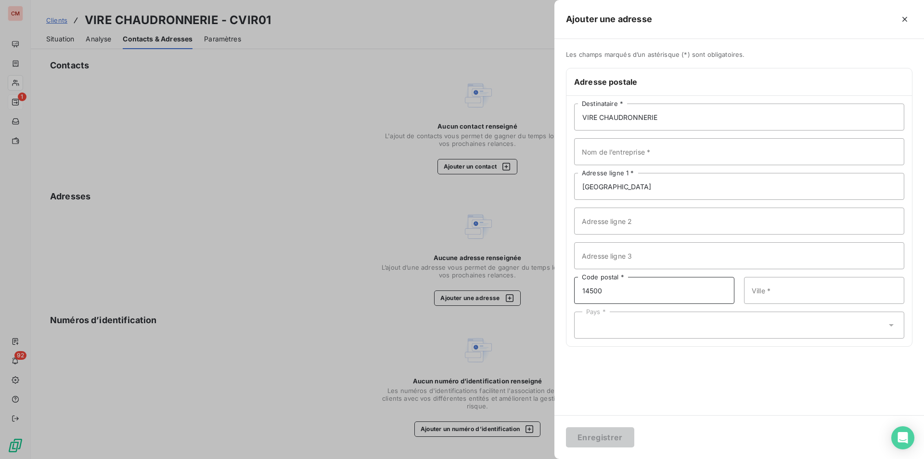
type input "14500"
type input "VIRE"
click at [620, 320] on div "Pays *" at bounding box center [739, 324] width 330 height 27
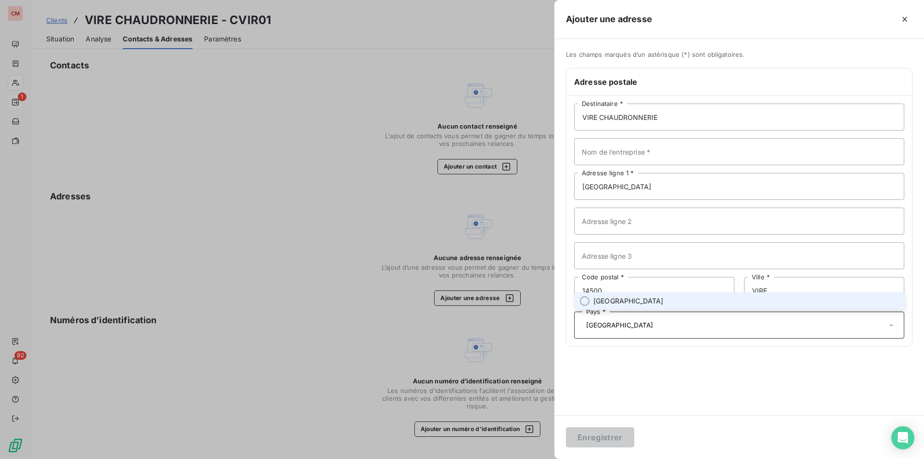
type input "[GEOGRAPHIC_DATA]"
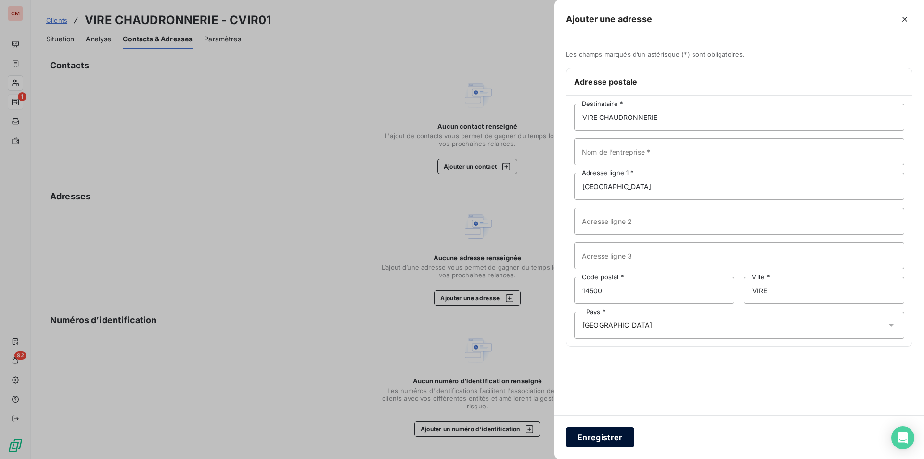
click at [615, 435] on button "Enregistrer" at bounding box center [600, 437] width 68 height 20
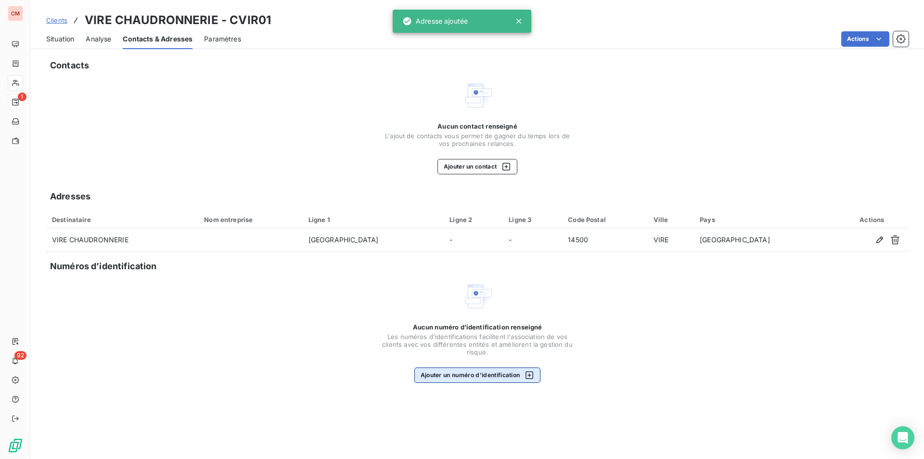
click at [503, 374] on button "Ajouter un numéro d’identification" at bounding box center [477, 374] width 127 height 15
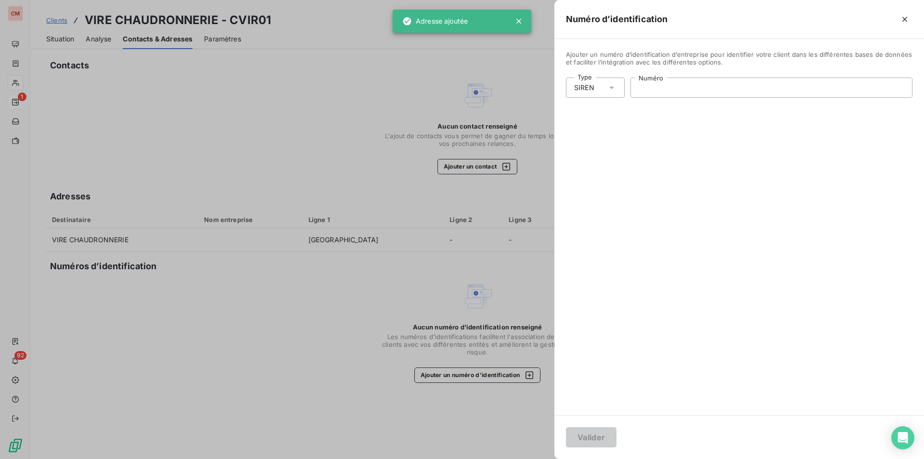
click at [690, 85] on input "Numéro" at bounding box center [771, 87] width 281 height 19
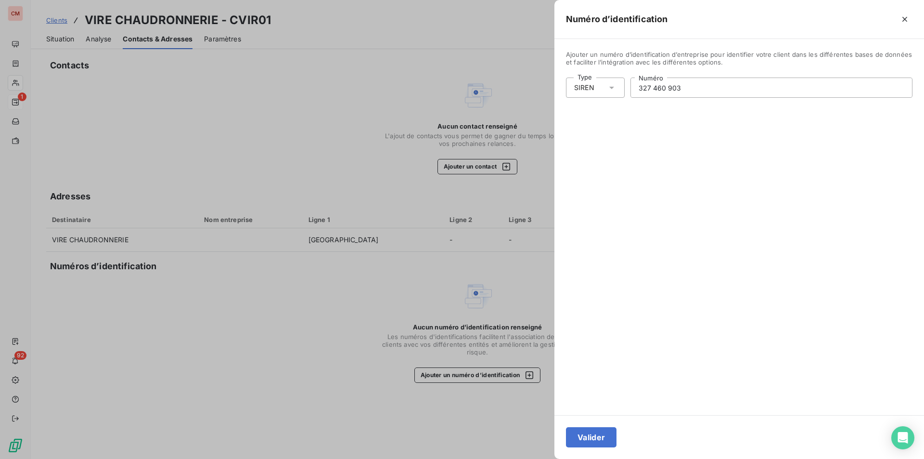
type input "327 460 903"
click at [597, 436] on button "Valider" at bounding box center [591, 437] width 51 height 20
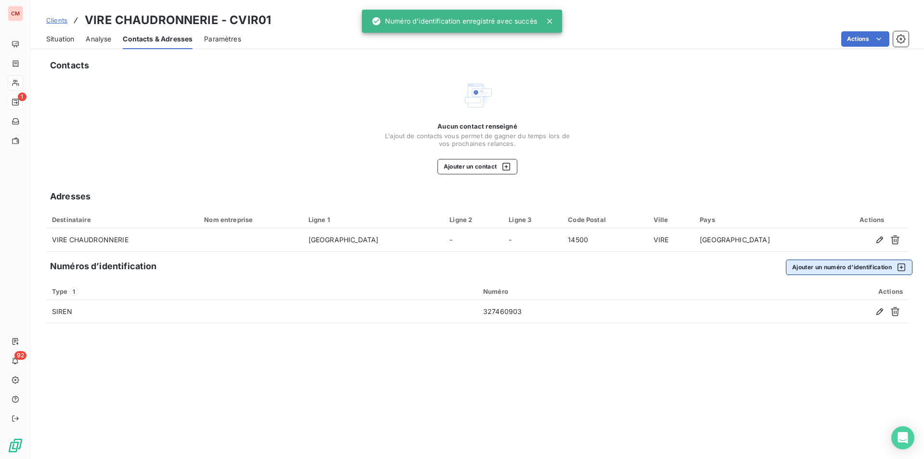
click at [838, 267] on button "Ajouter un numéro d’identification" at bounding box center [849, 266] width 127 height 15
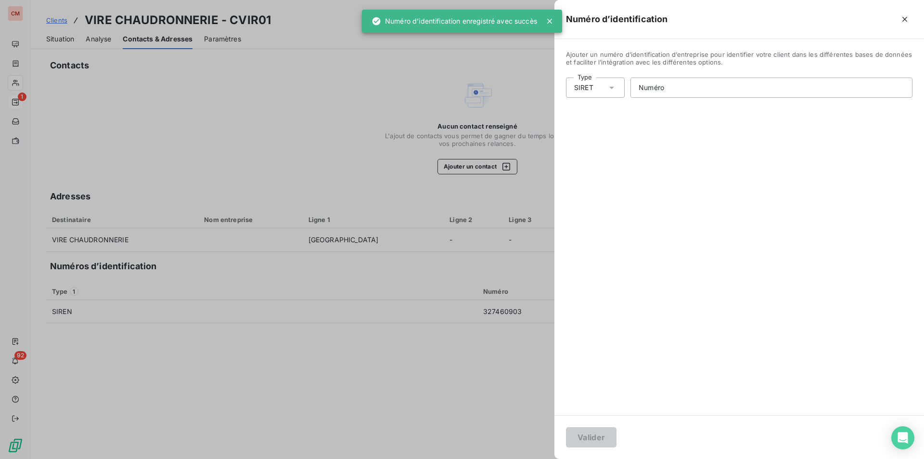
click at [600, 92] on div "SIRET" at bounding box center [595, 87] width 59 height 20
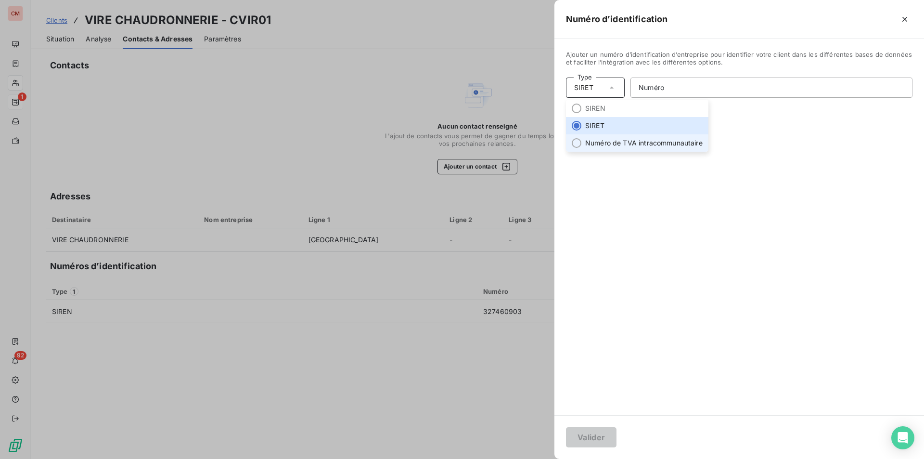
drag, startPoint x: 602, startPoint y: 142, endPoint x: 617, endPoint y: 136, distance: 15.7
click at [602, 142] on li "Numéro de TVA intracommunautaire" at bounding box center [637, 142] width 142 height 17
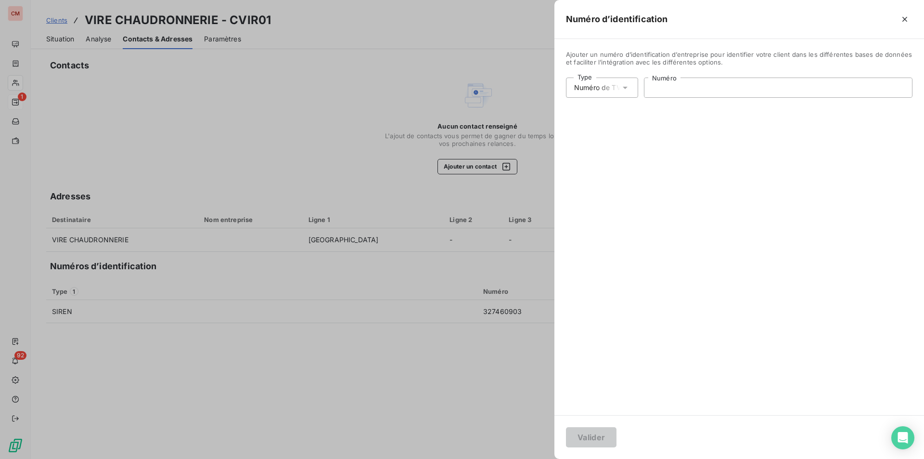
click at [675, 89] on input "Numéro" at bounding box center [778, 87] width 268 height 19
type input "FR89327460903"
click at [594, 442] on button "Valider" at bounding box center [591, 437] width 51 height 20
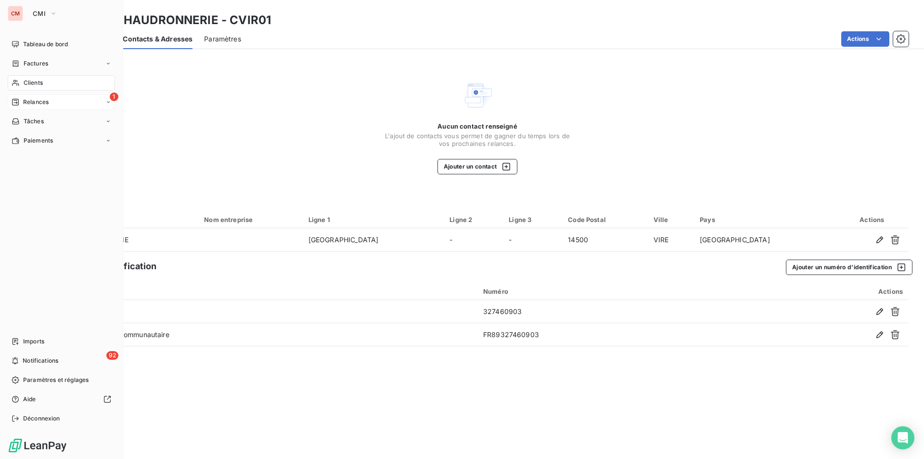
click at [28, 82] on span "Clients" at bounding box center [33, 82] width 19 height 9
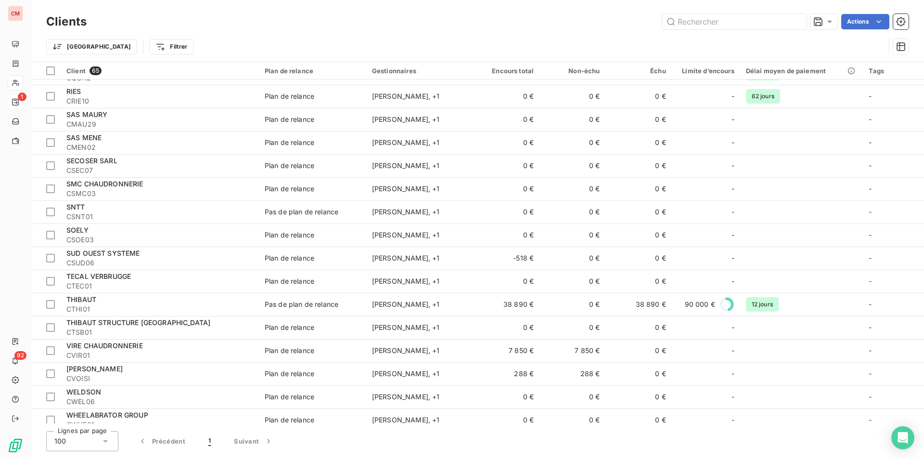
scroll to position [1158, 0]
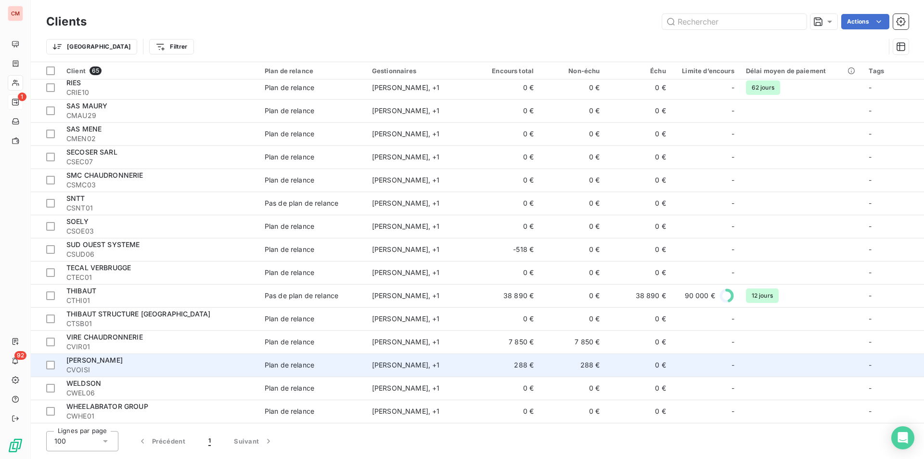
click at [97, 360] on span "[PERSON_NAME]" at bounding box center [94, 360] width 56 height 8
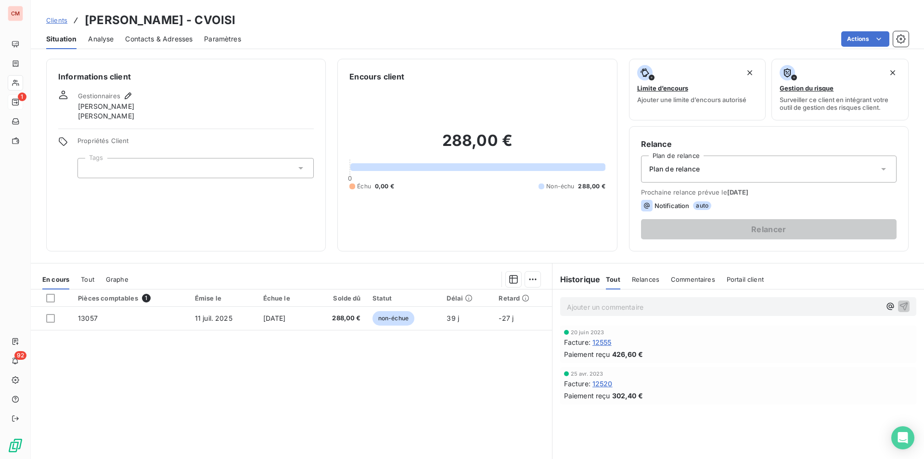
click at [162, 34] on span "Contacts & Adresses" at bounding box center [158, 39] width 67 height 10
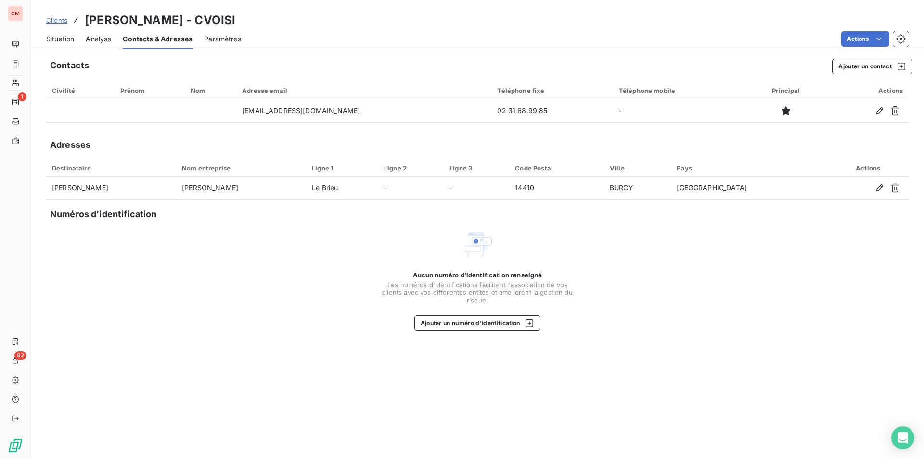
click at [457, 332] on div "Contacts Ajouter un contact Civilité Prénom Nom Adresse email Téléphone fixe Té…" at bounding box center [477, 256] width 893 height 406
click at [484, 323] on button "Ajouter un numéro d’identification" at bounding box center [477, 322] width 127 height 15
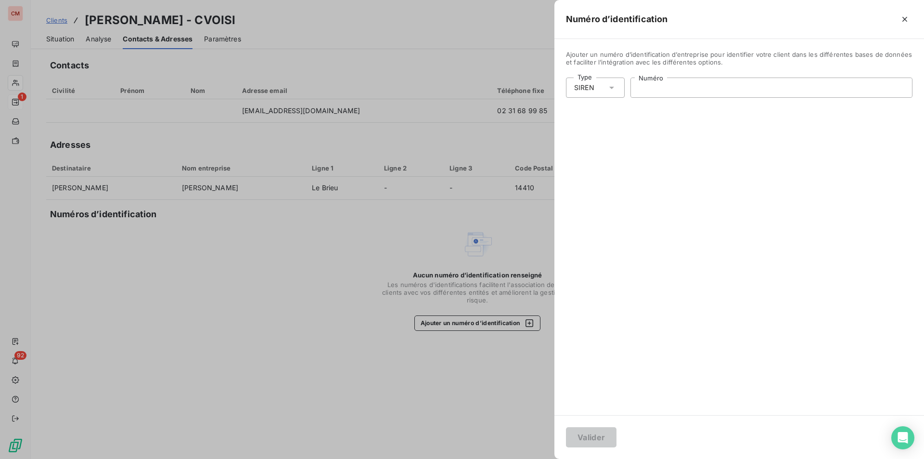
click at [658, 85] on input "Numéro" at bounding box center [771, 87] width 281 height 19
type input "789 861 275"
click at [594, 435] on button "Valider" at bounding box center [591, 437] width 51 height 20
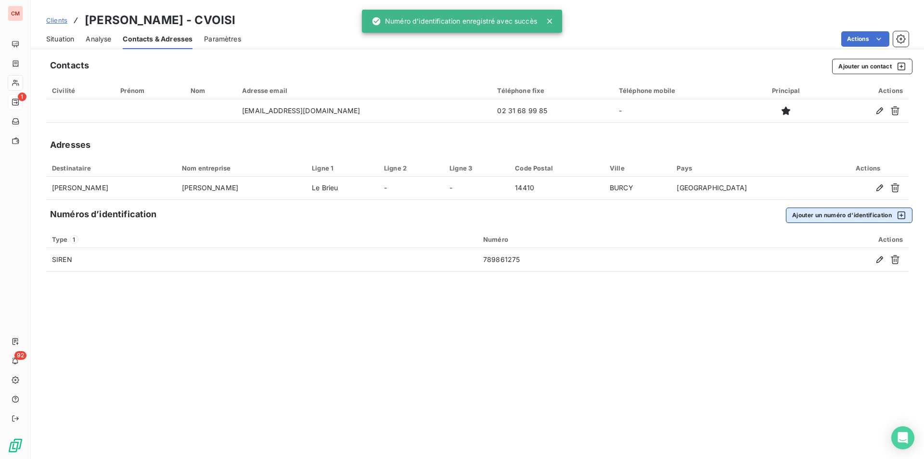
click at [853, 213] on button "Ajouter un numéro d’identification" at bounding box center [849, 214] width 127 height 15
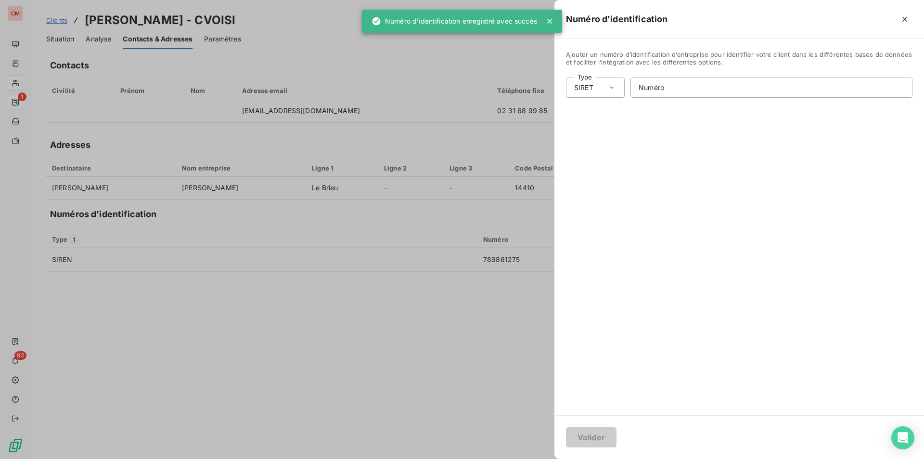
click at [601, 85] on div "SIRET" at bounding box center [595, 87] width 59 height 20
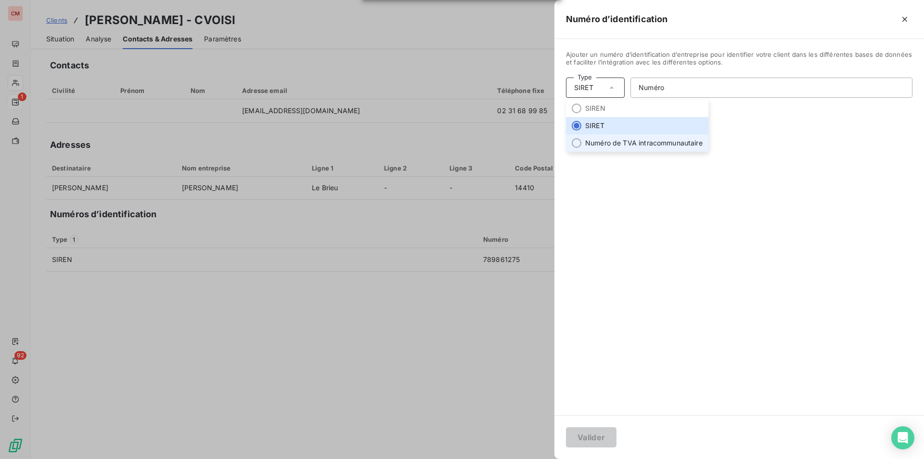
click at [605, 141] on li "Numéro de TVA intracommunautaire" at bounding box center [637, 142] width 142 height 17
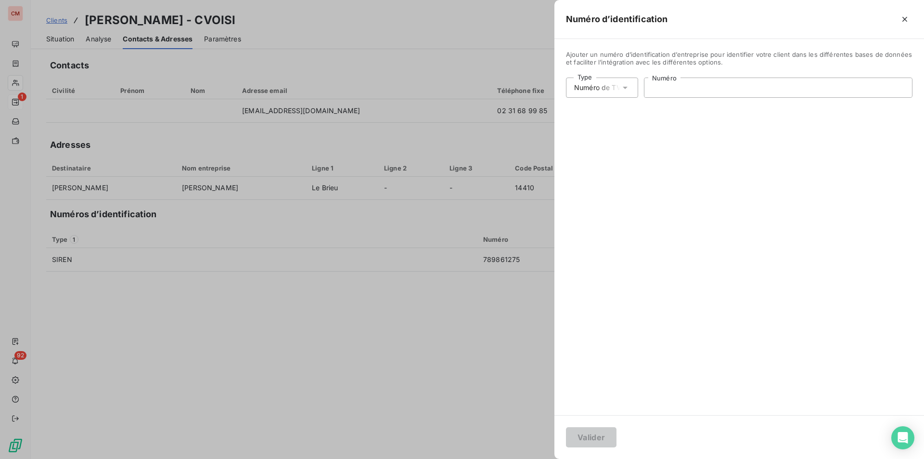
click at [657, 93] on input "Numéro" at bounding box center [778, 87] width 268 height 19
type input "FR34789861275"
click at [602, 433] on button "Valider" at bounding box center [591, 437] width 51 height 20
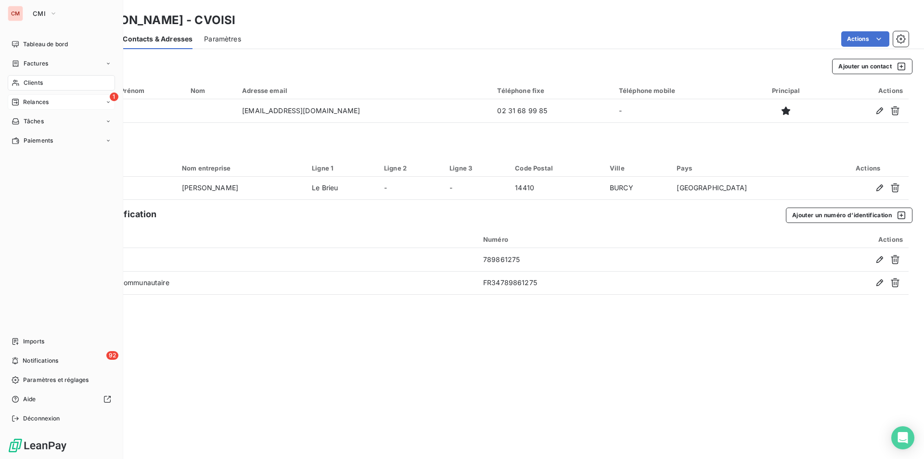
click at [34, 80] on span "Clients" at bounding box center [33, 82] width 19 height 9
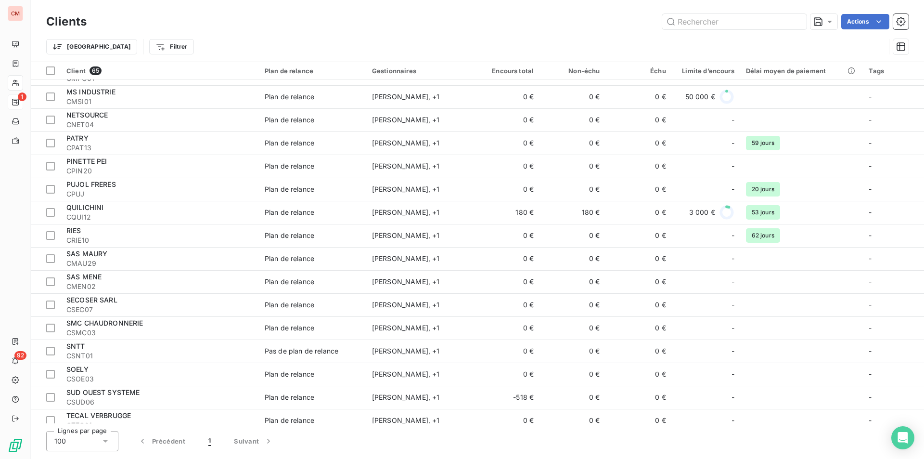
scroll to position [1158, 0]
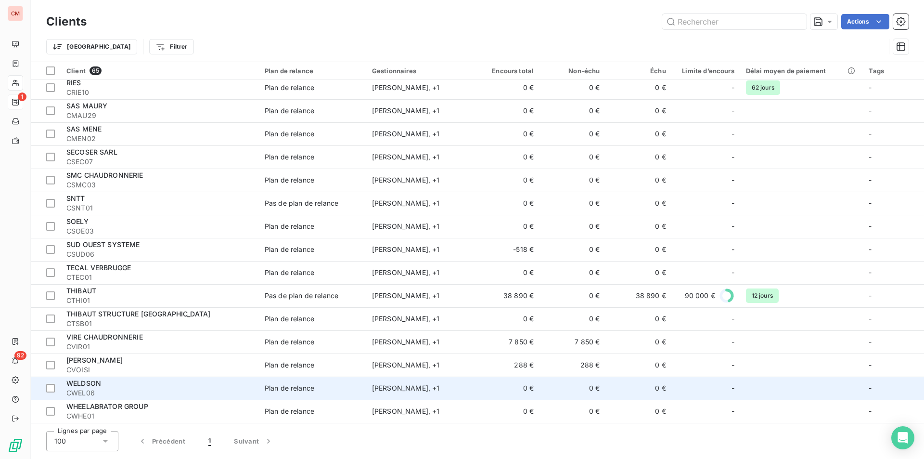
click at [186, 392] on span "CWEL06" at bounding box center [159, 393] width 187 height 10
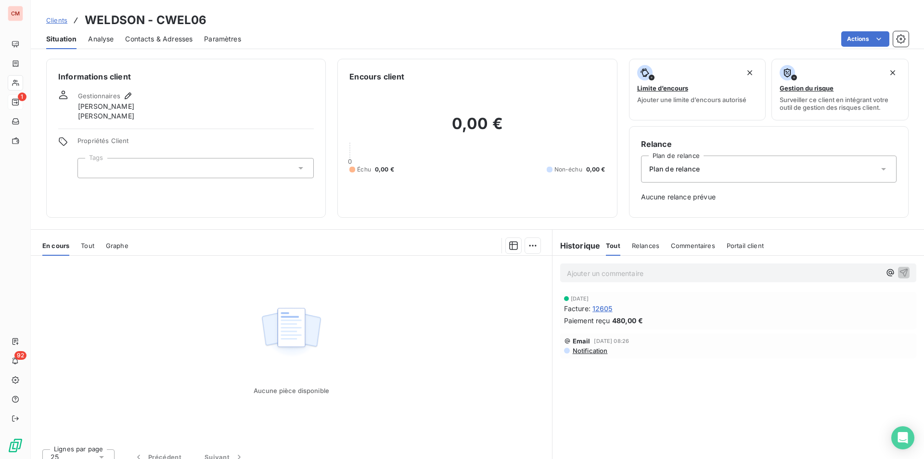
click at [161, 40] on span "Contacts & Adresses" at bounding box center [158, 39] width 67 height 10
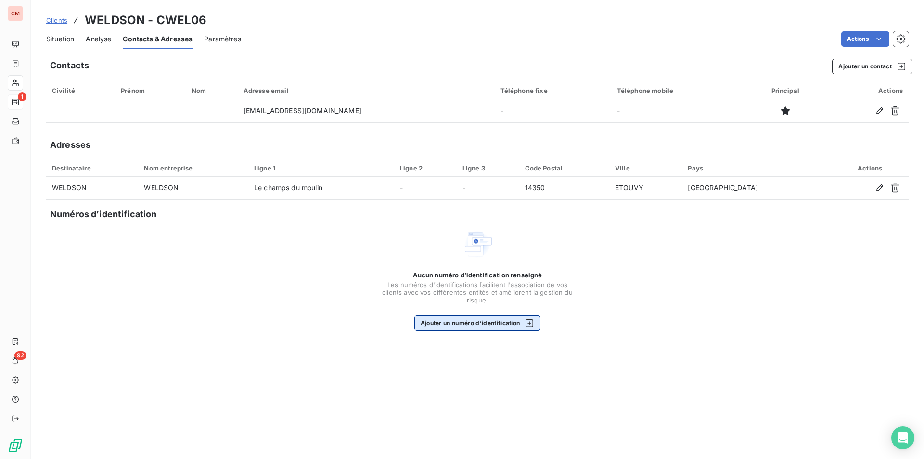
click at [509, 323] on button "Ajouter un numéro d’identification" at bounding box center [477, 322] width 127 height 15
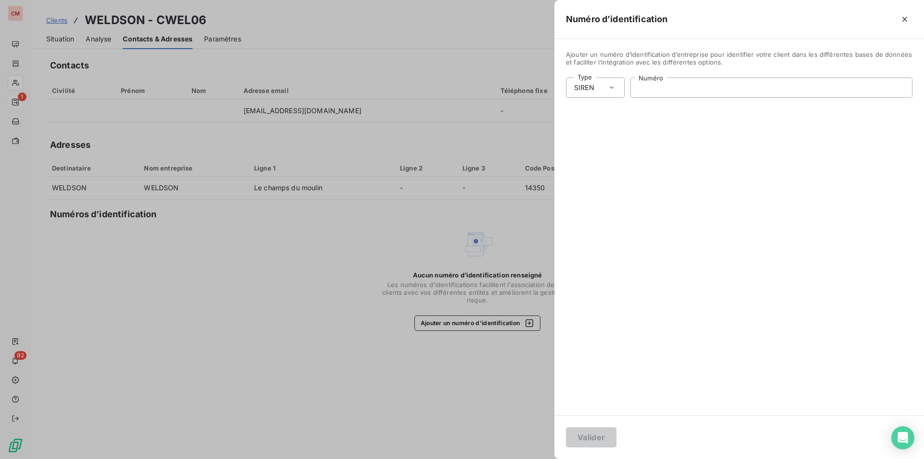
click at [713, 88] on input "Numéro" at bounding box center [771, 87] width 281 height 19
type input "750 230 674"
click at [595, 434] on button "Valider" at bounding box center [591, 437] width 51 height 20
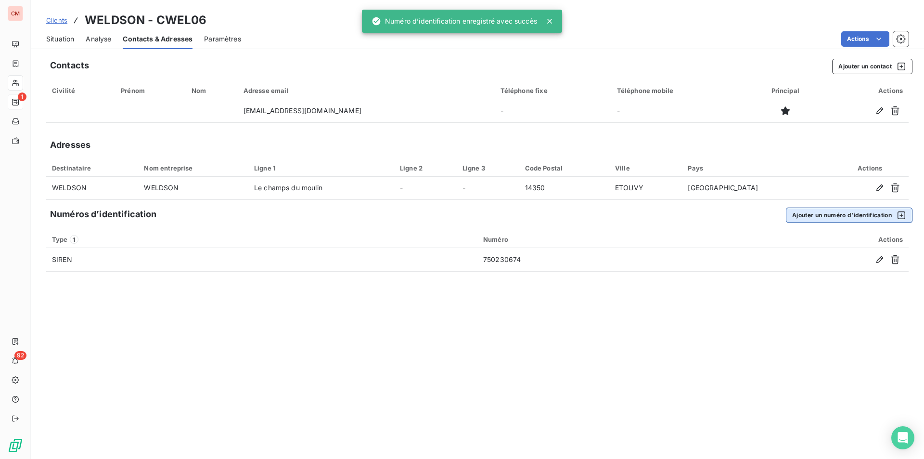
click at [808, 216] on button "Ajouter un numéro d’identification" at bounding box center [849, 214] width 127 height 15
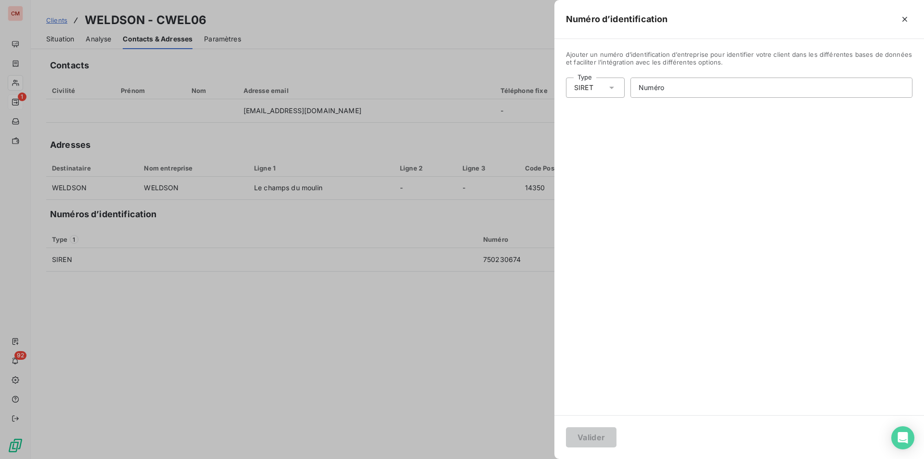
click at [614, 87] on icon at bounding box center [612, 88] width 10 height 10
click at [609, 148] on li "Numéro de TVA intracommunautaire" at bounding box center [637, 142] width 142 height 17
click at [679, 86] on input "Numéro" at bounding box center [778, 87] width 268 height 19
type input "FR64750230674"
click at [566, 427] on button "Valider" at bounding box center [591, 437] width 51 height 20
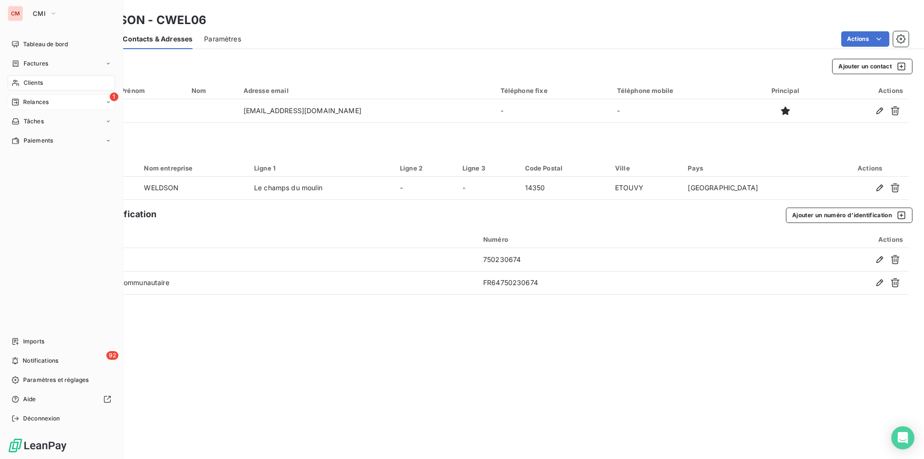
click at [31, 84] on span "Clients" at bounding box center [33, 82] width 19 height 9
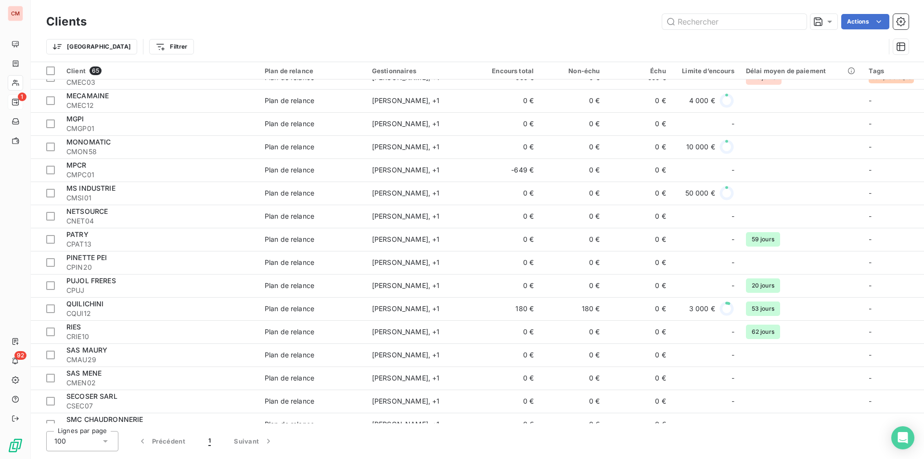
scroll to position [1158, 0]
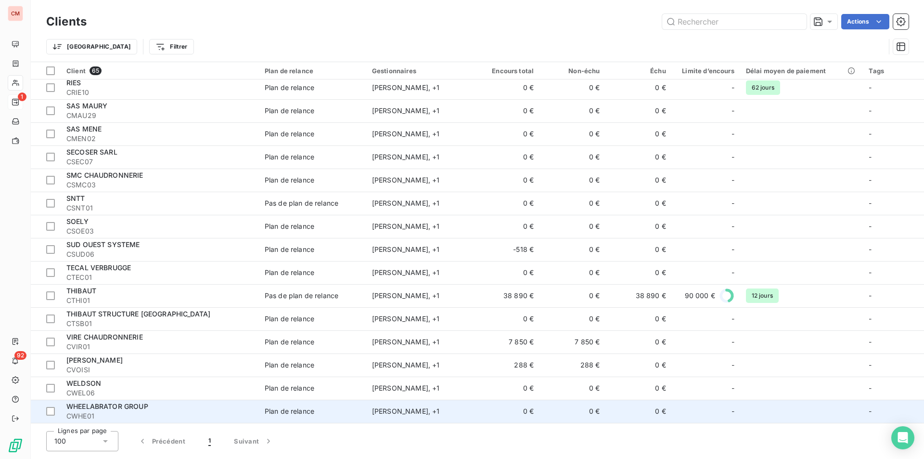
click at [156, 412] on span "CWHE01" at bounding box center [159, 416] width 187 height 10
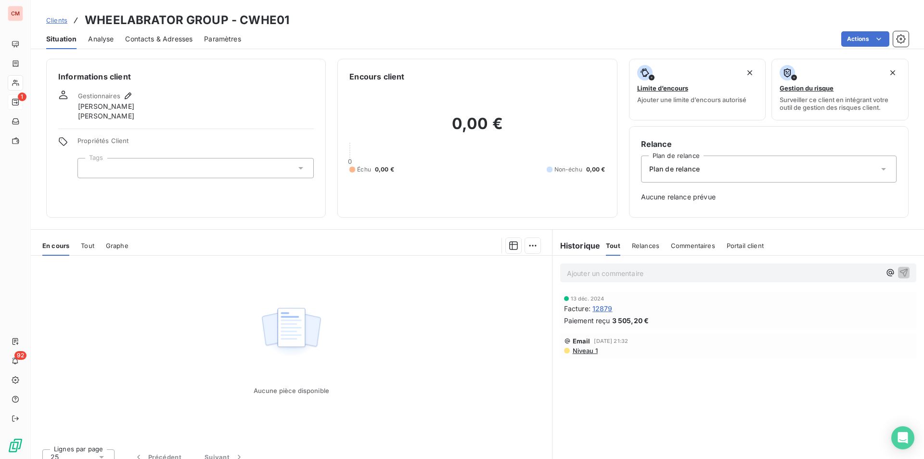
click at [159, 38] on span "Contacts & Adresses" at bounding box center [158, 39] width 67 height 10
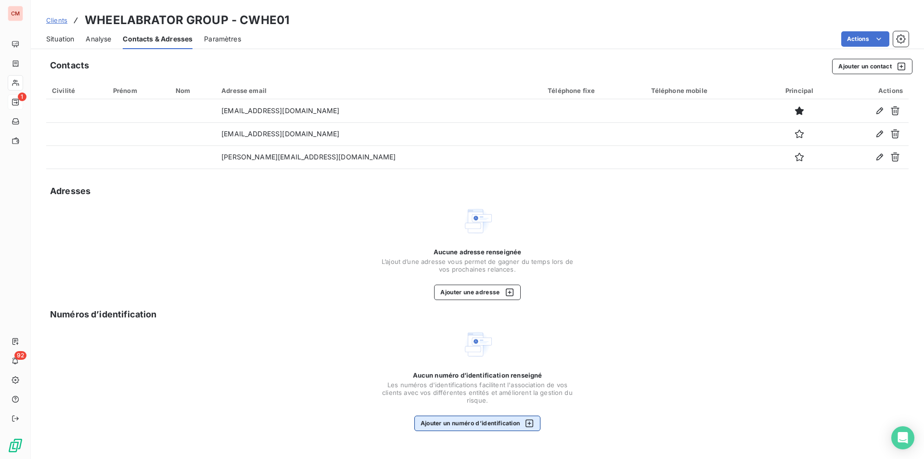
click at [489, 424] on button "Ajouter un numéro d’identification" at bounding box center [477, 422] width 127 height 15
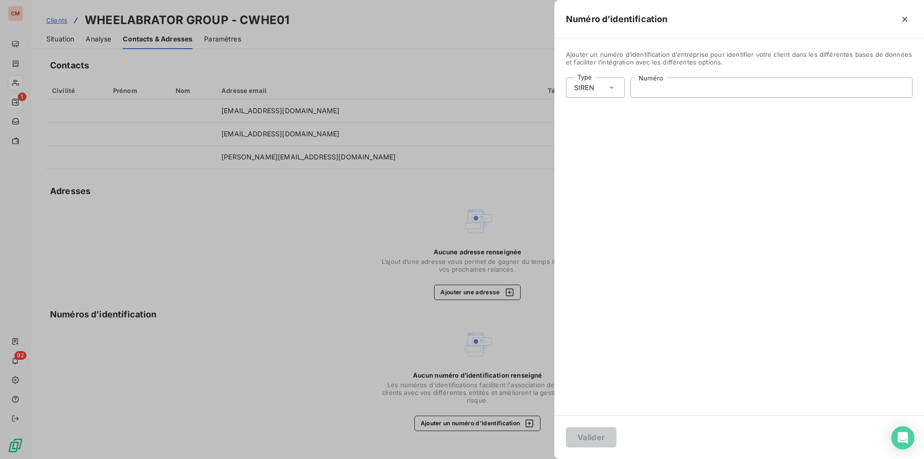
click at [734, 83] on input "Numéro" at bounding box center [771, 87] width 281 height 19
type input "393 533 872"
click at [588, 436] on button "Valider" at bounding box center [591, 437] width 51 height 20
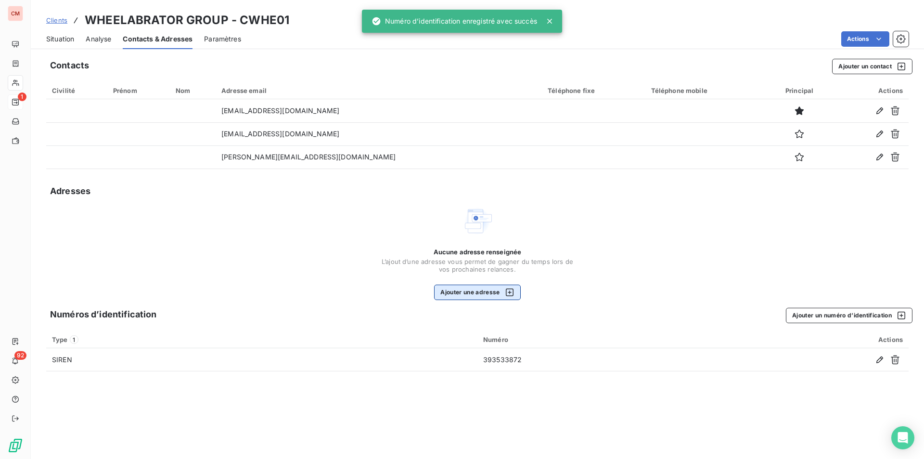
click at [483, 286] on button "Ajouter une adresse" at bounding box center [477, 291] width 86 height 15
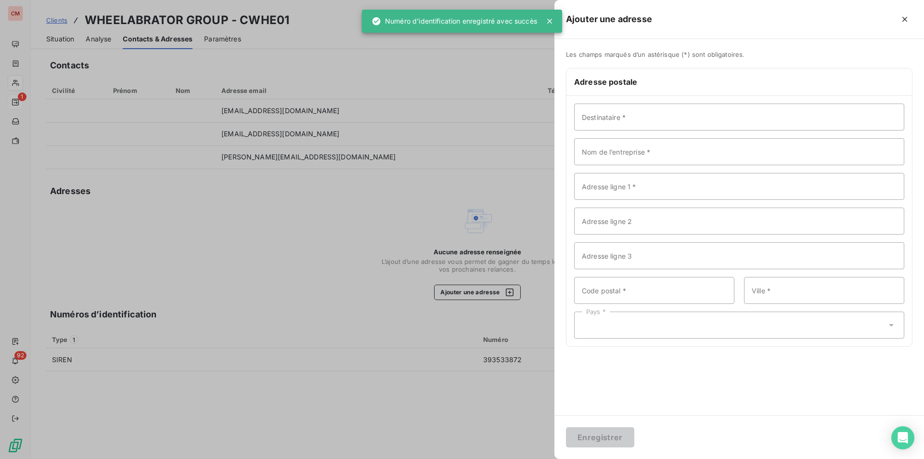
click at [488, 292] on div at bounding box center [462, 229] width 924 height 459
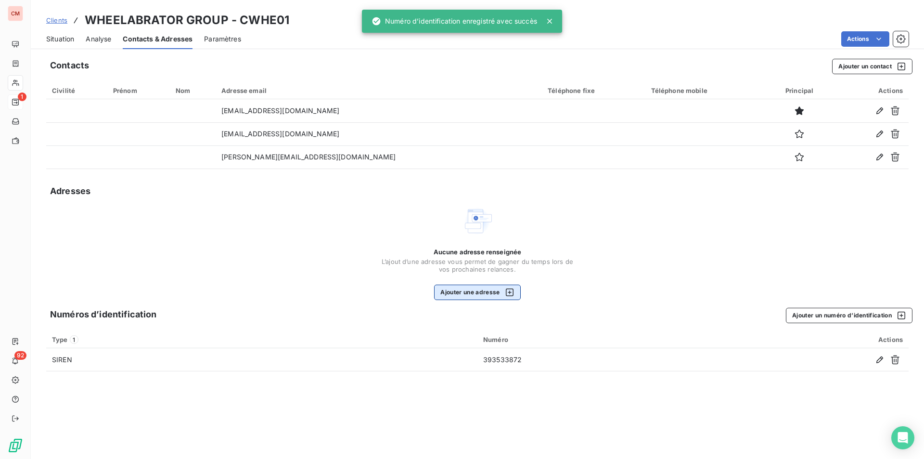
click at [502, 296] on div "button" at bounding box center [507, 292] width 14 height 10
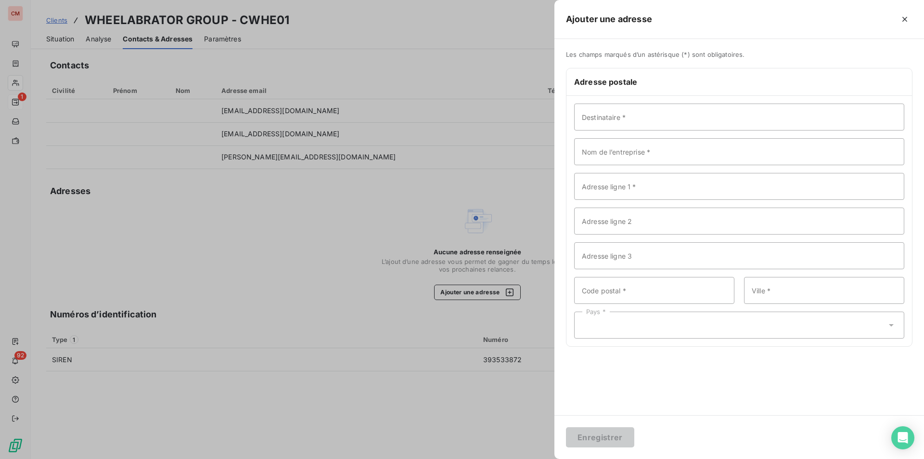
click at [310, 279] on div at bounding box center [462, 229] width 924 height 459
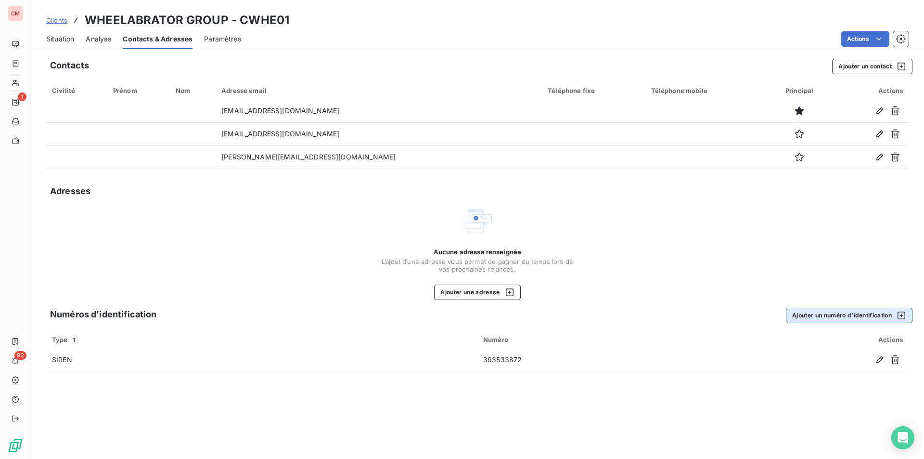
click at [848, 317] on button "Ajouter un numéro d’identification" at bounding box center [849, 314] width 127 height 15
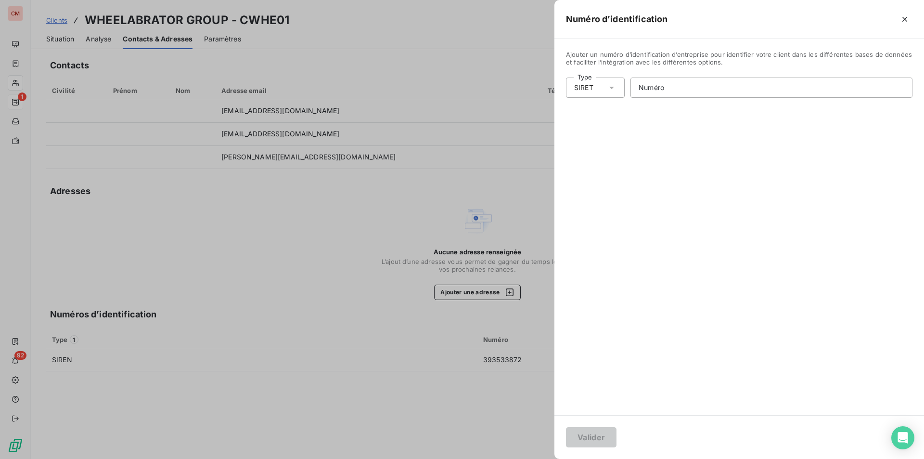
click at [617, 91] on div "SIRET" at bounding box center [595, 87] width 59 height 20
click at [607, 145] on li "Numéro de TVA intracommunautaire" at bounding box center [637, 142] width 142 height 17
click at [691, 91] on input "Numéro" at bounding box center [778, 87] width 268 height 19
type input "FR78393533872"
click at [590, 426] on div "Valider" at bounding box center [739, 437] width 370 height 44
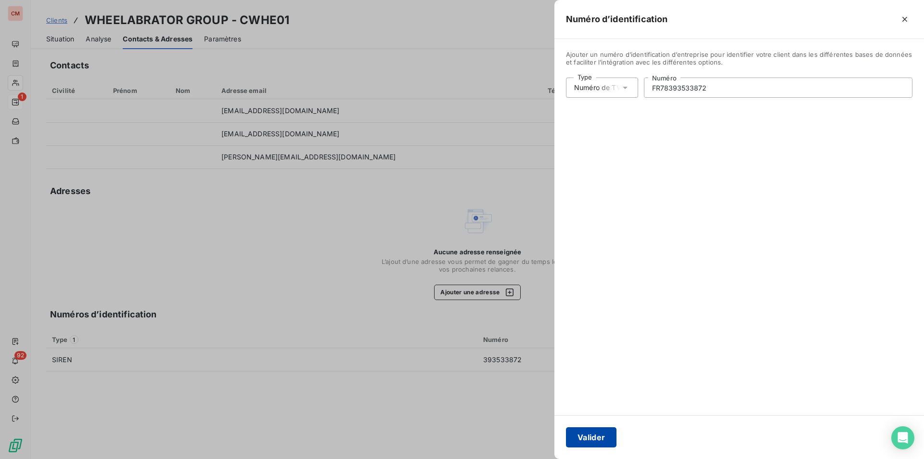
click at [592, 434] on button "Valider" at bounding box center [591, 437] width 51 height 20
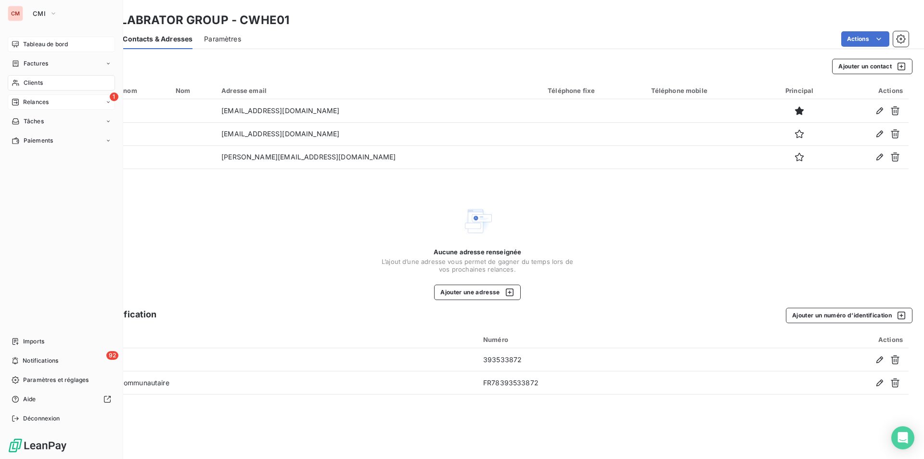
click at [23, 43] on span "Tableau de bord" at bounding box center [45, 44] width 45 height 9
